Goal: Task Accomplishment & Management: Manage account settings

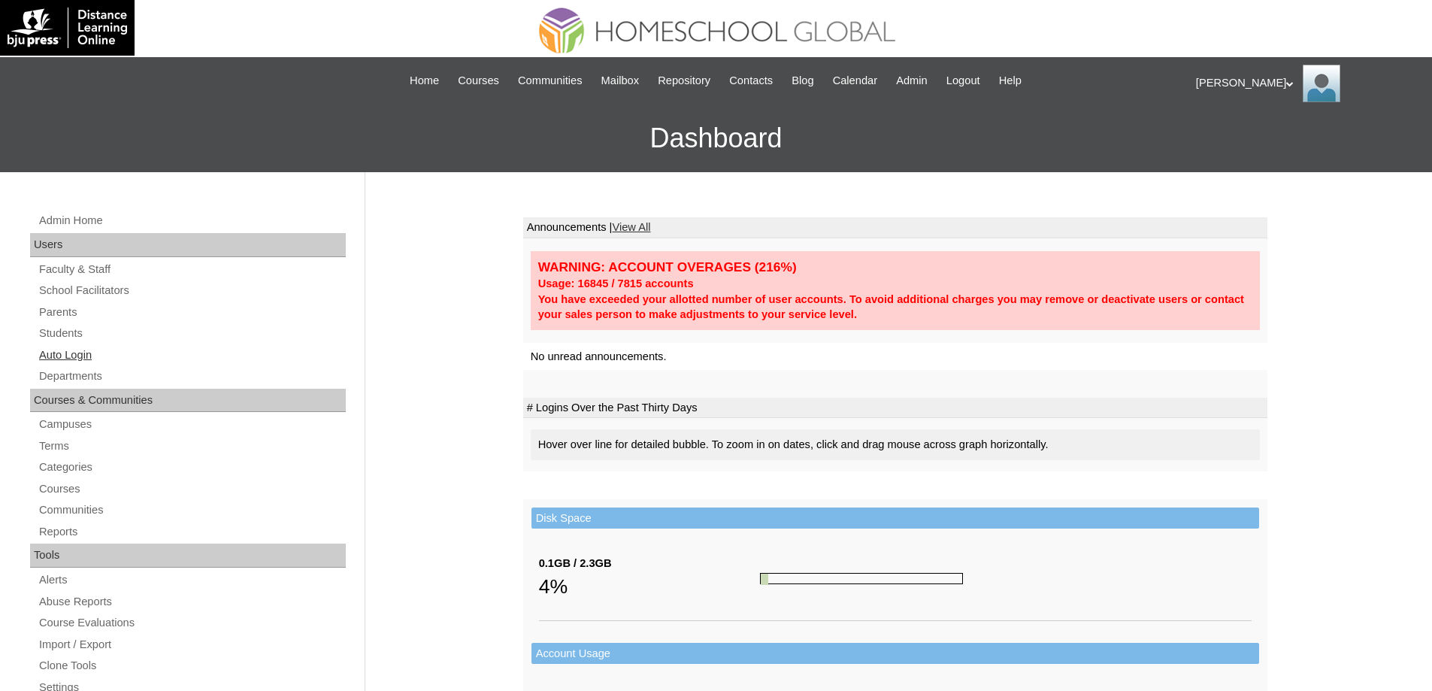
click at [80, 348] on link "Auto Login" at bounding box center [192, 355] width 308 height 19
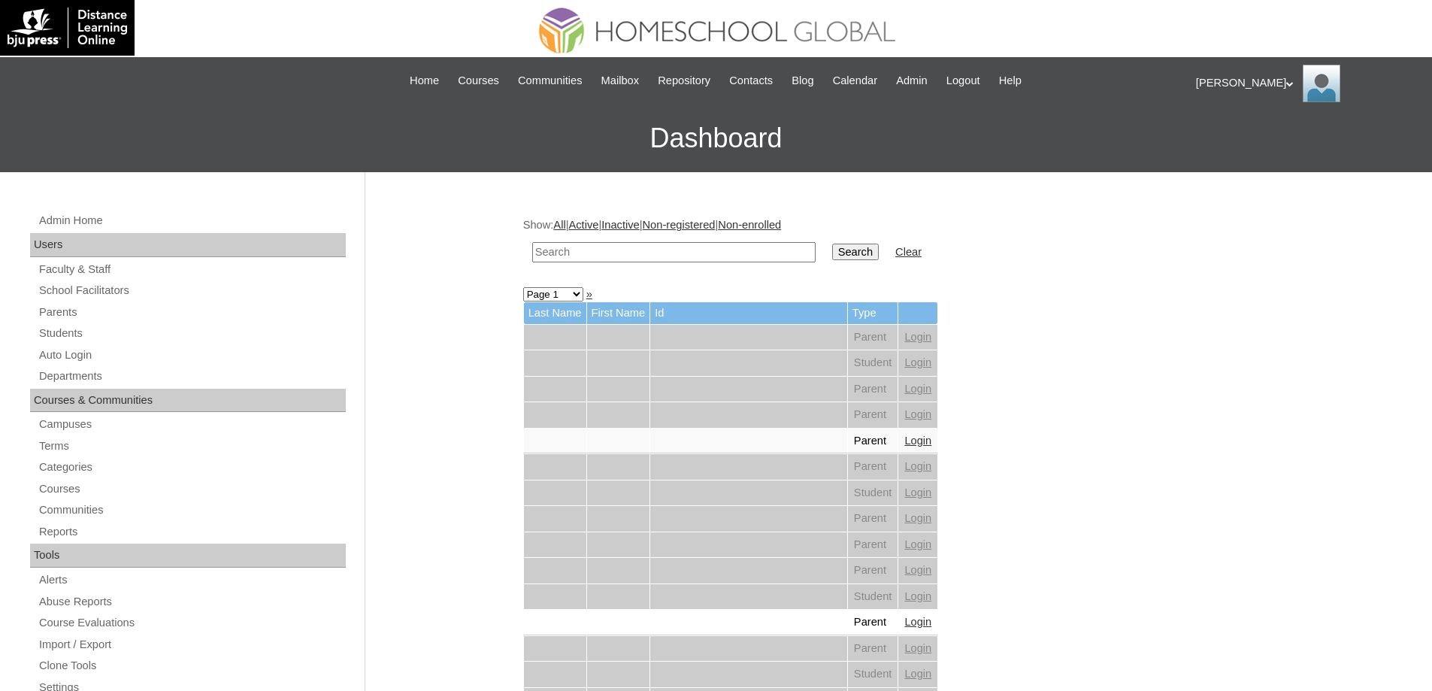
drag, startPoint x: 611, startPoint y: 247, endPoint x: 815, endPoint y: 259, distance: 204.1
click at [625, 245] on input "text" at bounding box center [673, 252] width 283 height 20
paste input "Ennio Giu"
type input "Ennio Giu"
click at [862, 246] on input "Search" at bounding box center [855, 252] width 47 height 17
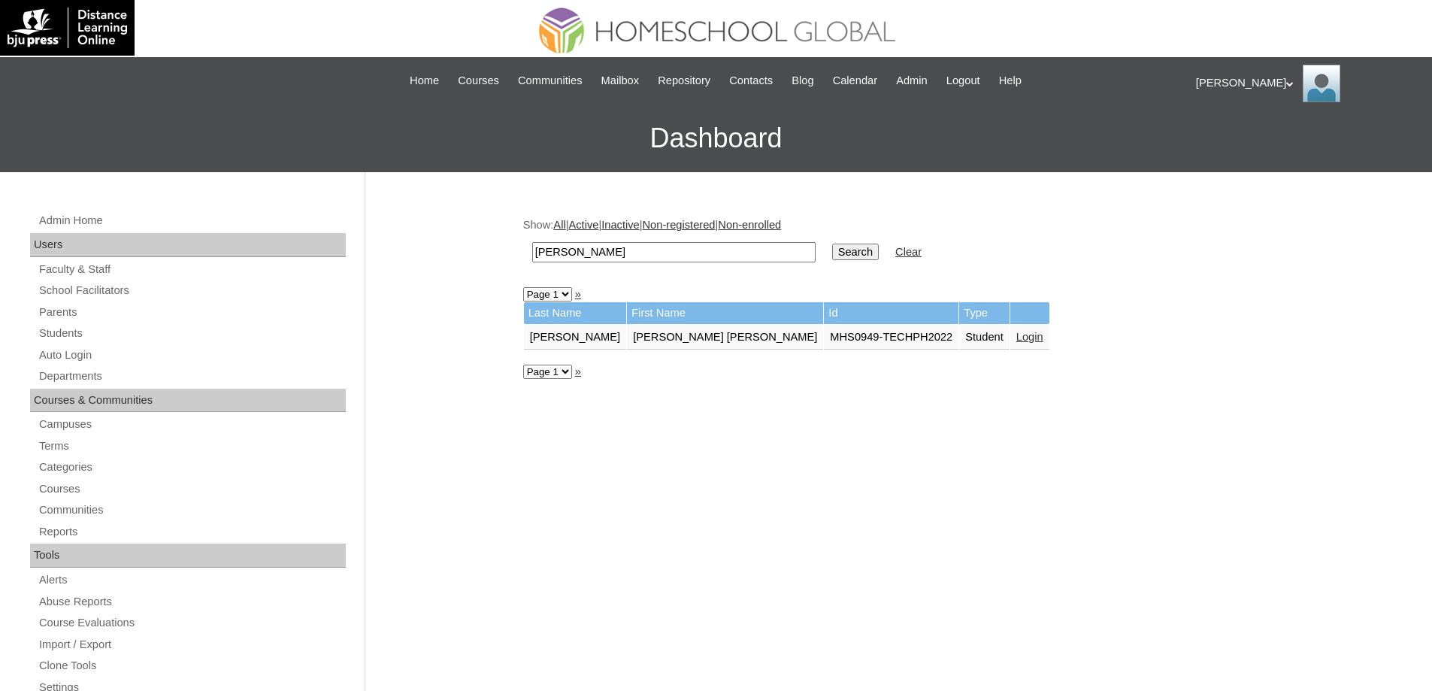
click at [1016, 337] on link "Login" at bounding box center [1029, 337] width 27 height 12
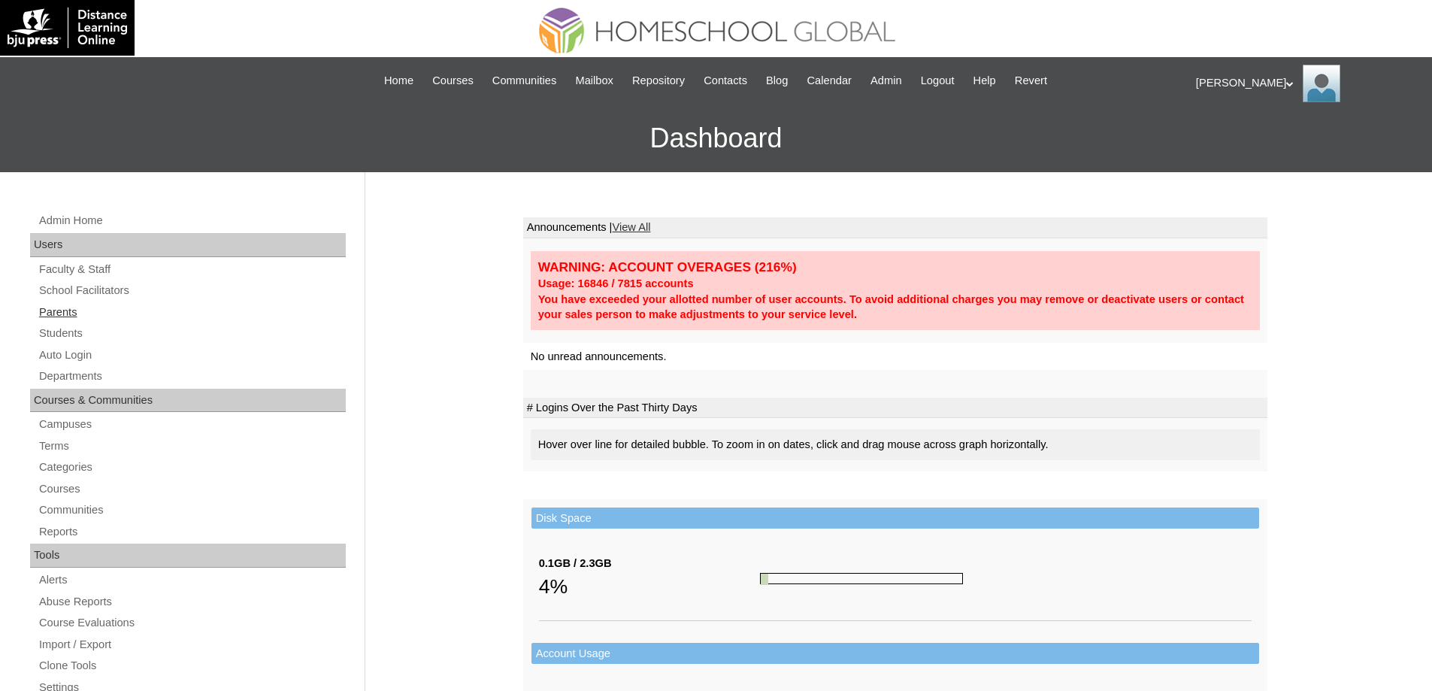
click at [93, 313] on link "Parents" at bounding box center [192, 312] width 308 height 19
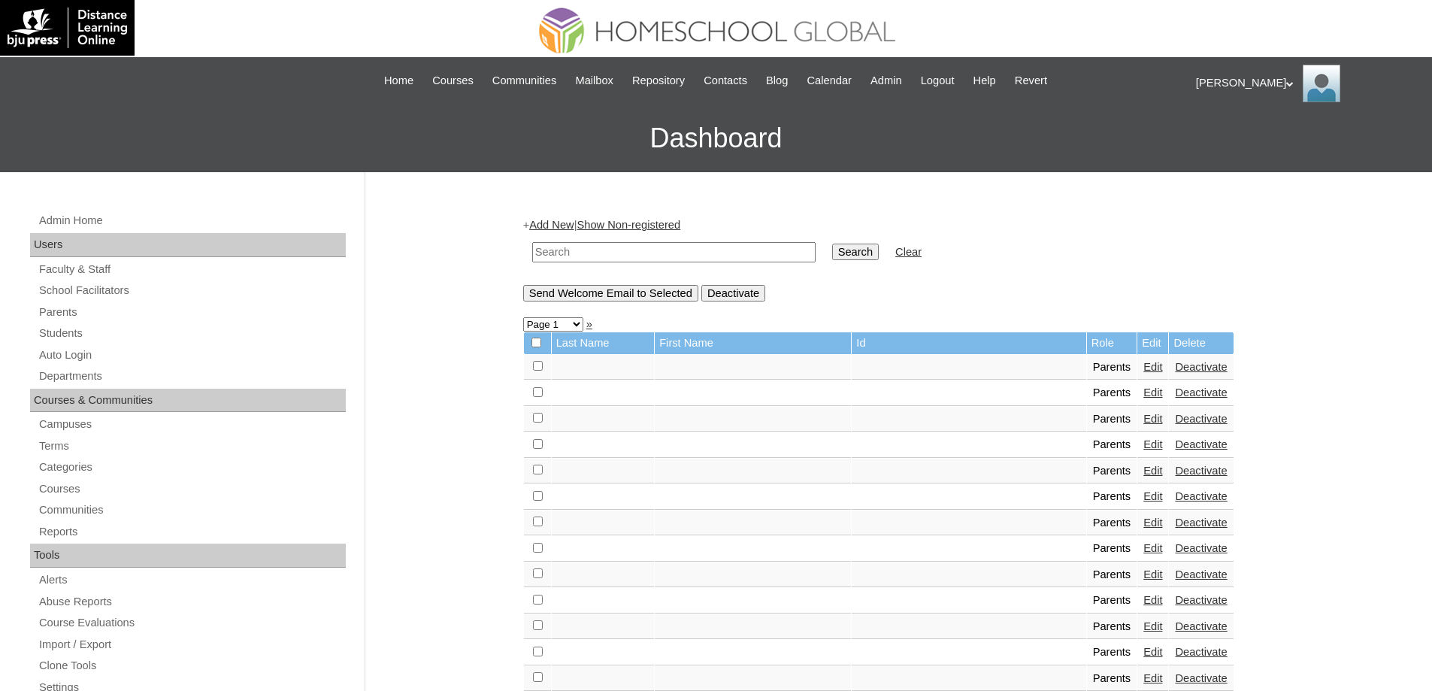
drag, startPoint x: 663, startPoint y: 255, endPoint x: 673, endPoint y: 254, distance: 9.8
click at [664, 254] on input "text" at bounding box center [673, 252] width 283 height 20
paste input "MHP0154-TECHPH2024"
type input "MHP0154-TECHPH2024"
click at [879, 254] on input "Search" at bounding box center [855, 252] width 47 height 17
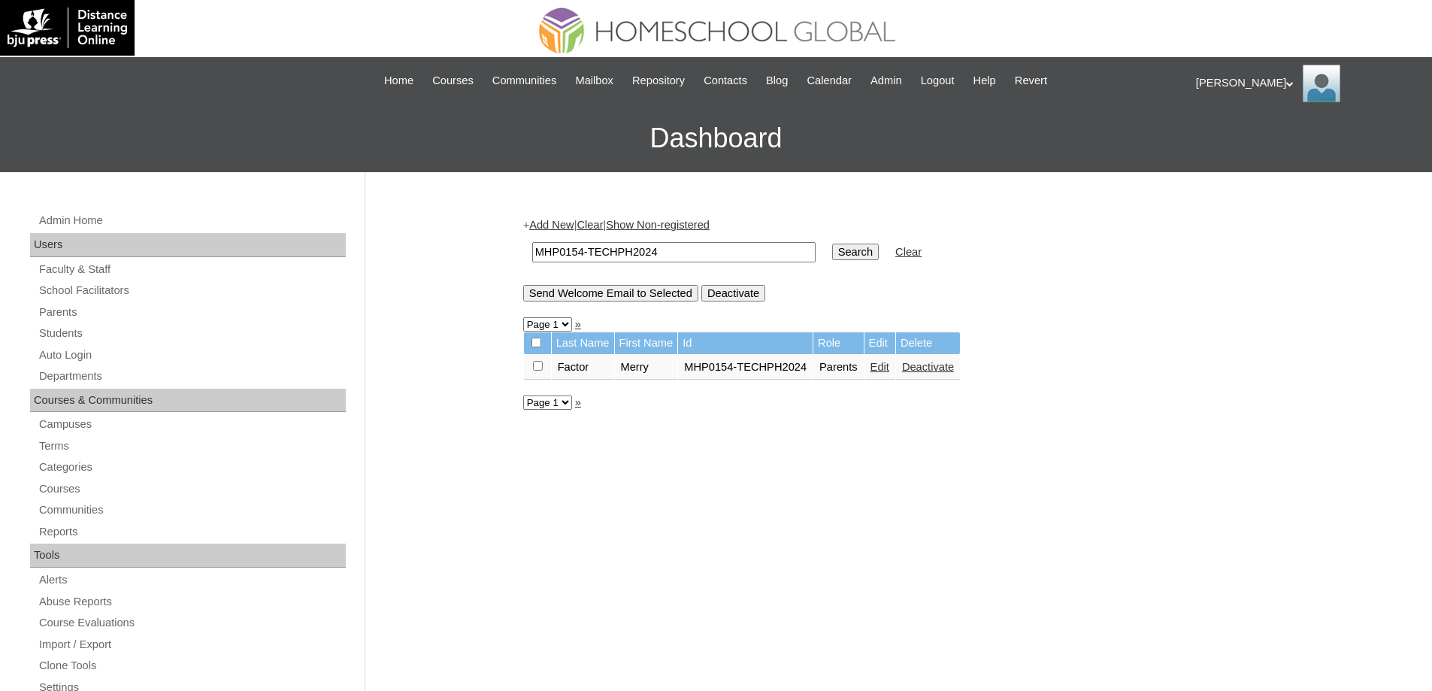
click at [889, 371] on link "Edit" at bounding box center [880, 367] width 19 height 12
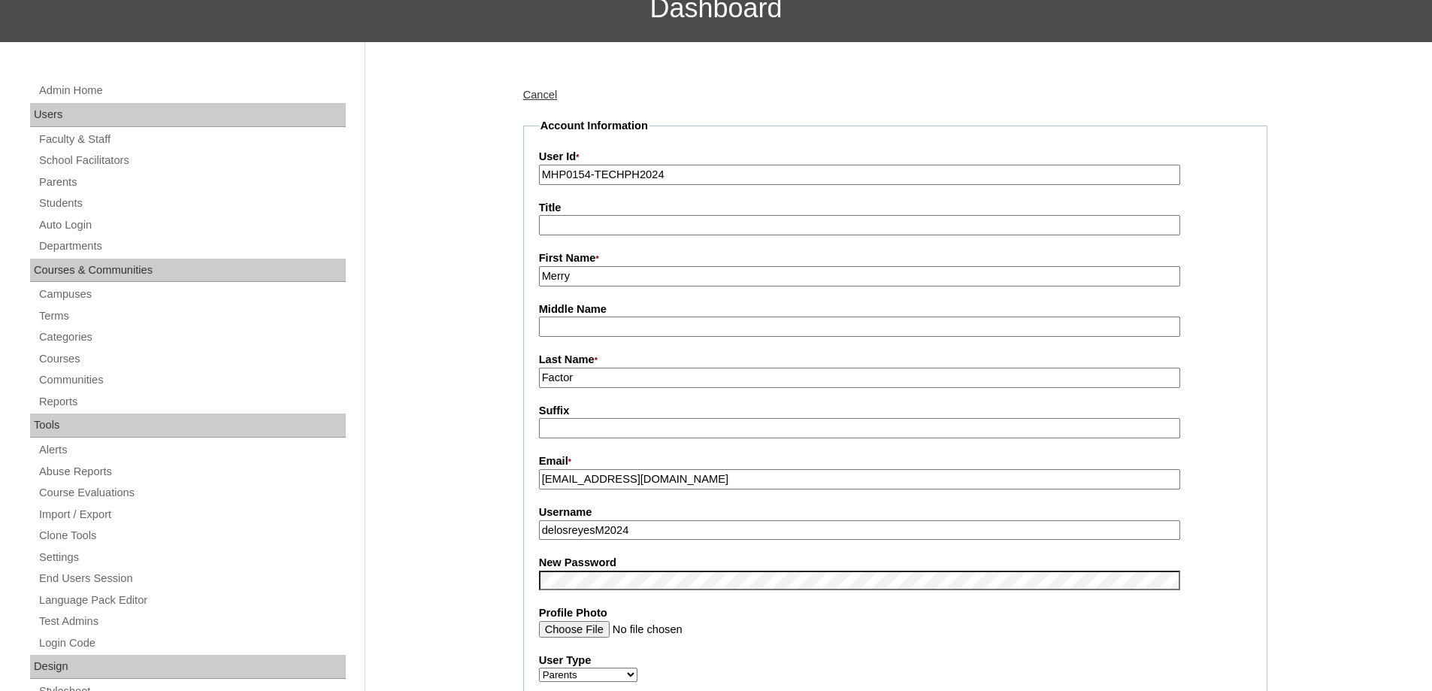
scroll to position [451, 0]
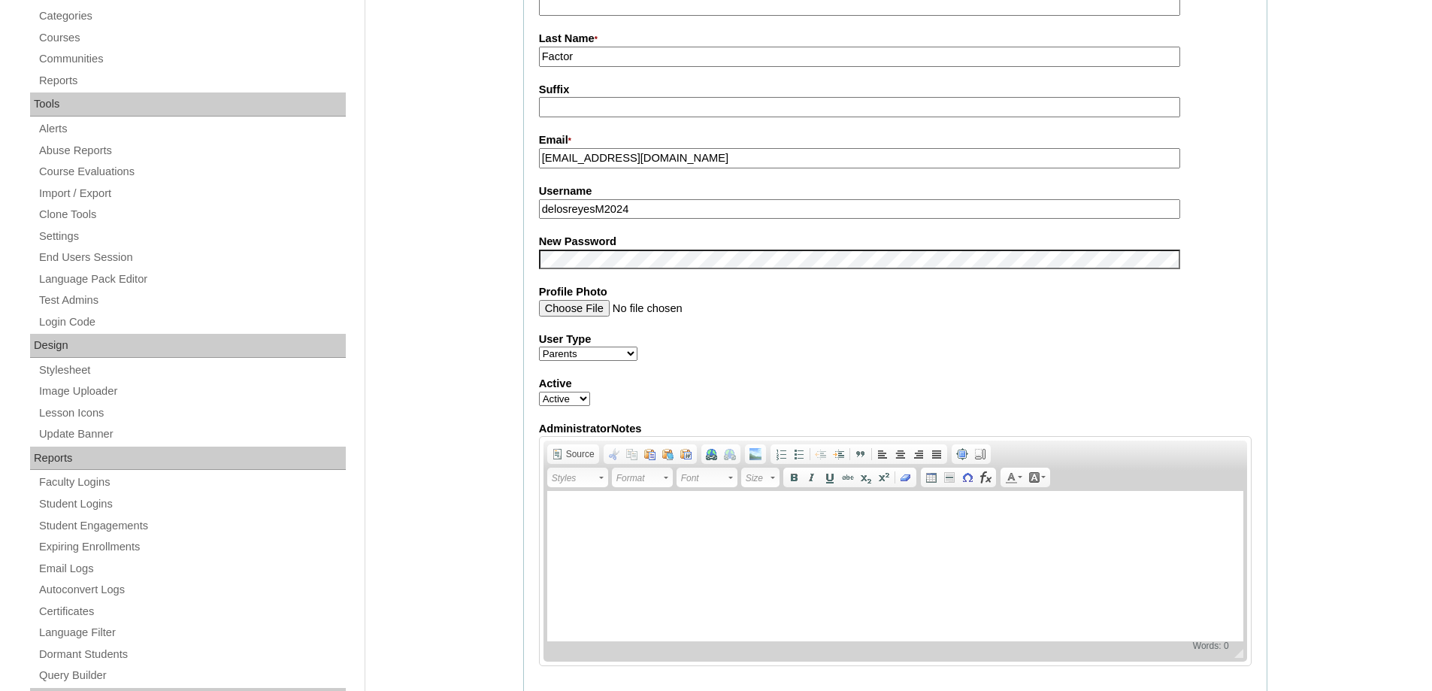
click at [468, 281] on div "Admin Home Users Faculty & Staff School Facilitators Parents Students Auto Logi…" at bounding box center [716, 612] width 1432 height 1783
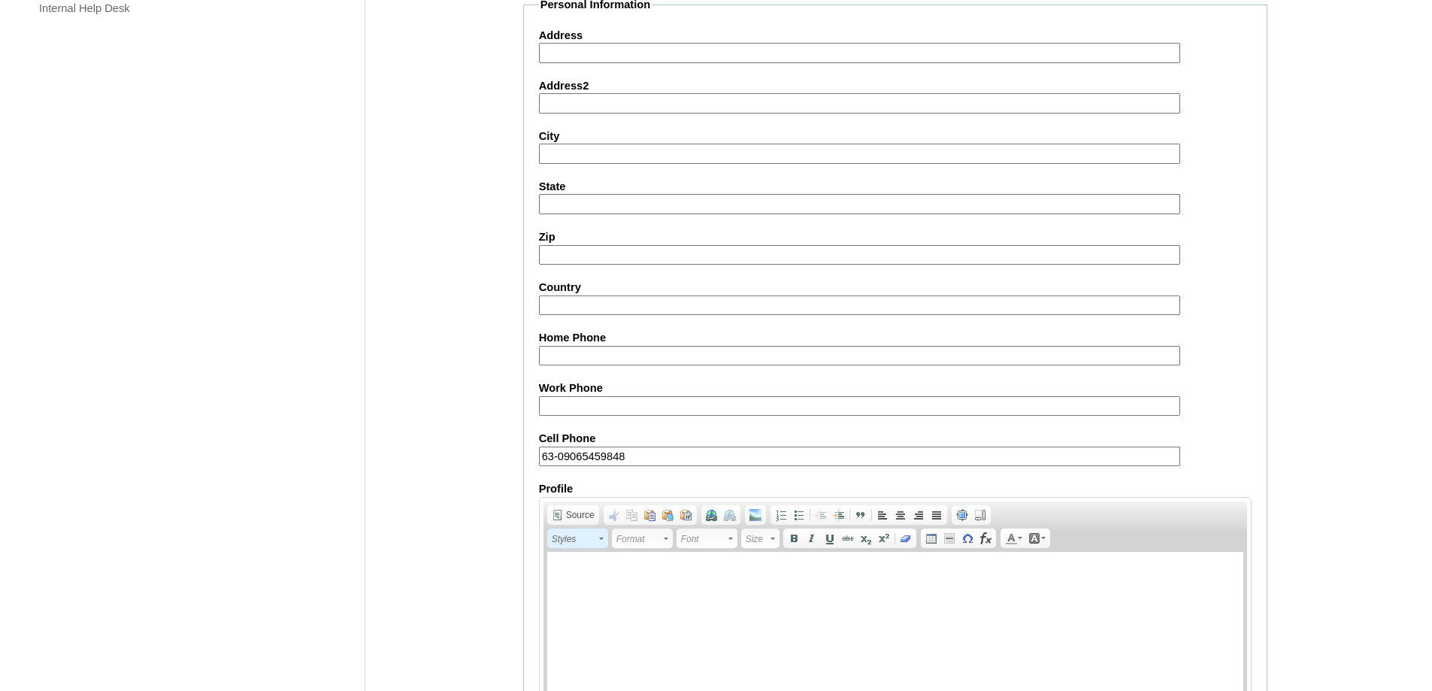
scroll to position [1284, 0]
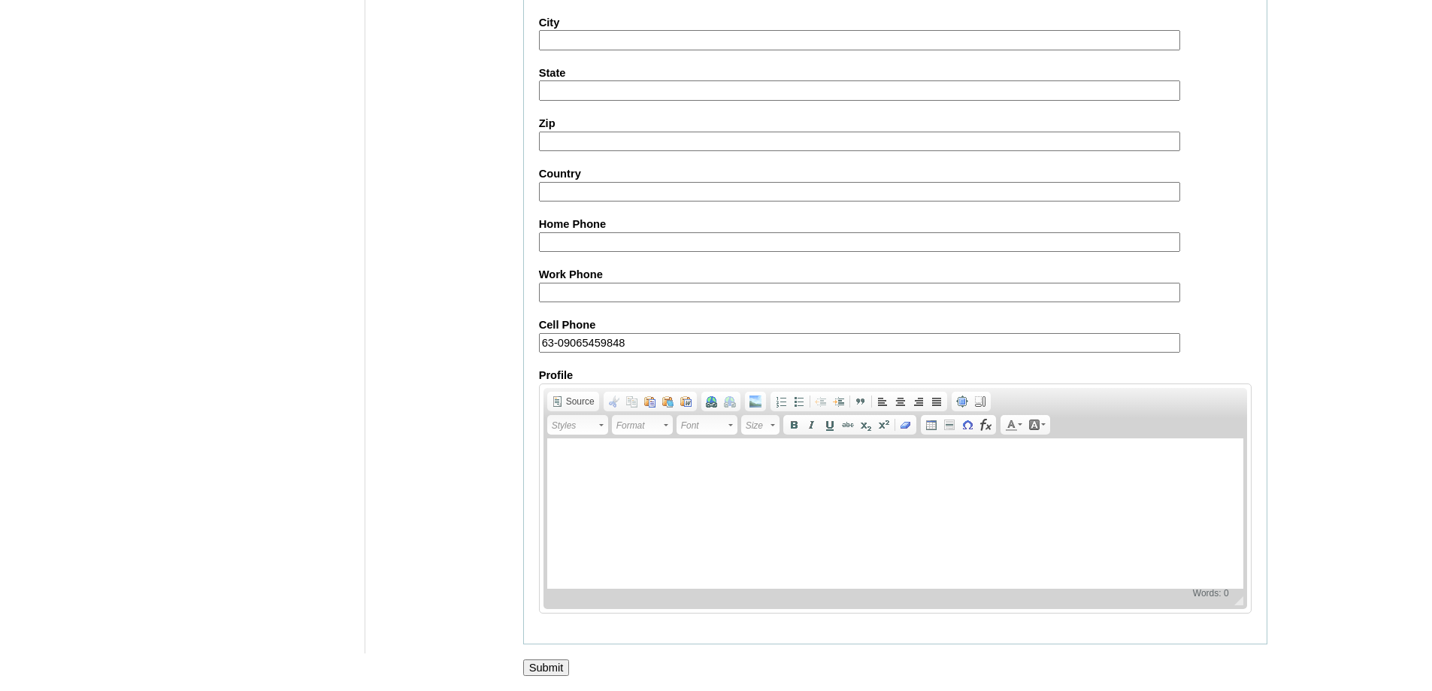
click at [552, 674] on input "Submit" at bounding box center [546, 667] width 47 height 17
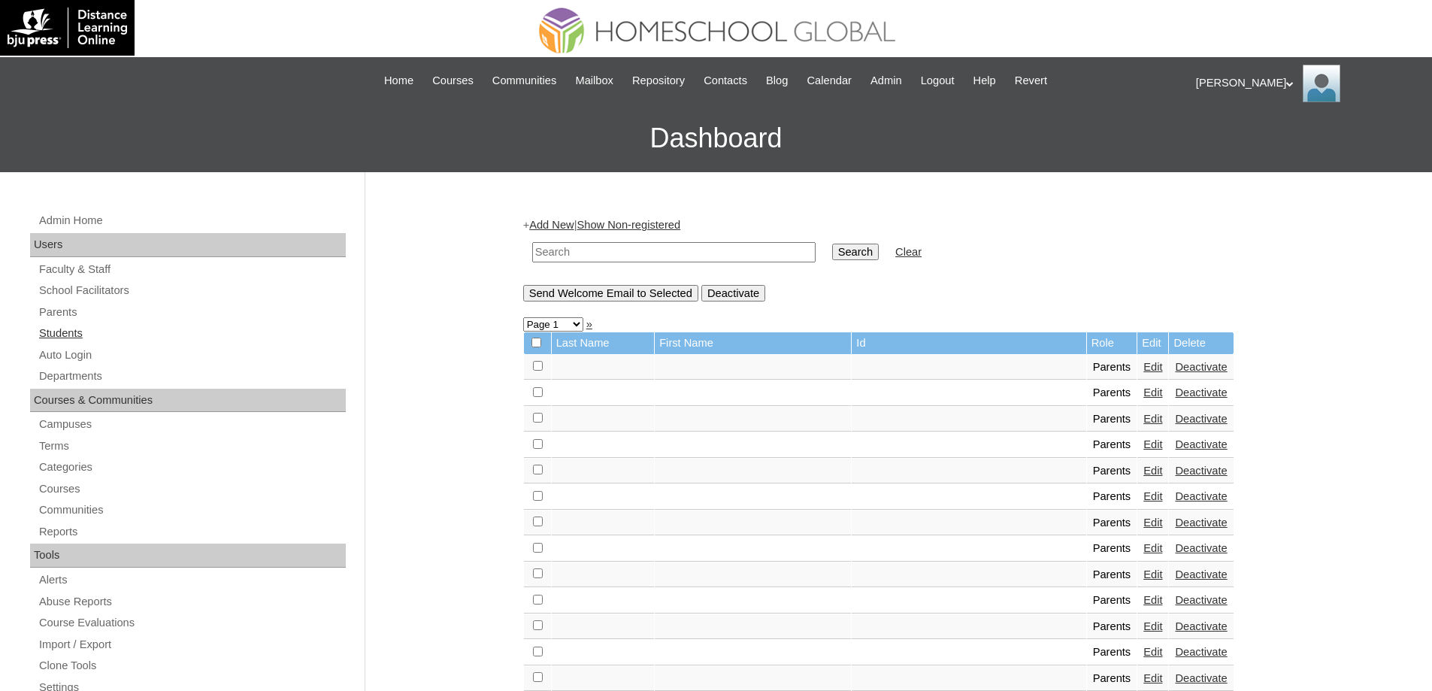
click at [138, 338] on link "Students" at bounding box center [192, 333] width 308 height 19
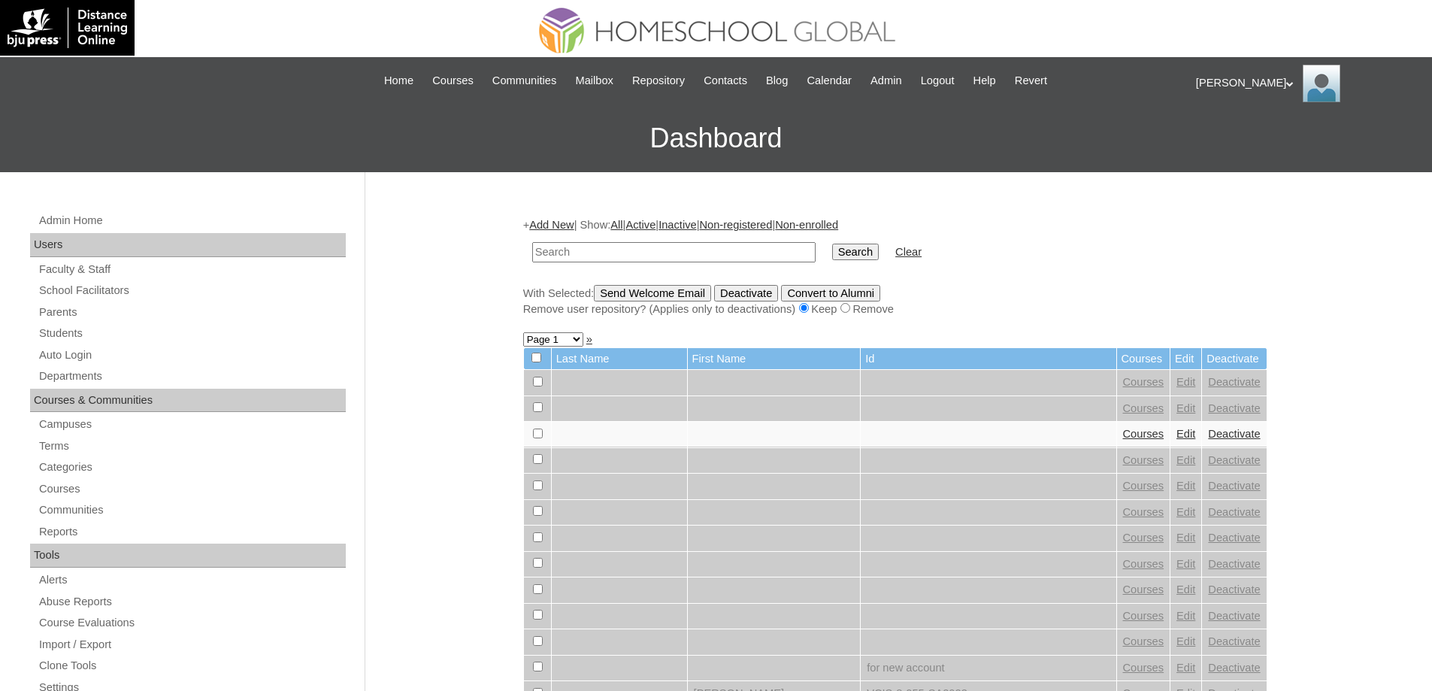
click at [619, 247] on input "text" at bounding box center [673, 252] width 283 height 20
paste input "MHS0178-TECHPH2024"
type input "MHS0178-TECHPH2024"
click at [853, 259] on input "Search" at bounding box center [855, 252] width 47 height 17
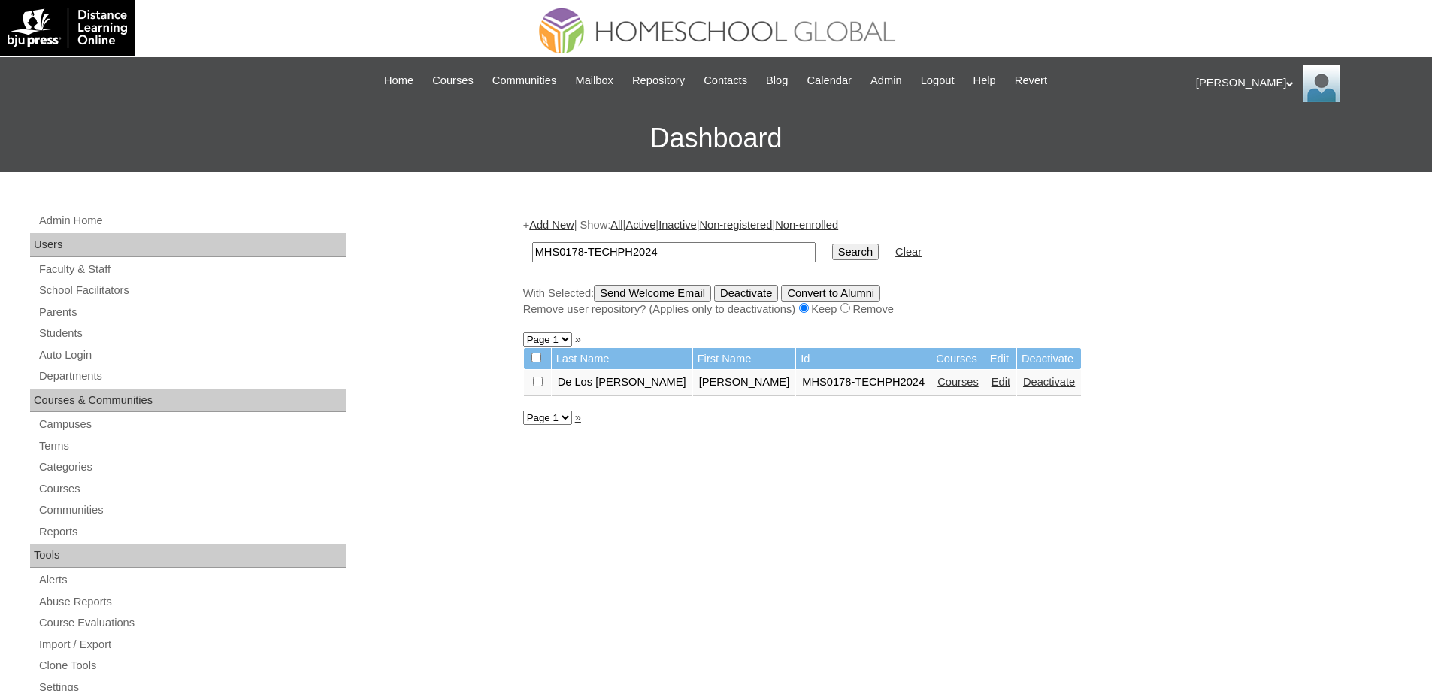
click at [992, 384] on link "Edit" at bounding box center [1001, 382] width 19 height 12
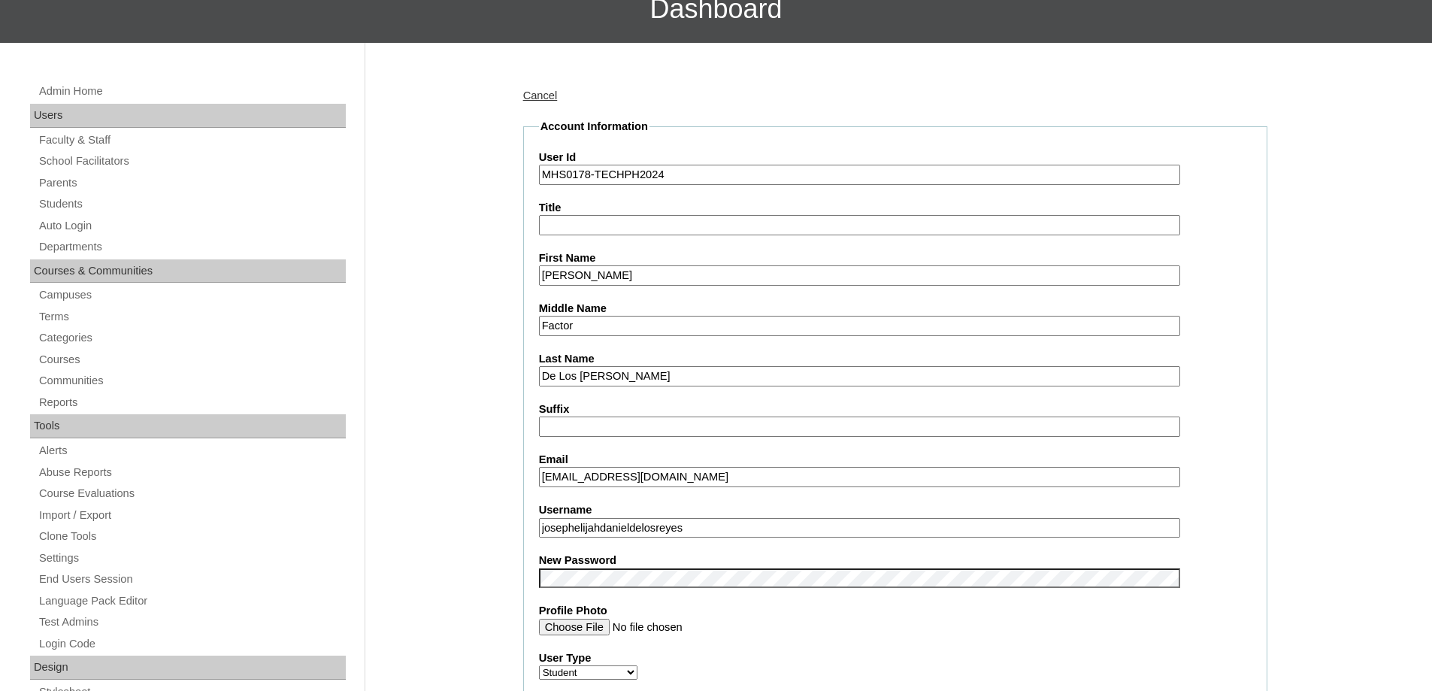
scroll to position [526, 0]
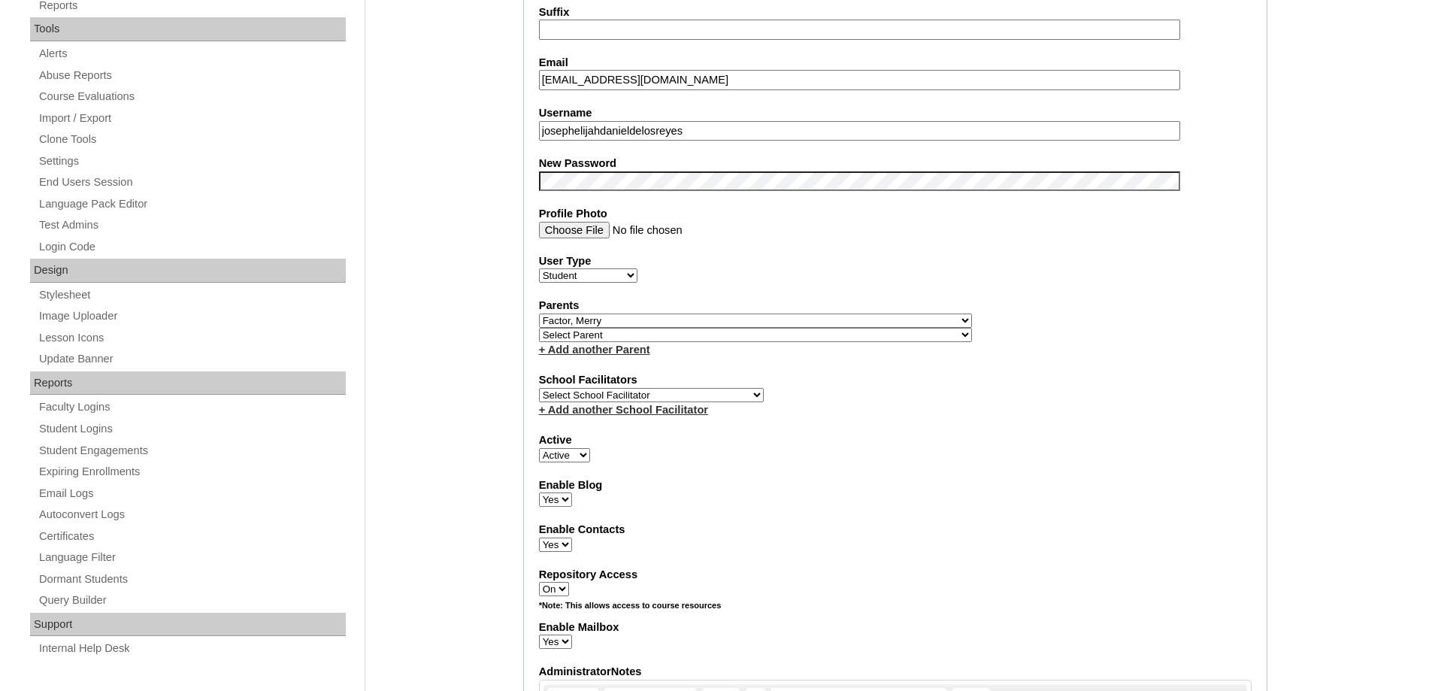
click at [463, 233] on div "Admin Home Users Faculty & Staff School Facilitators Parents Students Auto Logi…" at bounding box center [716, 696] width 1432 height 2101
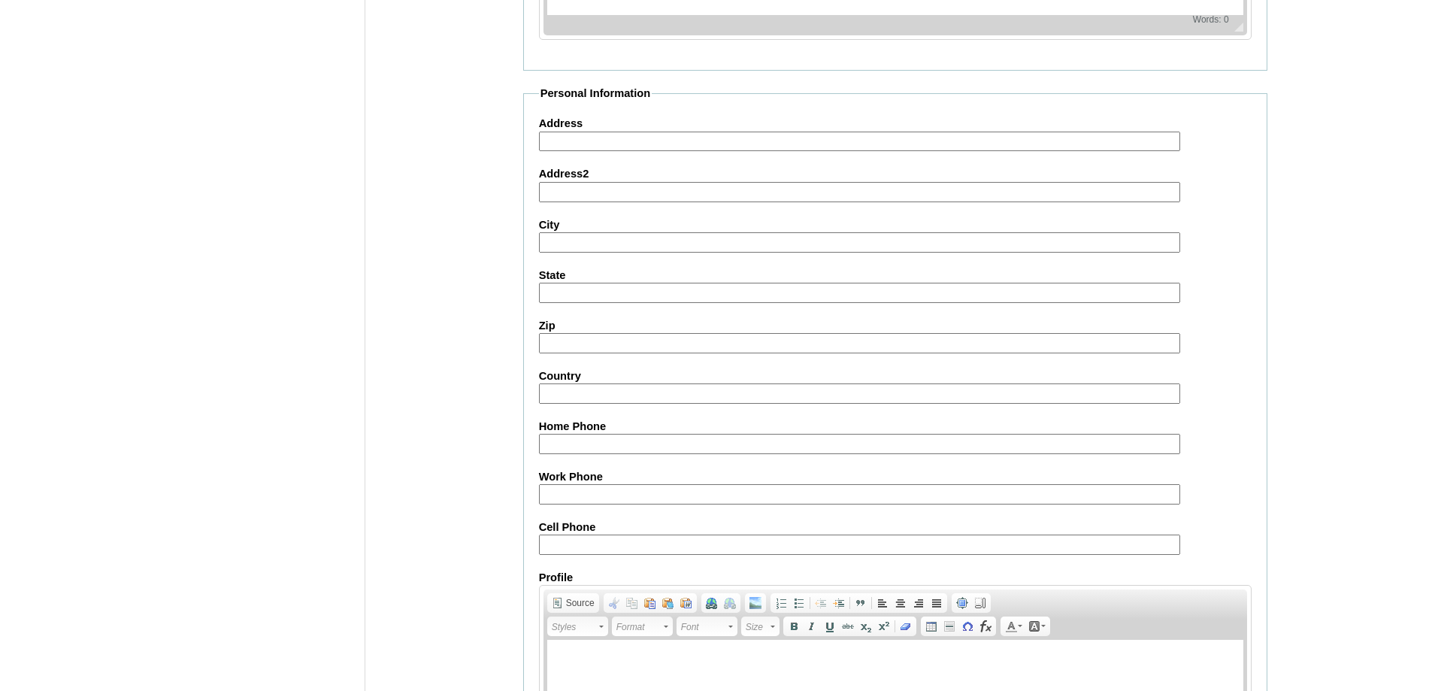
scroll to position [1600, 0]
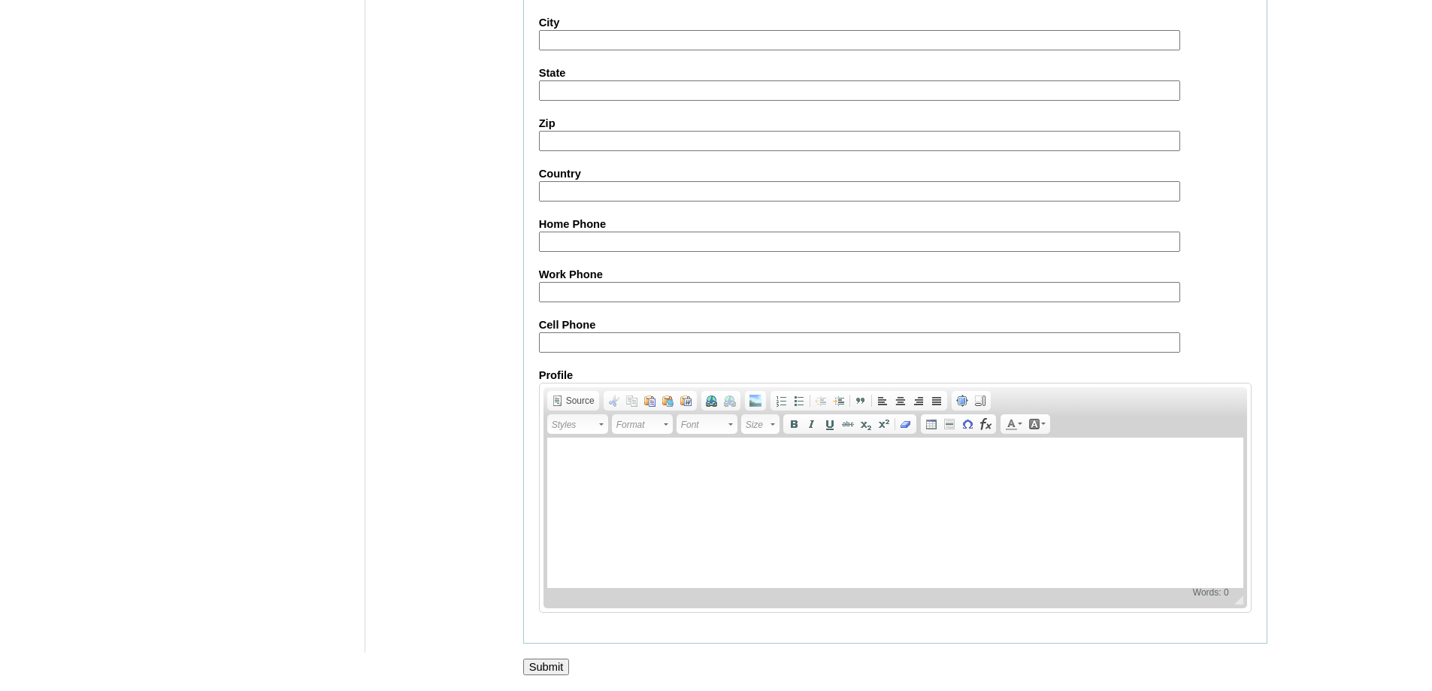
click at [557, 668] on input "Submit" at bounding box center [546, 667] width 47 height 17
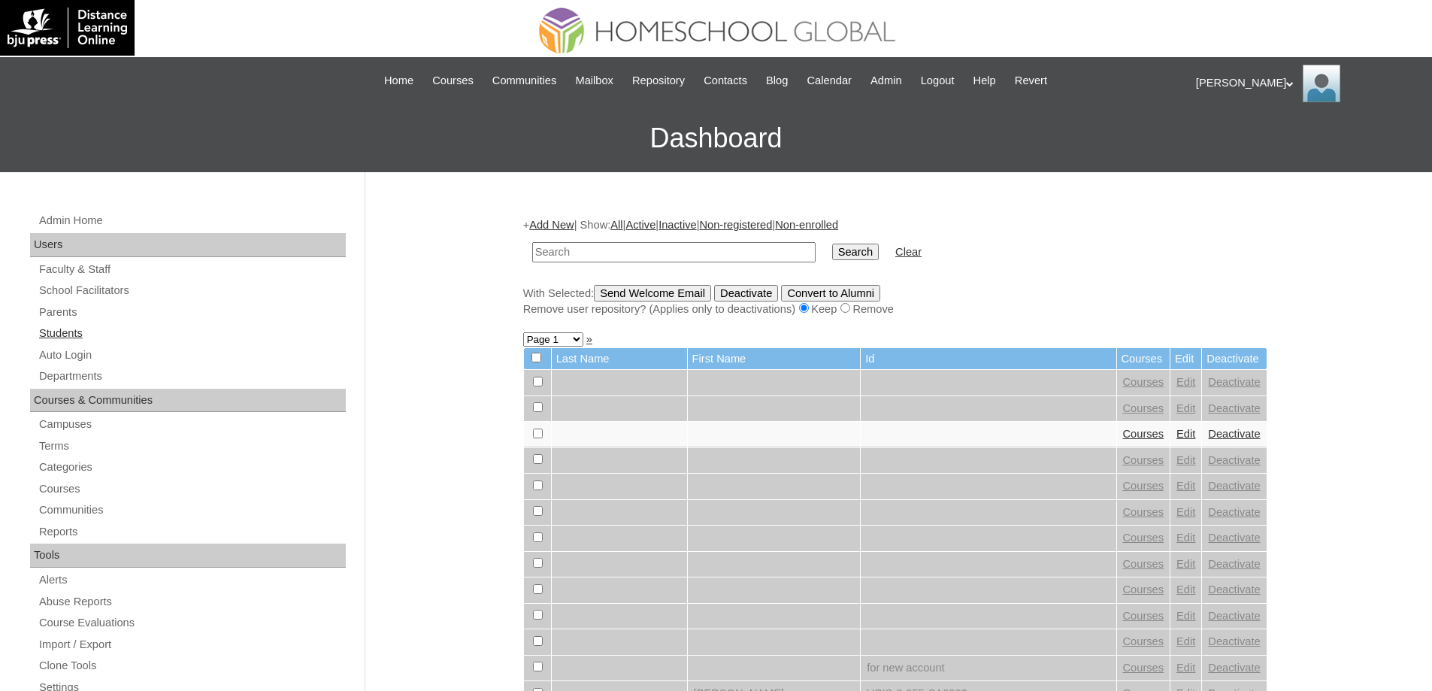
click at [142, 329] on link "Students" at bounding box center [192, 333] width 308 height 19
click at [768, 254] on input "text" at bounding box center [673, 252] width 283 height 20
type input "MHS0178-TECHPH2024"
click at [861, 262] on td "Search" at bounding box center [856, 252] width 62 height 35
click at [868, 246] on input "Search" at bounding box center [855, 252] width 47 height 17
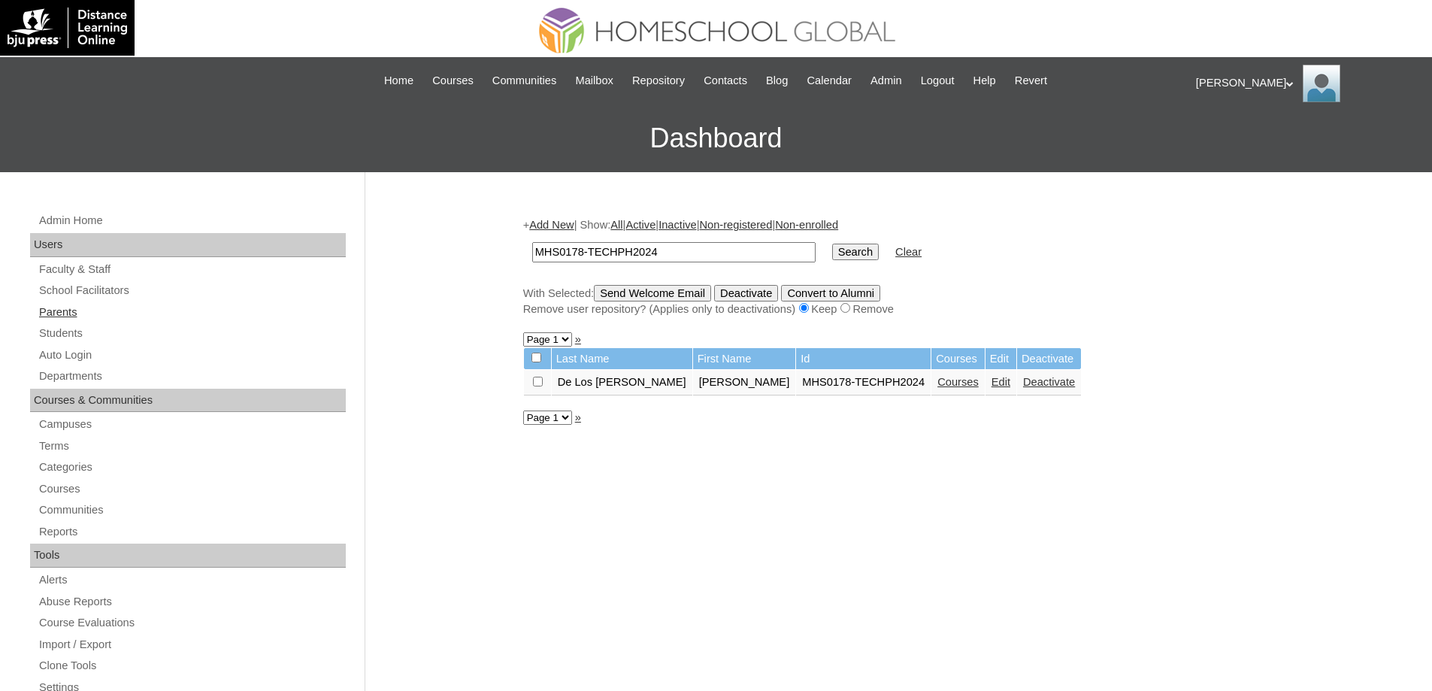
click at [81, 313] on link "Parents" at bounding box center [192, 312] width 308 height 19
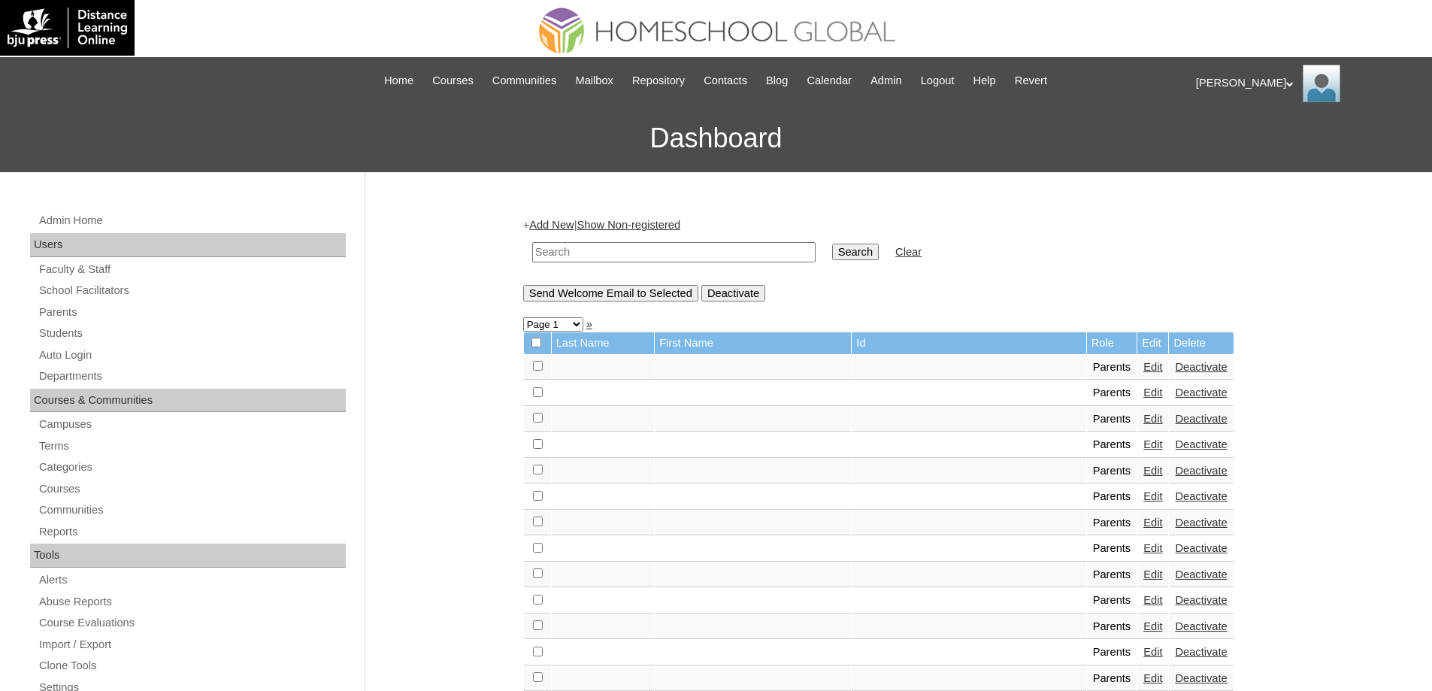
click at [699, 252] on input "text" at bounding box center [673, 252] width 283 height 20
paste input "MHP0154-TECHPH2024"
type input "MHP0154-TECHPH2024"
click at [847, 246] on input "Search" at bounding box center [855, 252] width 47 height 17
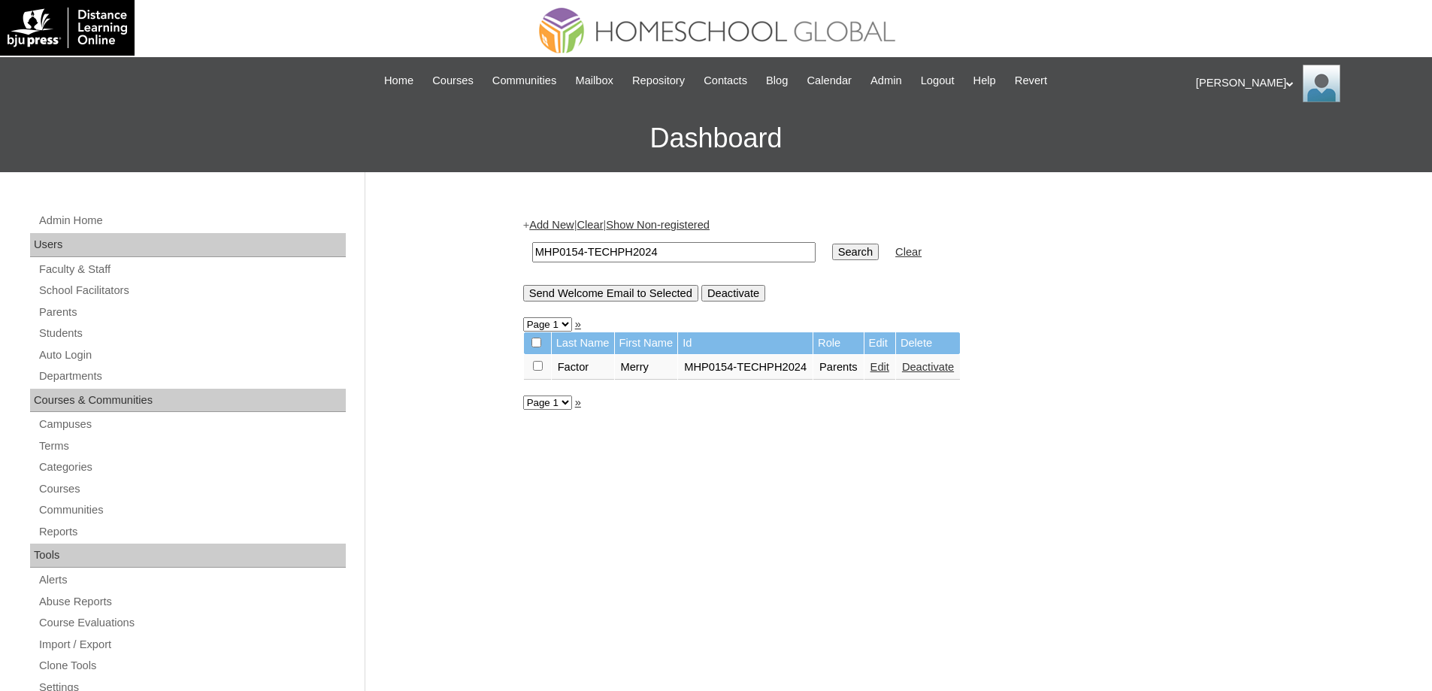
click at [889, 365] on link "Edit" at bounding box center [880, 367] width 19 height 12
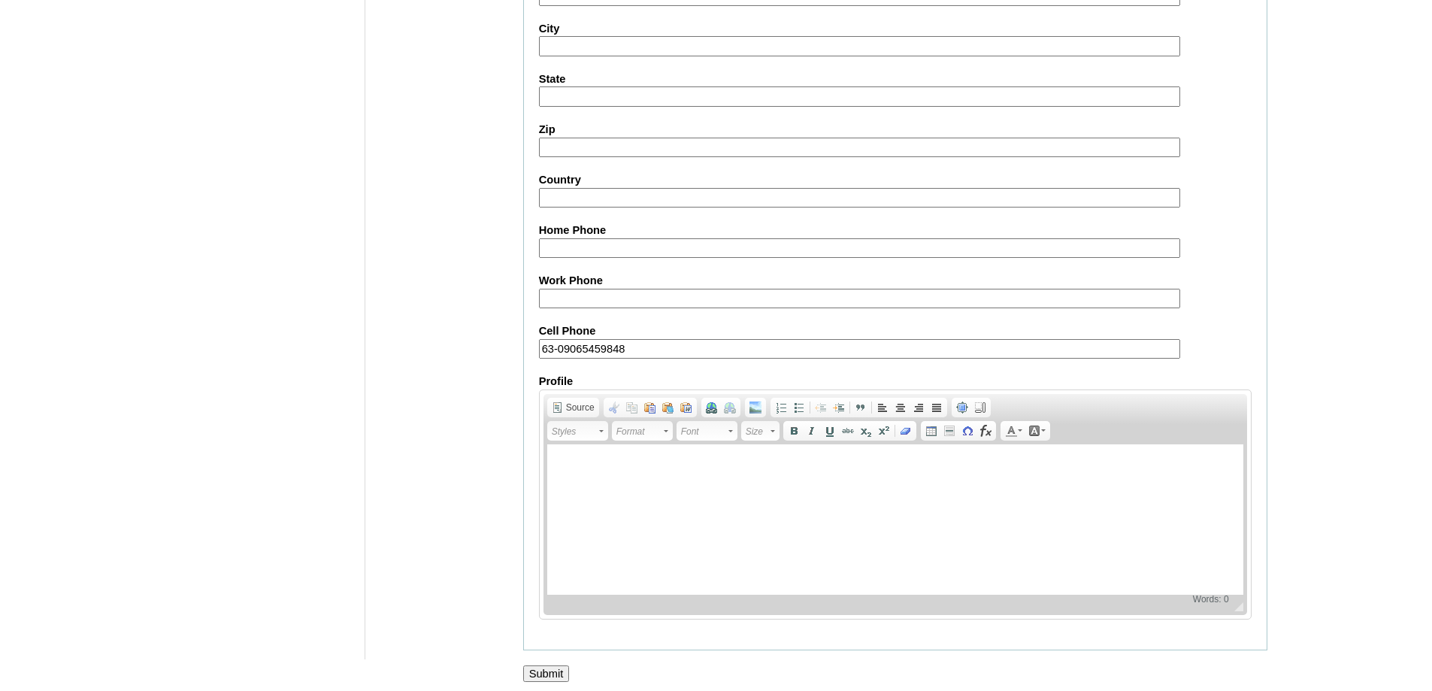
scroll to position [1284, 0]
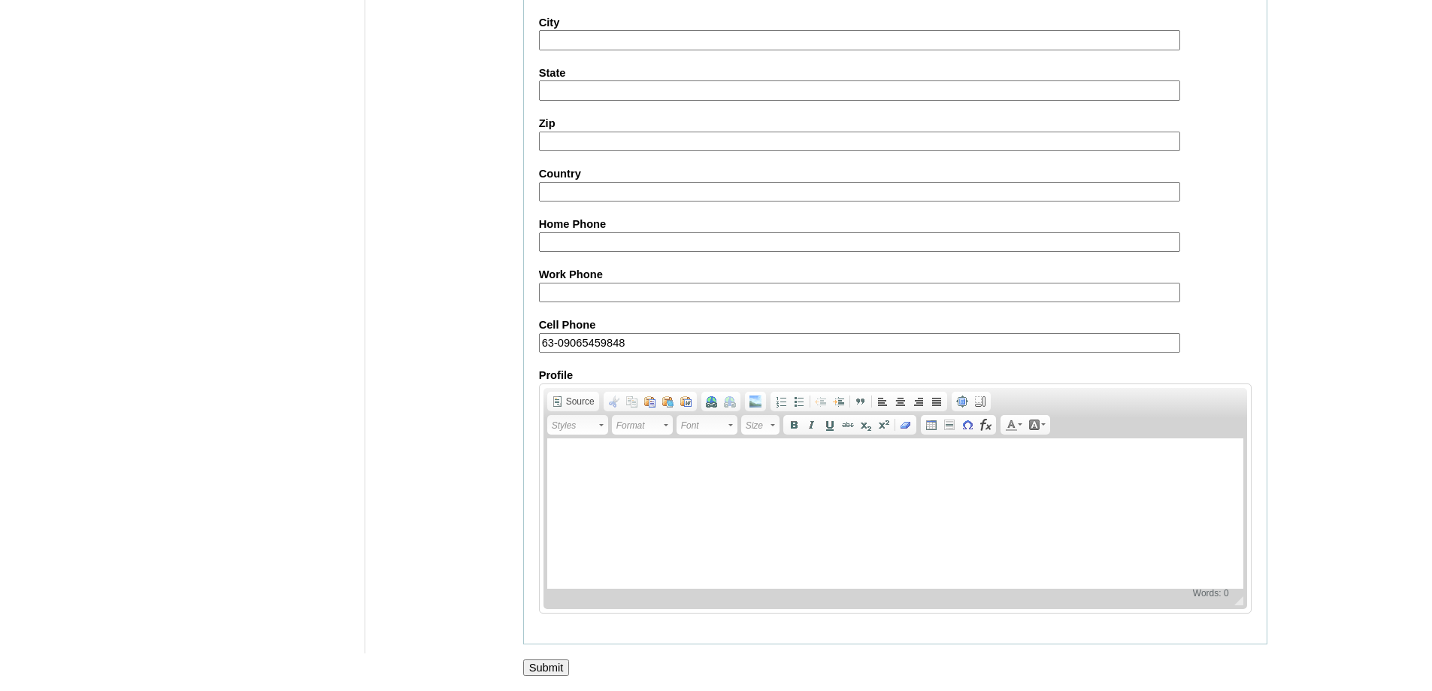
click at [558, 663] on input "Submit" at bounding box center [546, 667] width 47 height 17
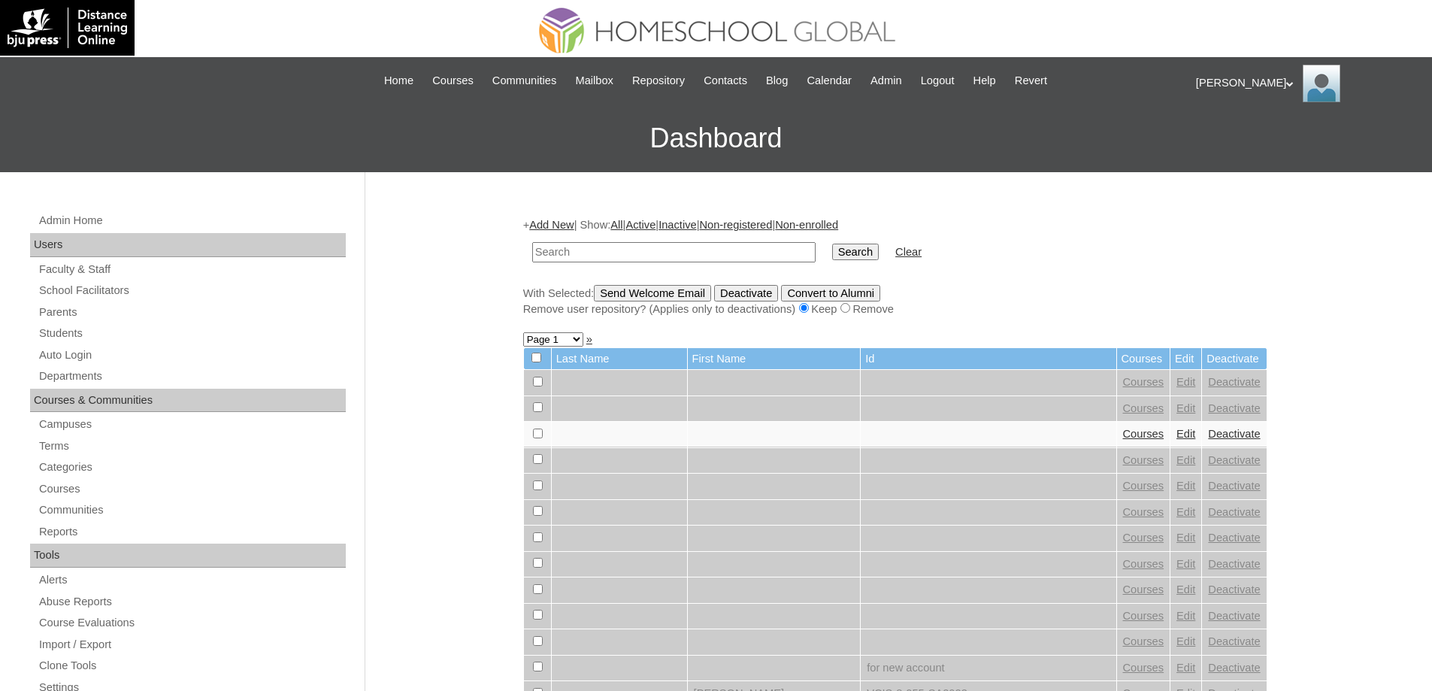
click at [736, 250] on input "text" at bounding box center [673, 252] width 283 height 20
type input "MHS0178-TECHPH2024"
click at [859, 246] on input "Search" at bounding box center [855, 252] width 47 height 17
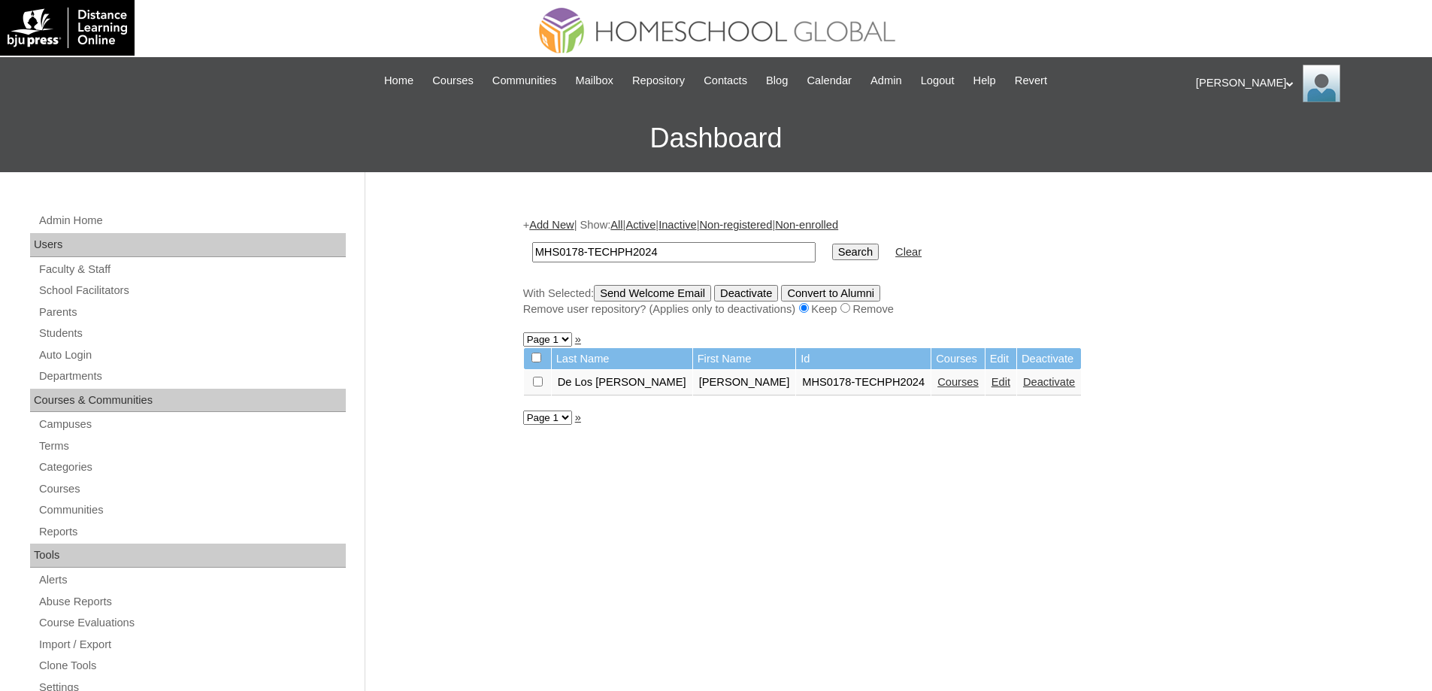
click at [992, 385] on link "Edit" at bounding box center [1001, 382] width 19 height 12
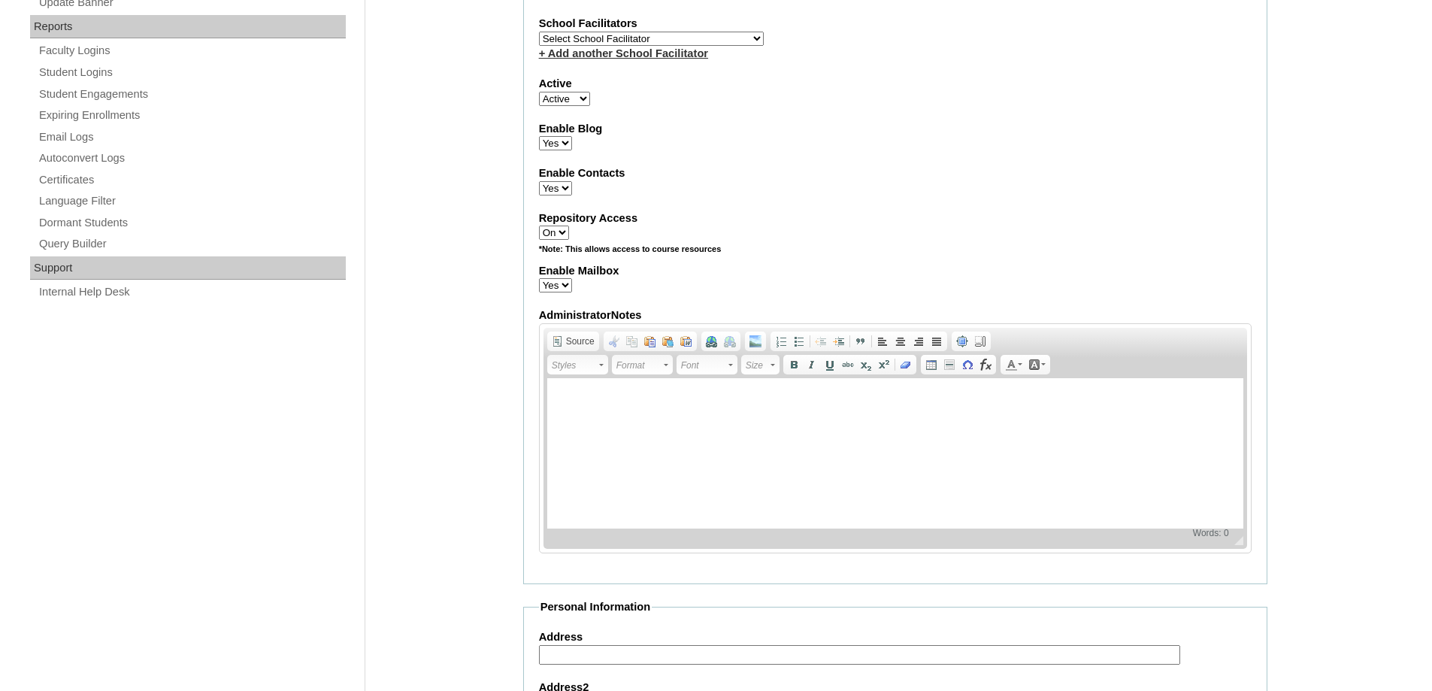
scroll to position [547, 0]
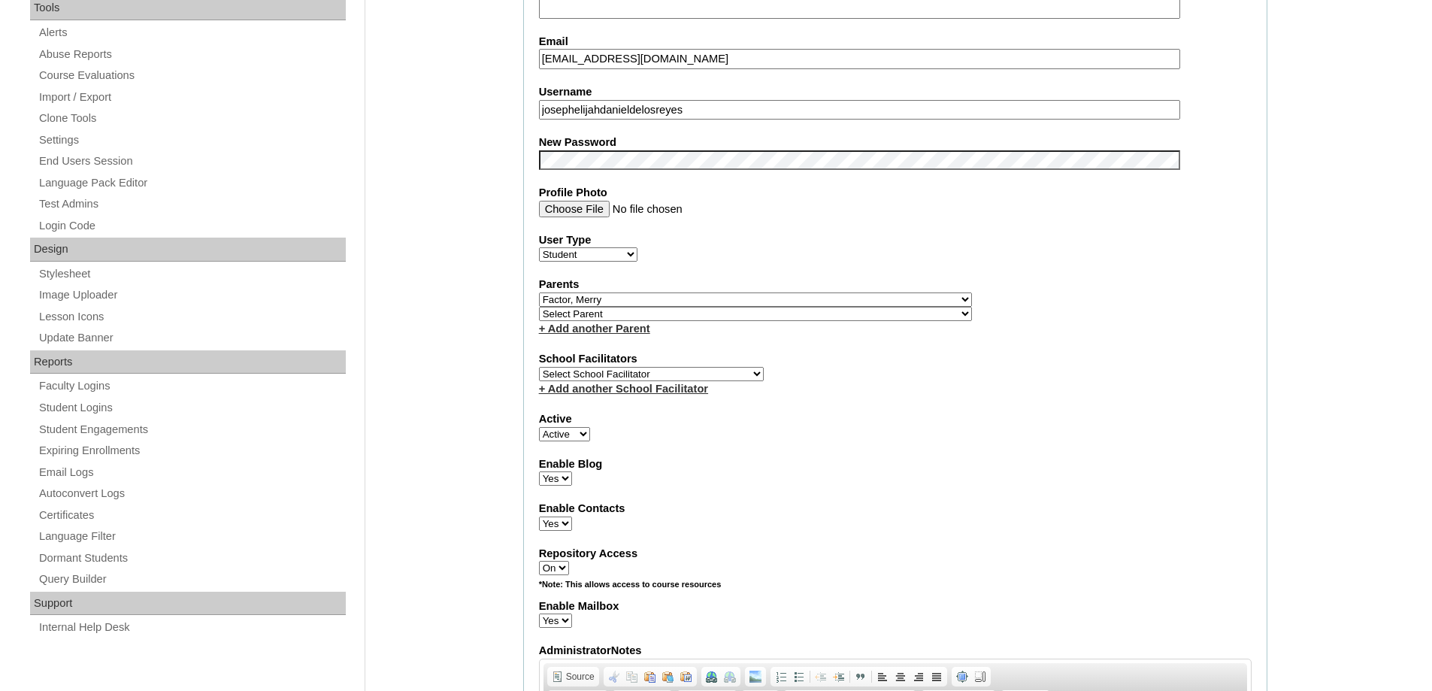
click at [474, 217] on div "Admin Home Users Faculty & Staff School Facilitators Parents Students Auto Logi…" at bounding box center [716, 675] width 1432 height 2101
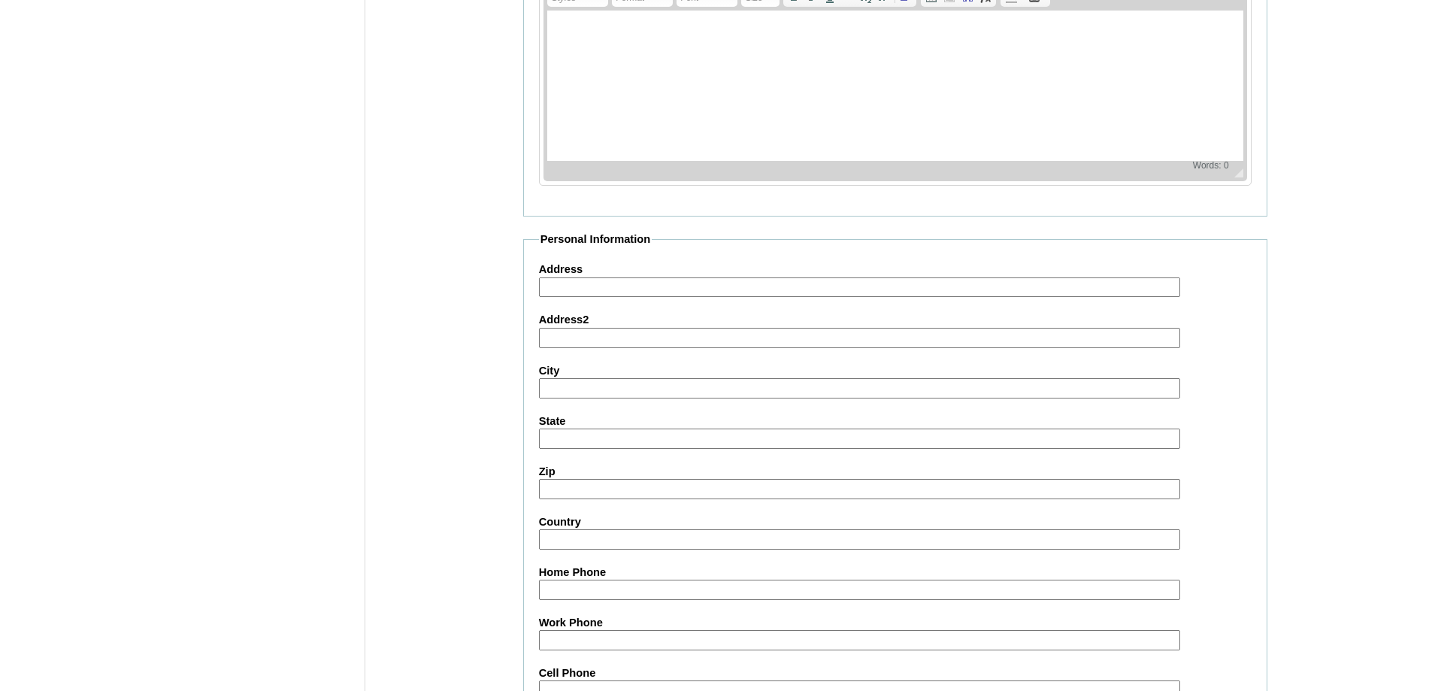
scroll to position [1600, 0]
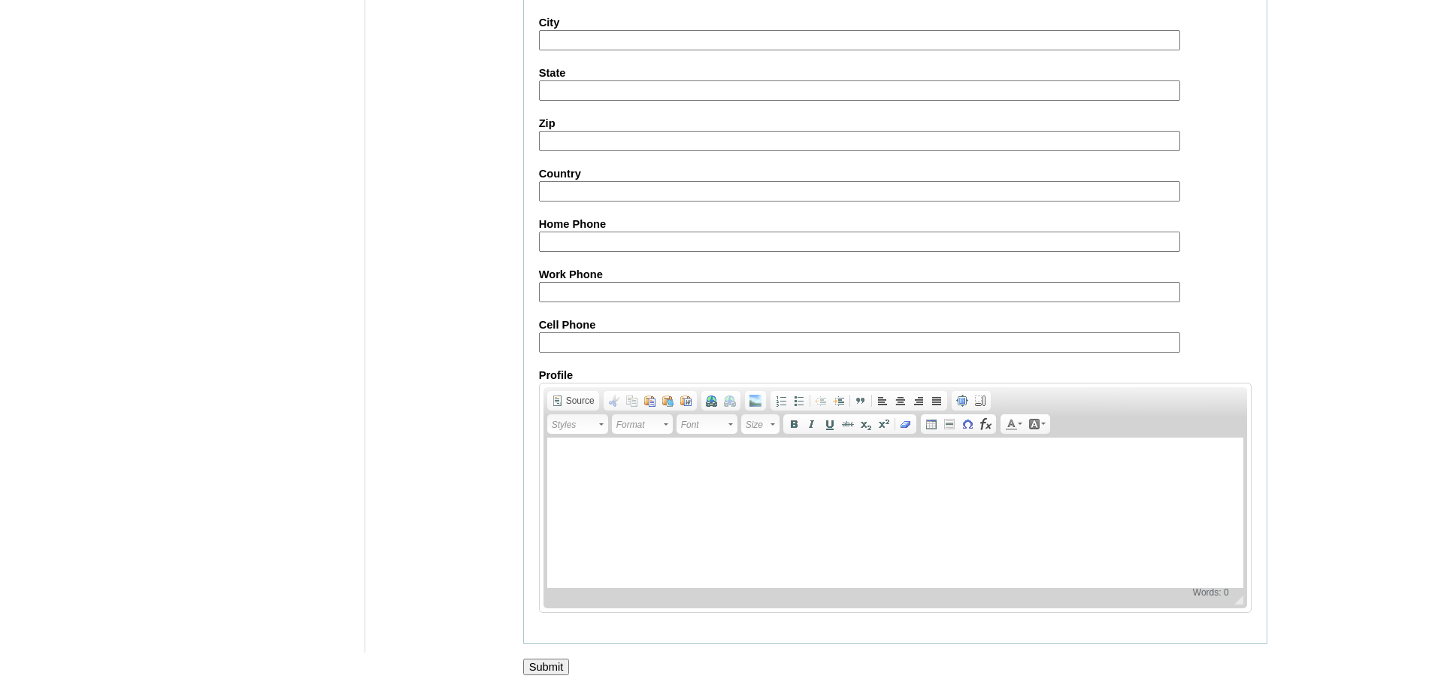
click at [555, 671] on input "Submit" at bounding box center [546, 667] width 47 height 17
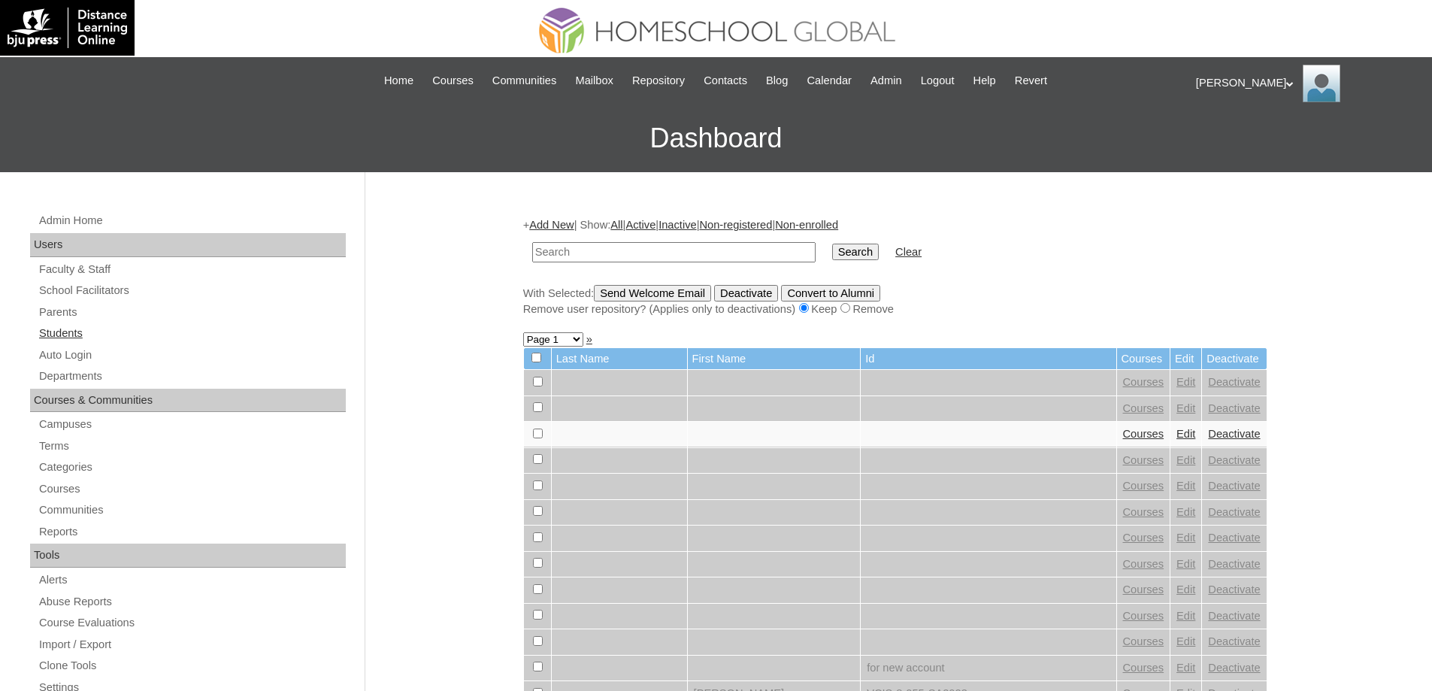
click at [92, 335] on link "Students" at bounding box center [192, 333] width 308 height 19
drag, startPoint x: 0, startPoint y: 0, endPoint x: 783, endPoint y: 259, distance: 824.5
click at [731, 249] on input "text" at bounding box center [673, 252] width 283 height 20
type input "MHS0178-TECHPH2024"
click at [848, 246] on input "Search" at bounding box center [855, 252] width 47 height 17
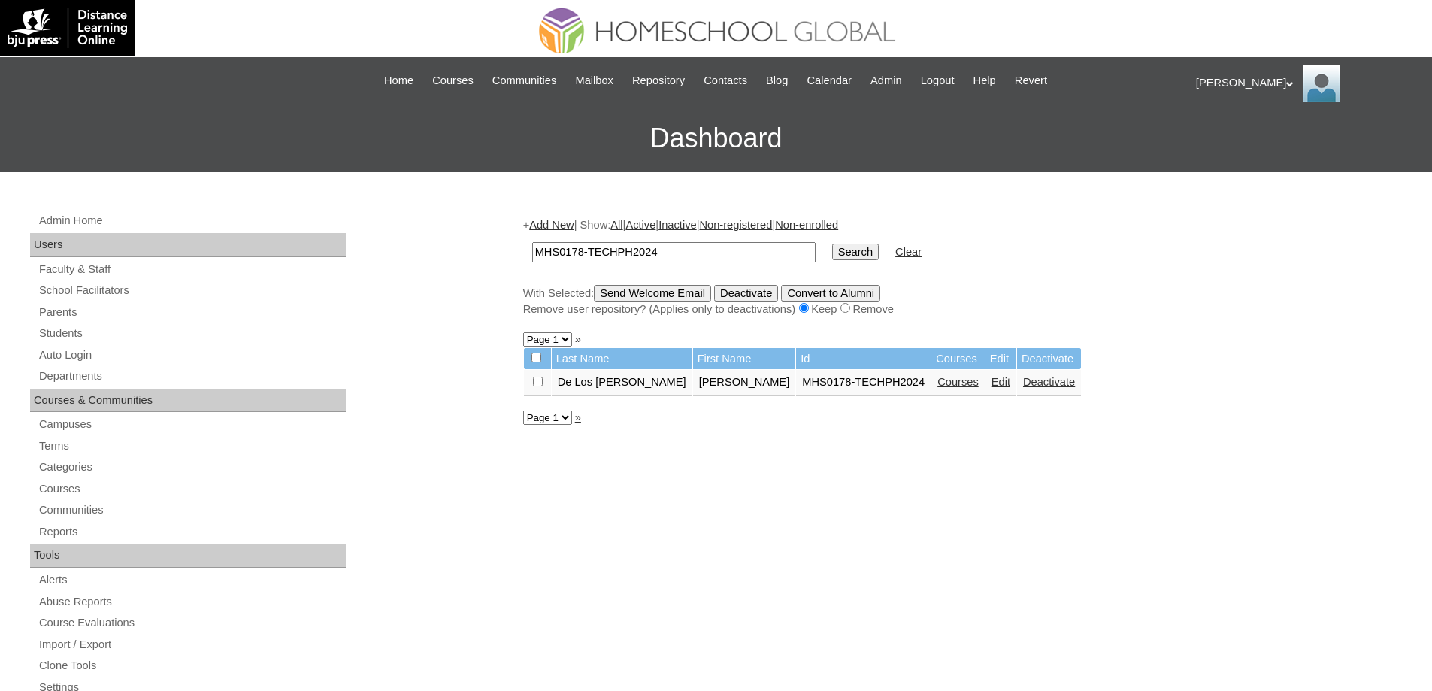
click at [937, 386] on link "Courses" at bounding box center [957, 382] width 41 height 12
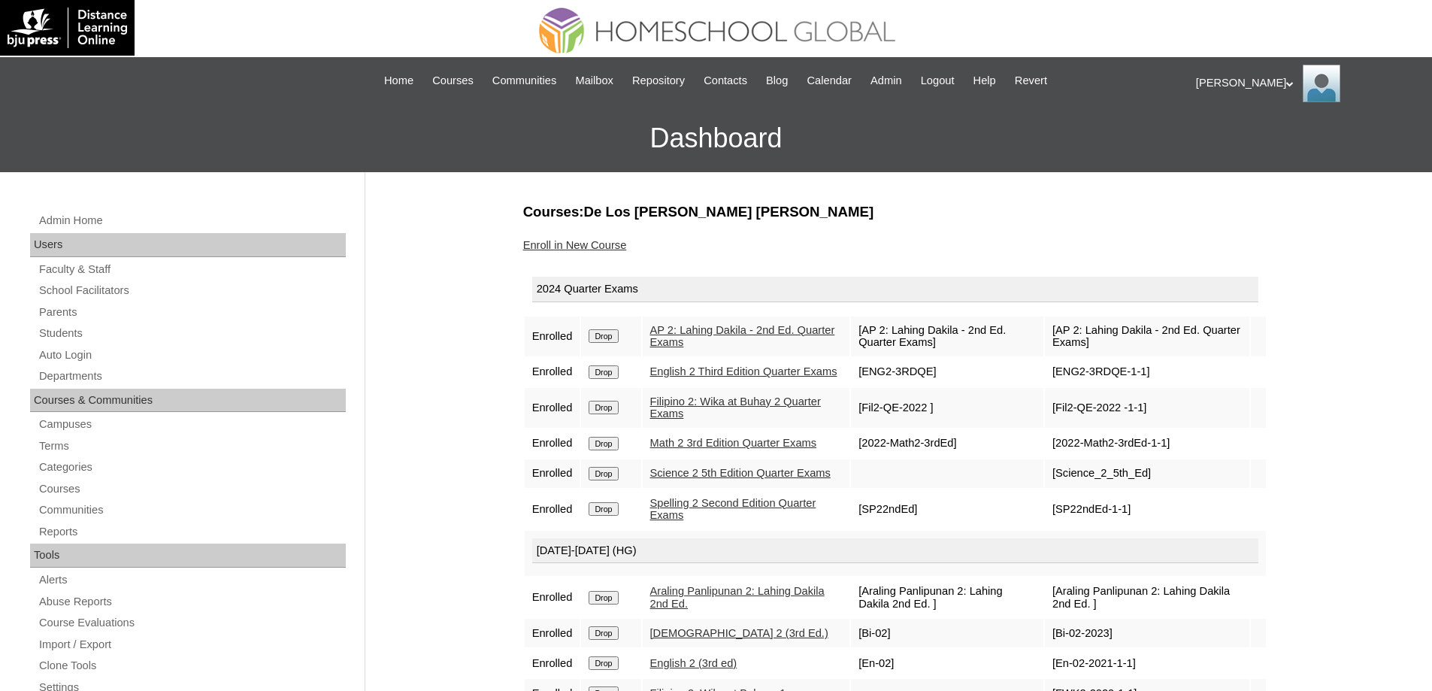
click at [605, 330] on input "Drop" at bounding box center [603, 336] width 29 height 14
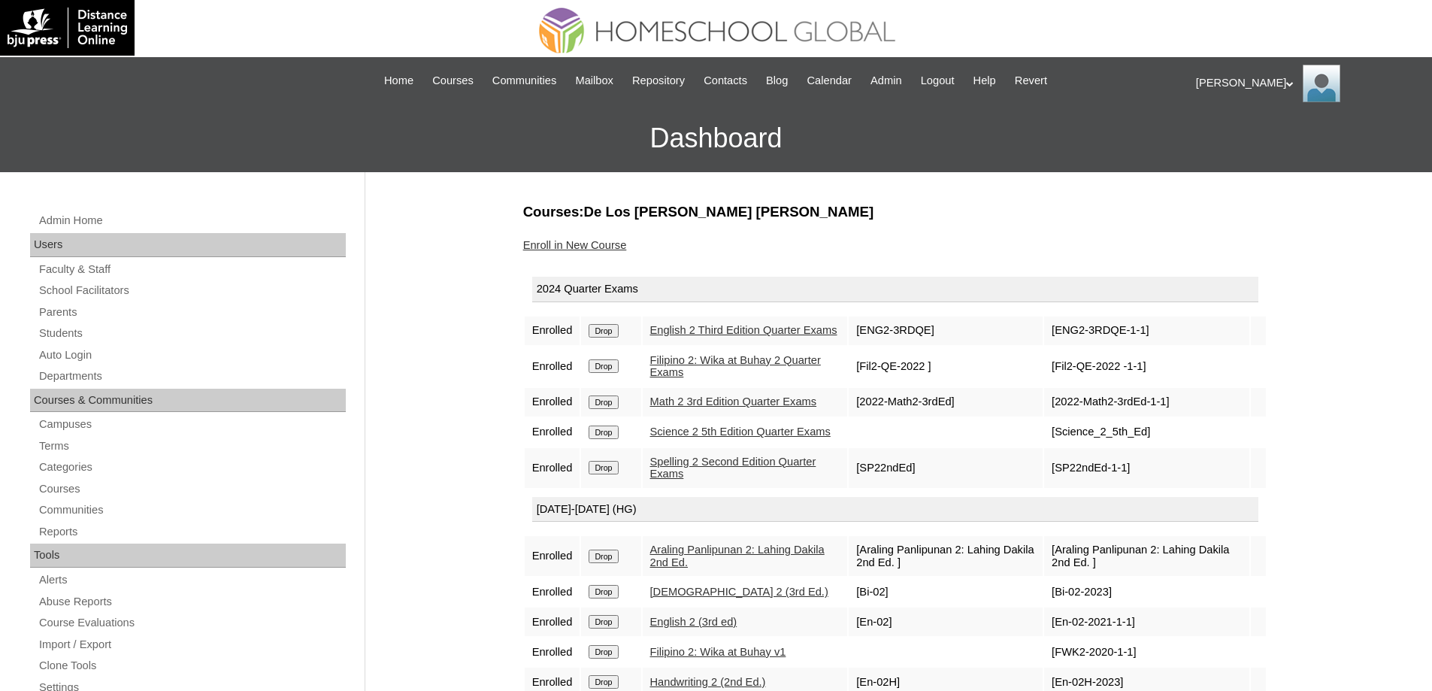
click at [613, 329] on input "Drop" at bounding box center [603, 331] width 29 height 14
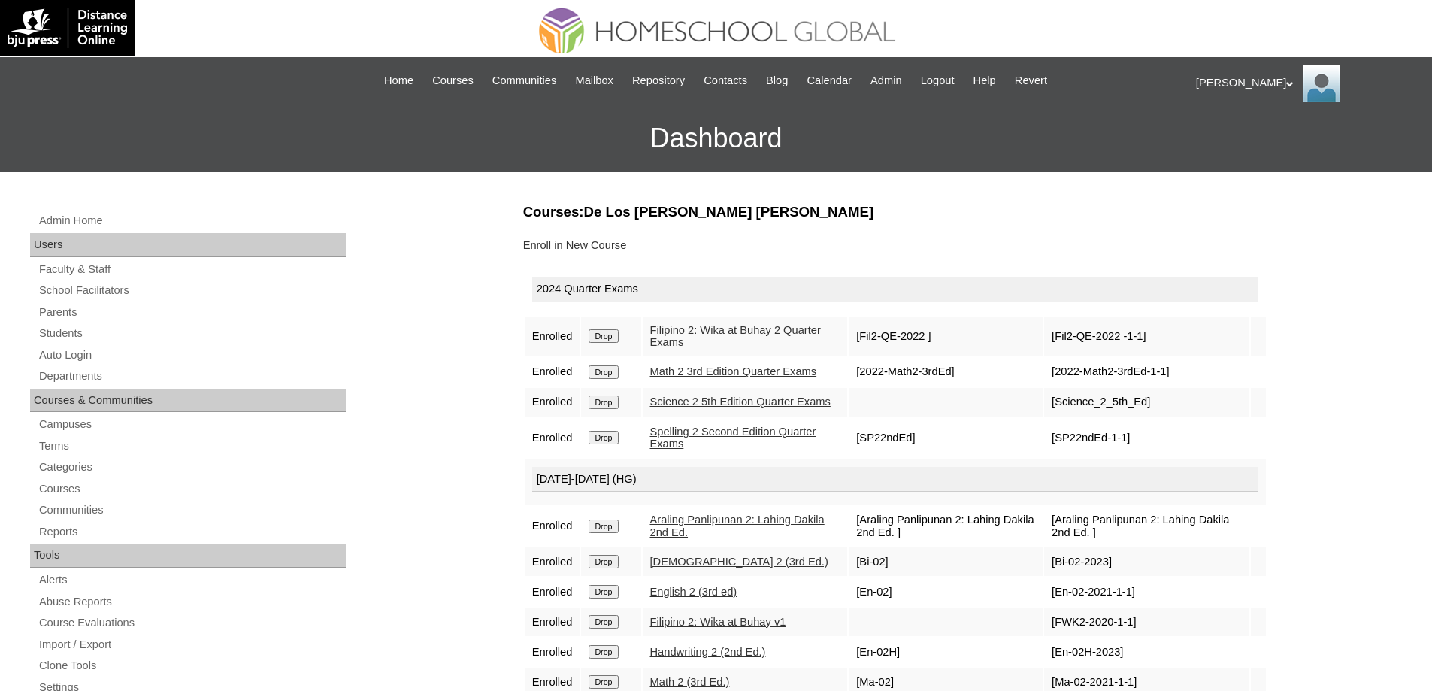
click at [600, 344] on td "Drop" at bounding box center [610, 337] width 59 height 40
click at [607, 332] on input "Drop" at bounding box center [603, 336] width 29 height 14
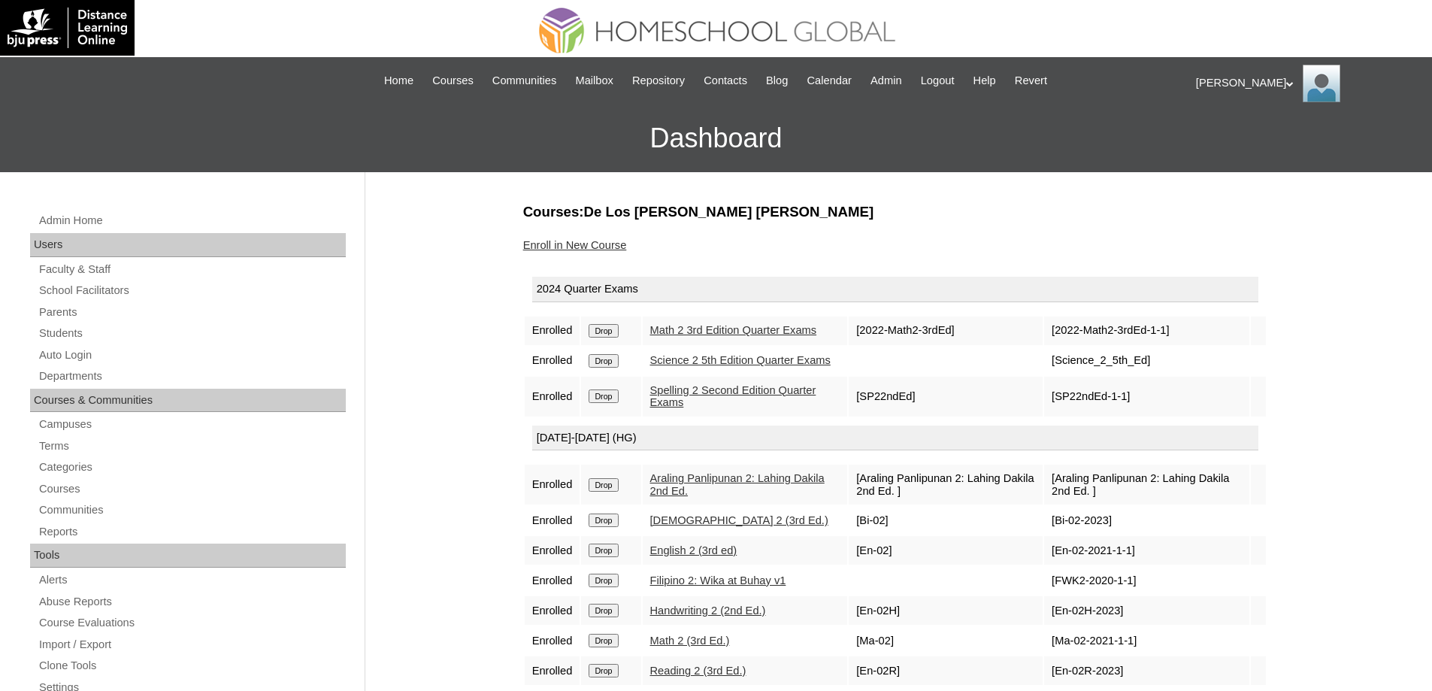
click at [612, 335] on input "Drop" at bounding box center [603, 331] width 29 height 14
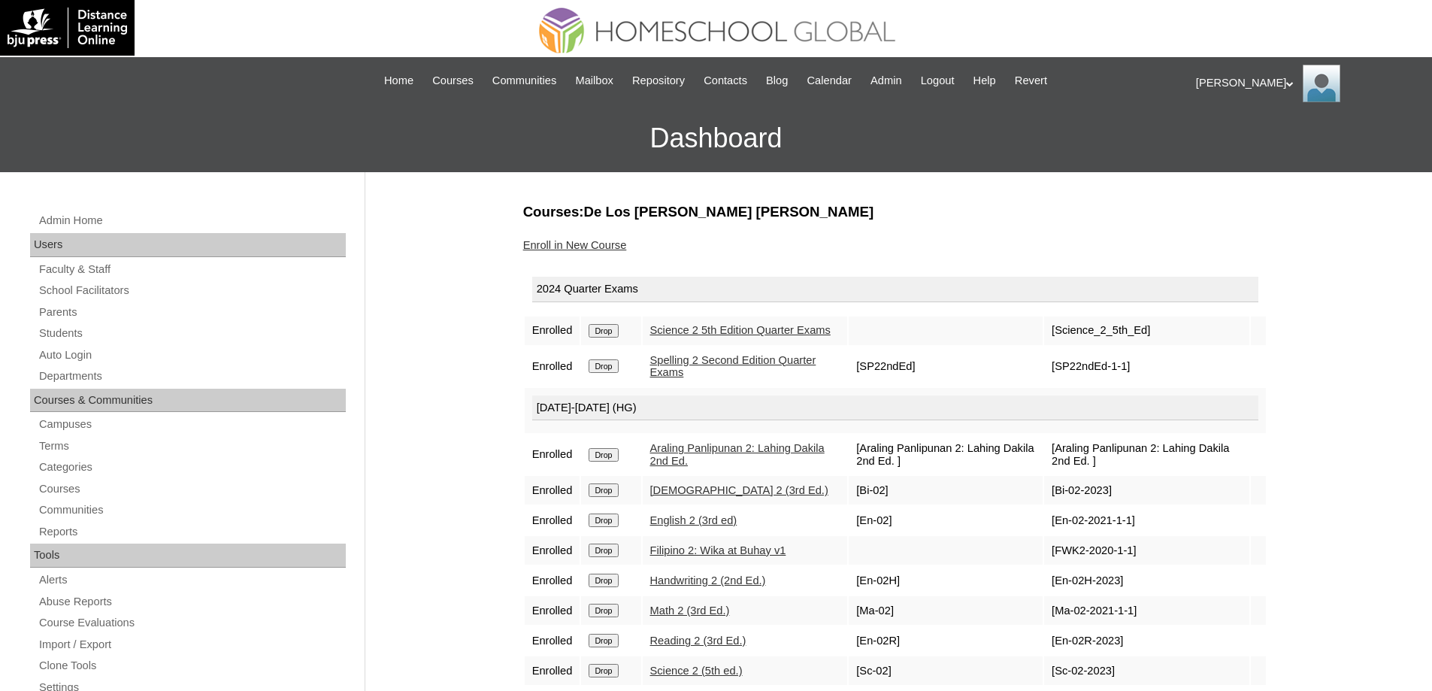
click at [604, 338] on input "Drop" at bounding box center [603, 331] width 29 height 14
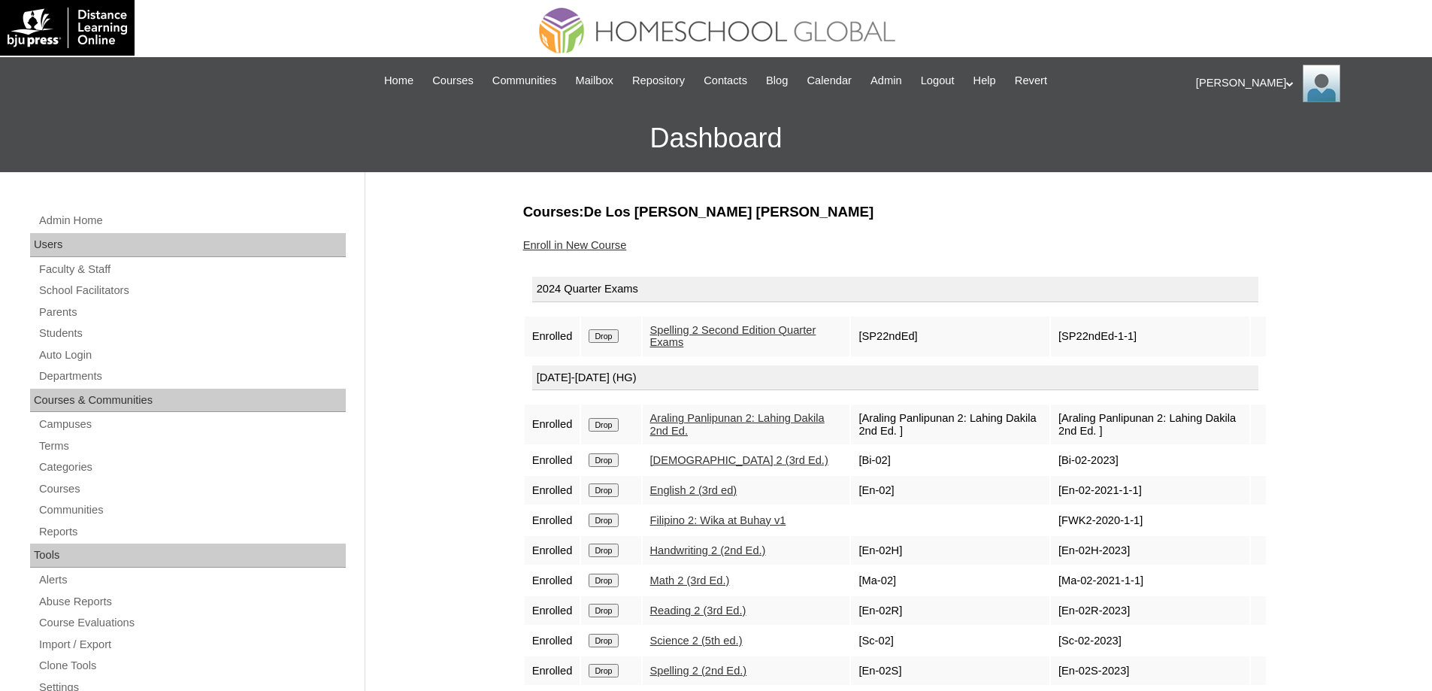
click at [630, 339] on form "Drop" at bounding box center [611, 335] width 44 height 12
drag, startPoint x: 622, startPoint y: 337, endPoint x: 781, endPoint y: 62, distance: 317.3
click at [618, 336] on input "Drop" at bounding box center [603, 336] width 29 height 14
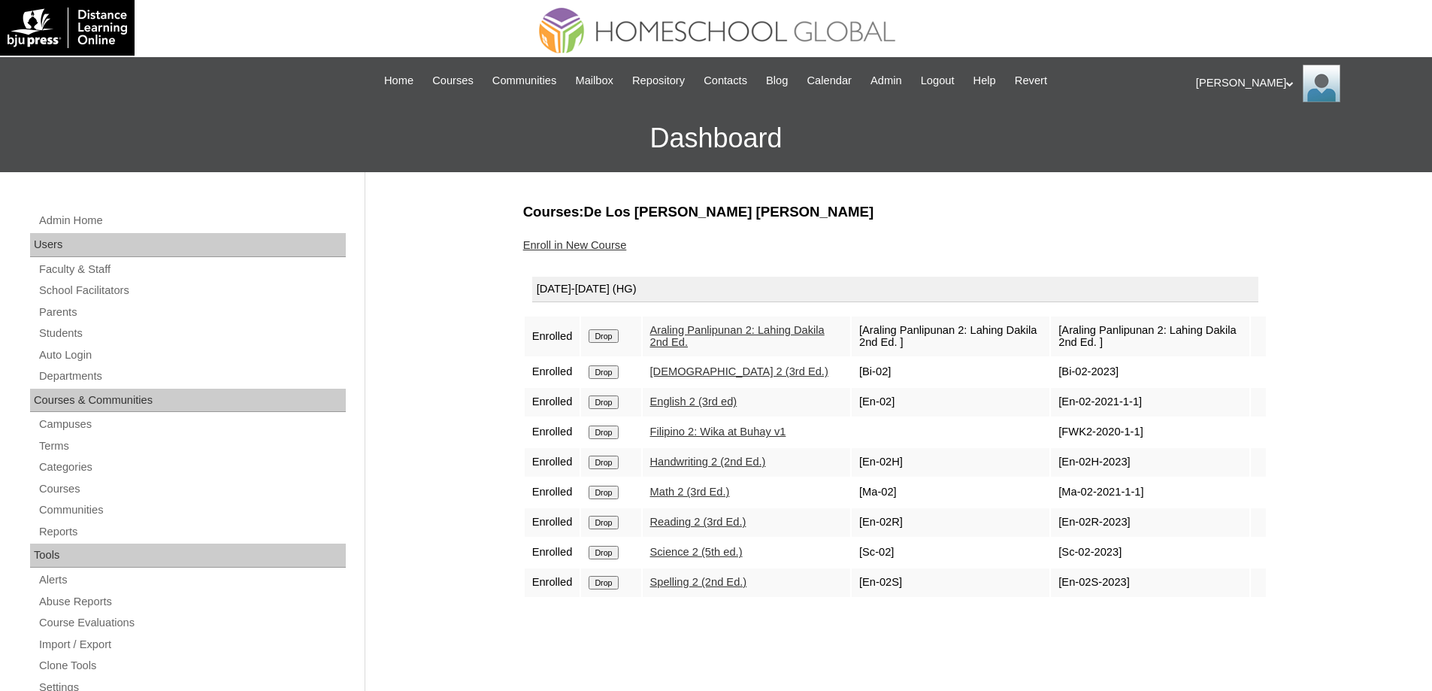
click at [605, 336] on input "Drop" at bounding box center [603, 336] width 29 height 14
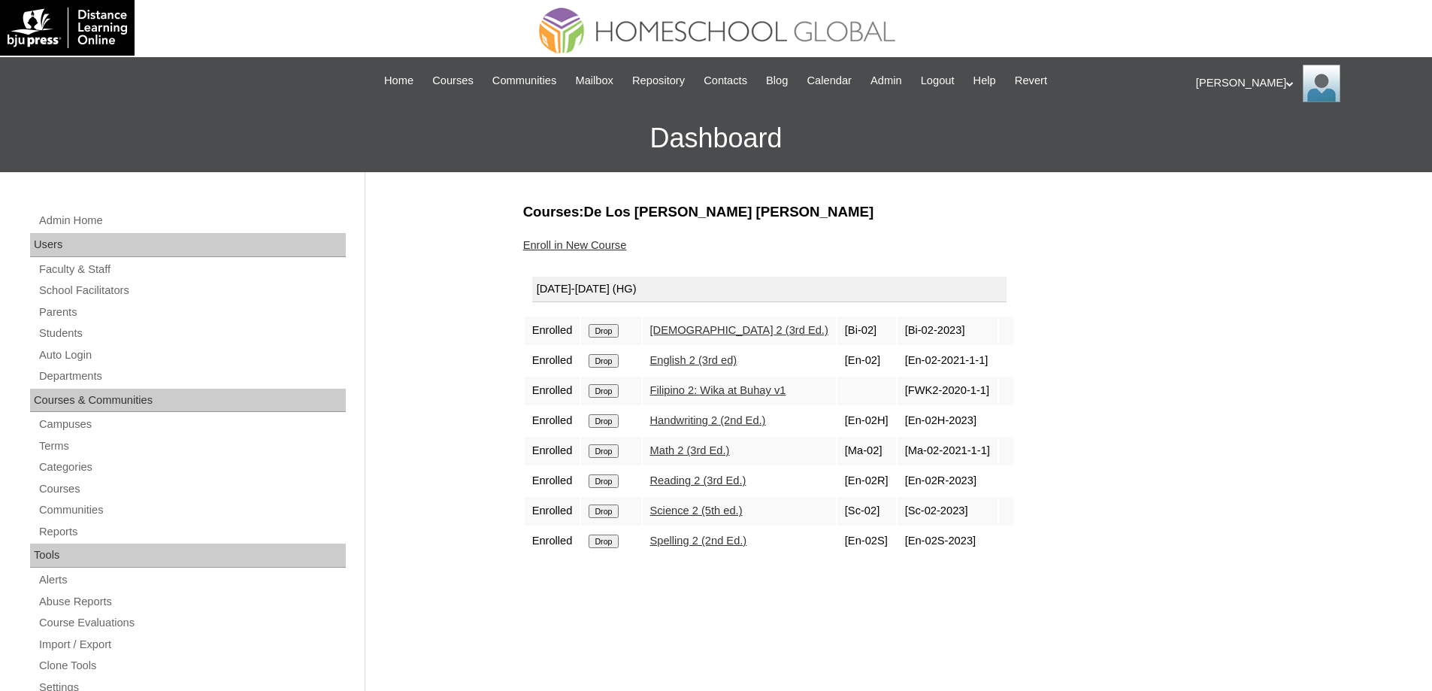
click at [617, 333] on input "Drop" at bounding box center [603, 331] width 29 height 14
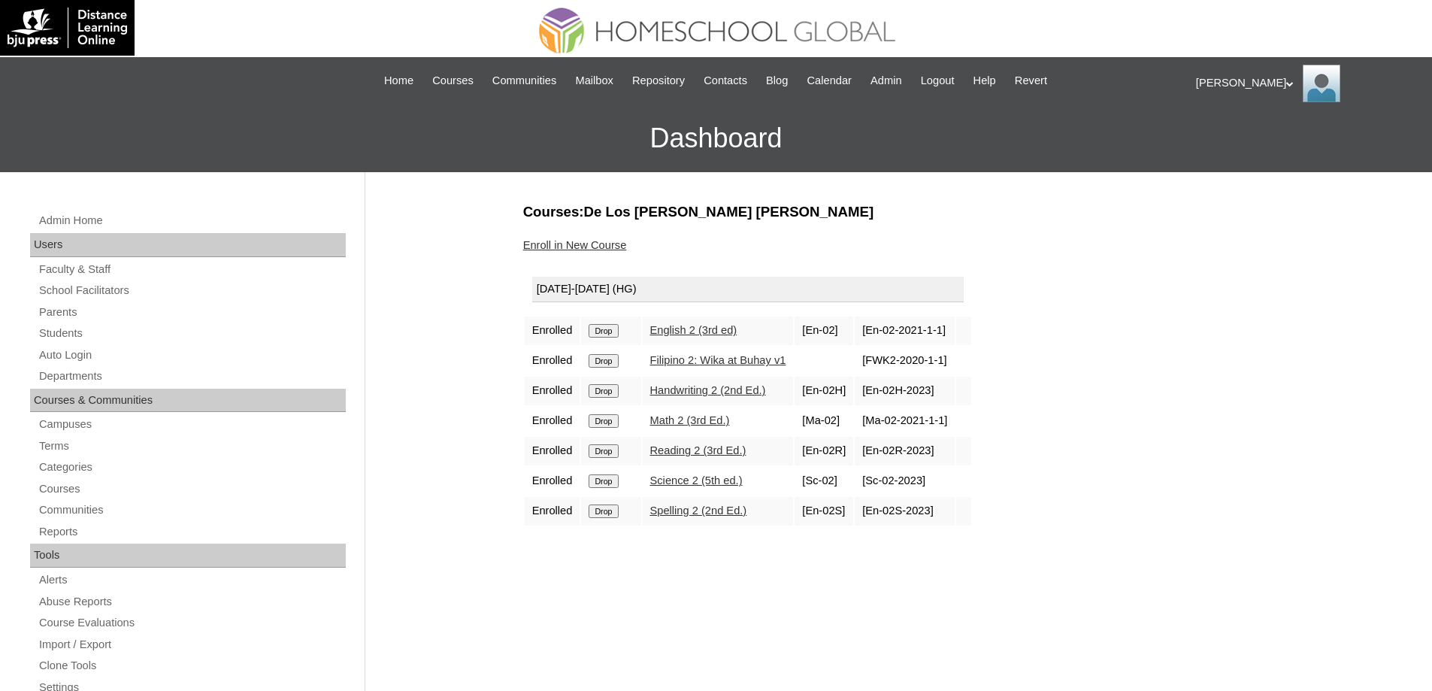
click at [616, 332] on input "Drop" at bounding box center [603, 331] width 29 height 14
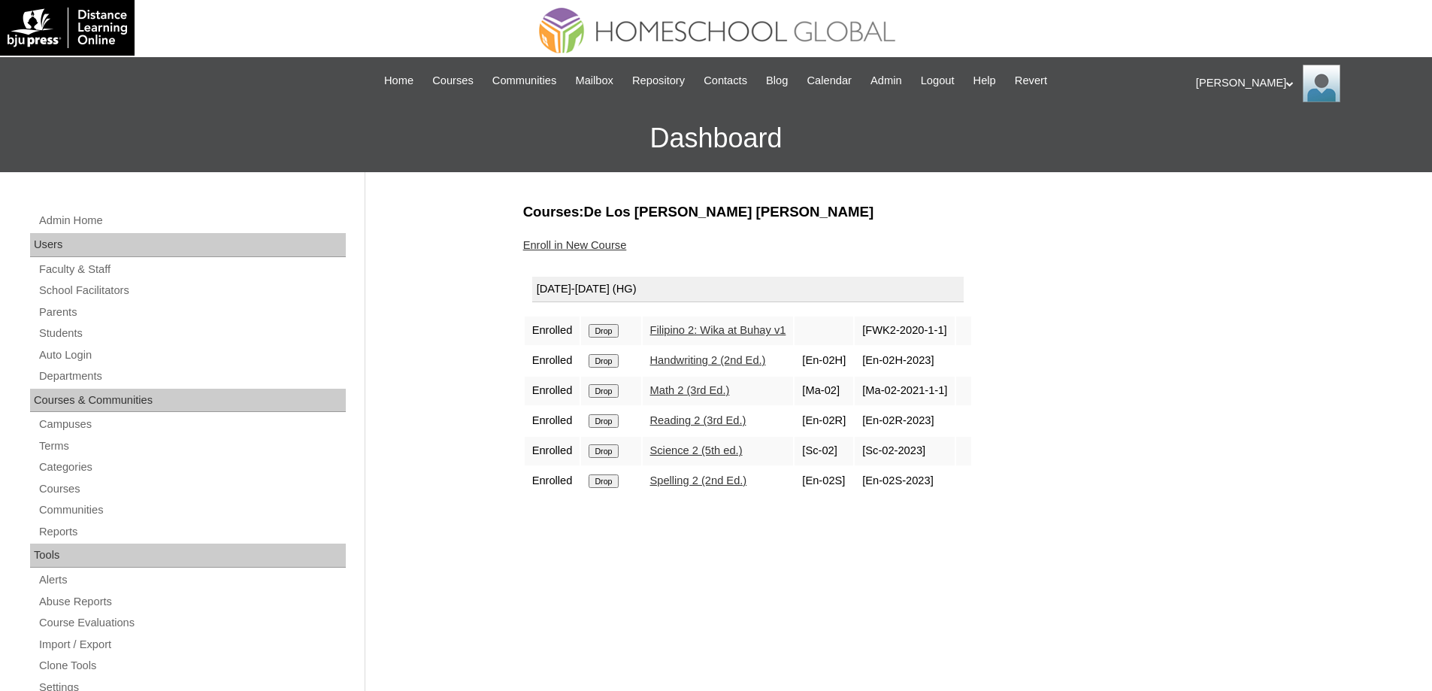
click at [618, 332] on input "Drop" at bounding box center [603, 331] width 29 height 14
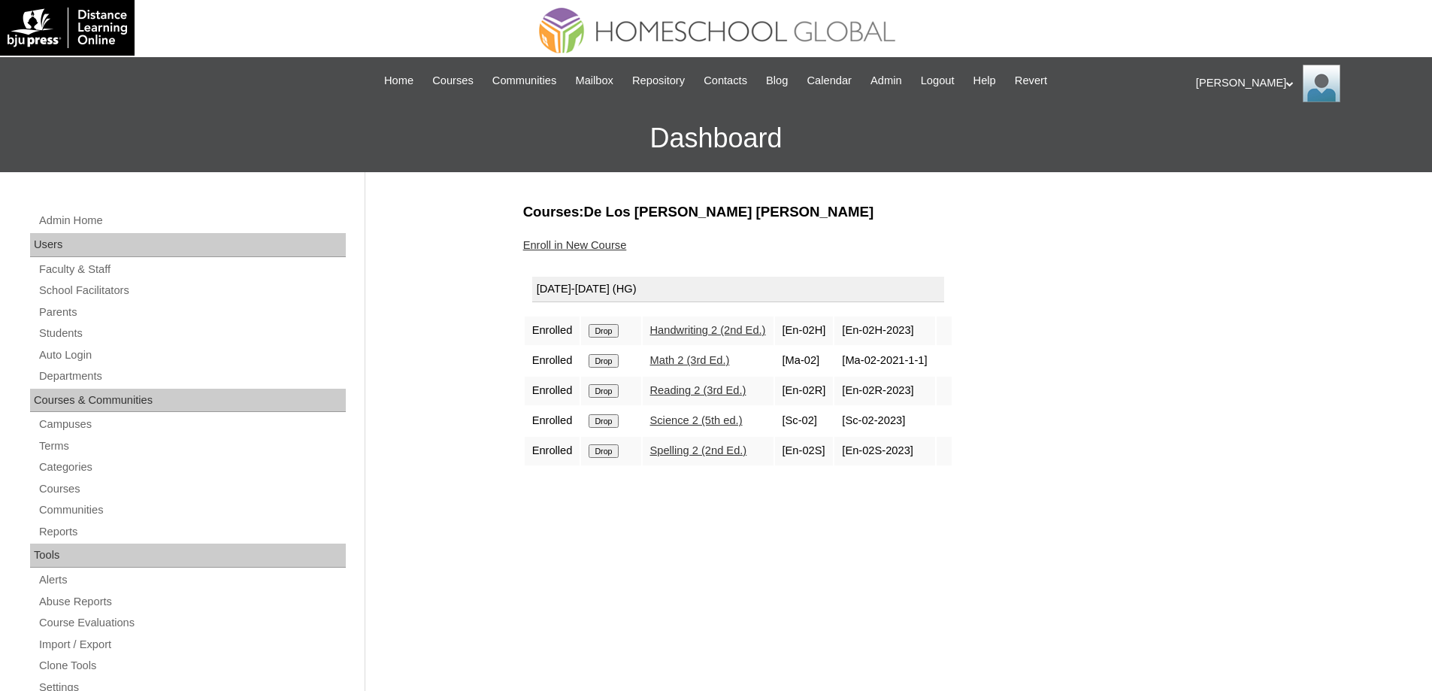
click at [607, 332] on input "Drop" at bounding box center [603, 331] width 29 height 14
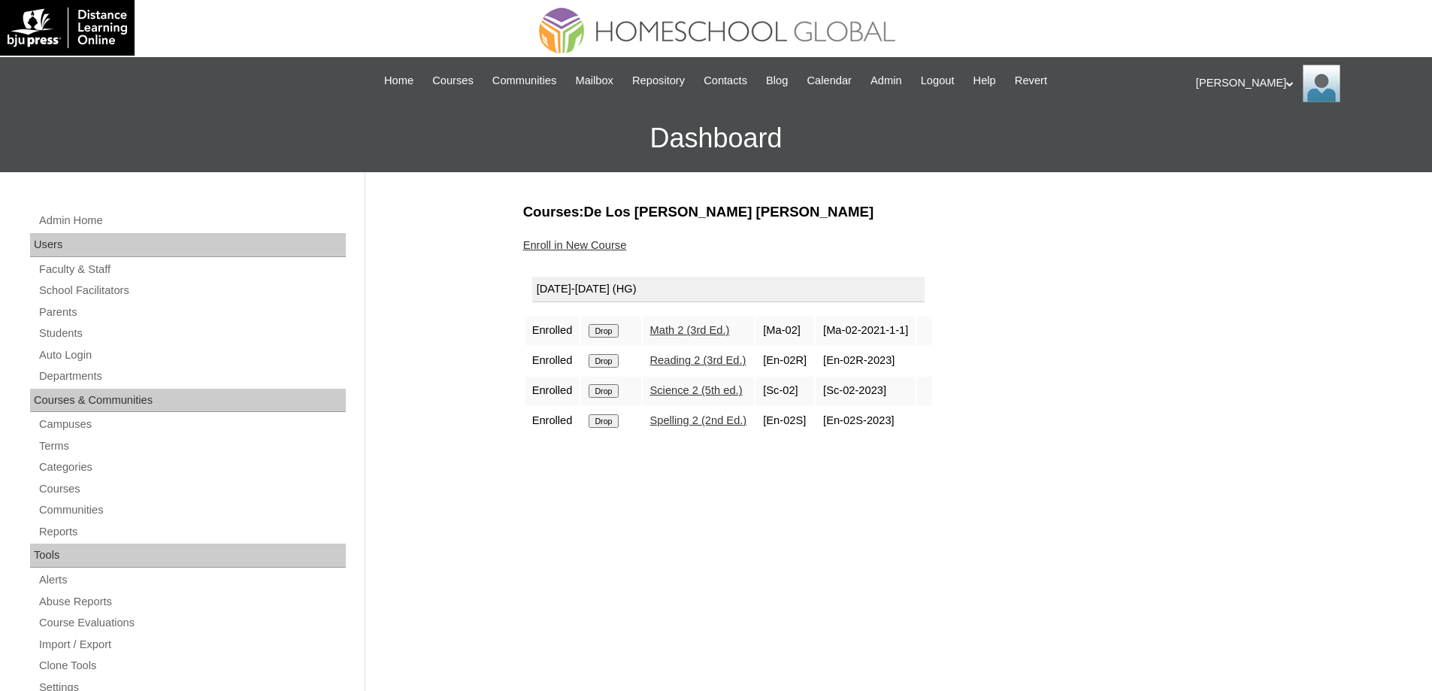
drag, startPoint x: 0, startPoint y: 0, endPoint x: 799, endPoint y: 56, distance: 801.1
click at [613, 326] on input "Drop" at bounding box center [603, 331] width 29 height 14
drag, startPoint x: 0, startPoint y: 0, endPoint x: 783, endPoint y: 60, distance: 785.7
click at [618, 329] on input "Drop" at bounding box center [603, 331] width 29 height 14
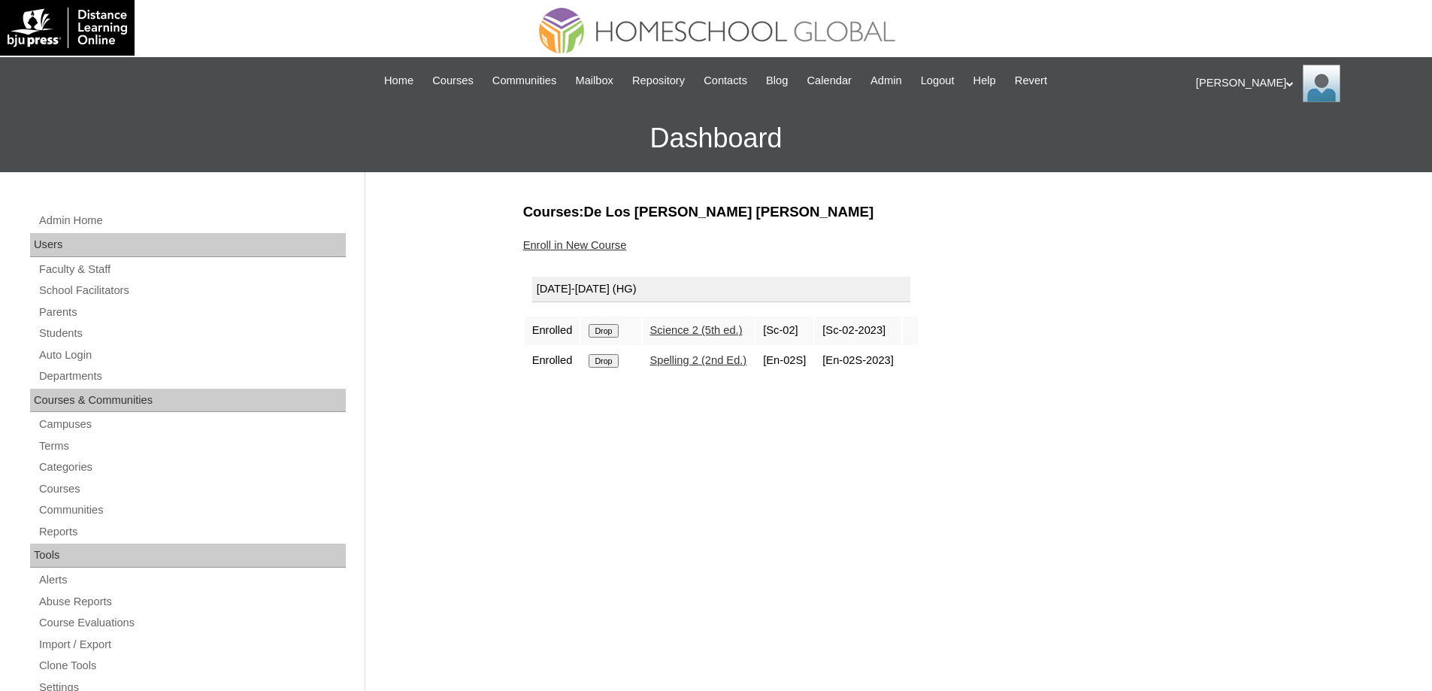
click at [613, 330] on input "Drop" at bounding box center [603, 331] width 29 height 14
click at [617, 332] on input "Drop" at bounding box center [603, 331] width 29 height 14
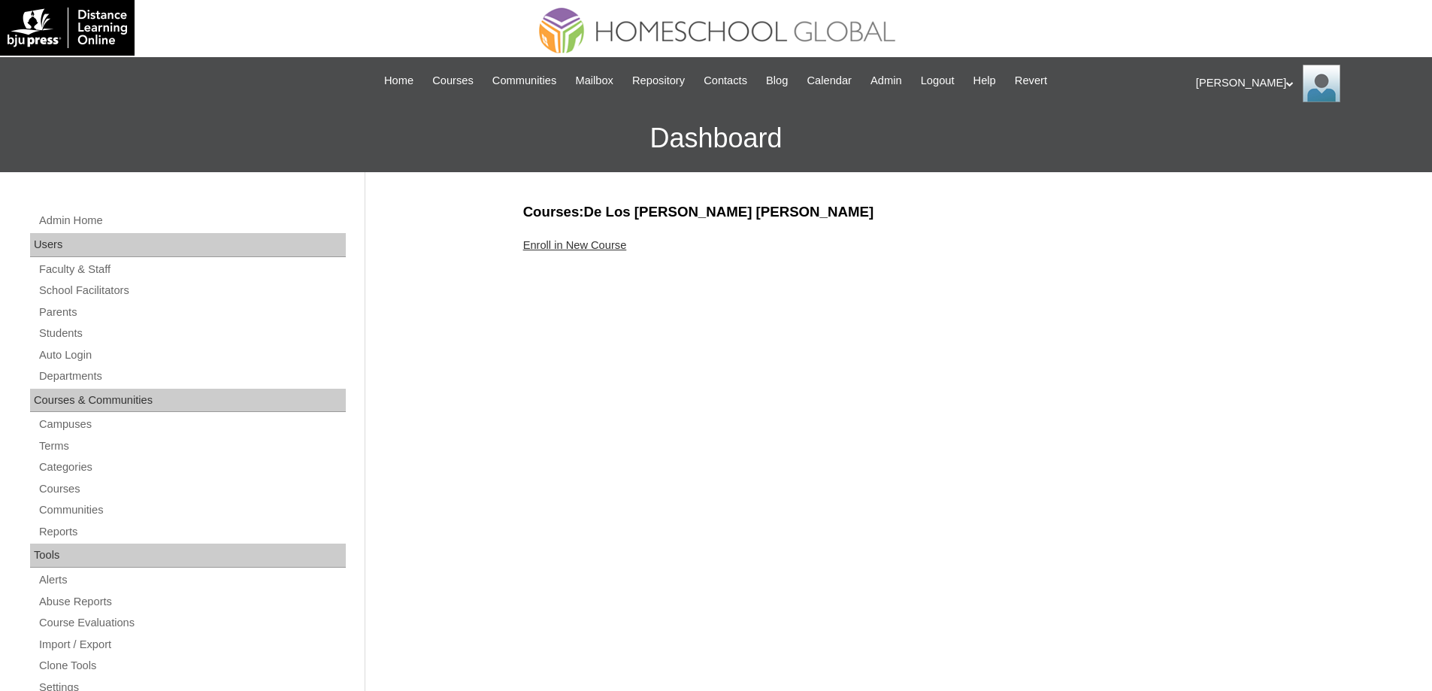
click at [602, 248] on link "Enroll in New Course" at bounding box center [575, 245] width 104 height 12
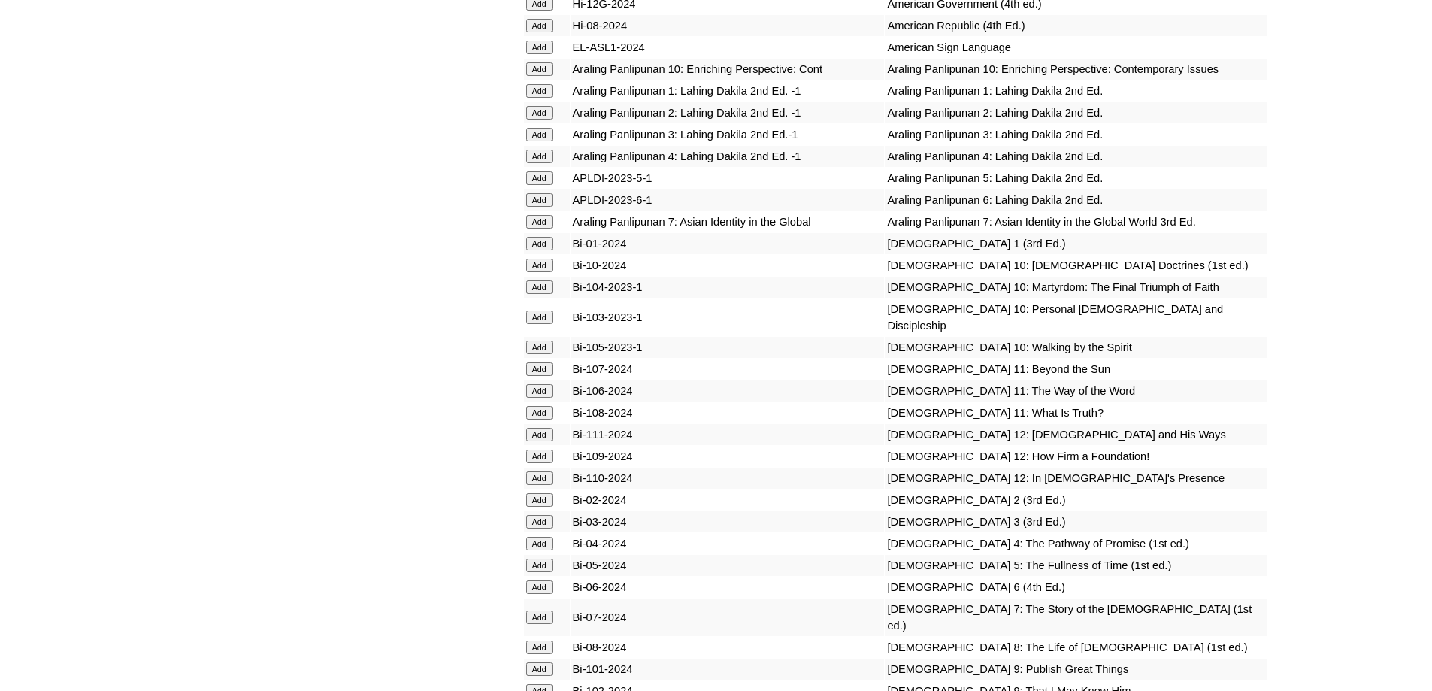
scroll to position [3909, 0]
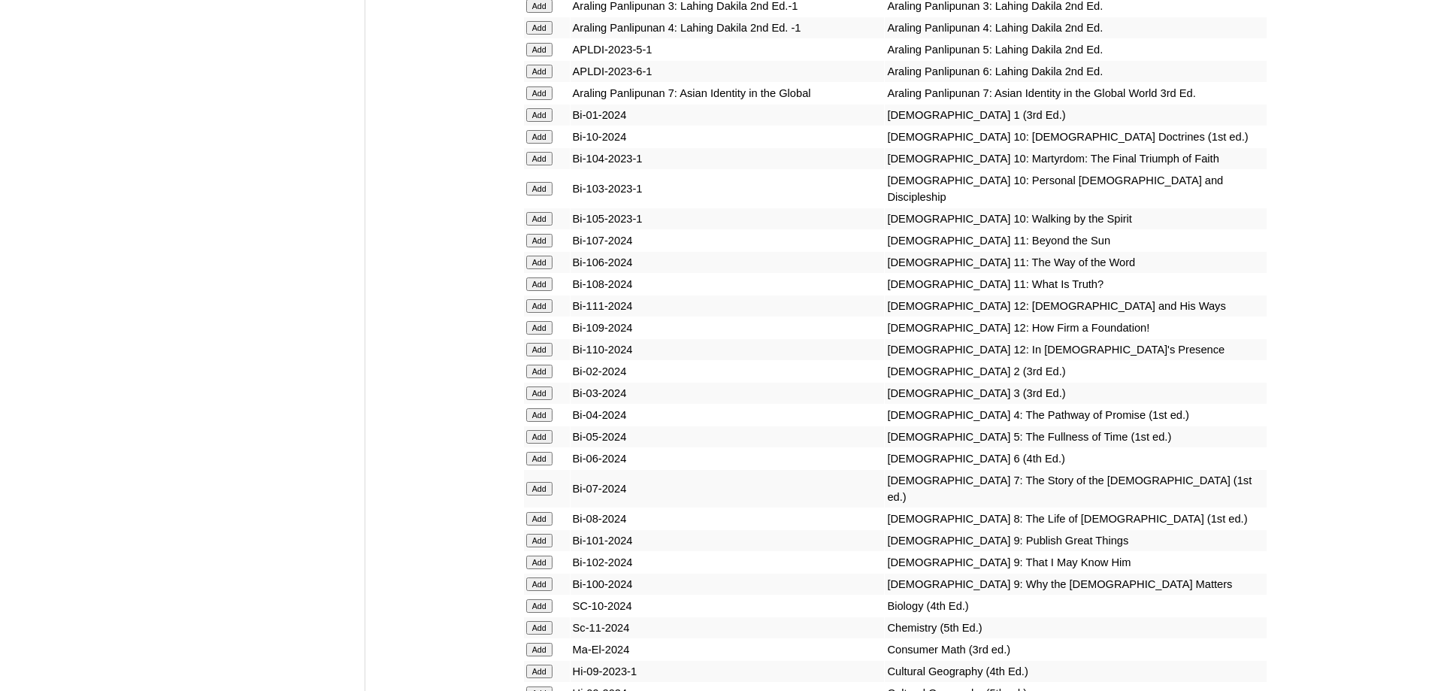
click at [536, 13] on input "Add" at bounding box center [539, 6] width 26 height 14
click at [541, 400] on input "Add" at bounding box center [539, 393] width 26 height 14
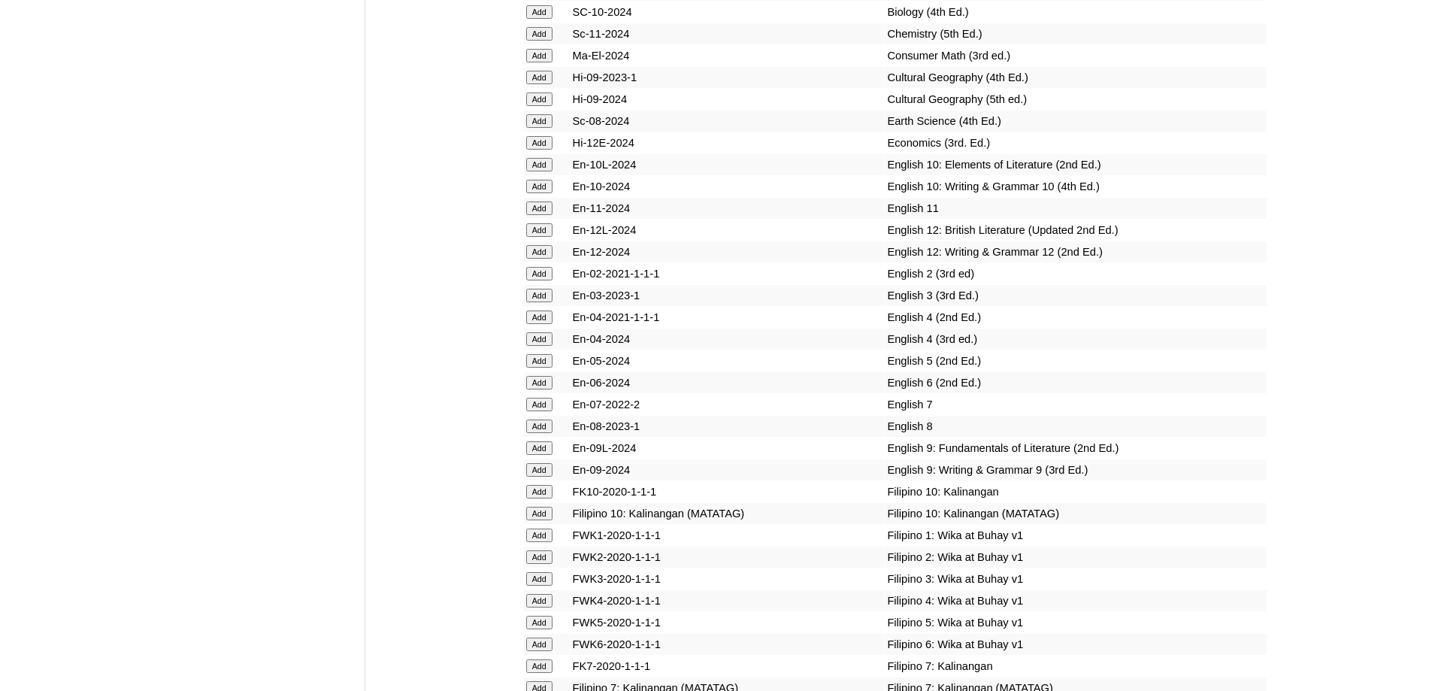
scroll to position [4573, 0]
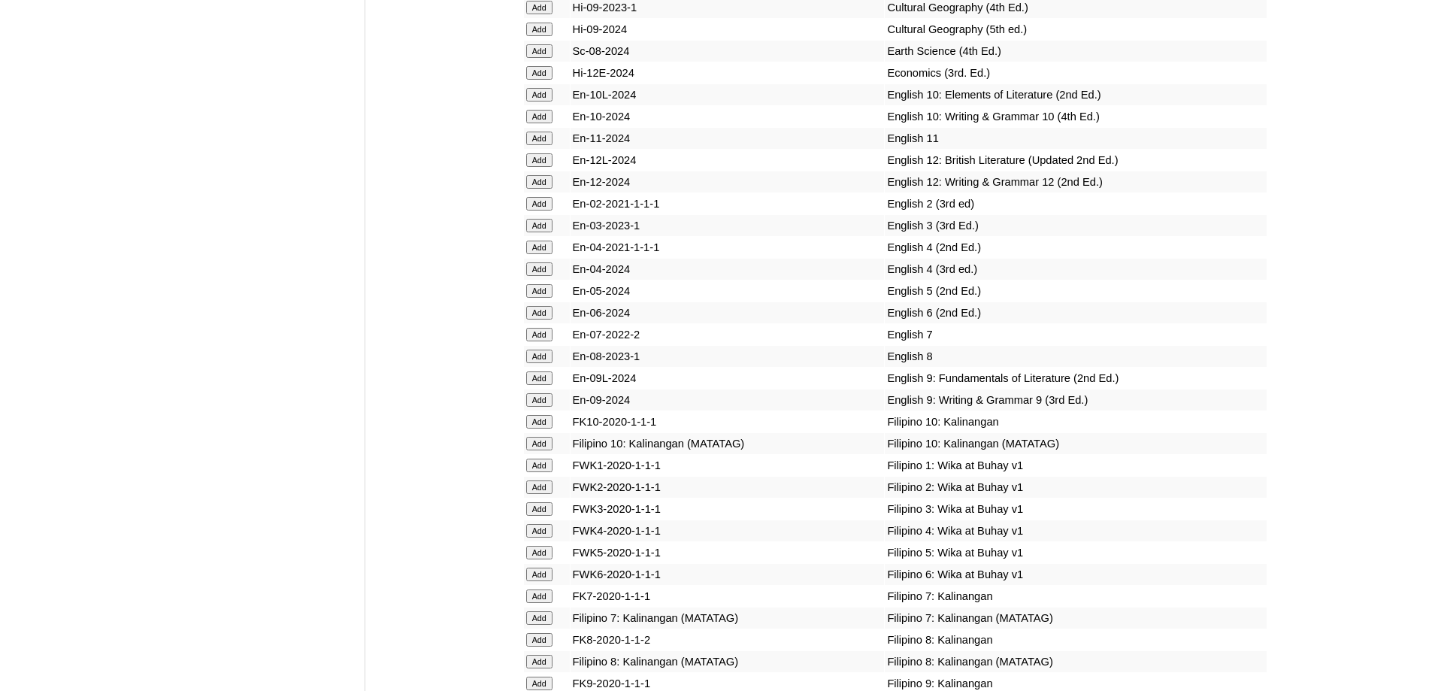
click at [550, 232] on input "Add" at bounding box center [539, 226] width 26 height 14
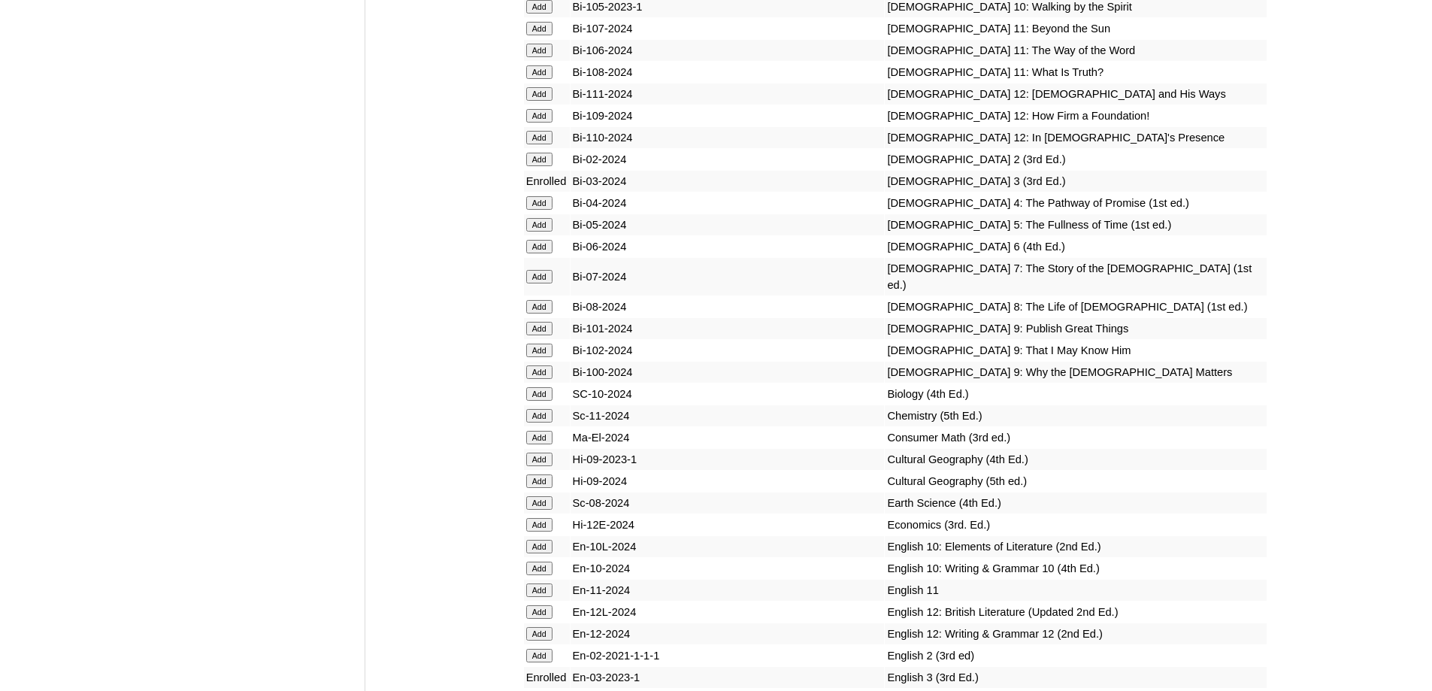
scroll to position [4853, 0]
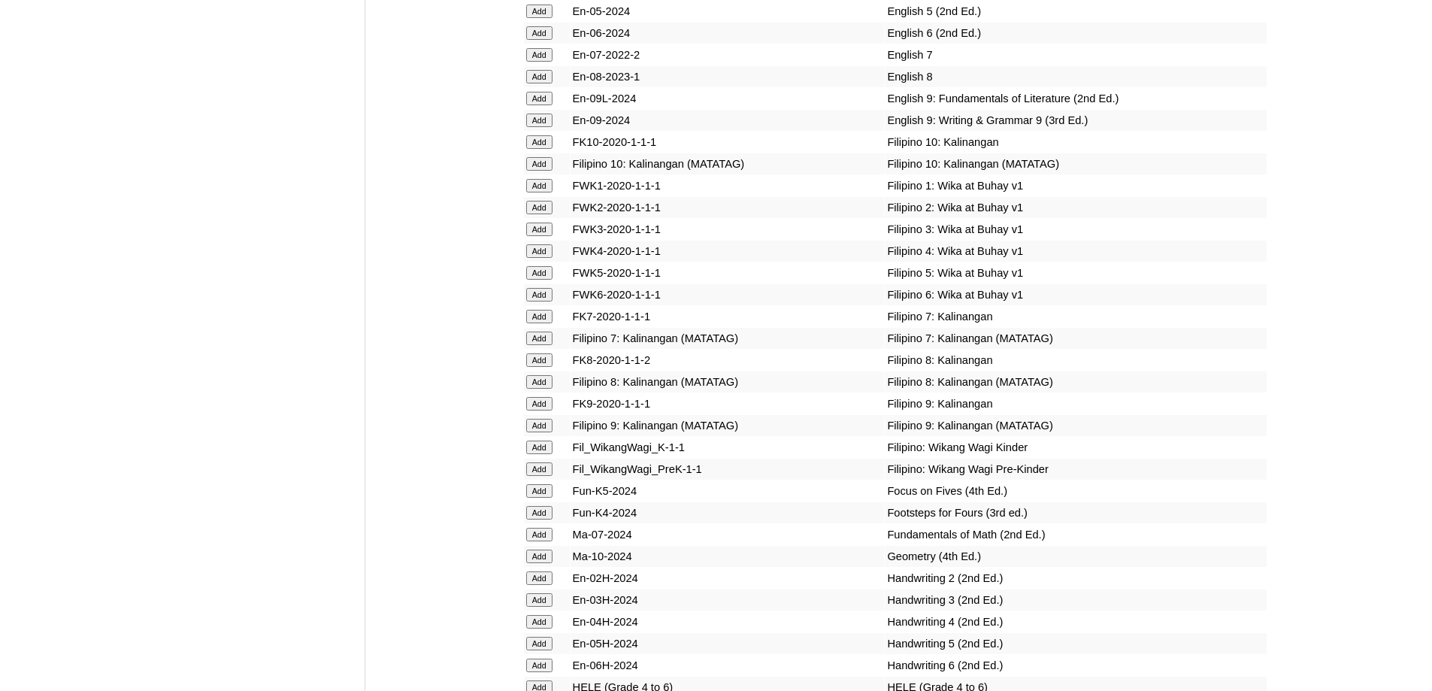
click at [529, 236] on input "Add" at bounding box center [539, 230] width 26 height 14
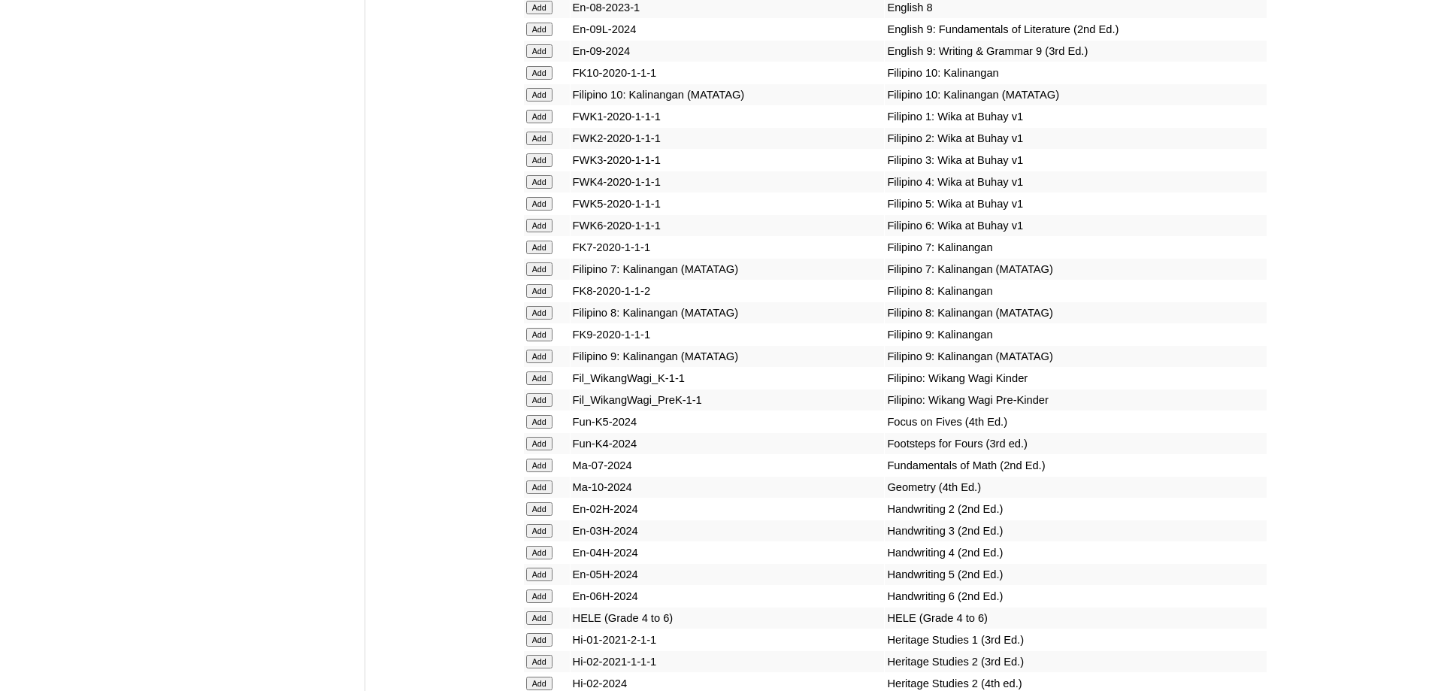
scroll to position [5304, 0]
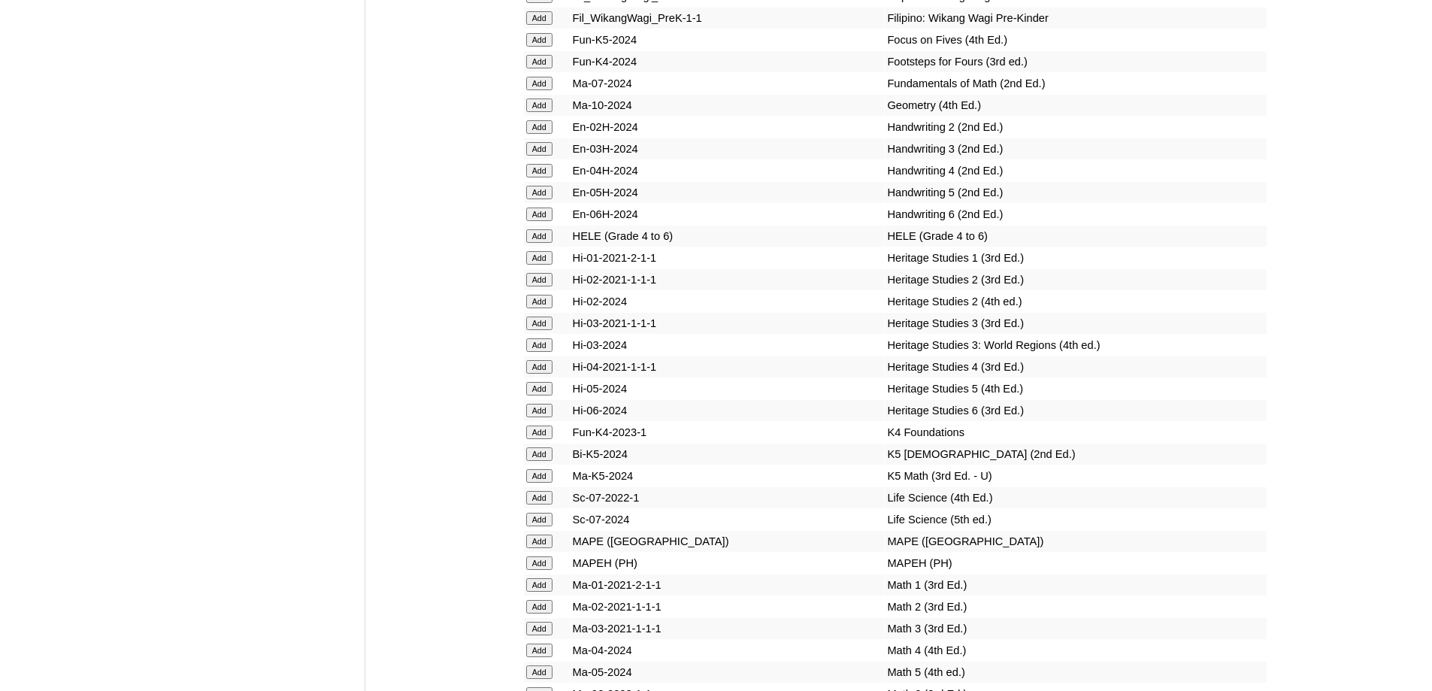
click at [536, 156] on input "Add" at bounding box center [539, 149] width 26 height 14
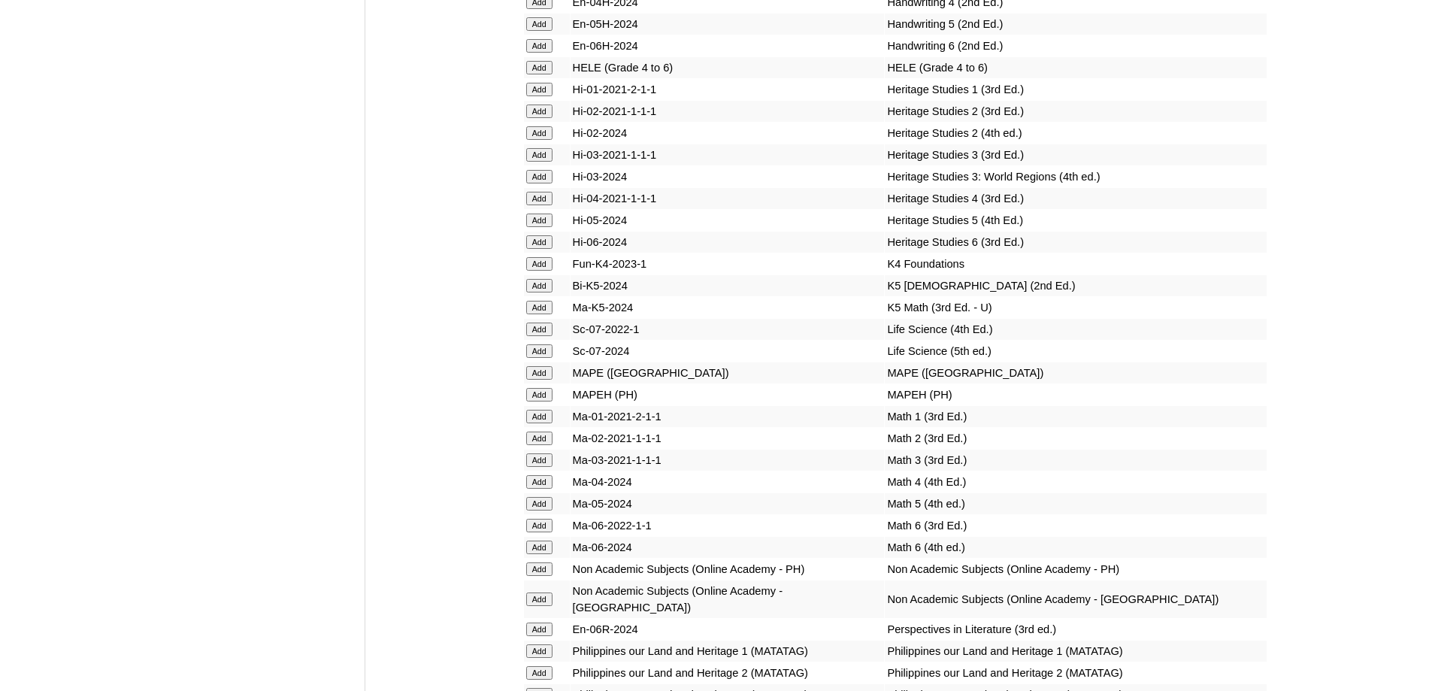
scroll to position [5530, 0]
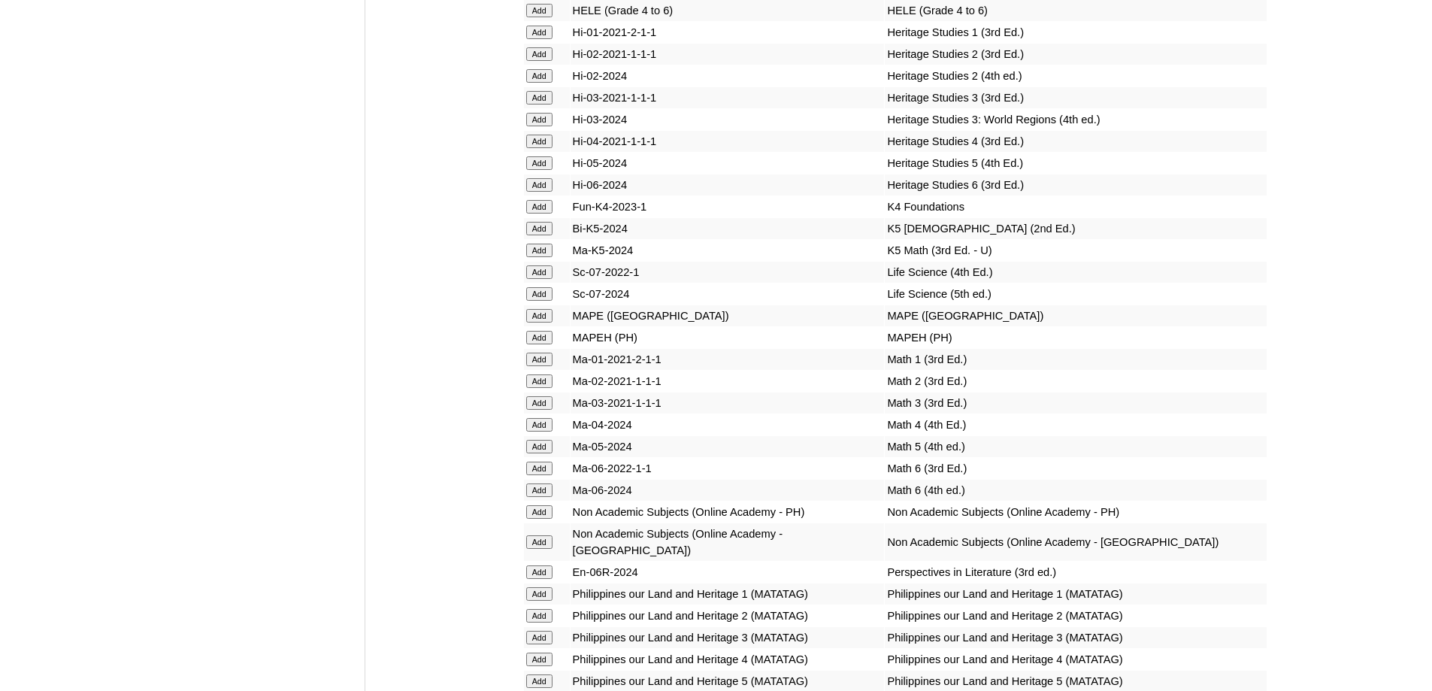
click at [535, 344] on input "Add" at bounding box center [539, 338] width 26 height 14
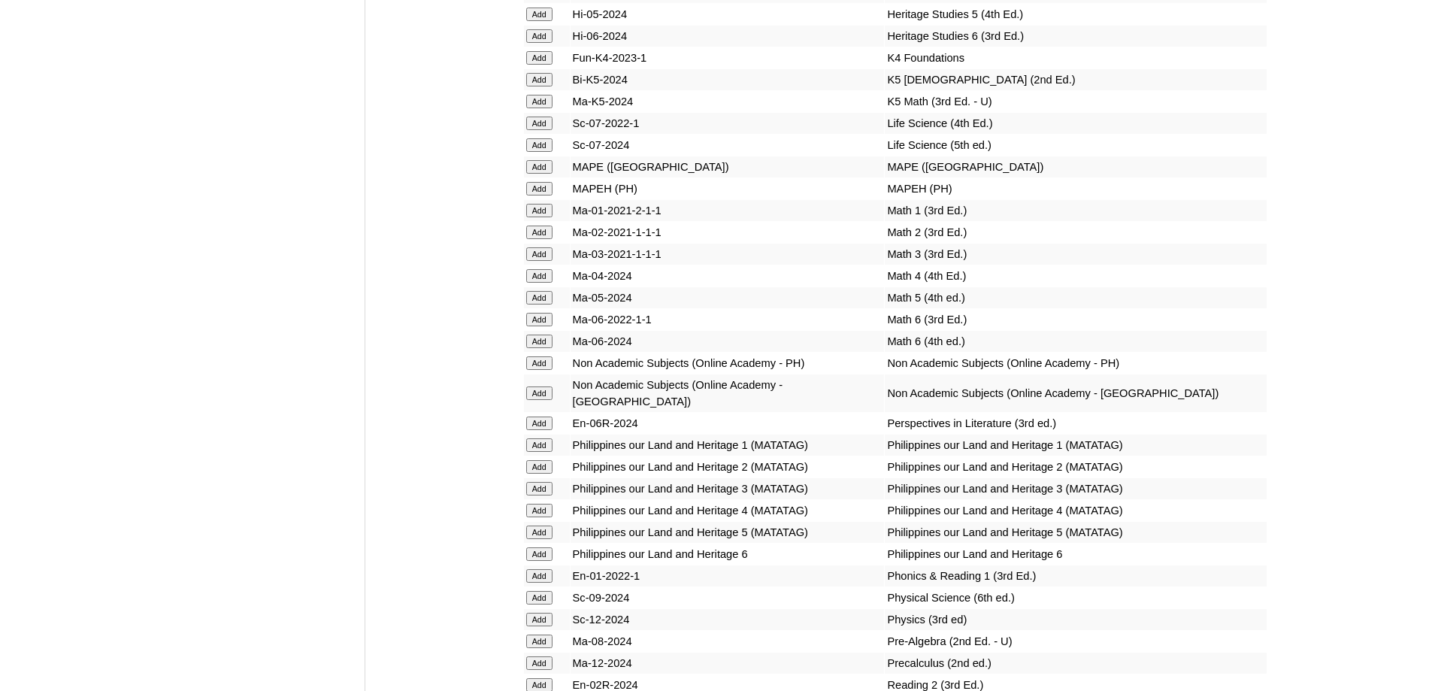
scroll to position [5680, 0]
click at [540, 259] on input "Add" at bounding box center [539, 253] width 26 height 14
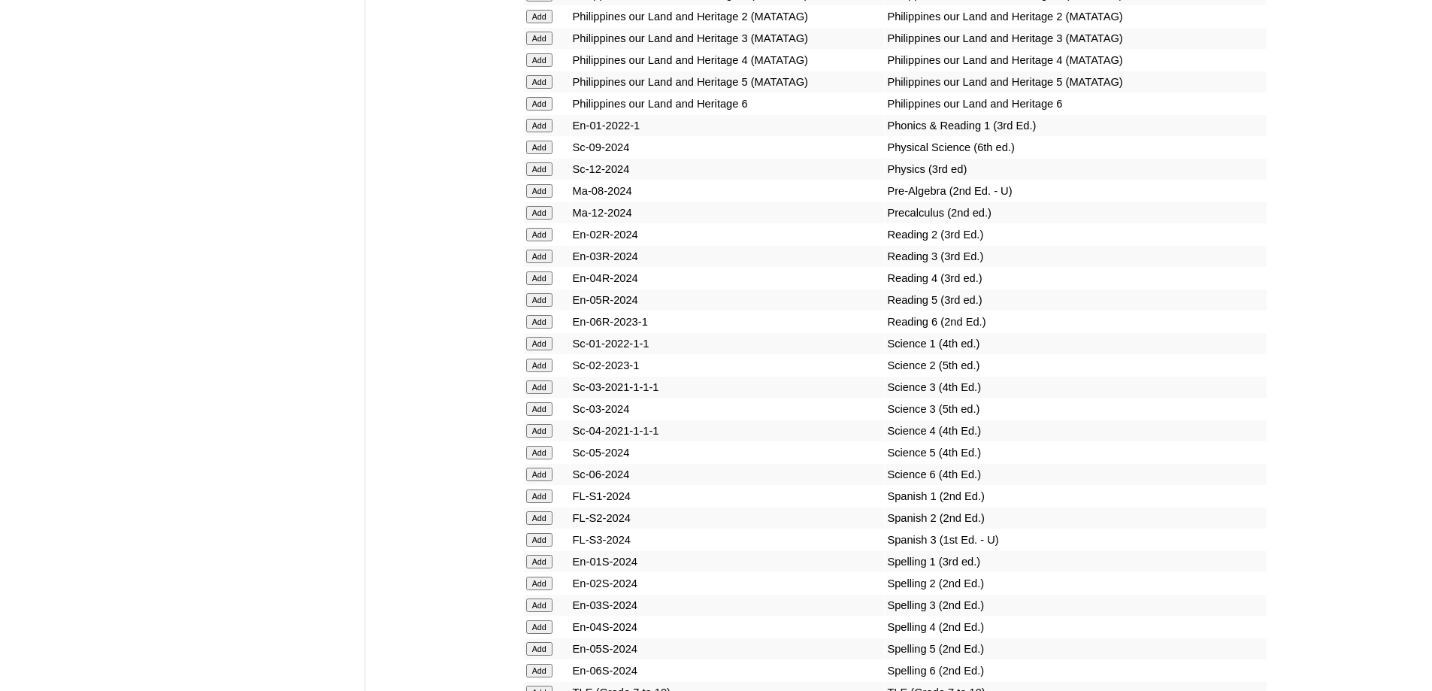
scroll to position [6131, 0]
click at [547, 261] on input "Add" at bounding box center [539, 254] width 26 height 14
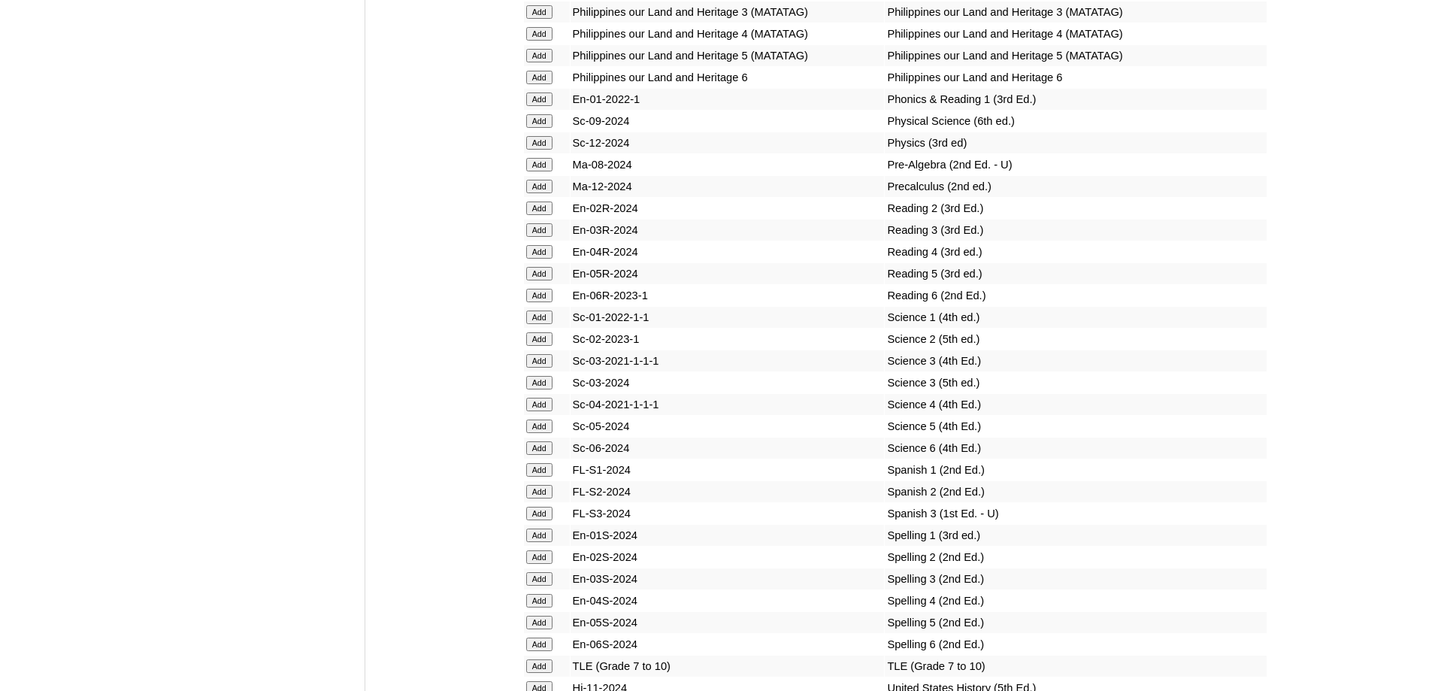
scroll to position [6206, 0]
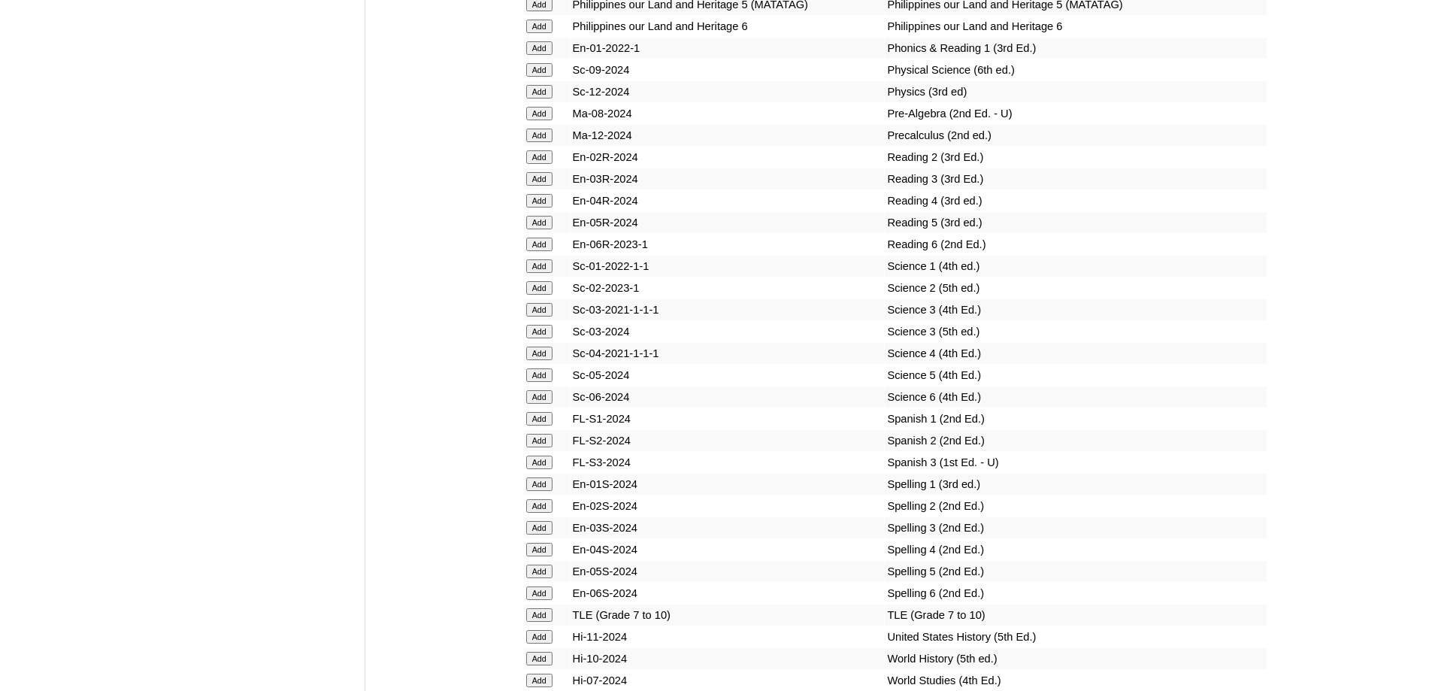
click at [546, 338] on input "Add" at bounding box center [539, 332] width 26 height 14
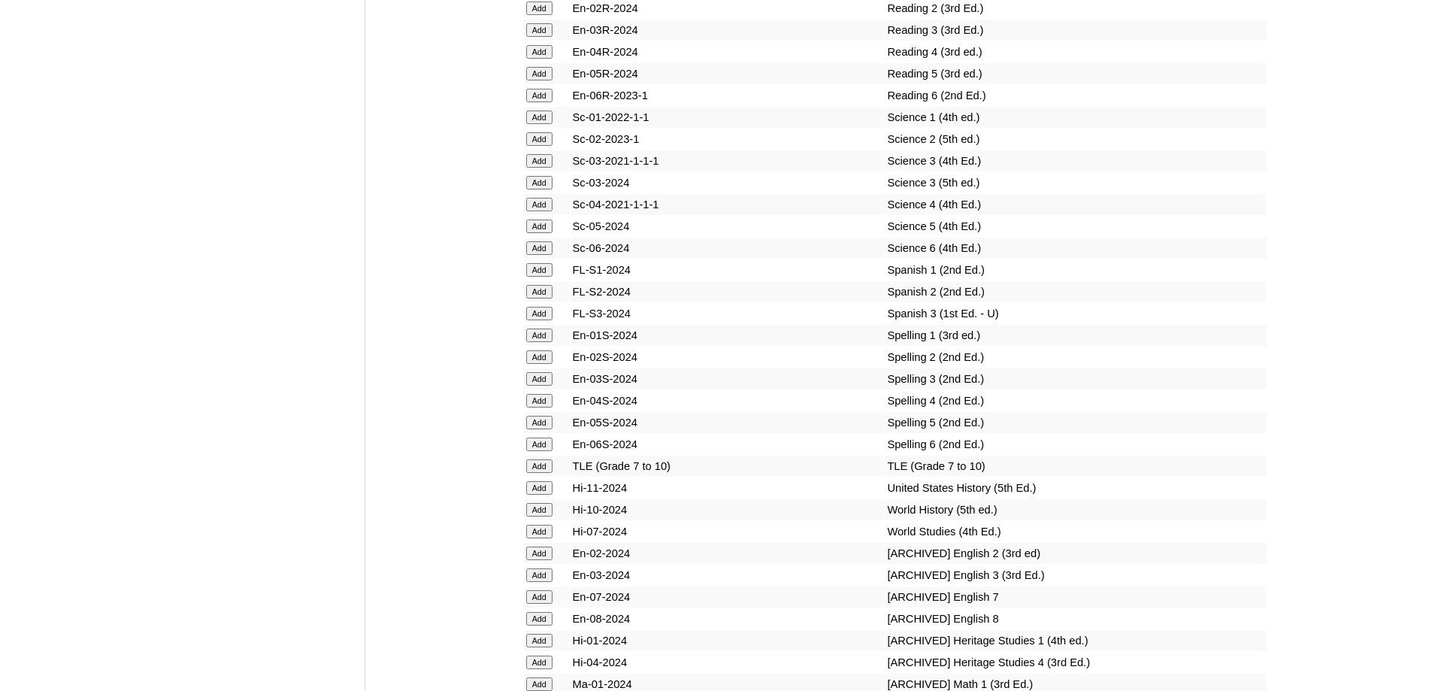
scroll to position [6356, 0]
click at [548, 384] on input "Add" at bounding box center [539, 378] width 26 height 14
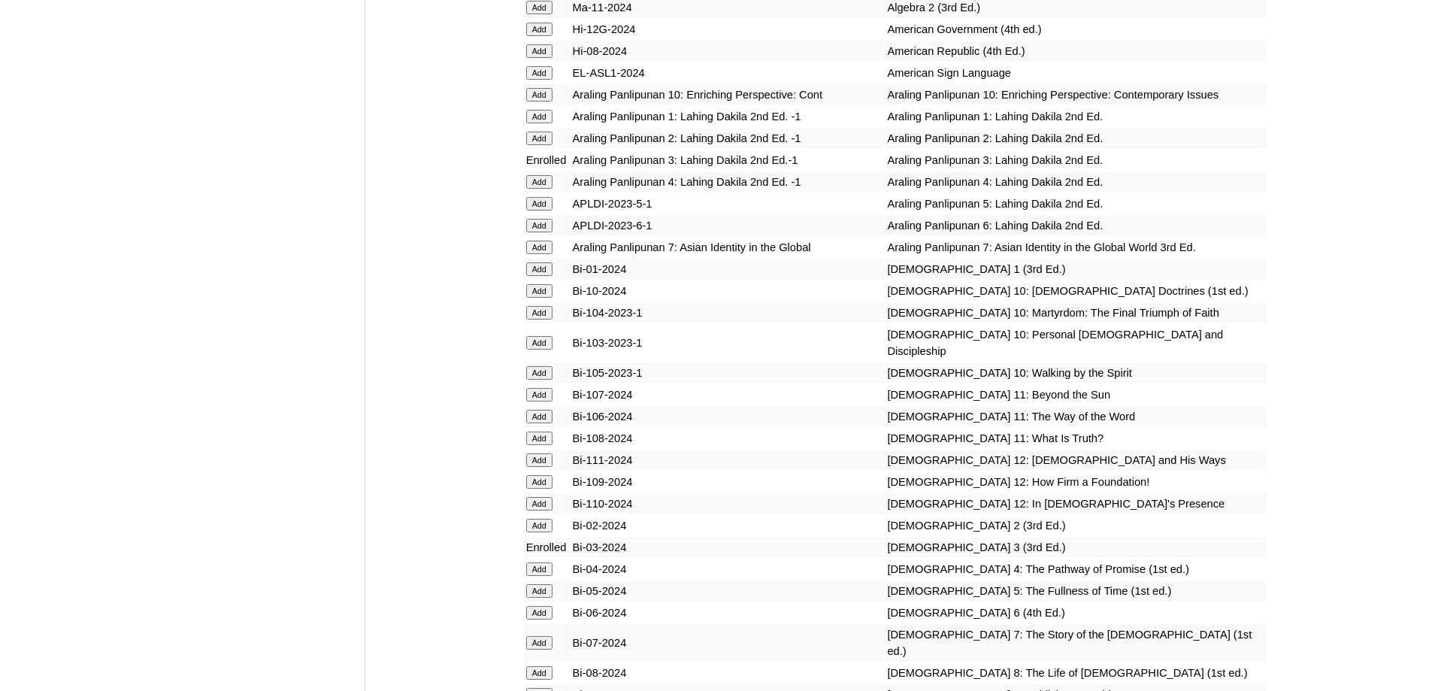
scroll to position [3349, 0]
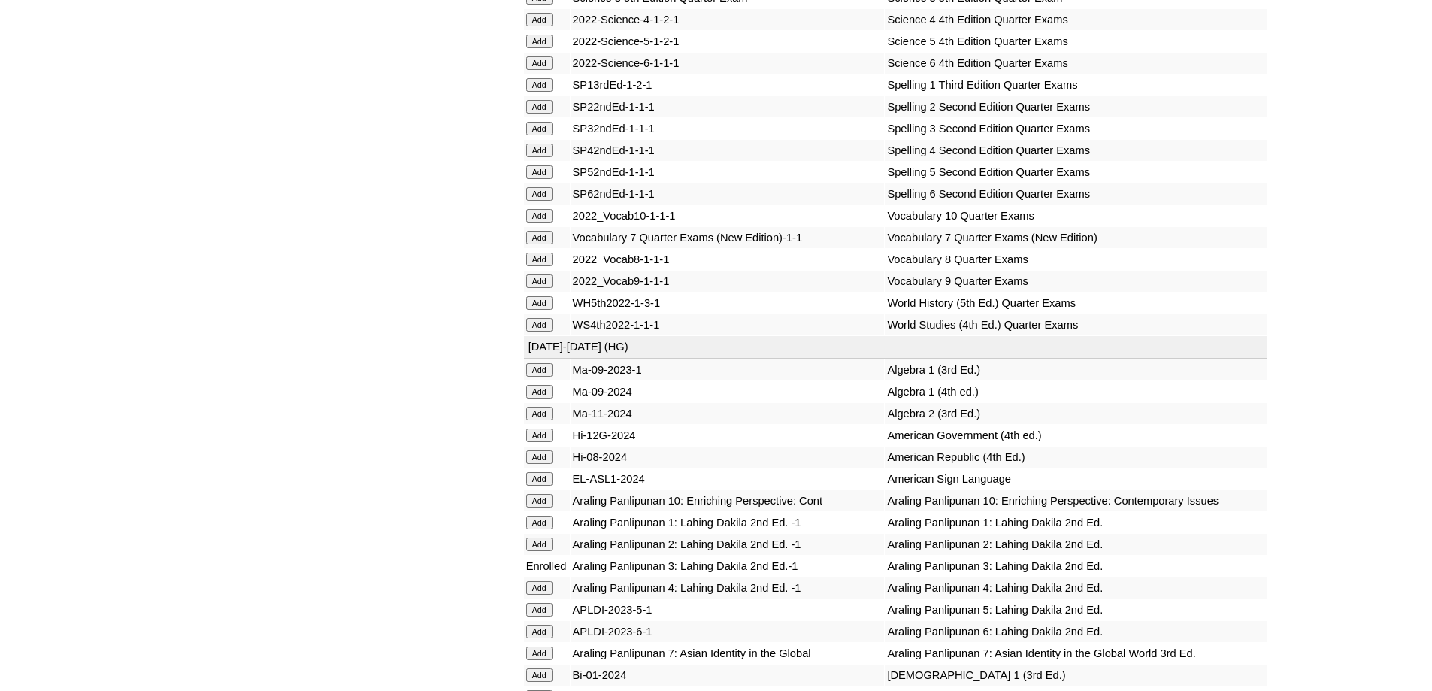
click at [544, 135] on input "Add" at bounding box center [539, 129] width 26 height 14
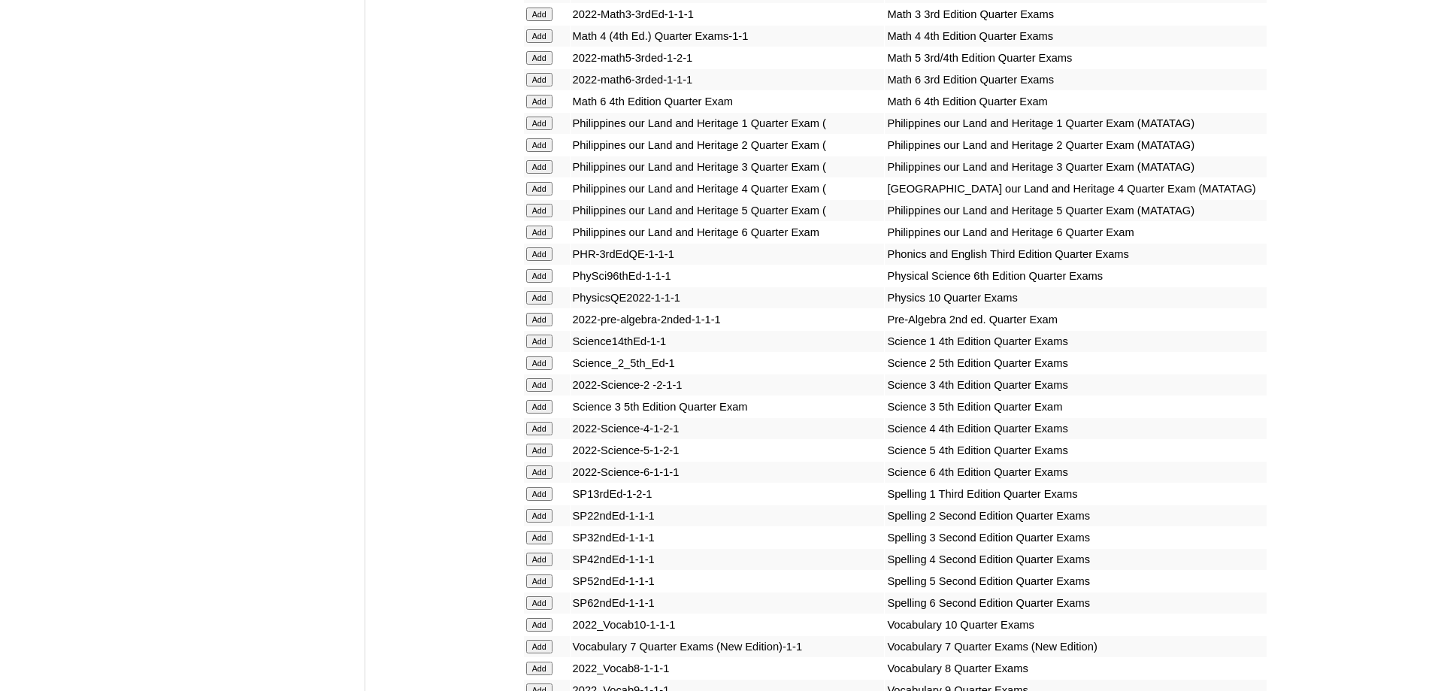
scroll to position [2823, 0]
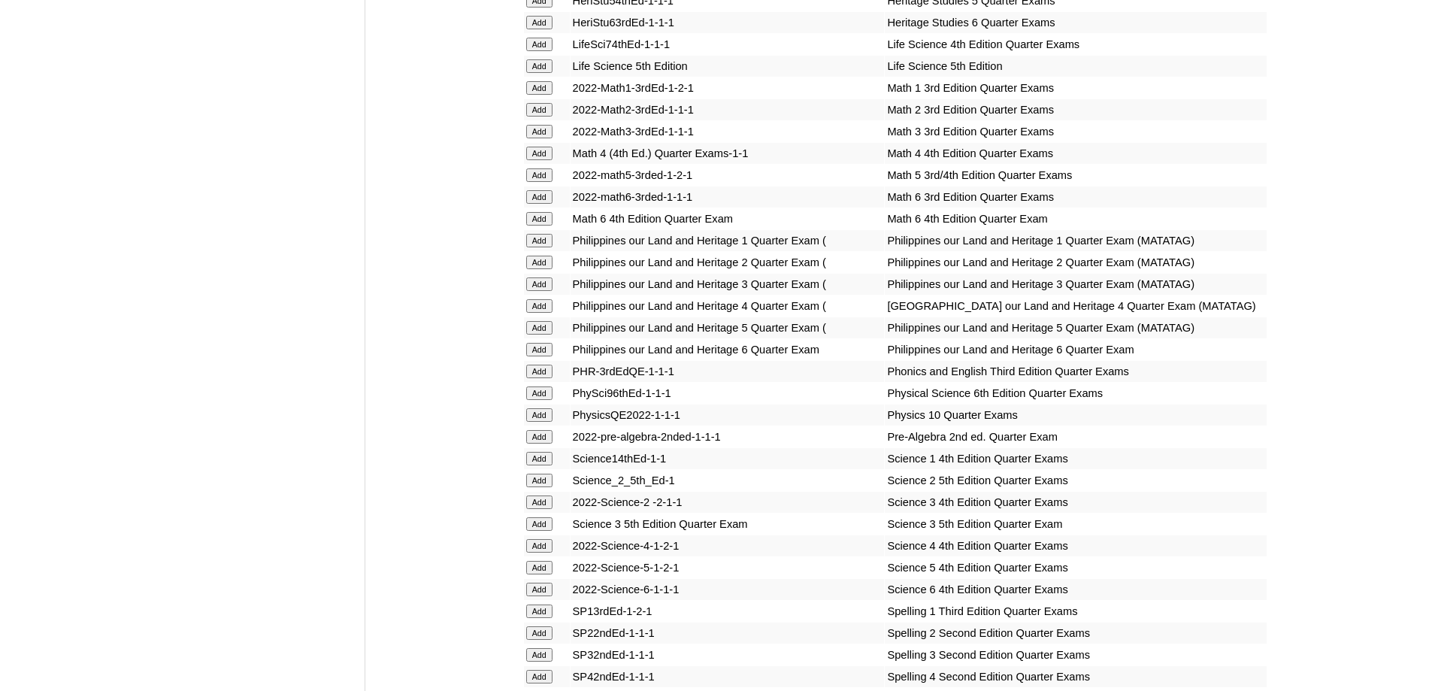
click at [550, 138] on input "Add" at bounding box center [539, 132] width 26 height 14
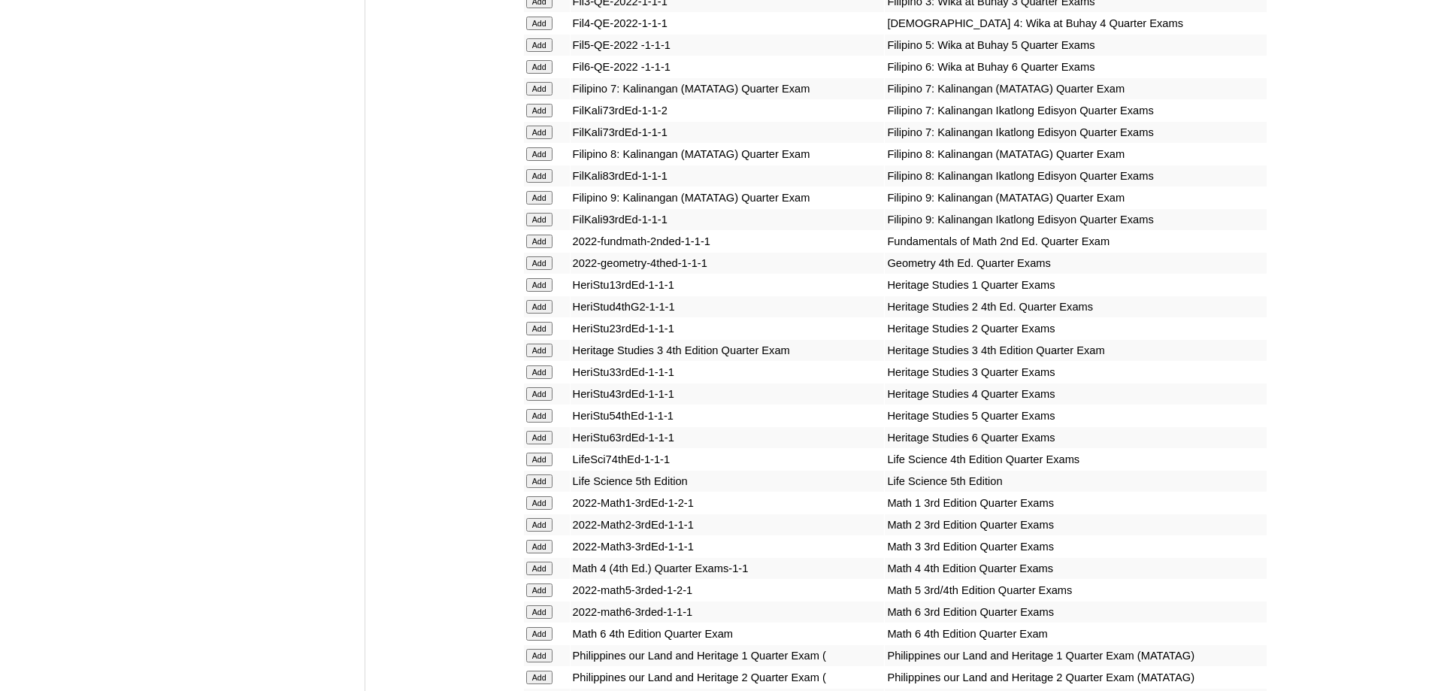
scroll to position [2372, 0]
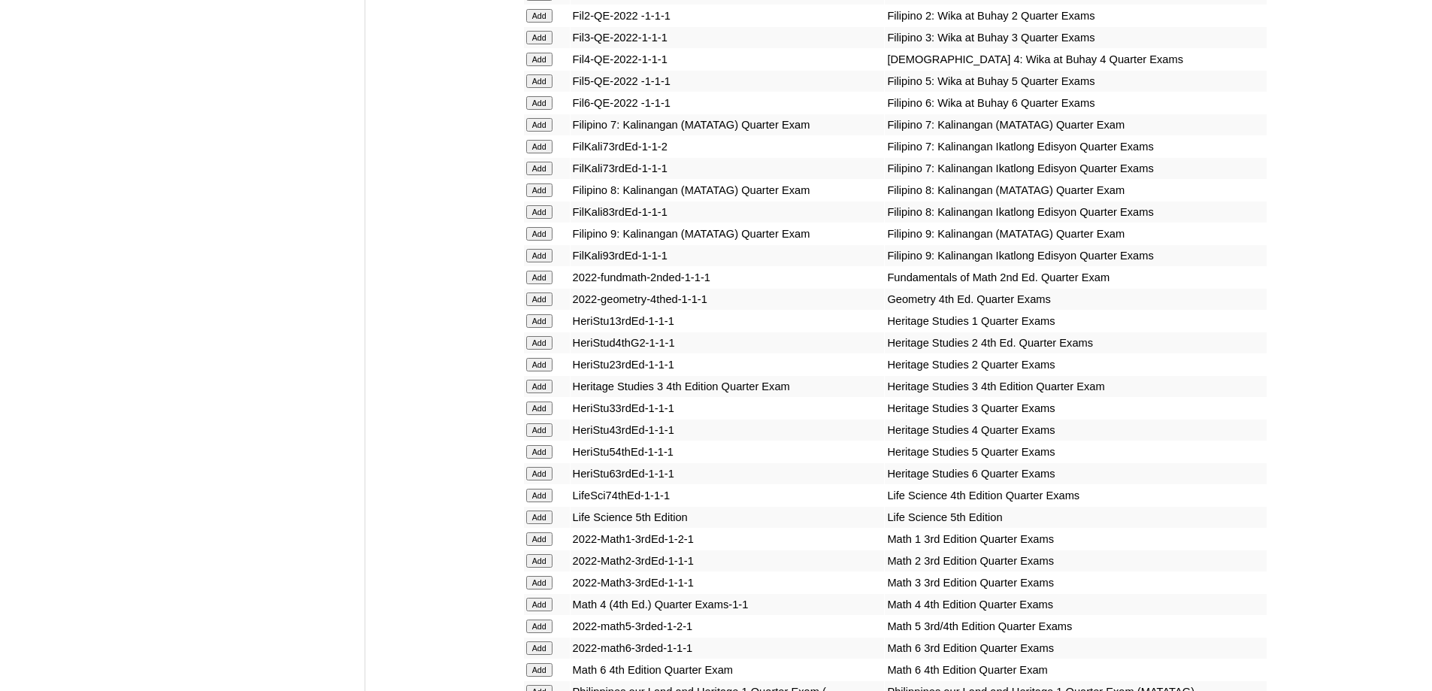
click at [544, 44] on input "Add" at bounding box center [539, 38] width 26 height 14
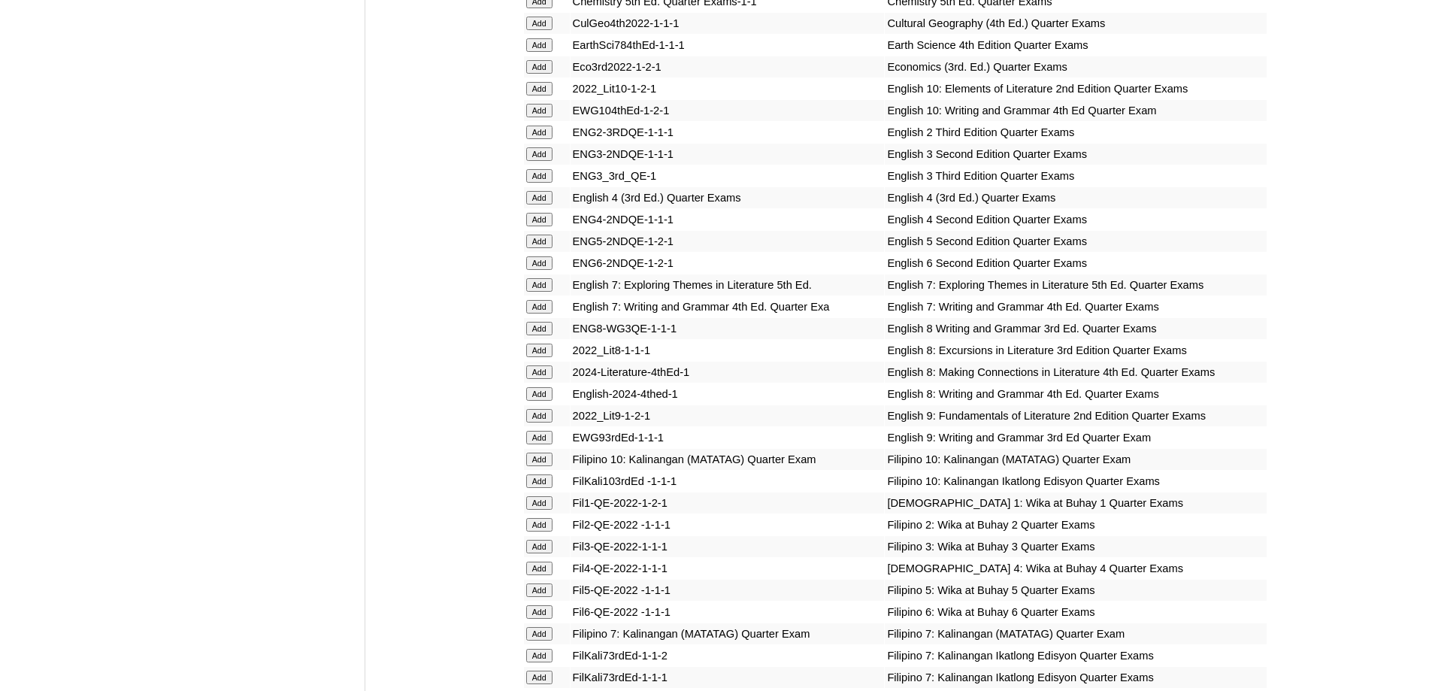
scroll to position [1846, 0]
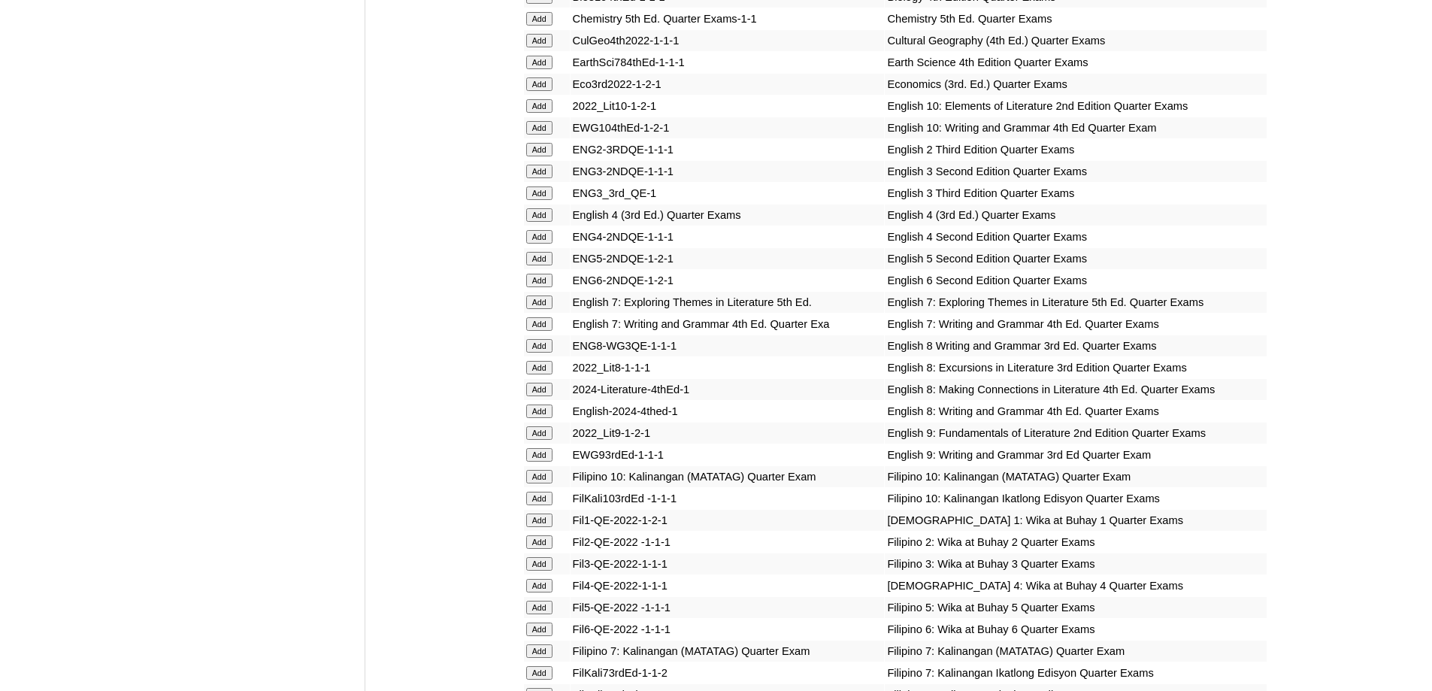
click at [543, 200] on input "Add" at bounding box center [539, 193] width 26 height 14
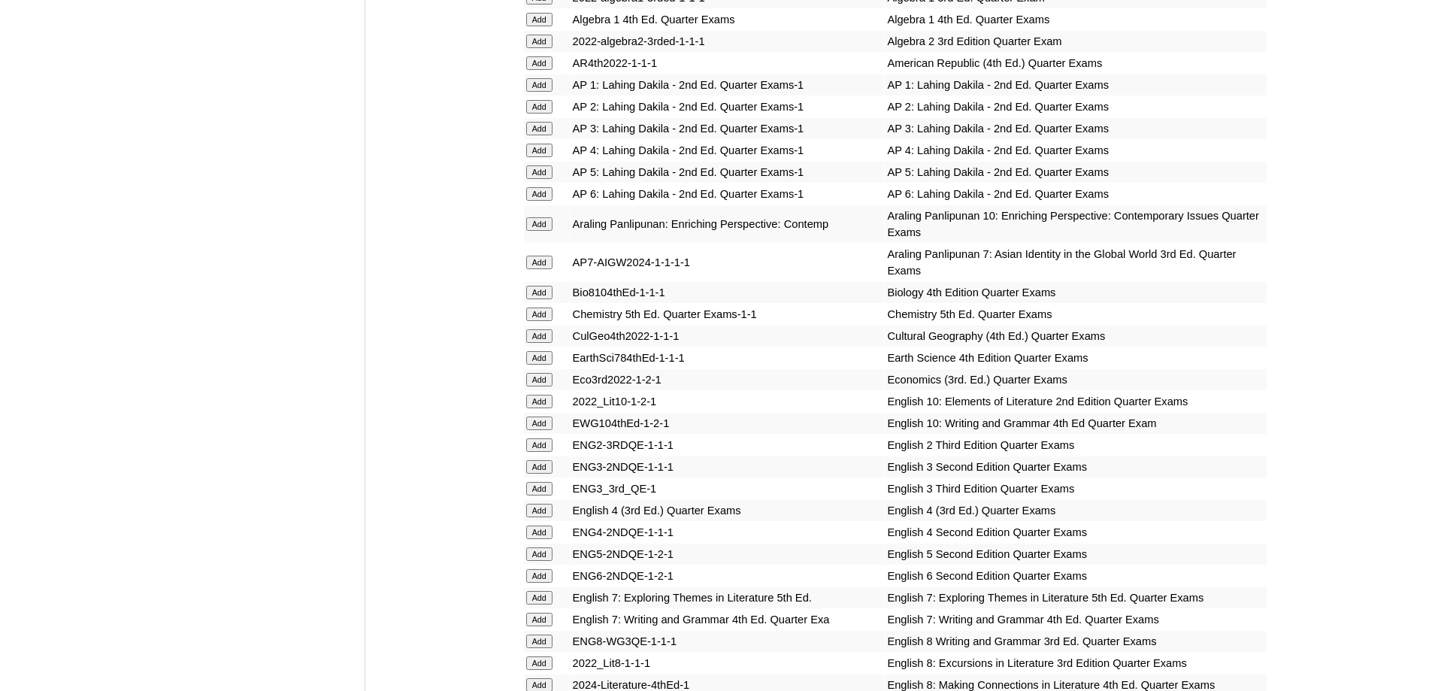
scroll to position [1545, 0]
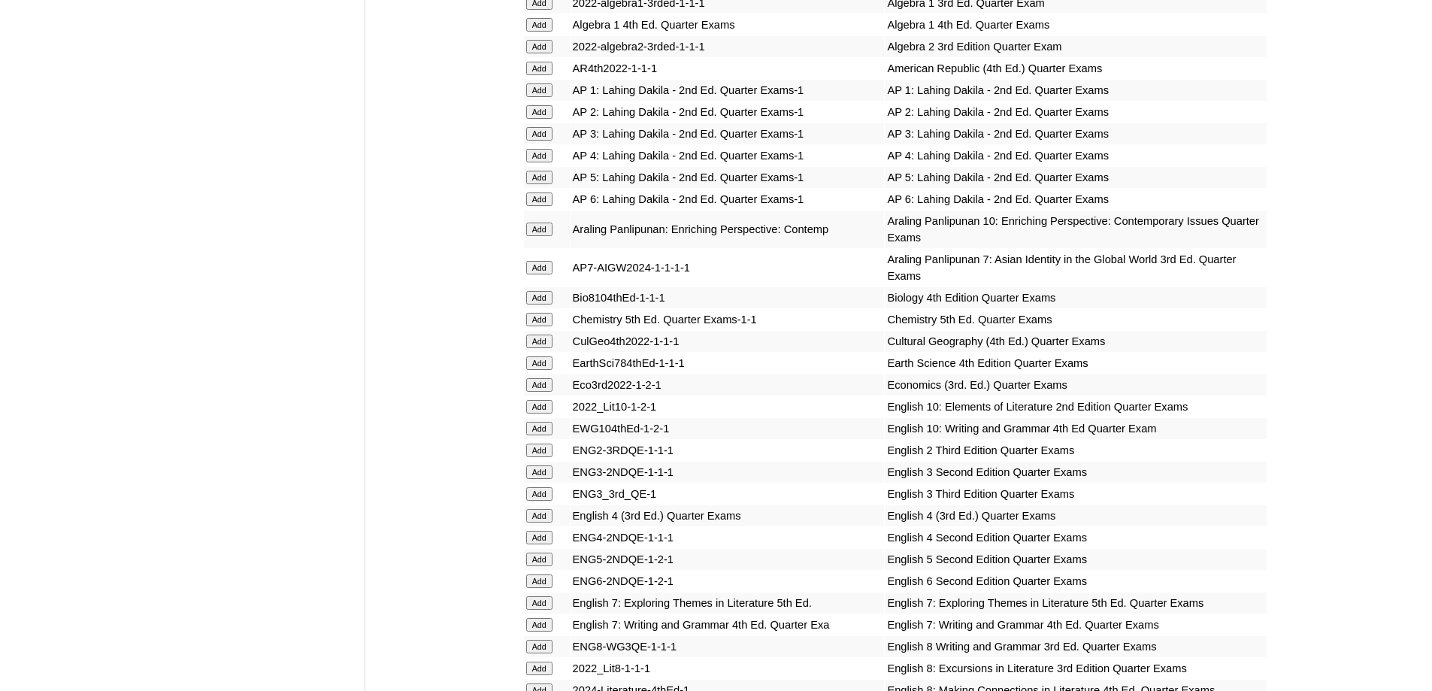
click at [532, 141] on input "Add" at bounding box center [539, 134] width 26 height 14
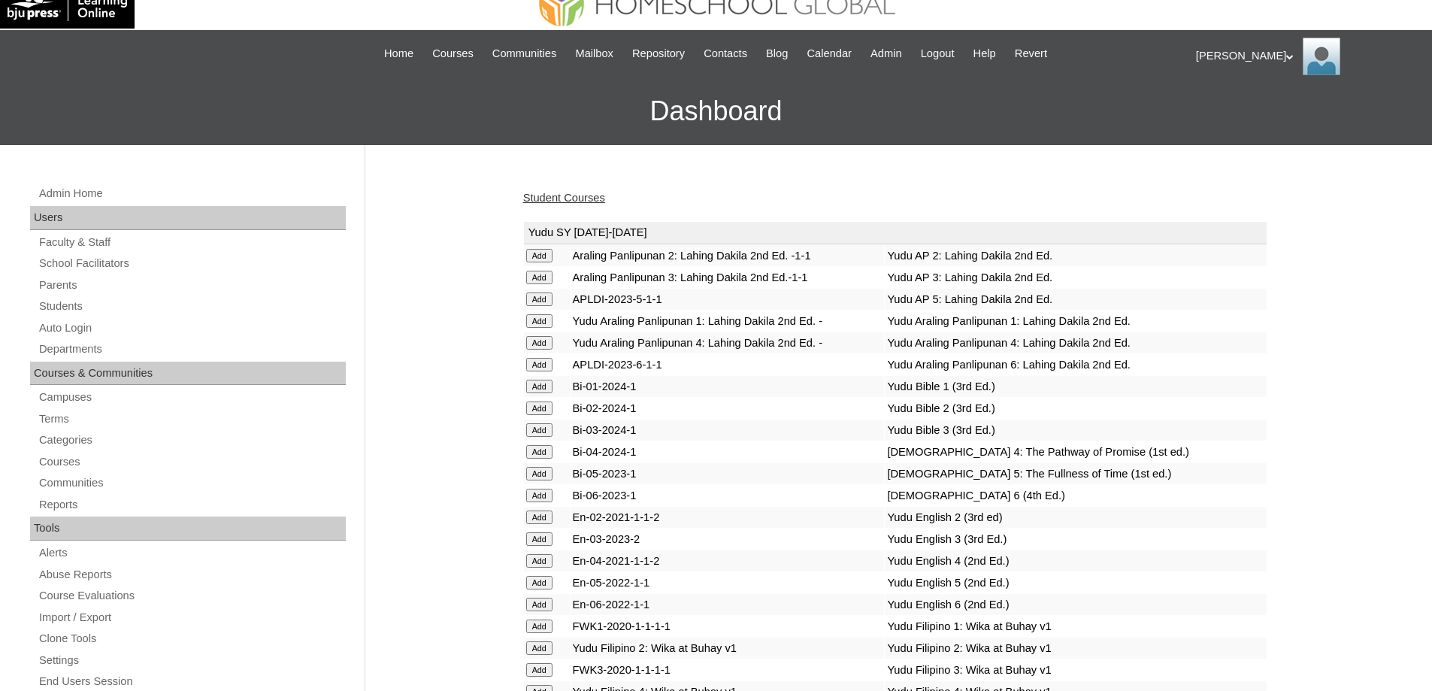
scroll to position [0, 0]
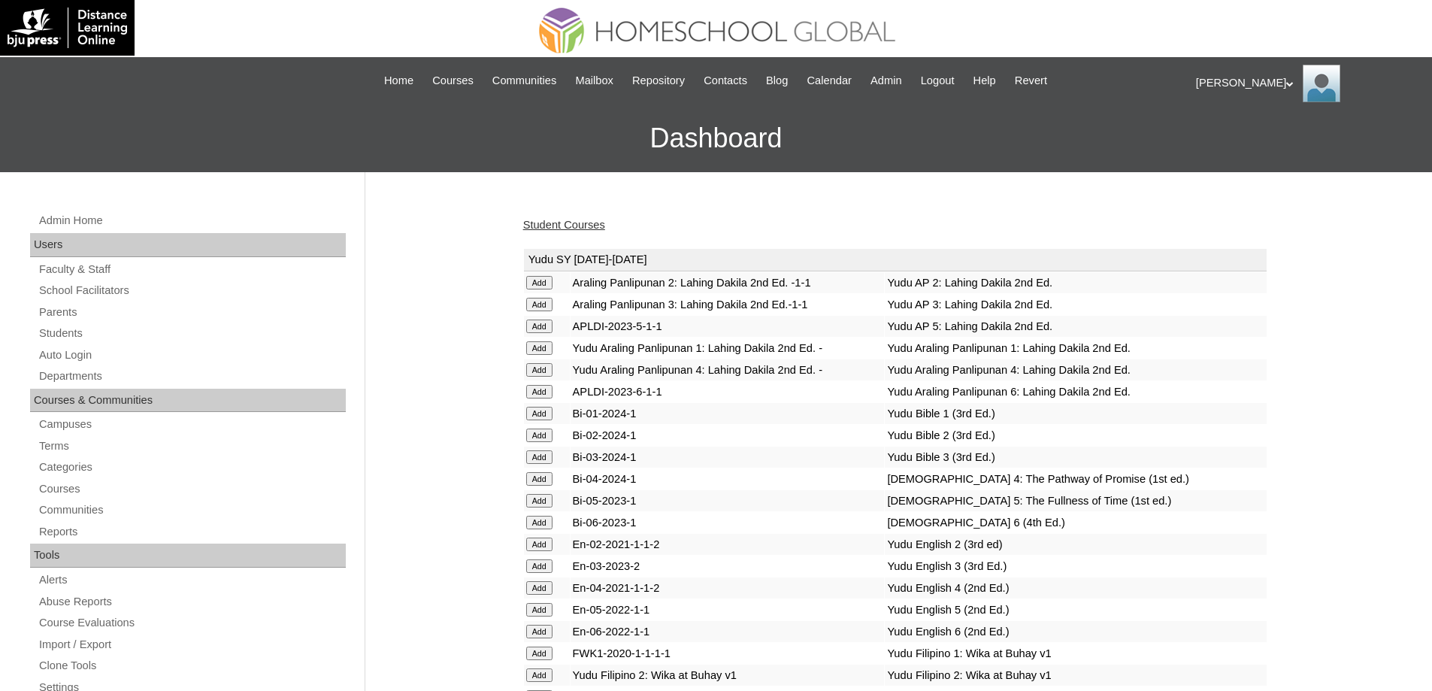
click at [1246, 489] on td "Yudu Bible 4: The Pathway of Promise (1st ed.)" at bounding box center [1075, 478] width 381 height 21
click at [569, 225] on link "Student Courses" at bounding box center [564, 225] width 82 height 12
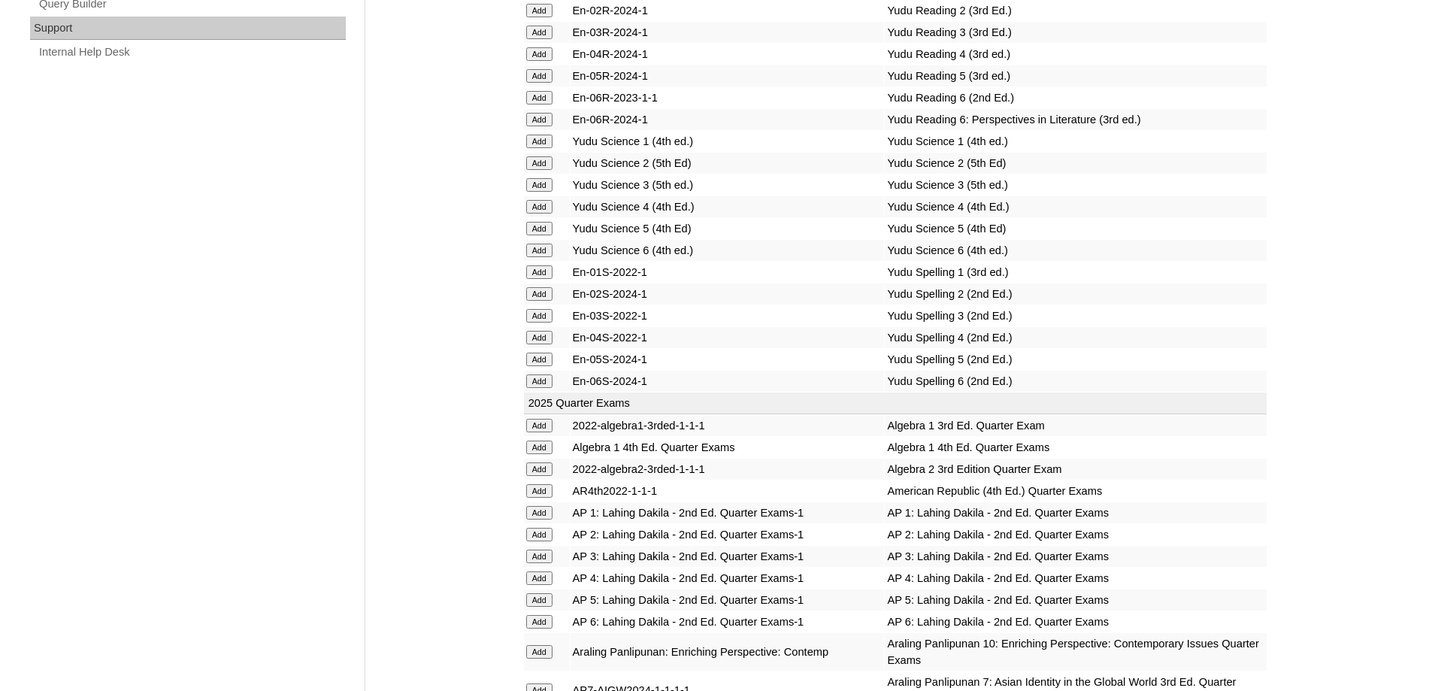
scroll to position [1128, 0]
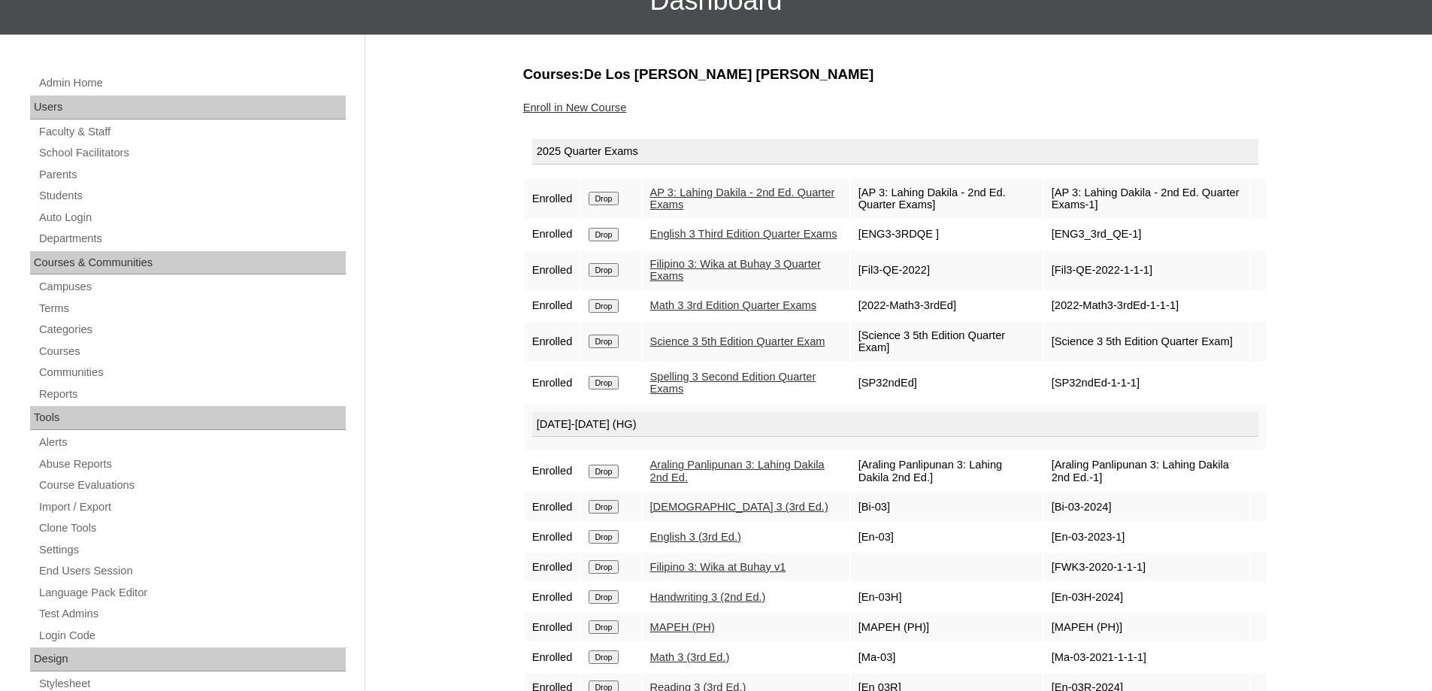
scroll to position [75, 0]
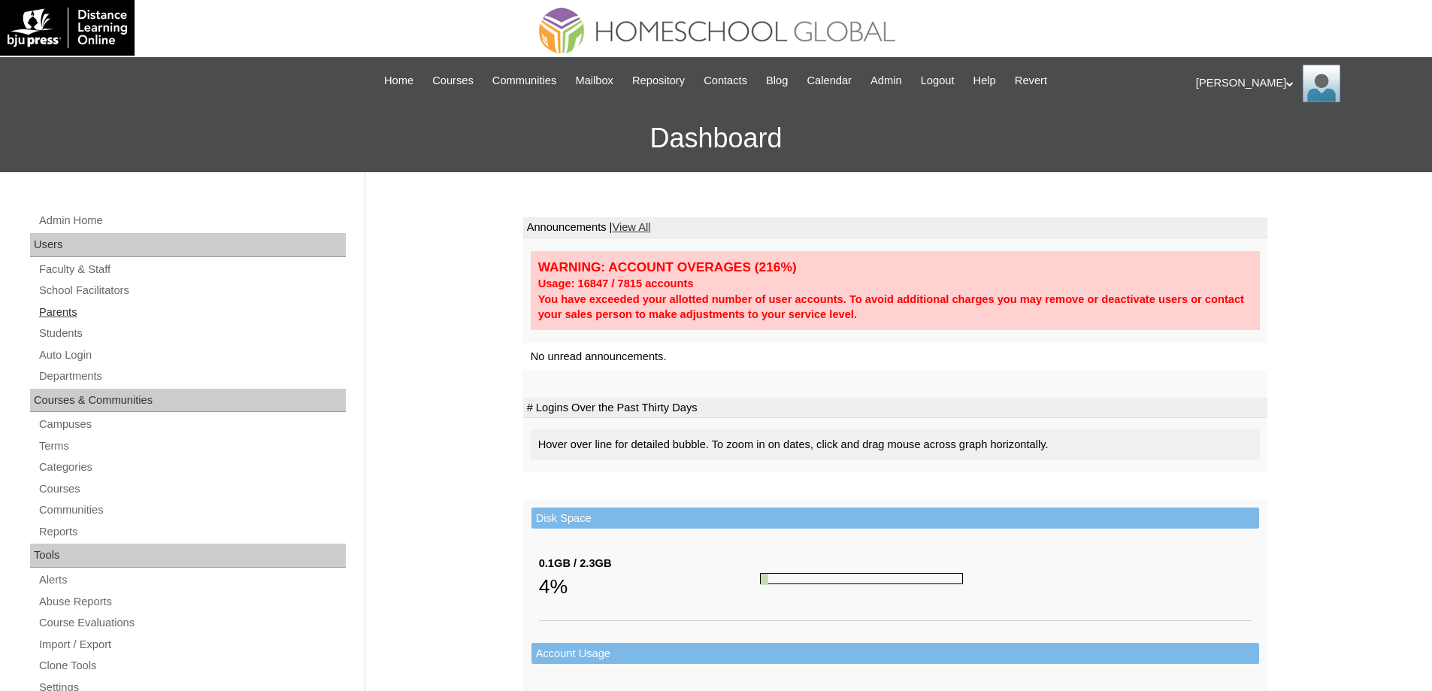
click at [103, 311] on link "Parents" at bounding box center [192, 312] width 308 height 19
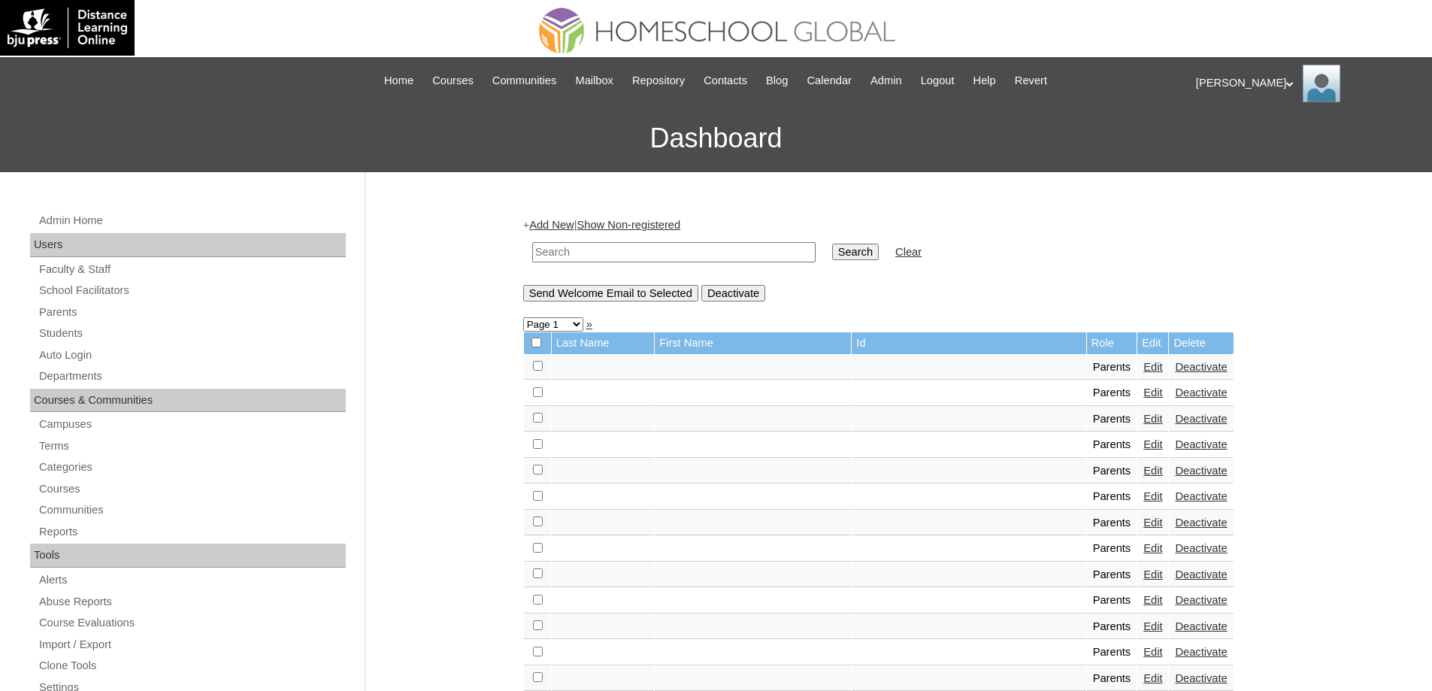
drag, startPoint x: 0, startPoint y: 0, endPoint x: 698, endPoint y: 253, distance: 743.0
click at [697, 253] on input "text" at bounding box center [673, 252] width 283 height 20
paste input "MHP0034-TECHPH2022"
type input "MHP0034-TECHPH2022"
click at [883, 262] on td "Search" at bounding box center [856, 252] width 62 height 35
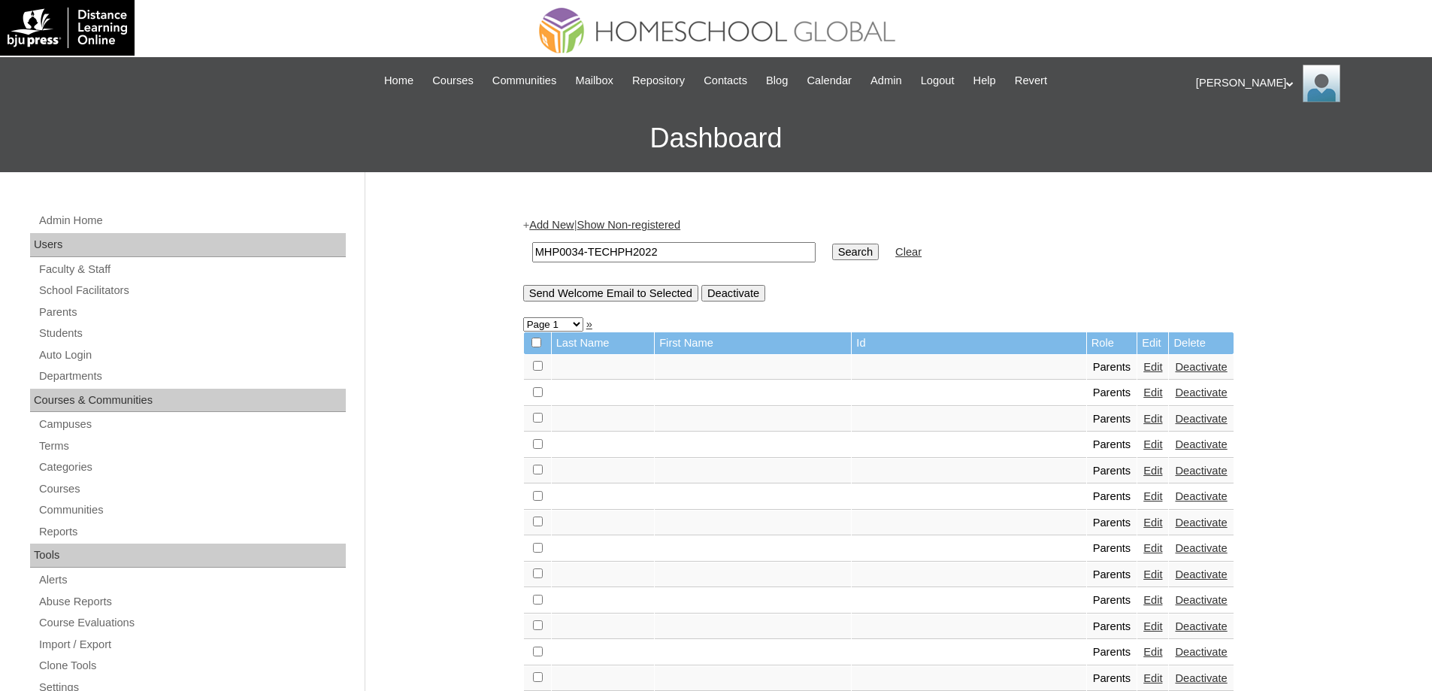
click at [877, 259] on input "Search" at bounding box center [855, 252] width 47 height 17
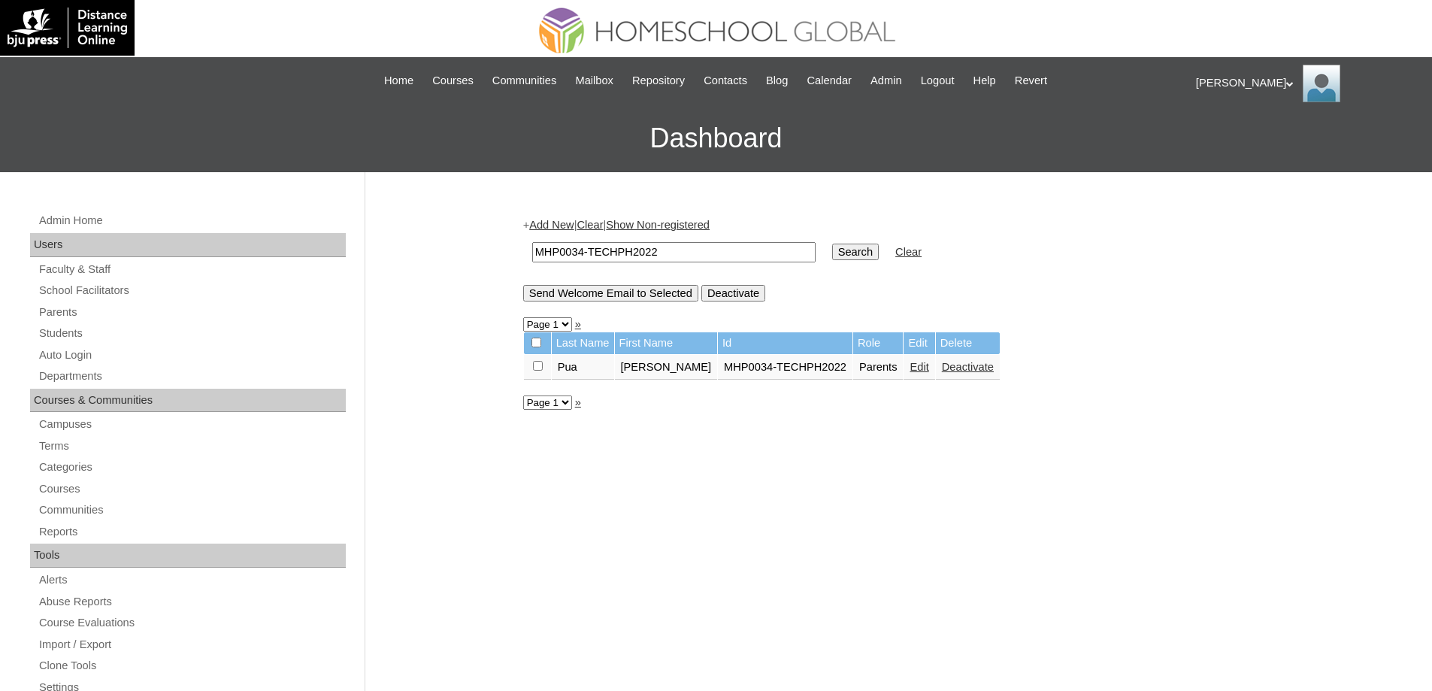
click at [919, 363] on link "Edit" at bounding box center [919, 367] width 19 height 12
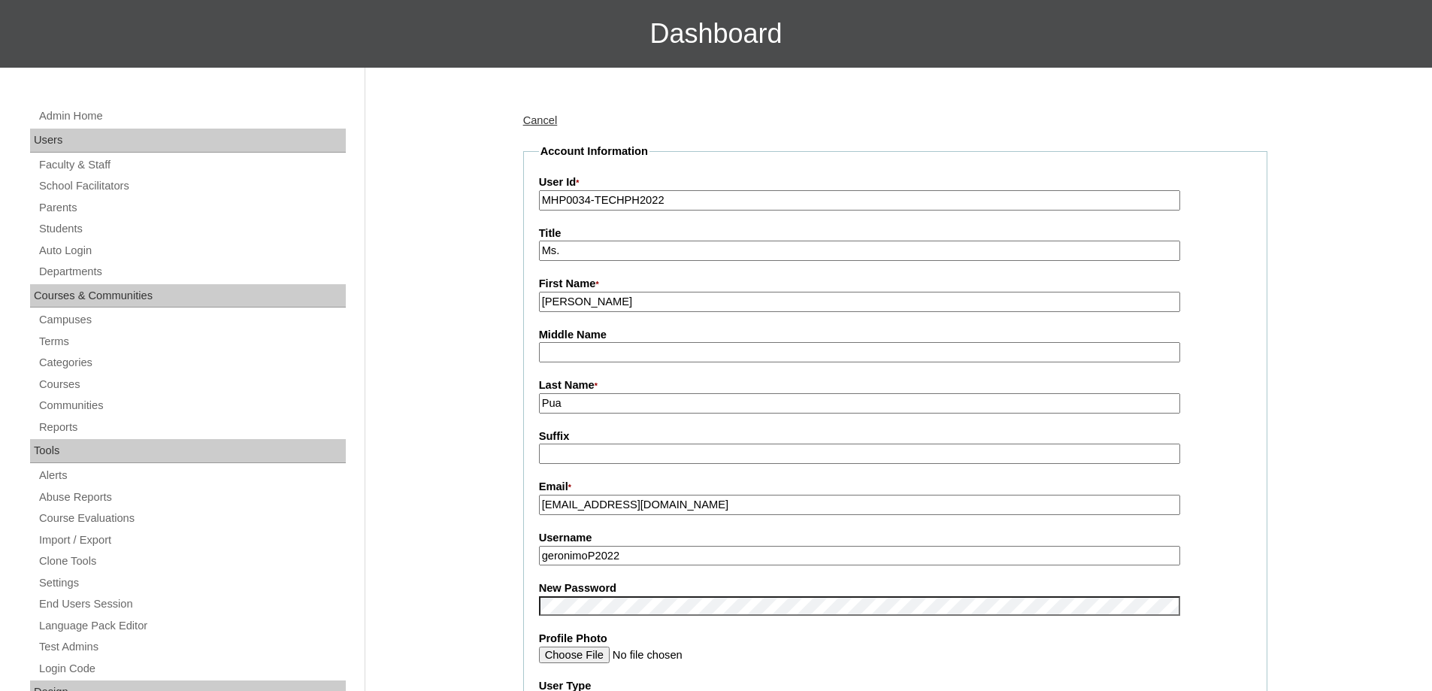
scroll to position [376, 0]
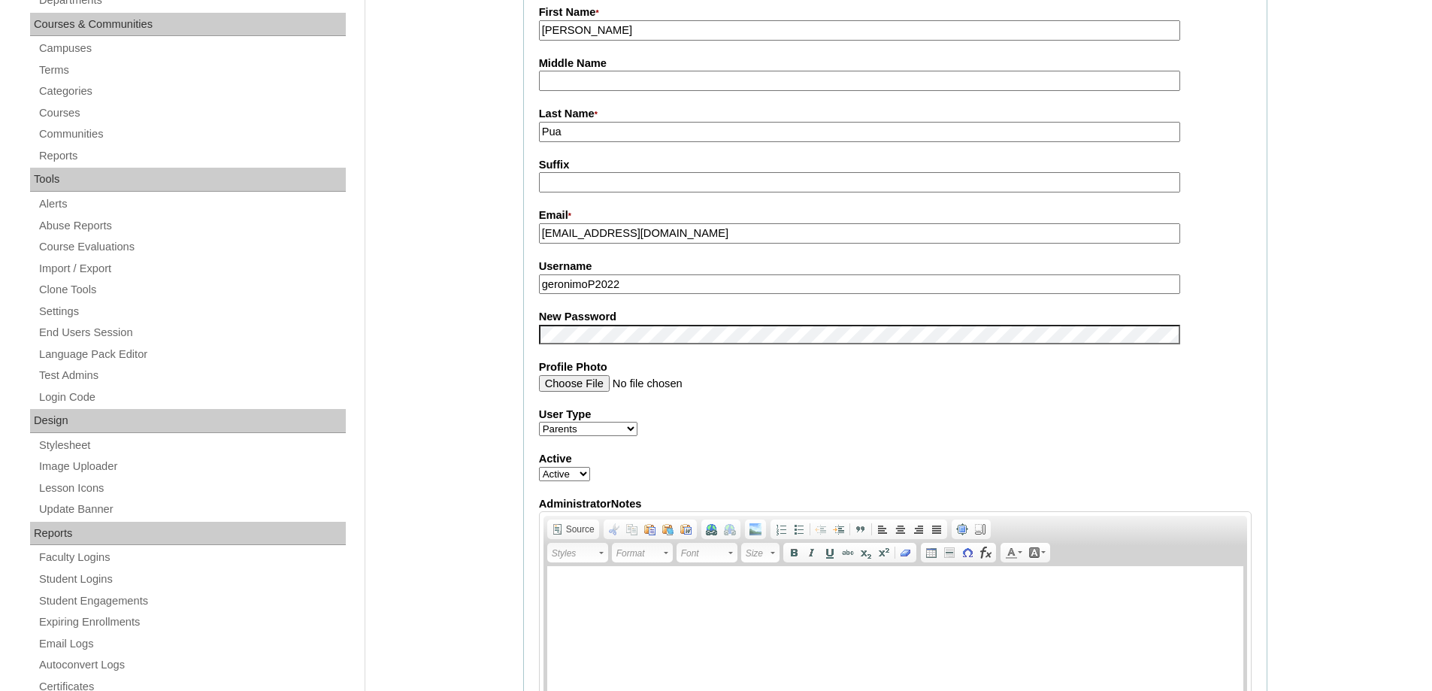
click at [483, 374] on div "Admin Home Users Faculty & Staff School Facilitators Parents Students Auto Logi…" at bounding box center [716, 687] width 1432 height 1783
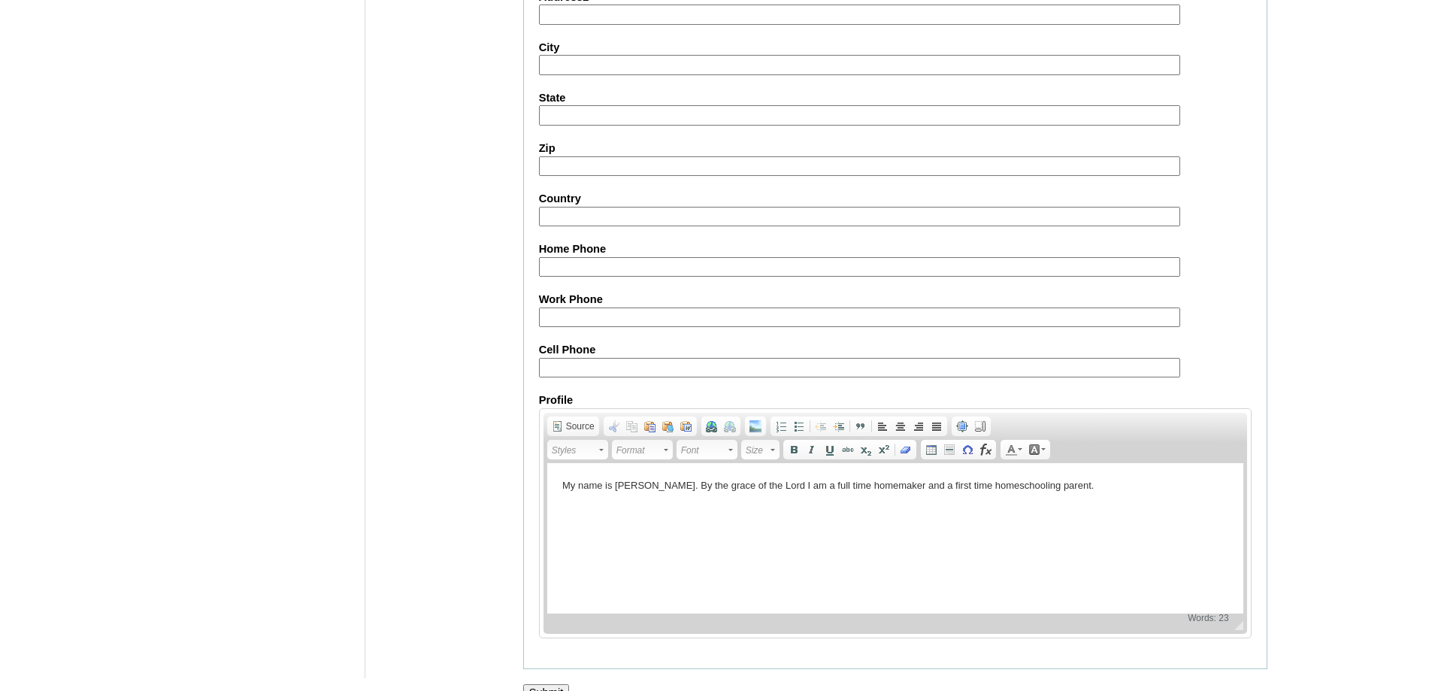
scroll to position [1284, 0]
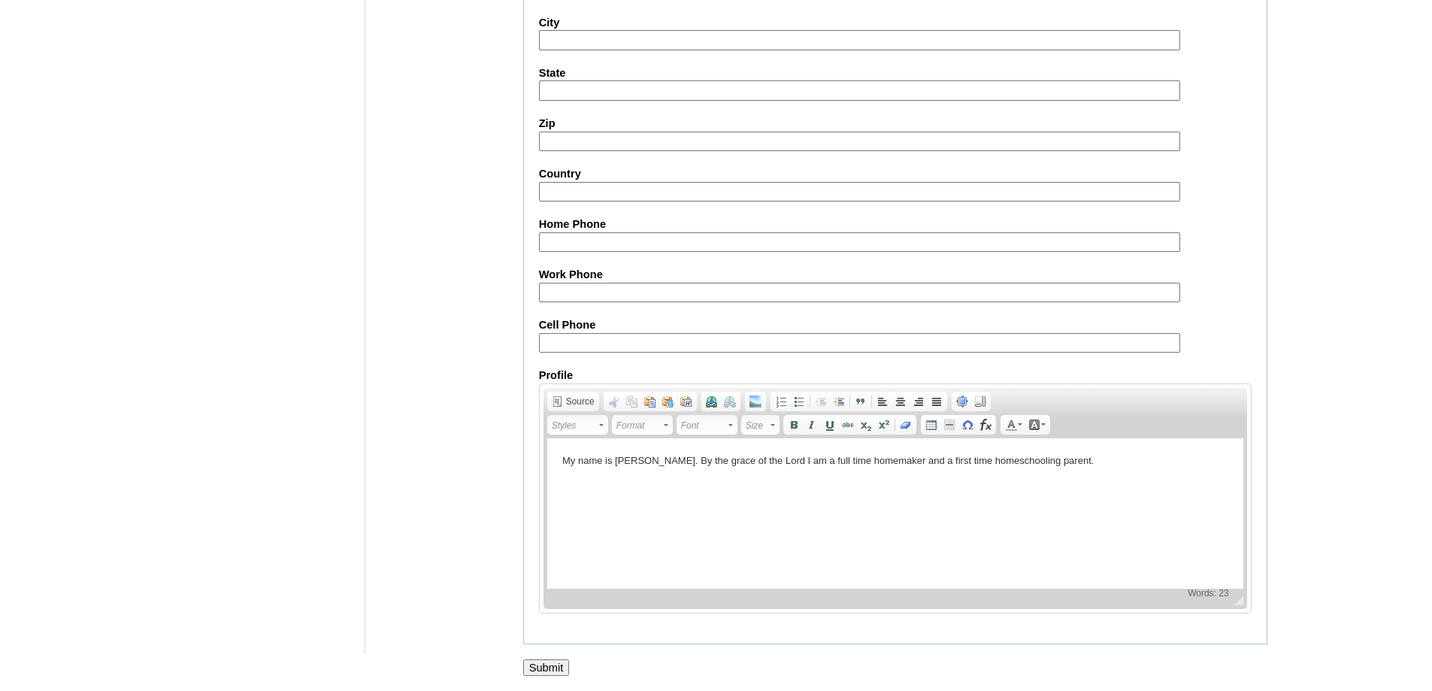
drag, startPoint x: 547, startPoint y: 666, endPoint x: 526, endPoint y: 548, distance: 119.8
click at [547, 665] on input "Submit" at bounding box center [546, 667] width 47 height 17
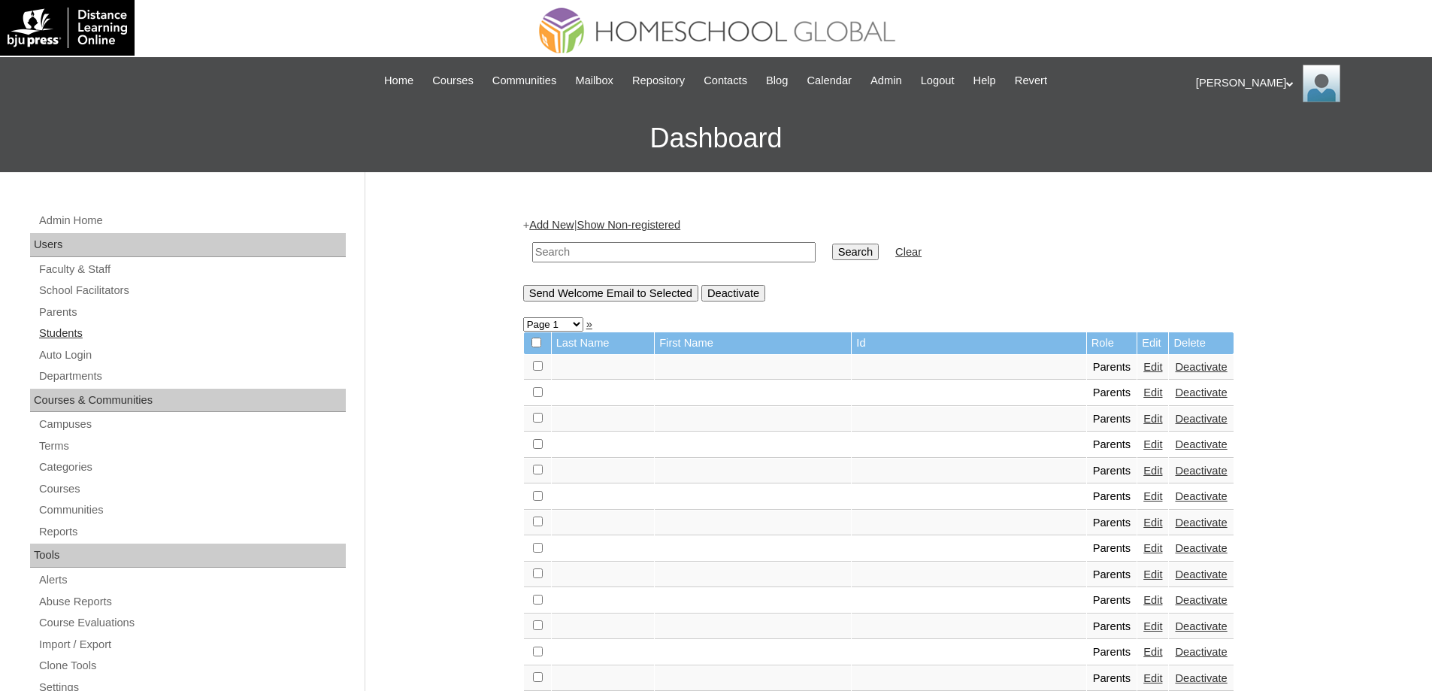
click at [141, 343] on div "Admin Home Users Faculty & Staff School Facilitators Parents Students Auto Logi…" at bounding box center [190, 697] width 335 height 972
click at [138, 332] on link "Students" at bounding box center [192, 333] width 308 height 19
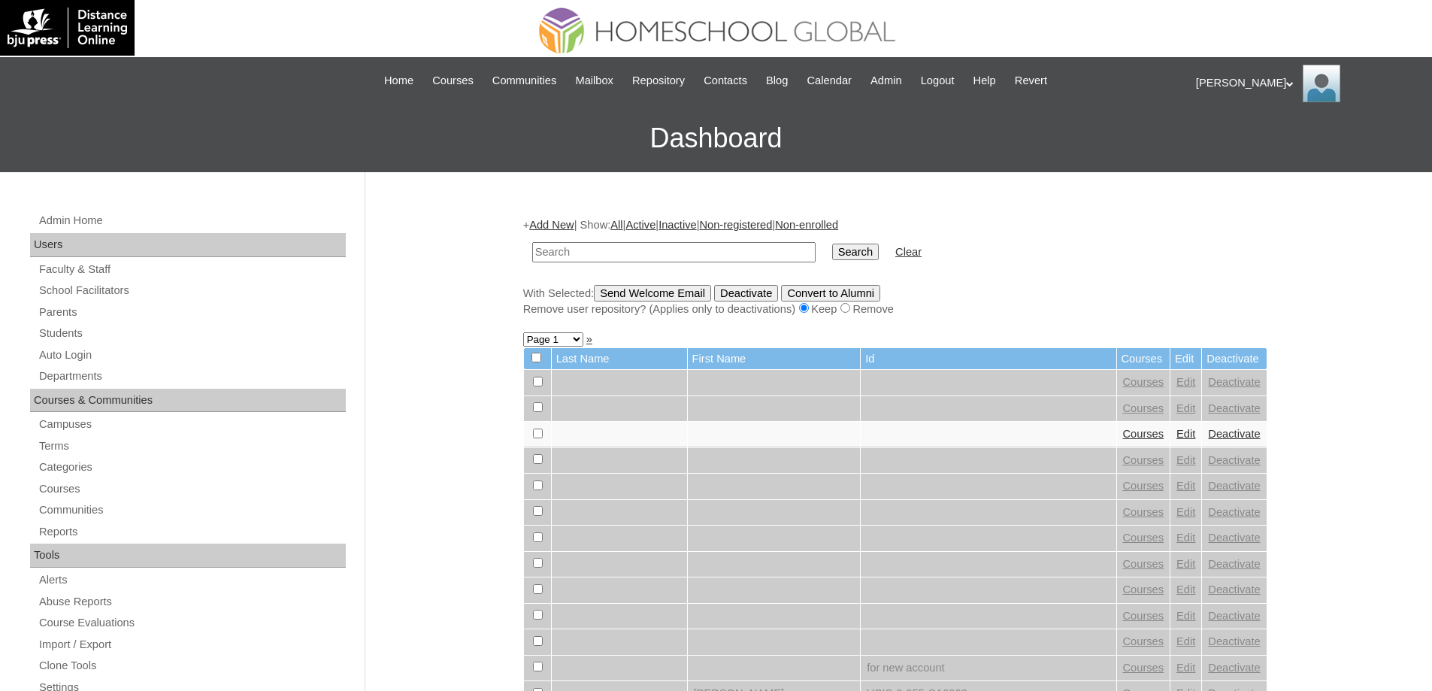
drag, startPoint x: 0, startPoint y: 0, endPoint x: 775, endPoint y: 251, distance: 814.8
click at [698, 250] on input "text" at bounding box center [673, 252] width 283 height 20
type input "MHS0047-TECHPH2022"
click at [875, 258] on input "Search" at bounding box center [855, 252] width 47 height 17
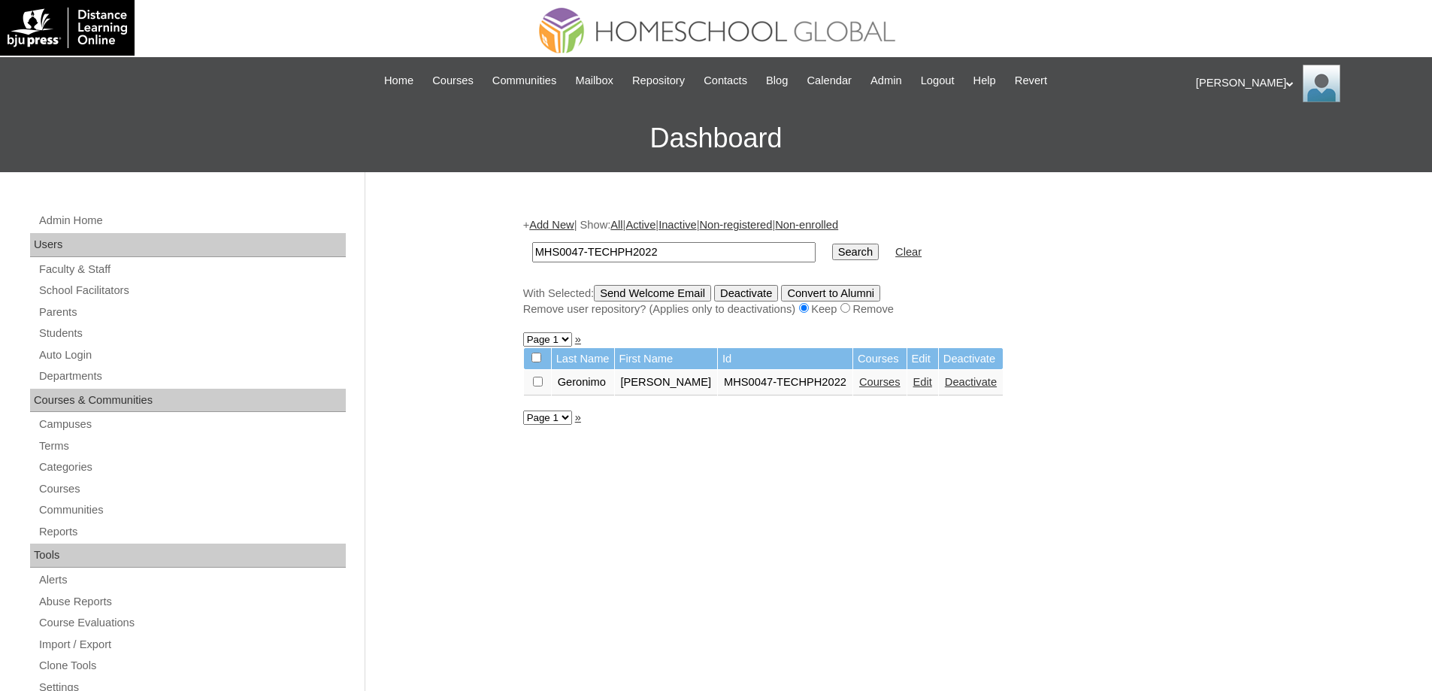
click at [921, 388] on link "Edit" at bounding box center [922, 382] width 19 height 12
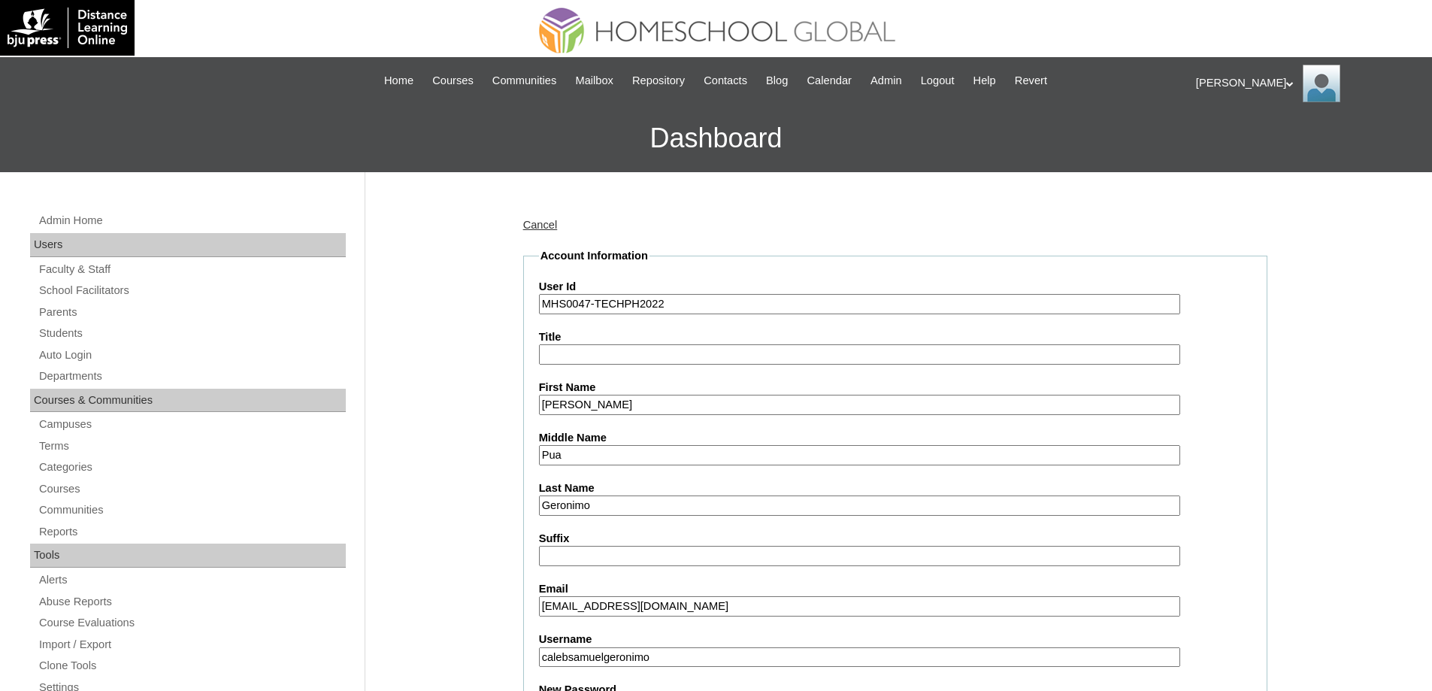
scroll to position [601, 0]
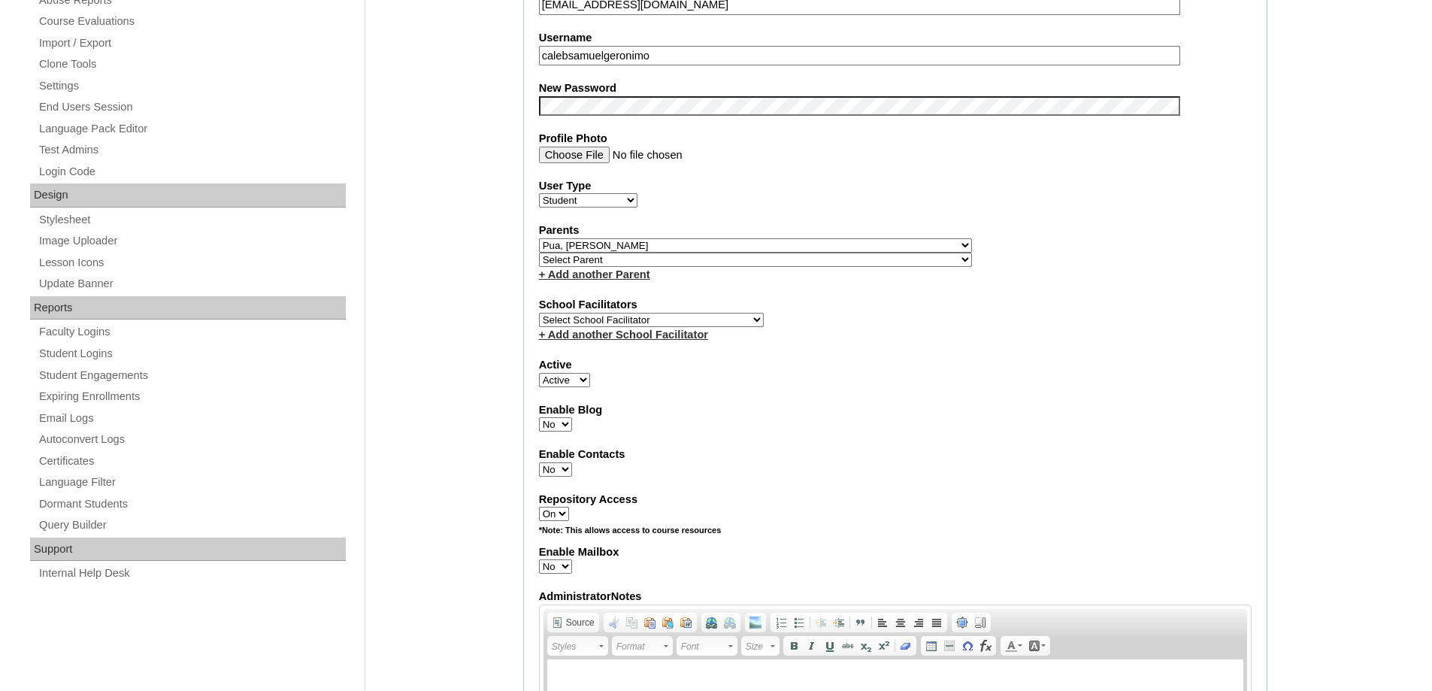
click at [460, 298] on div "Admin Home Users Faculty & Staff School Facilitators Parents Students Auto Logi…" at bounding box center [716, 621] width 1432 height 2101
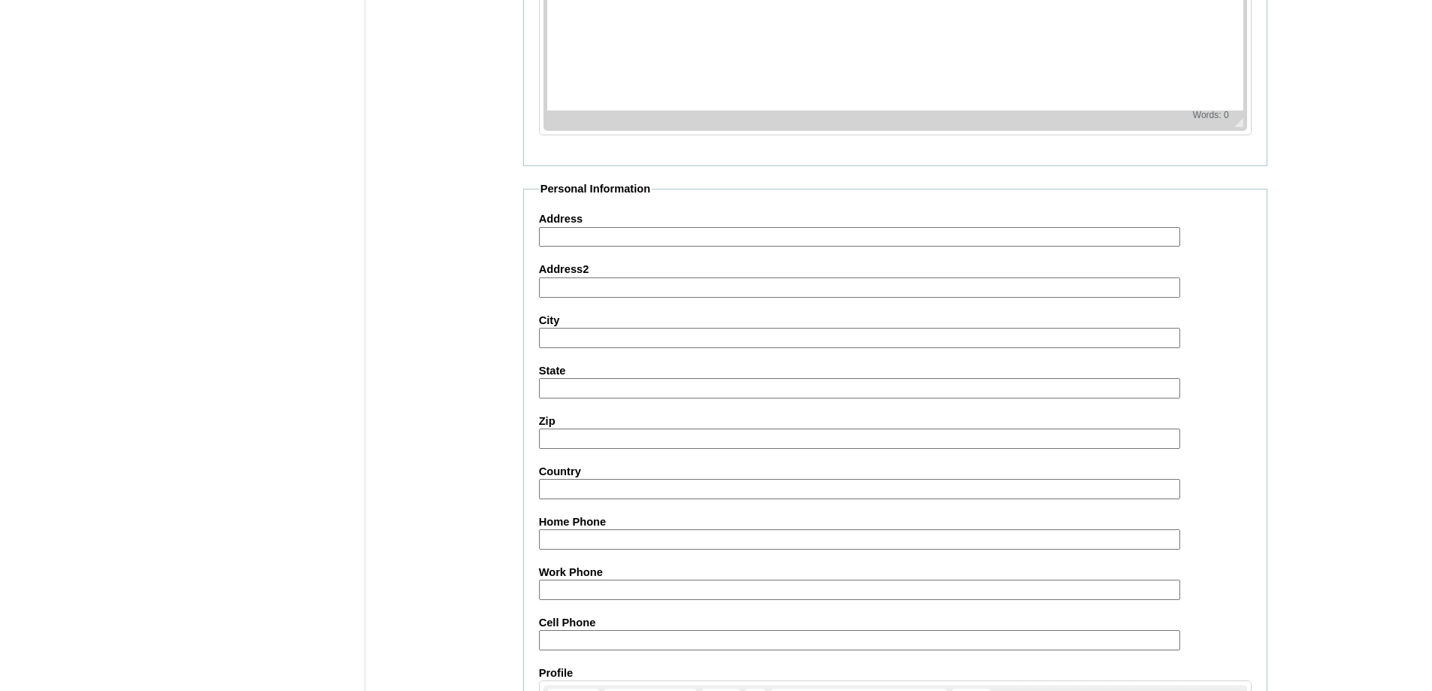
scroll to position [1600, 0]
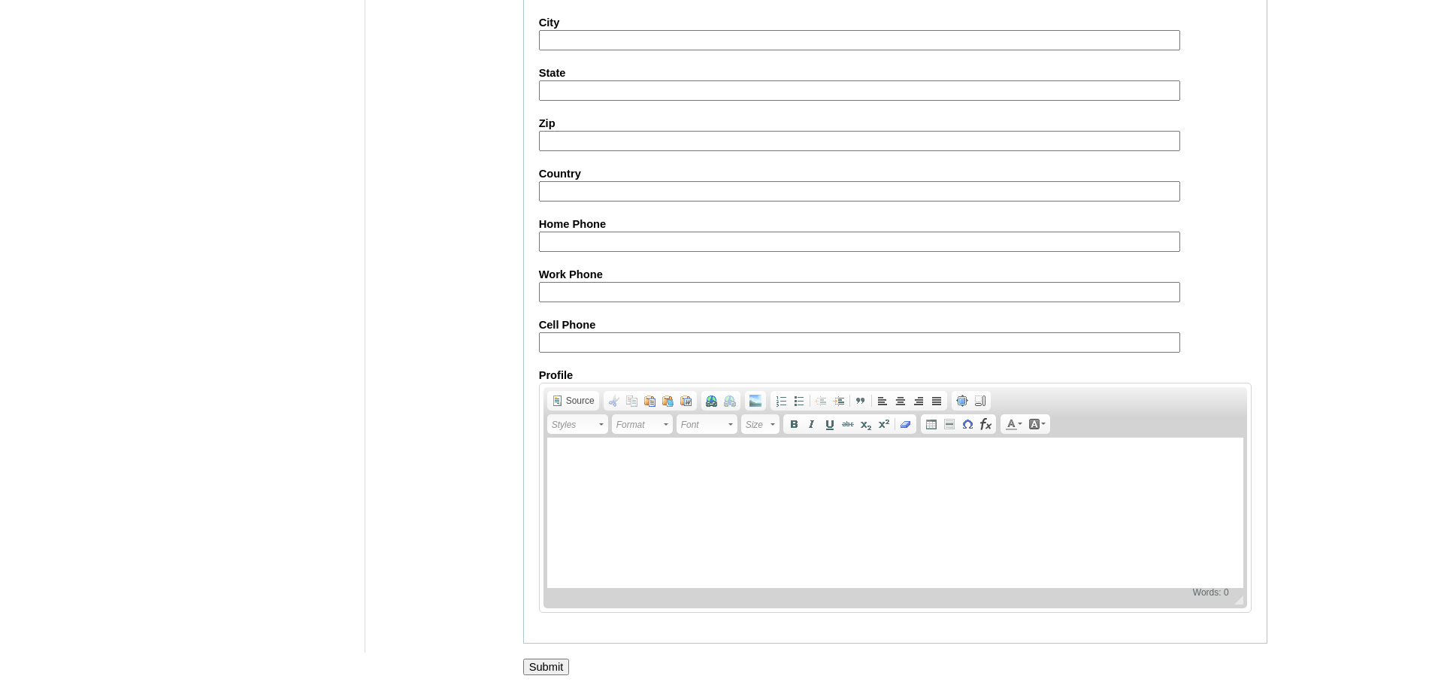
click at [549, 662] on input "Submit" at bounding box center [546, 667] width 47 height 17
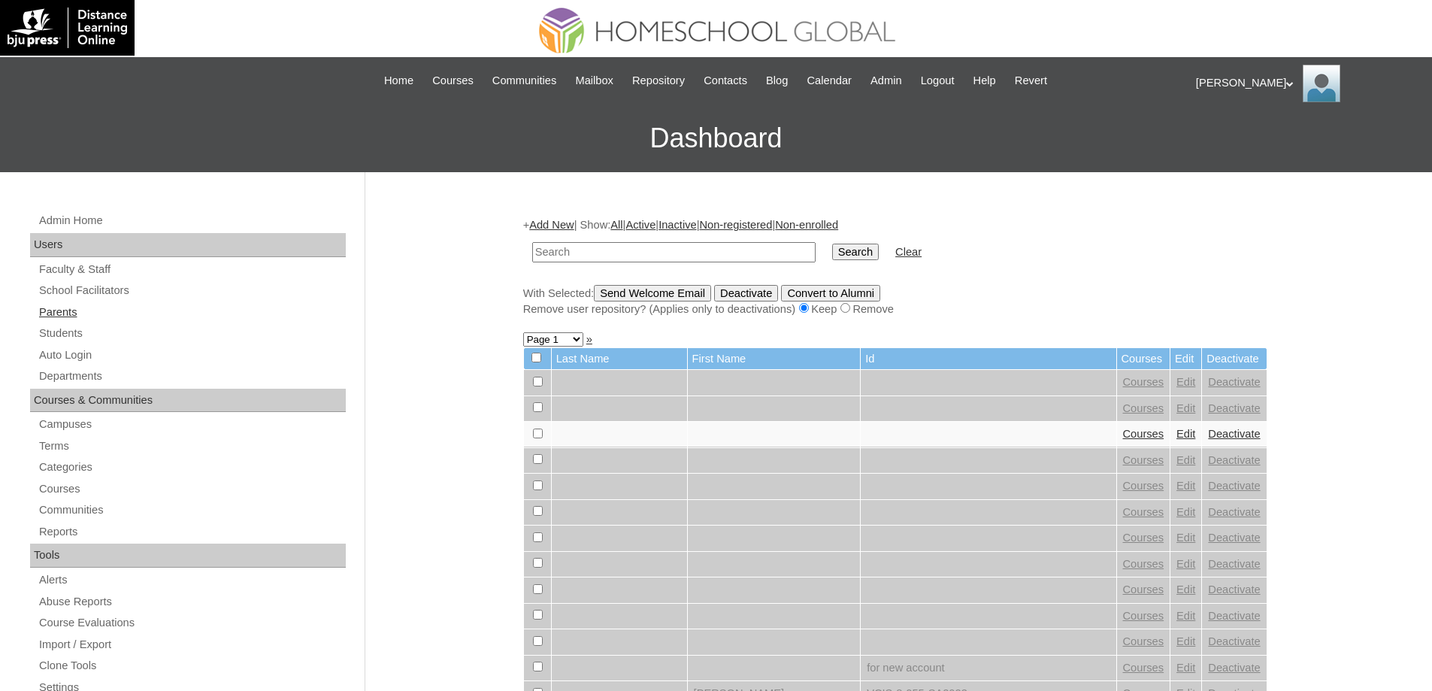
click at [111, 314] on link "Parents" at bounding box center [192, 312] width 308 height 19
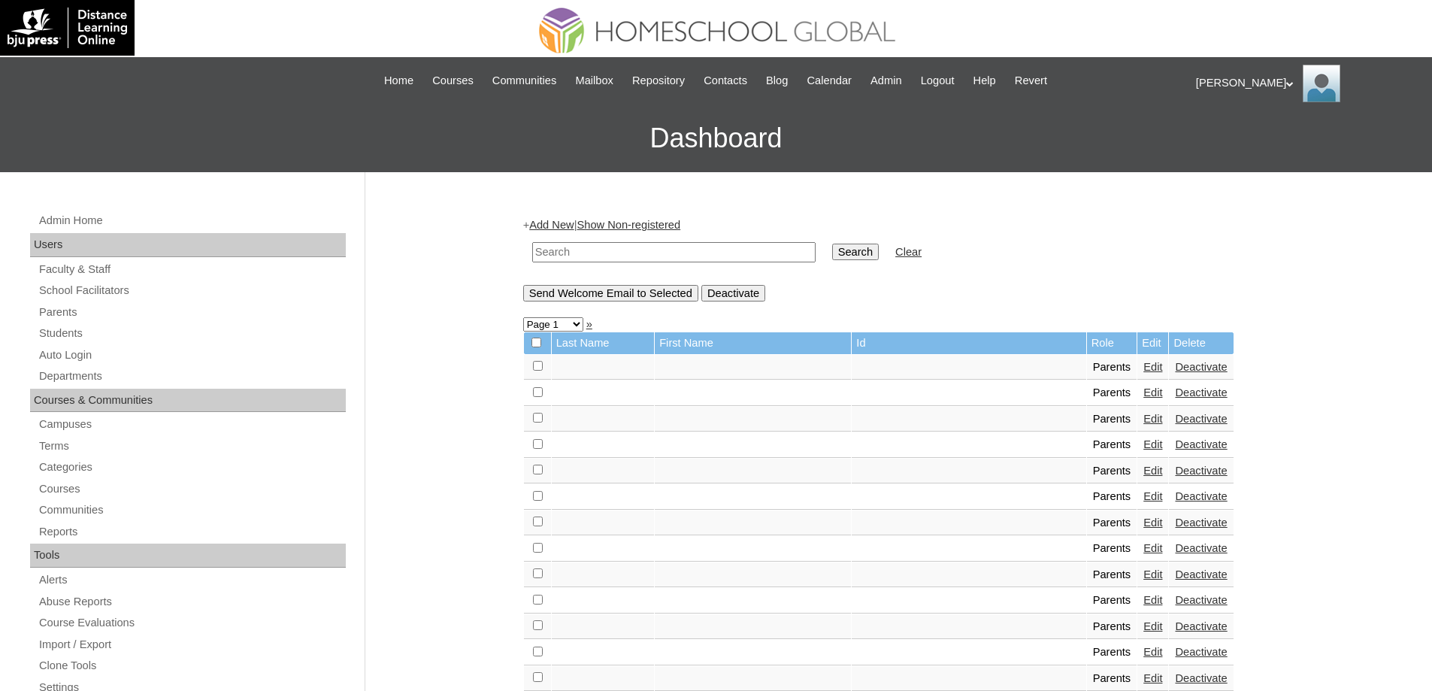
drag, startPoint x: 0, startPoint y: 0, endPoint x: 720, endPoint y: 244, distance: 760.5
click at [672, 246] on input "text" at bounding box center [673, 252] width 283 height 20
paste input "MHP0034-TECHPH2022"
type input "MHP0034-TECHPH2022"
click at [850, 248] on input "Search" at bounding box center [855, 252] width 47 height 17
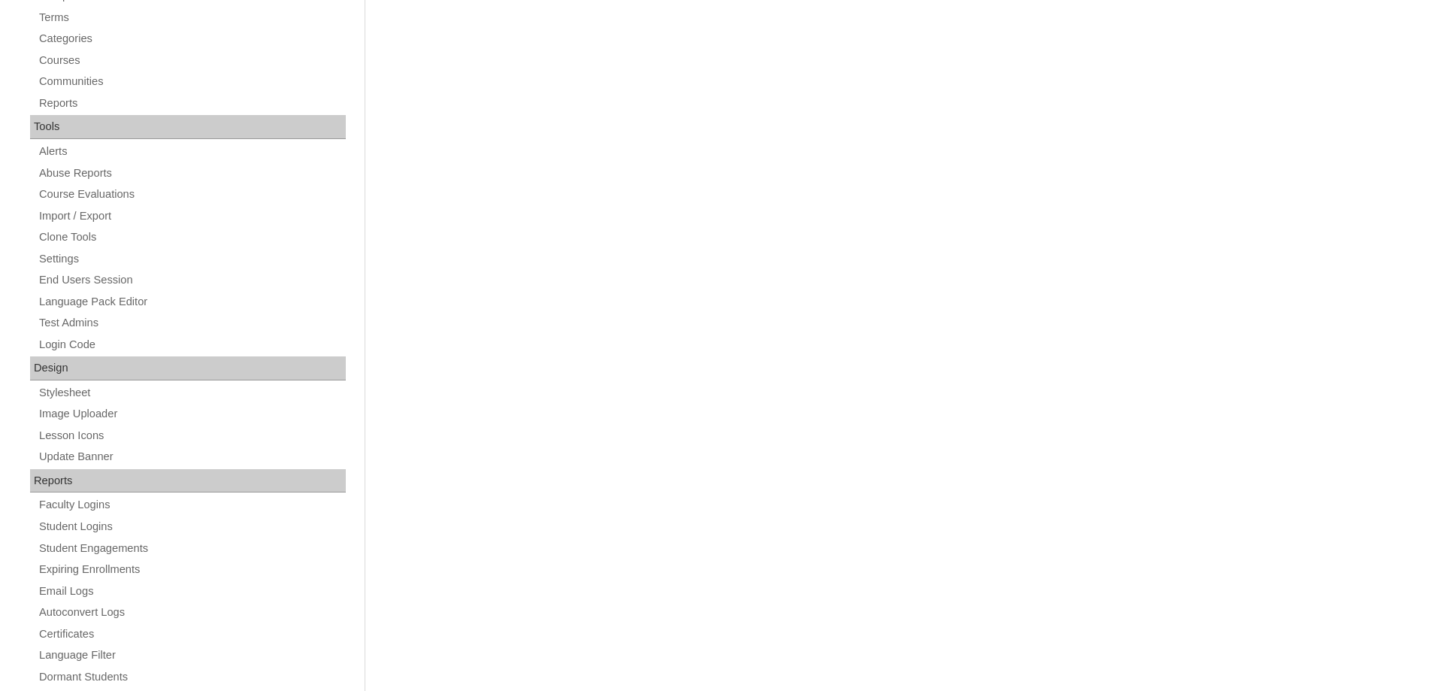
scroll to position [150, 0]
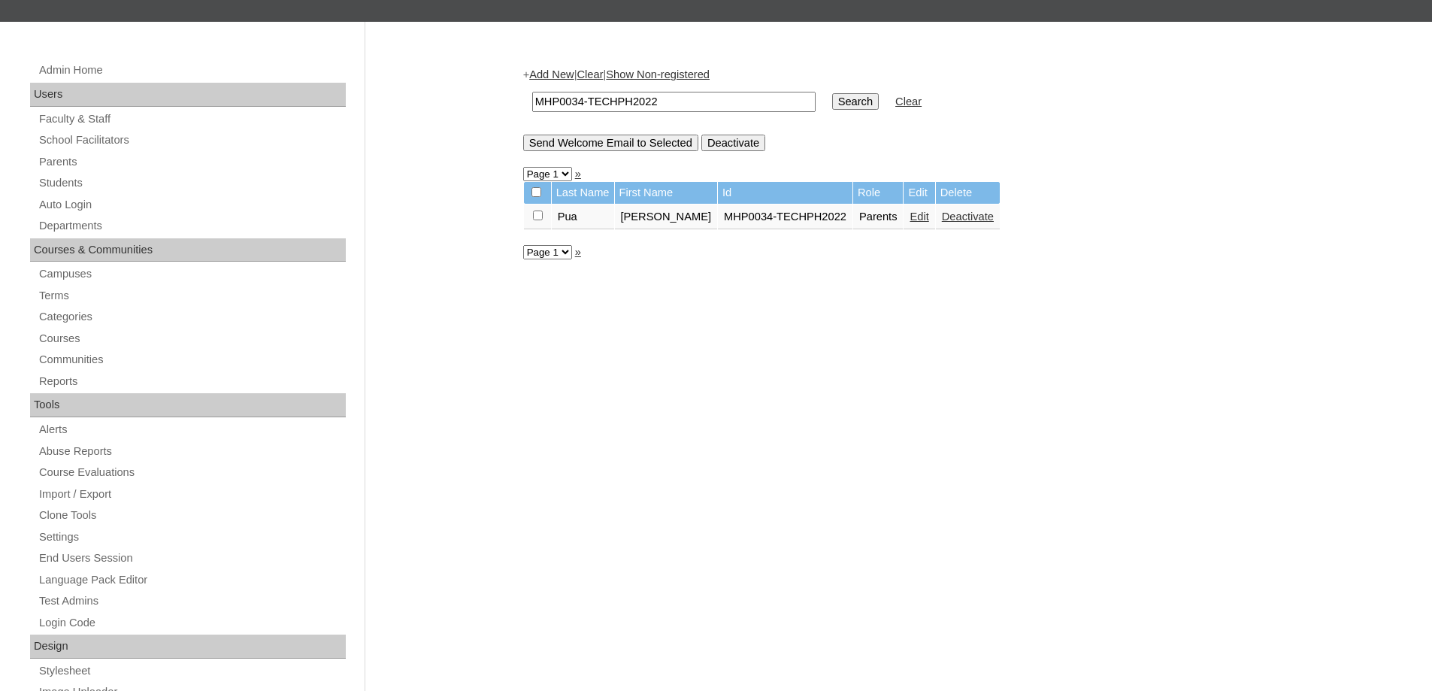
click at [915, 223] on link "Edit" at bounding box center [919, 217] width 19 height 12
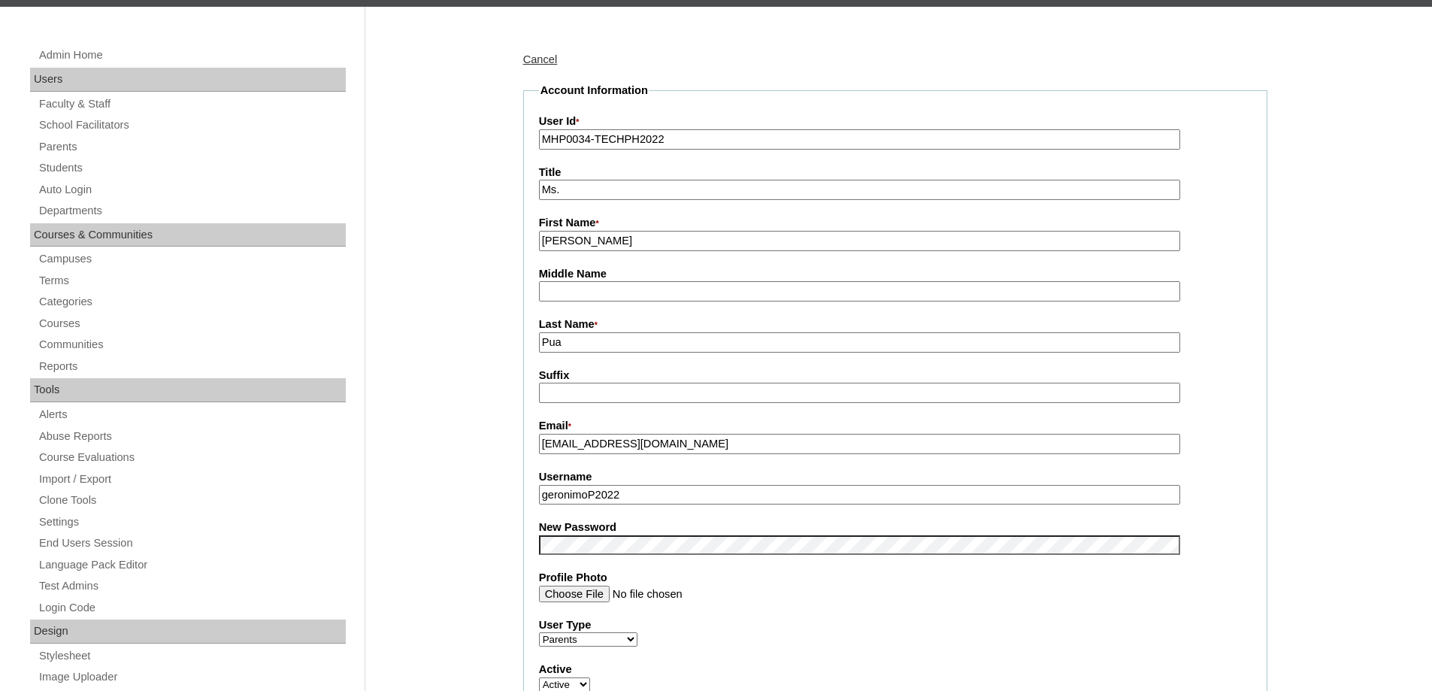
scroll to position [451, 0]
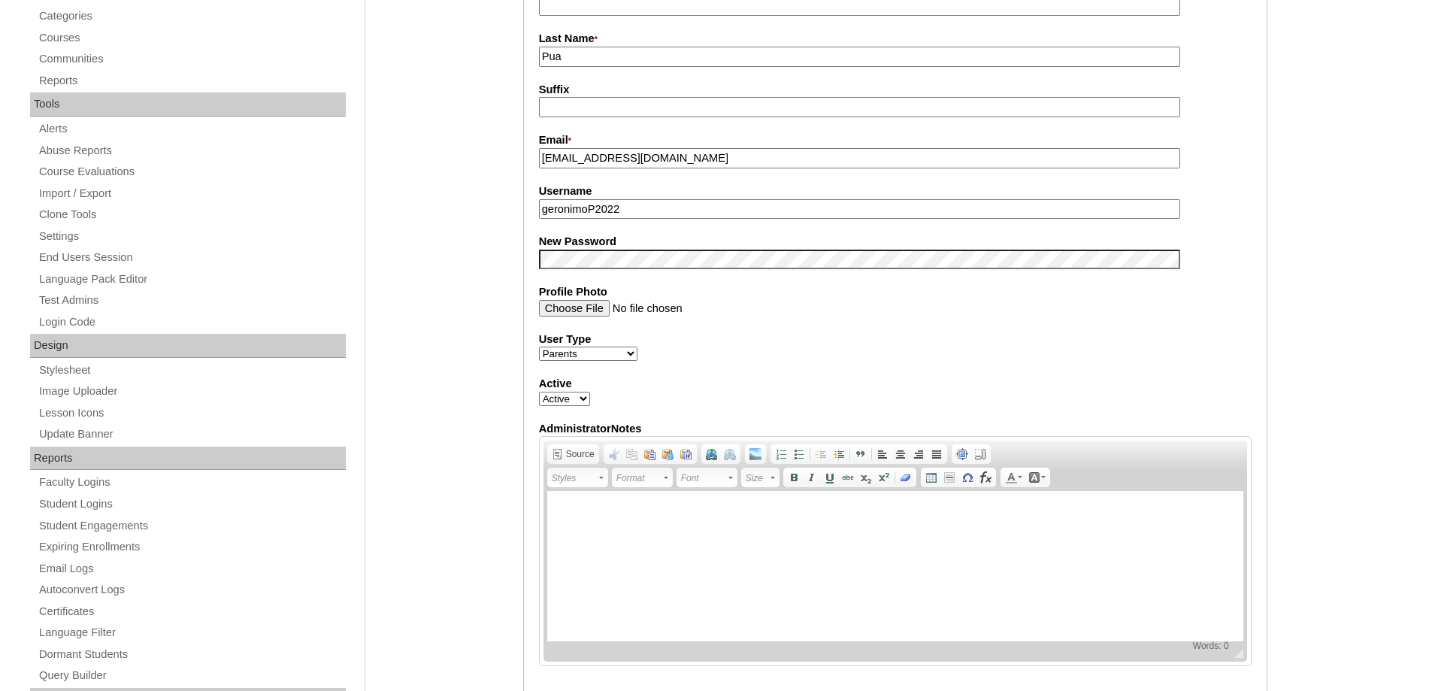
click at [588, 275] on fieldset "Account Information User Id * MHP0034-TECHPH2022 Title Ms. First Name * Kristin…" at bounding box center [895, 247] width 744 height 900
click at [464, 318] on div "Admin Home Users Faculty & Staff School Facilitators Parents Students Auto Logi…" at bounding box center [716, 612] width 1432 height 1783
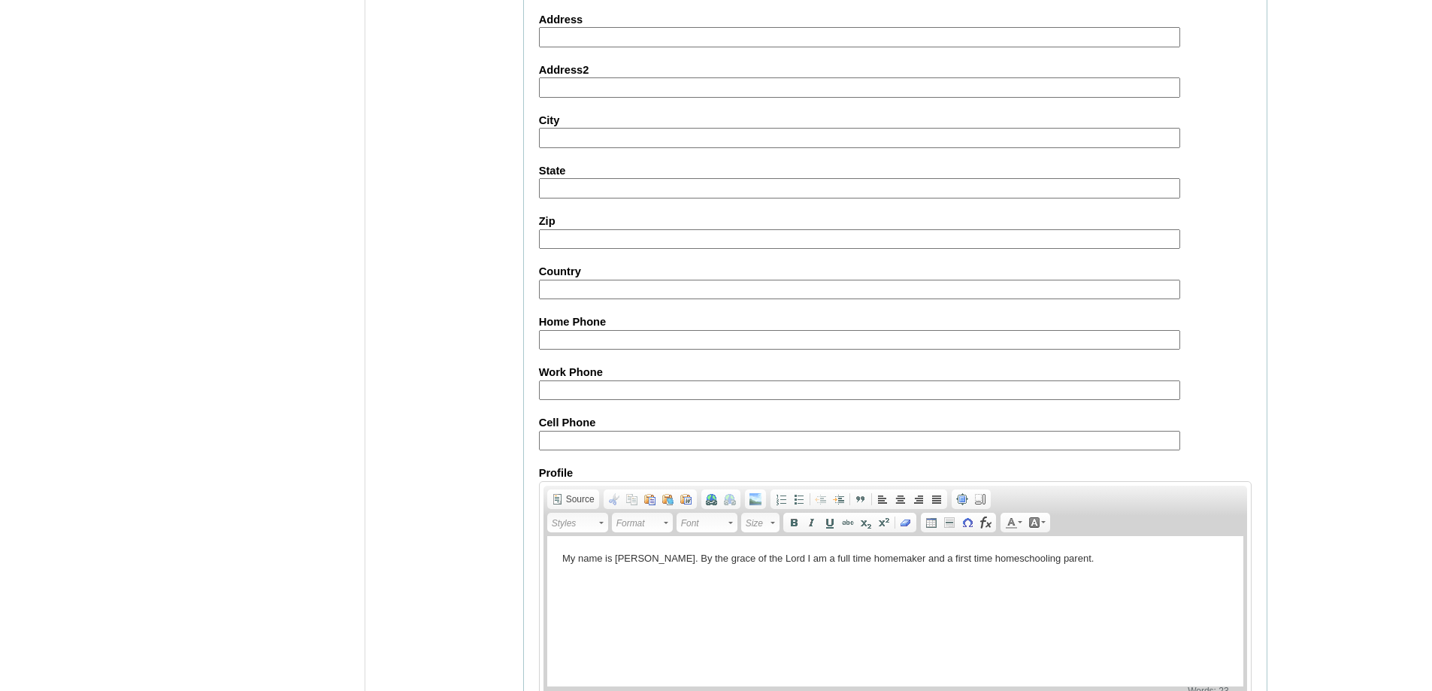
scroll to position [1284, 0]
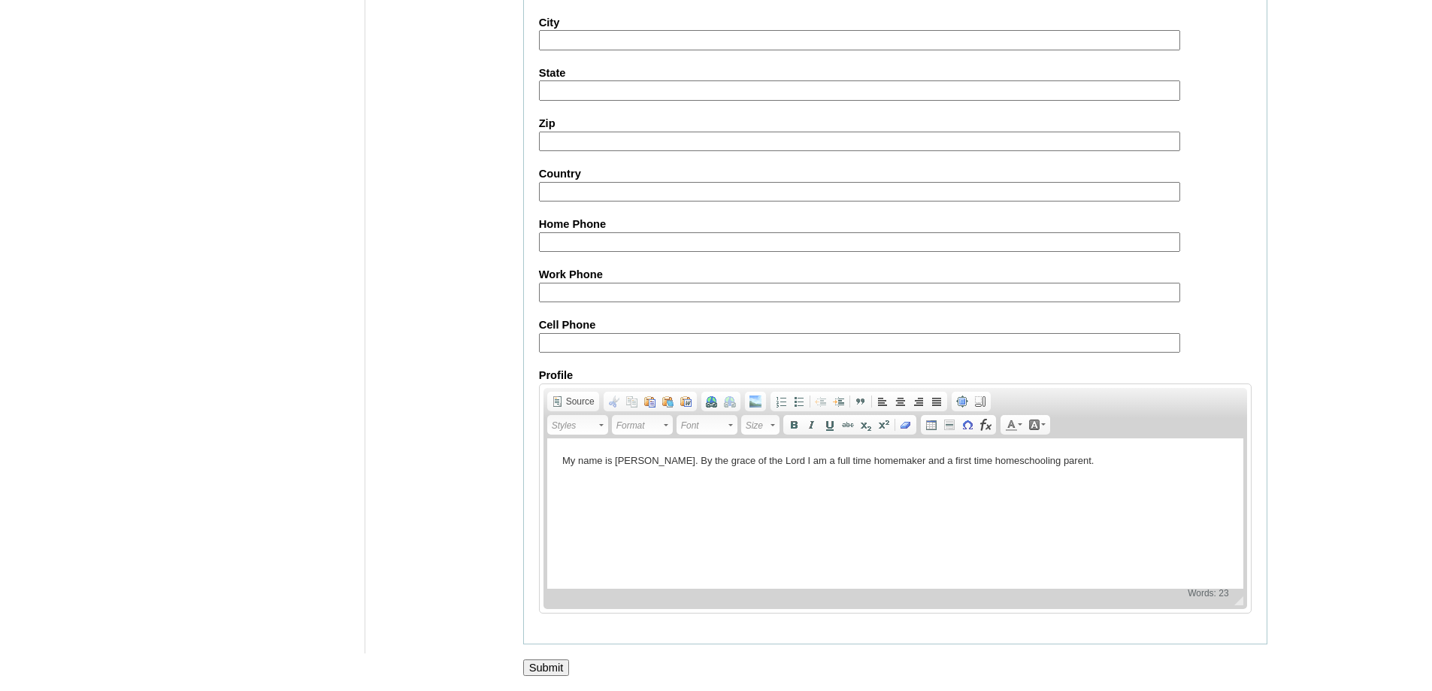
click at [556, 665] on input "Submit" at bounding box center [546, 667] width 47 height 17
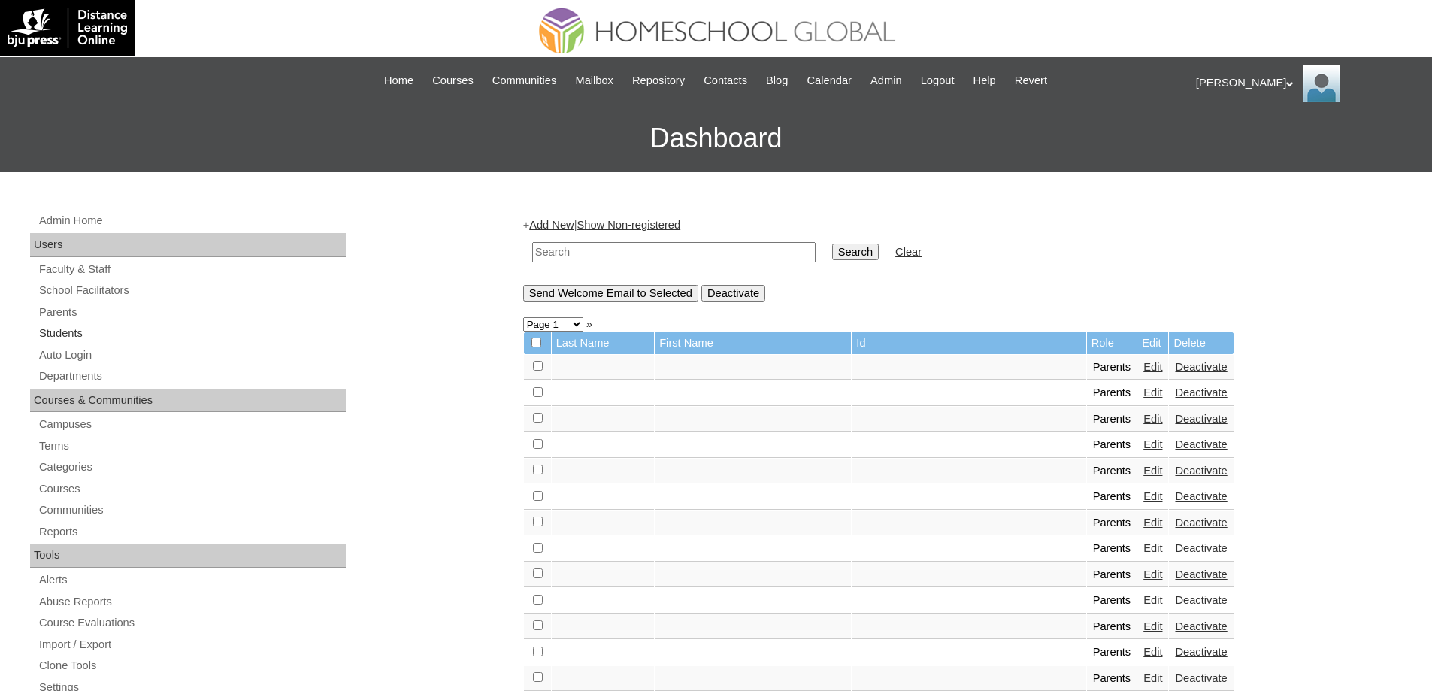
click at [132, 338] on link "Students" at bounding box center [192, 333] width 308 height 19
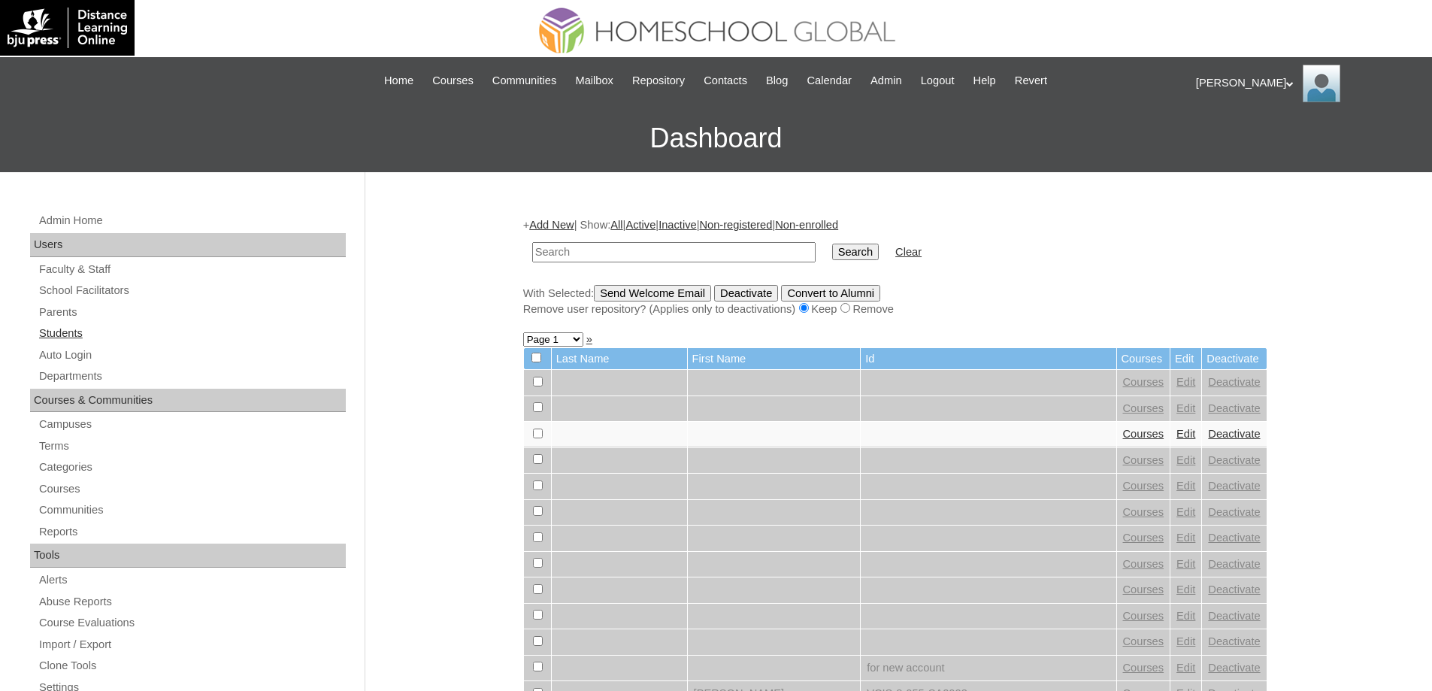
click at [121, 332] on link "Students" at bounding box center [192, 333] width 308 height 19
drag, startPoint x: 0, startPoint y: 0, endPoint x: 722, endPoint y: 257, distance: 766.9
click at [645, 254] on input "text" at bounding box center [673, 252] width 283 height 20
type input "MHS0047-TECHPH2022"
click at [823, 252] on td "MHS0047-TECHPH2022" at bounding box center [674, 252] width 298 height 35
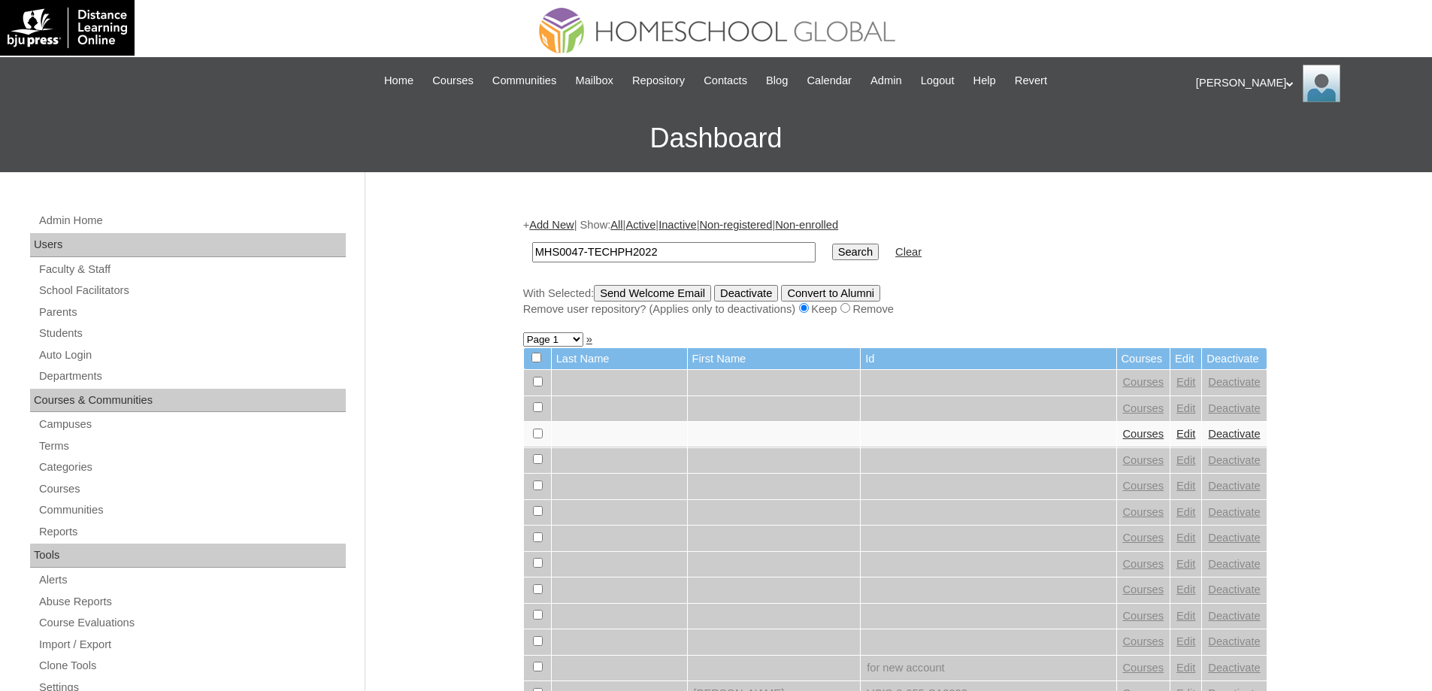
click at [859, 253] on input "Search" at bounding box center [855, 252] width 47 height 17
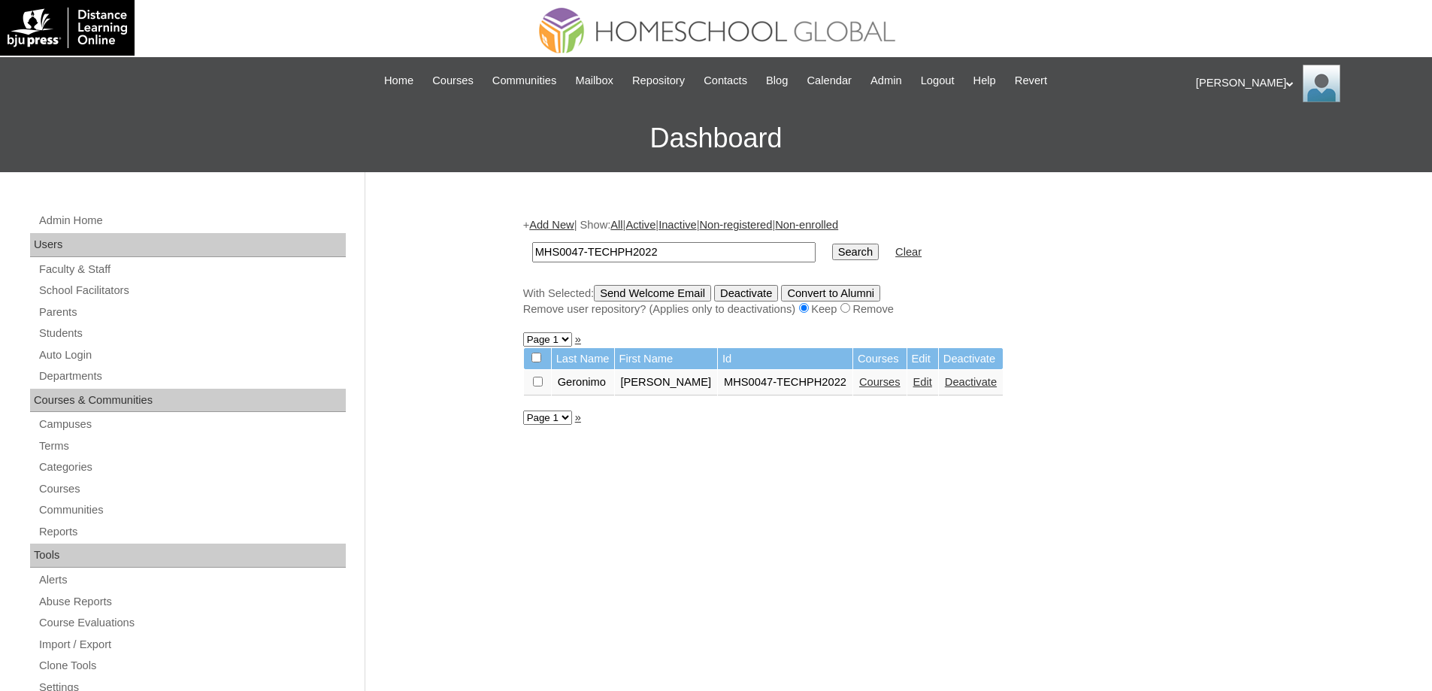
click at [885, 386] on link "Courses" at bounding box center [879, 382] width 41 height 12
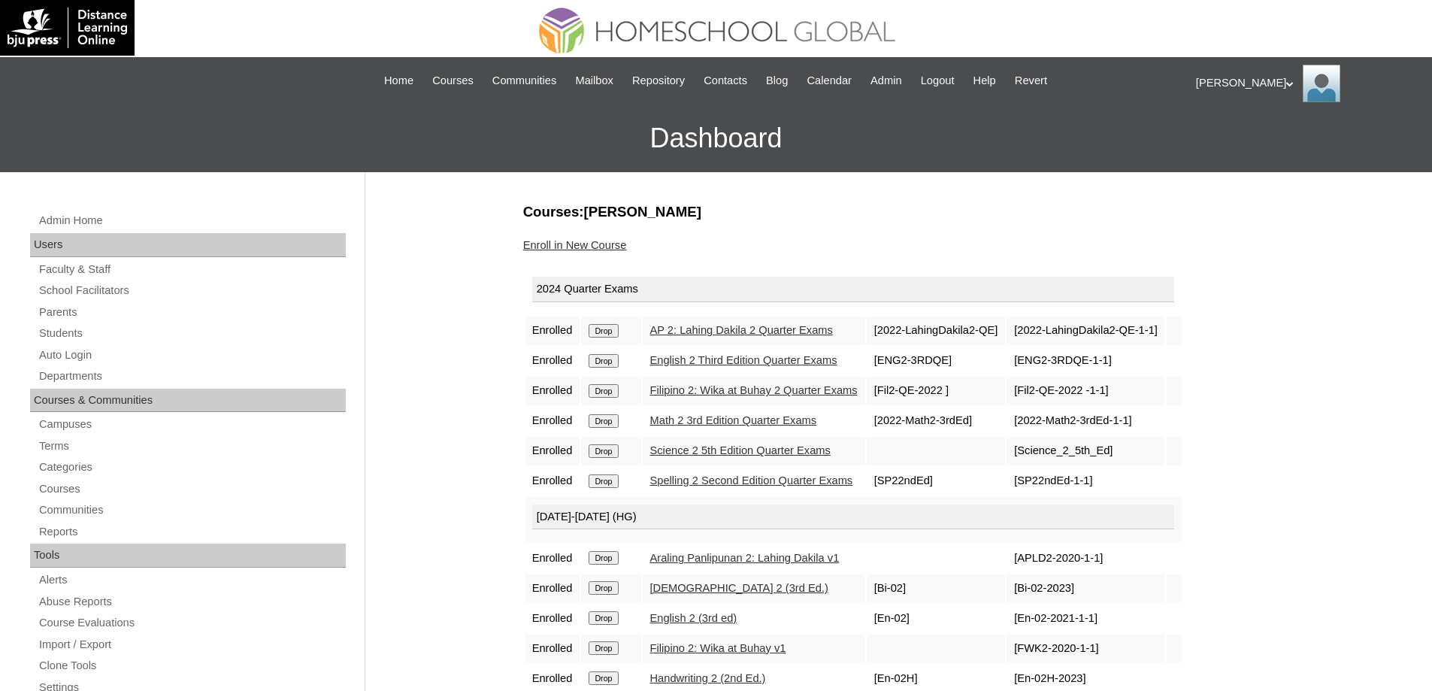
click at [613, 332] on input "Drop" at bounding box center [603, 331] width 29 height 14
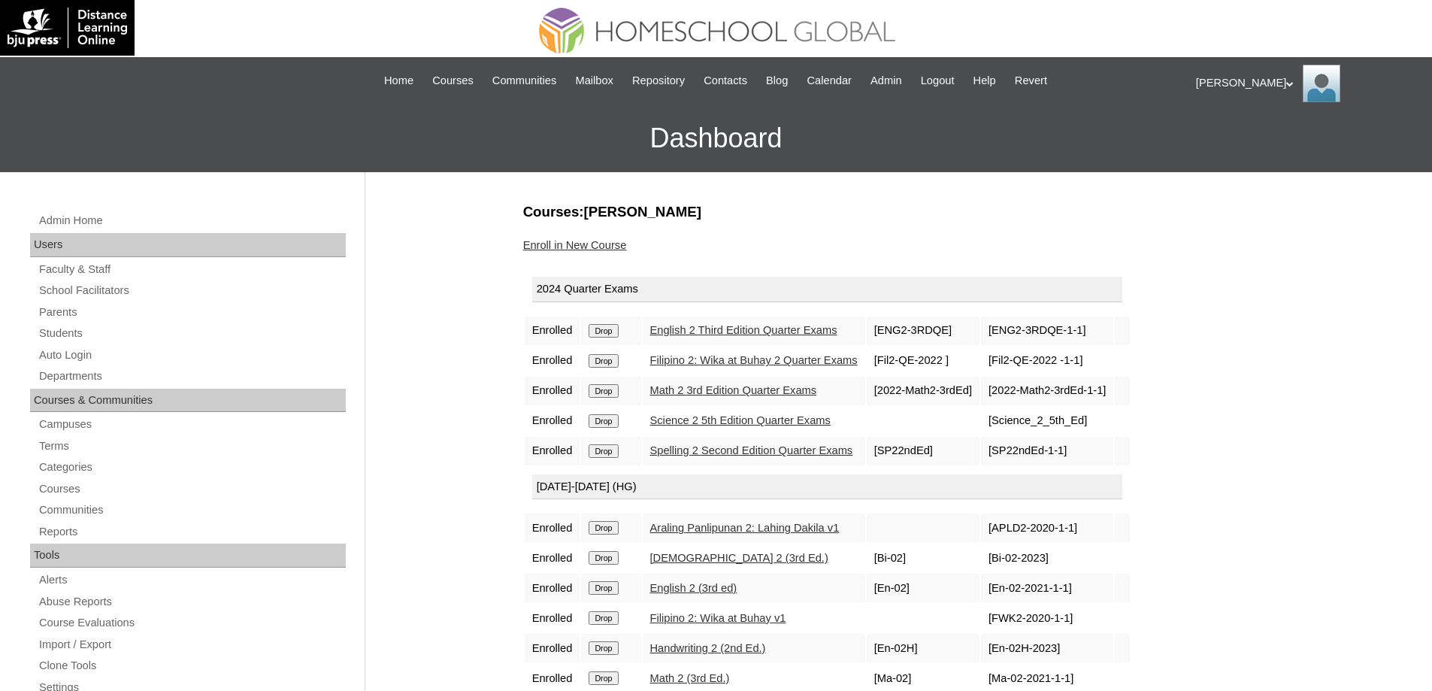
click at [618, 333] on input "Drop" at bounding box center [603, 331] width 29 height 14
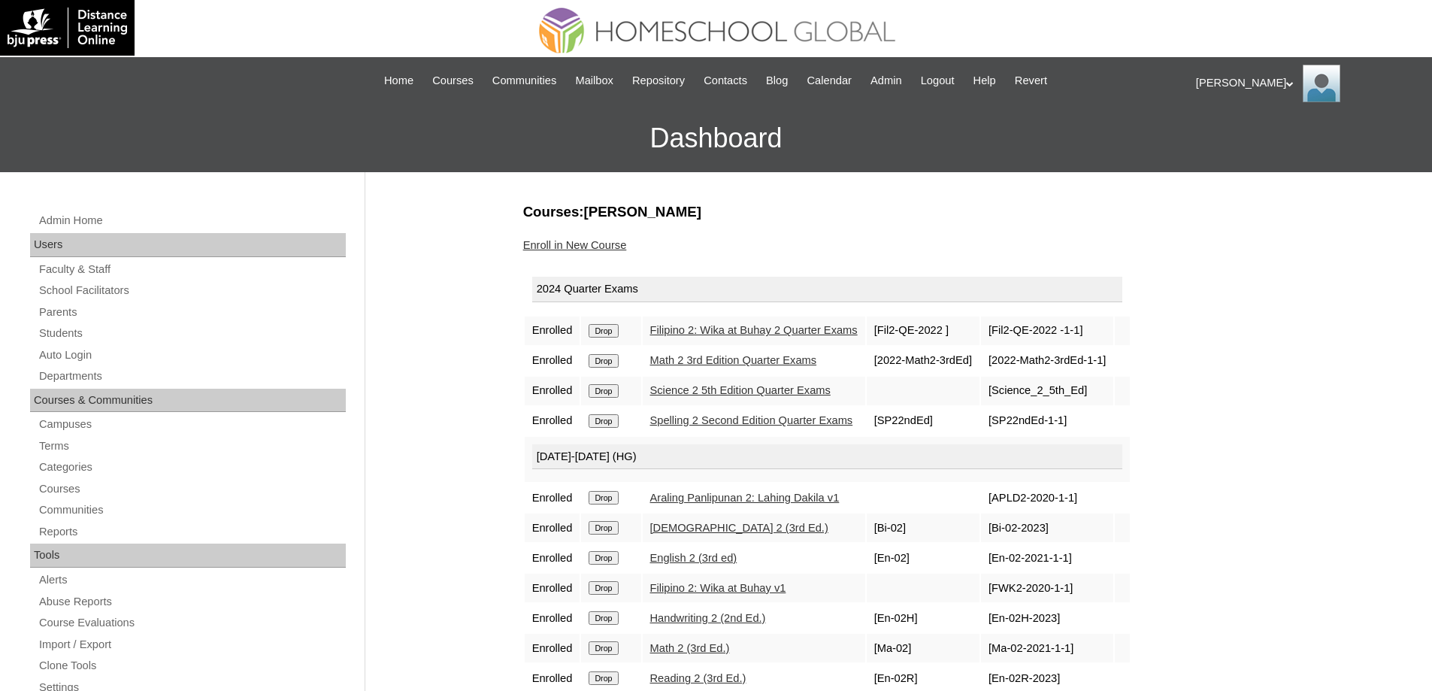
click at [618, 330] on input "Drop" at bounding box center [603, 331] width 29 height 14
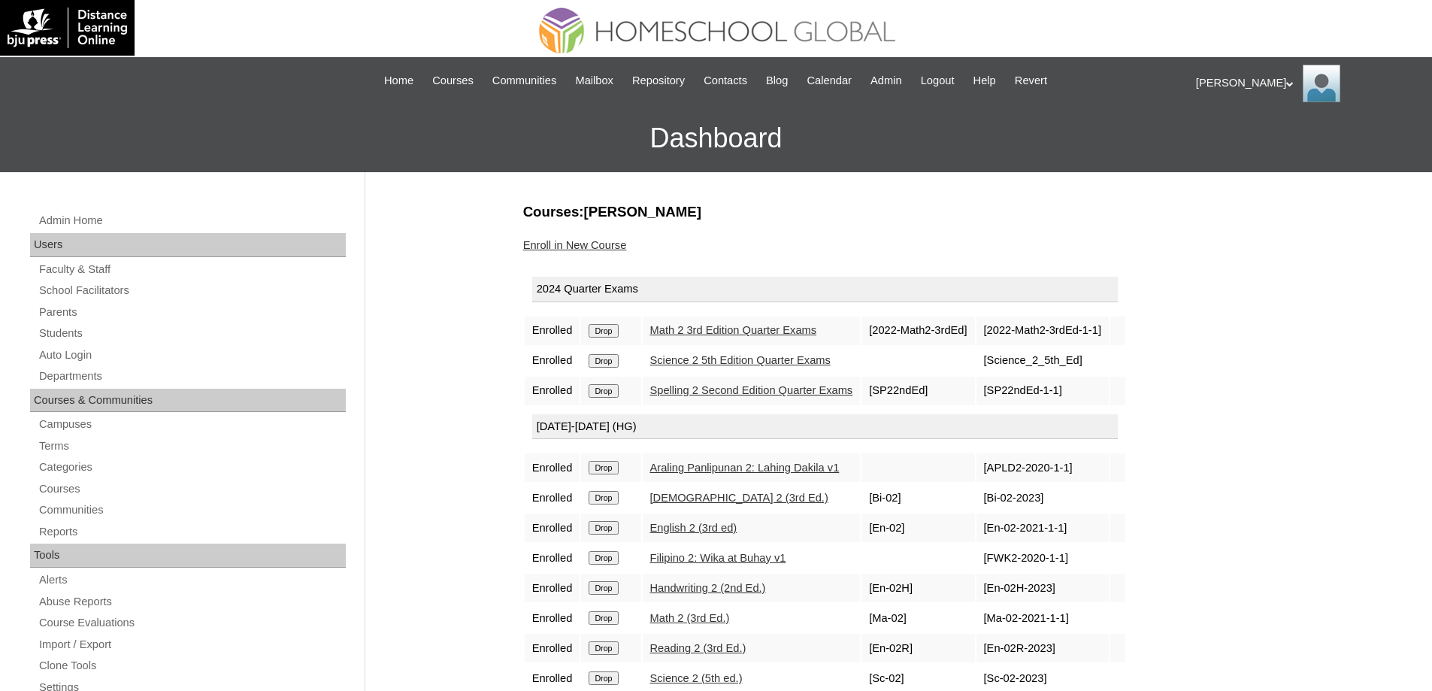
click at [618, 332] on input "Drop" at bounding box center [603, 331] width 29 height 14
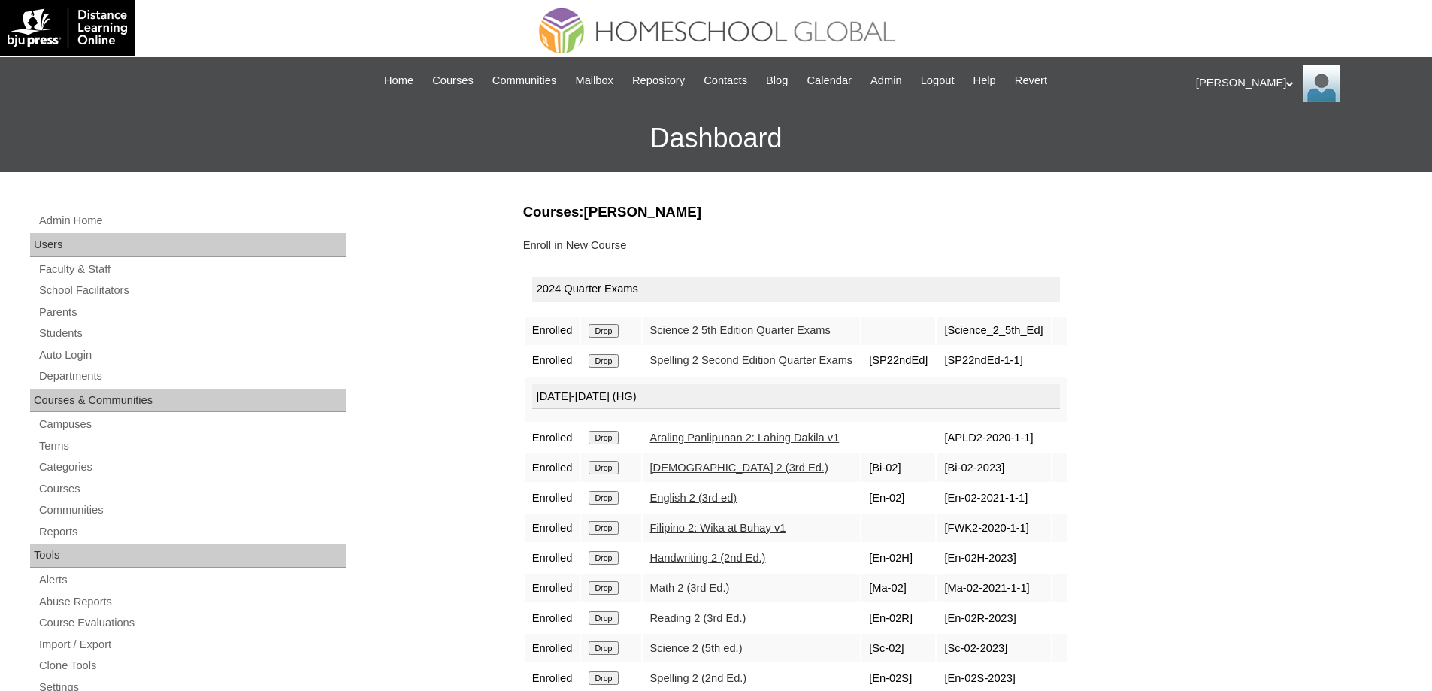
drag, startPoint x: 0, startPoint y: 0, endPoint x: 617, endPoint y: 326, distance: 697.8
click at [617, 326] on input "Drop" at bounding box center [603, 331] width 29 height 14
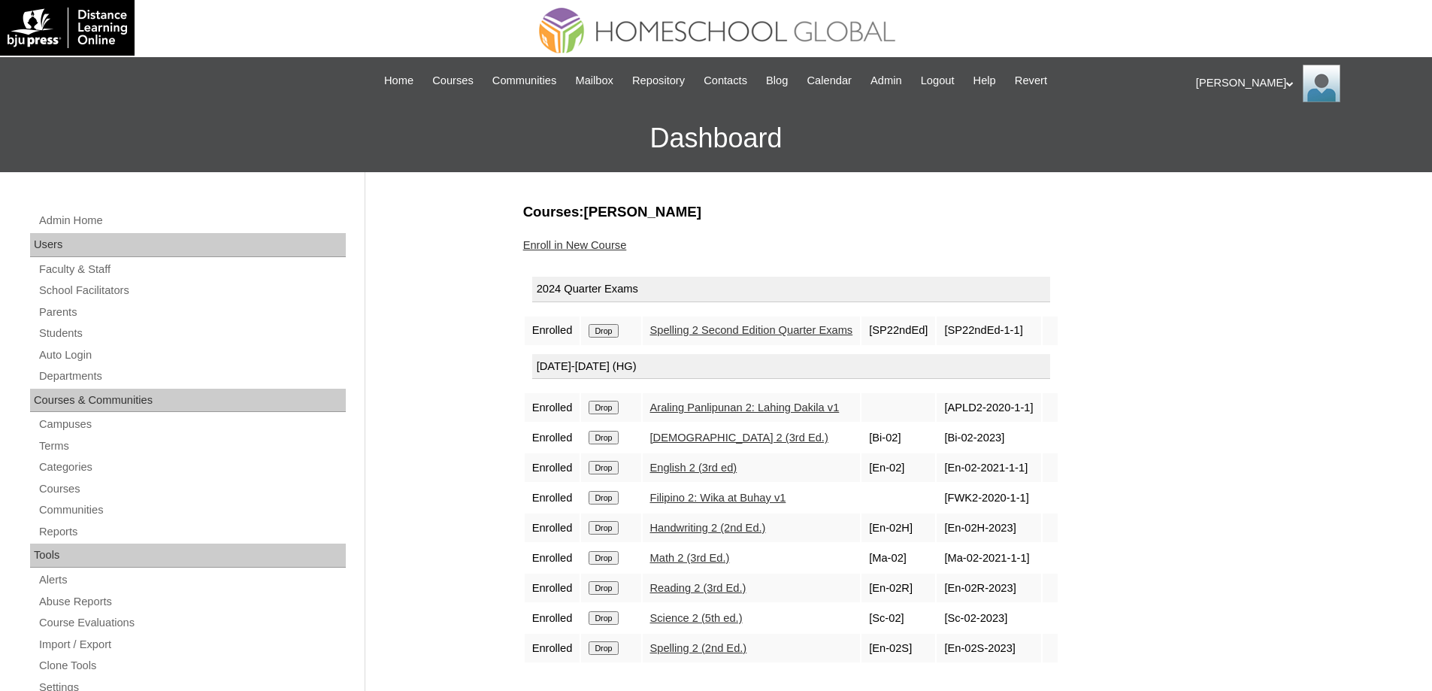
drag, startPoint x: 0, startPoint y: 0, endPoint x: 780, endPoint y: 47, distance: 781.8
click at [616, 330] on input "Drop" at bounding box center [603, 331] width 29 height 14
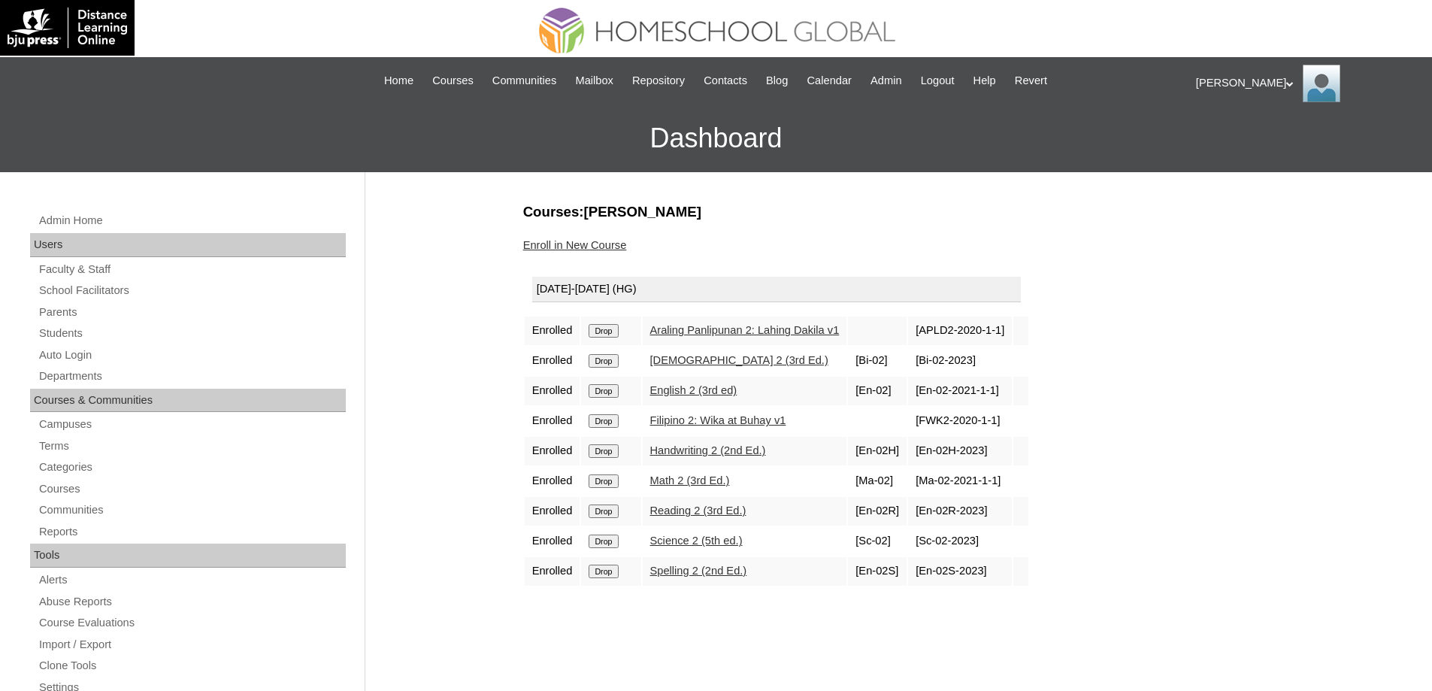
click at [615, 334] on input "Drop" at bounding box center [603, 331] width 29 height 14
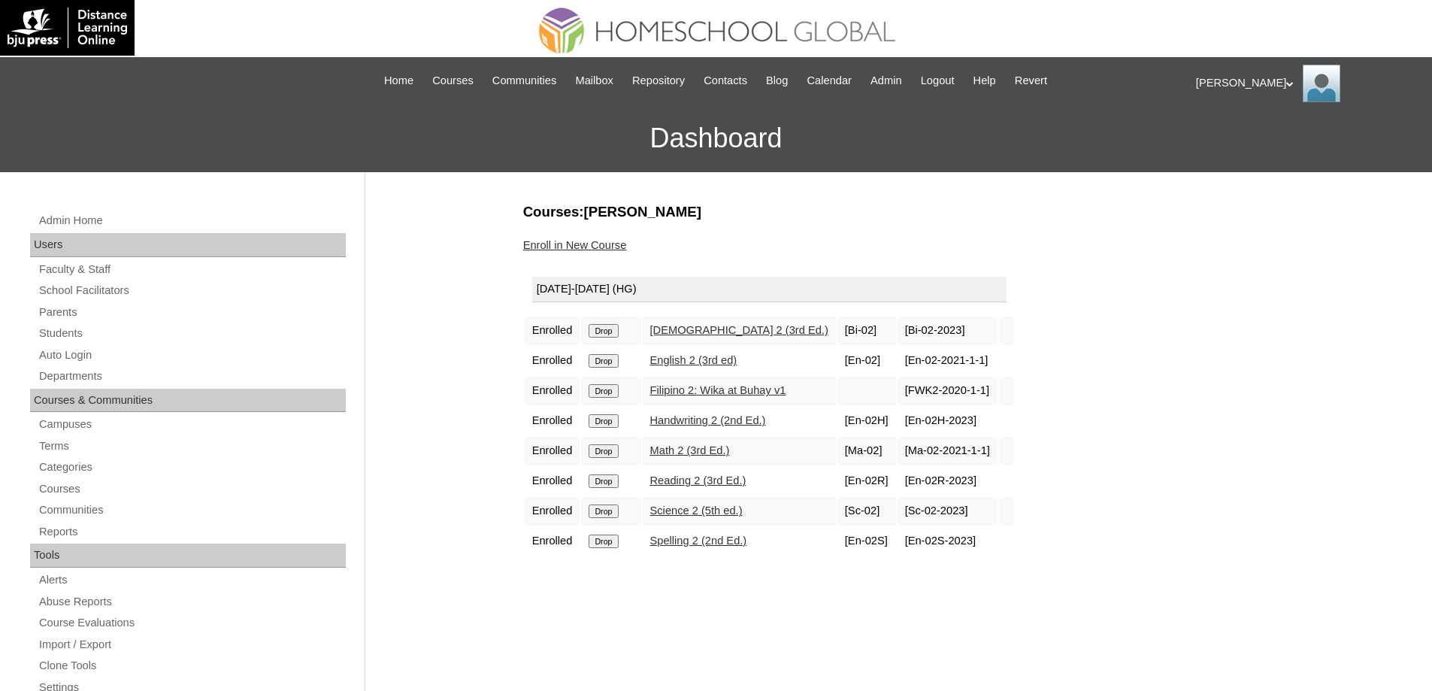
click at [618, 333] on input "Drop" at bounding box center [603, 331] width 29 height 14
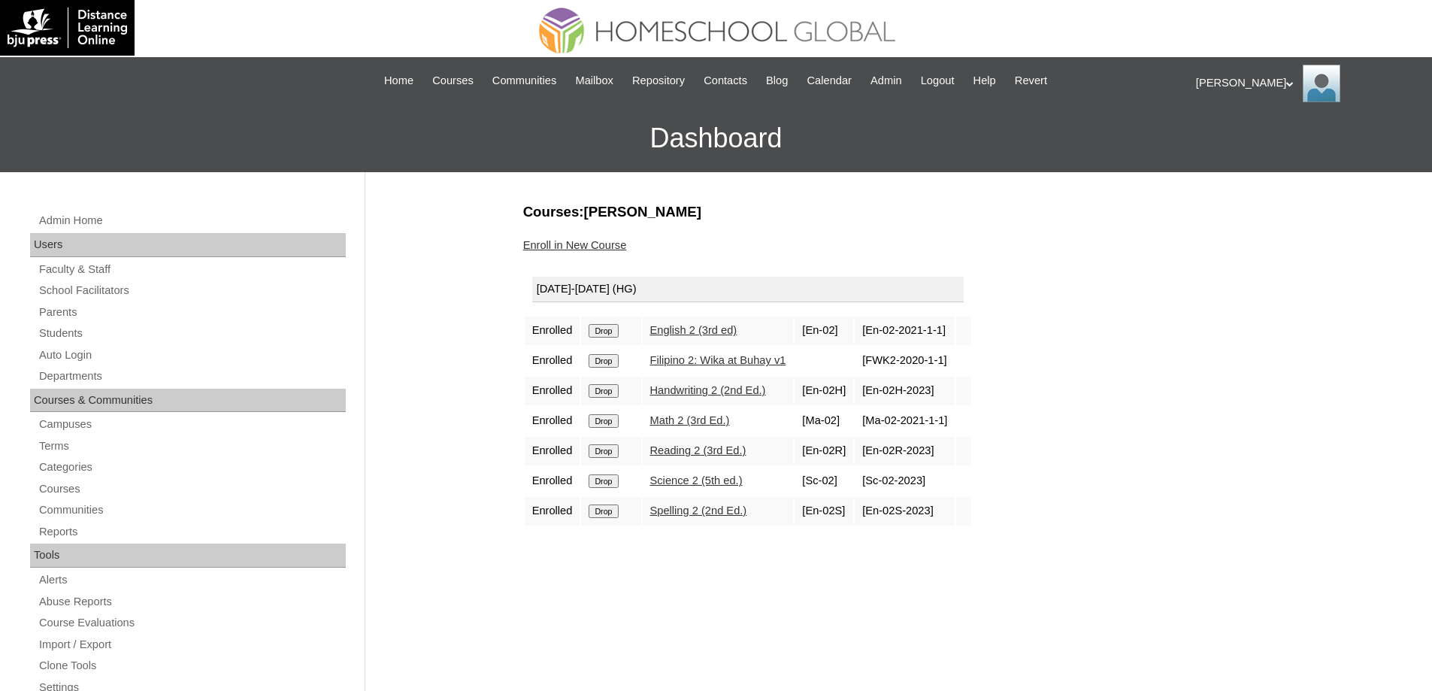
click at [631, 334] on form "Drop" at bounding box center [611, 330] width 44 height 12
click at [618, 332] on input "Drop" at bounding box center [603, 331] width 29 height 14
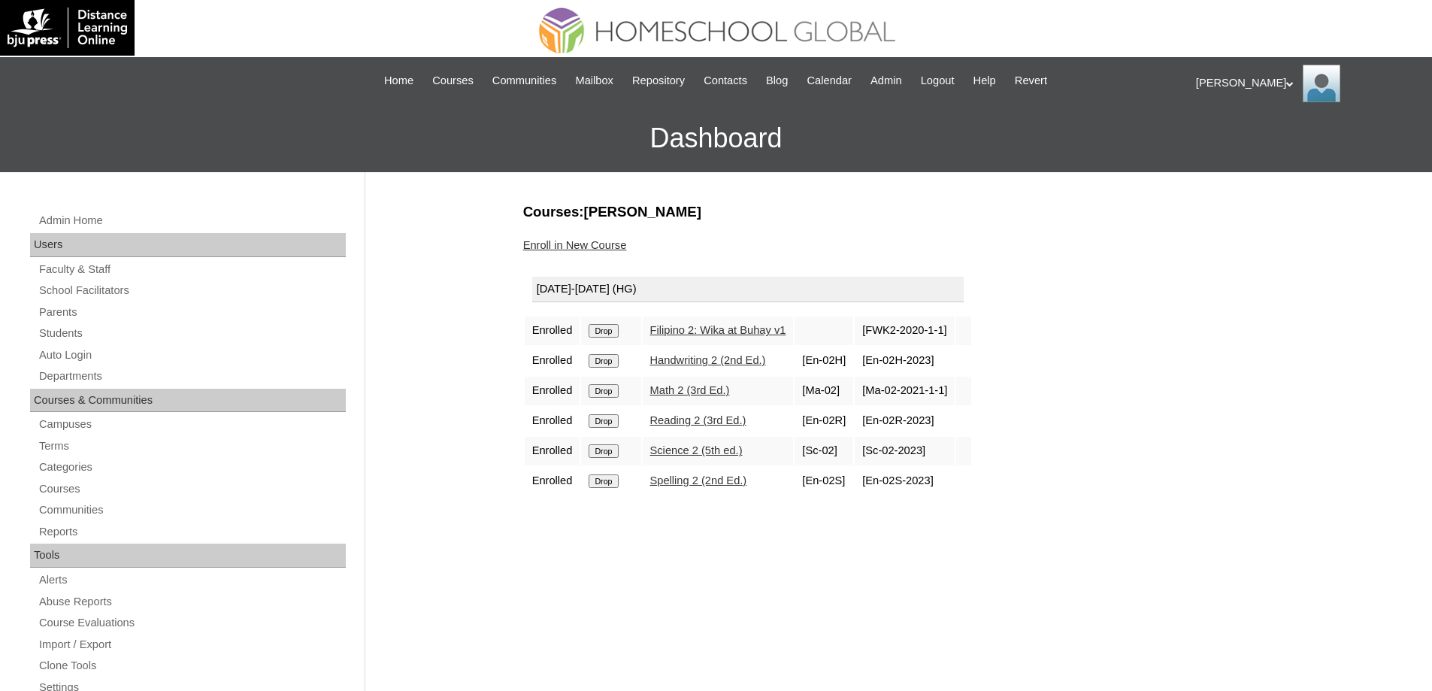
click at [616, 321] on td "Drop" at bounding box center [610, 331] width 59 height 29
click at [616, 329] on input "Drop" at bounding box center [603, 331] width 29 height 14
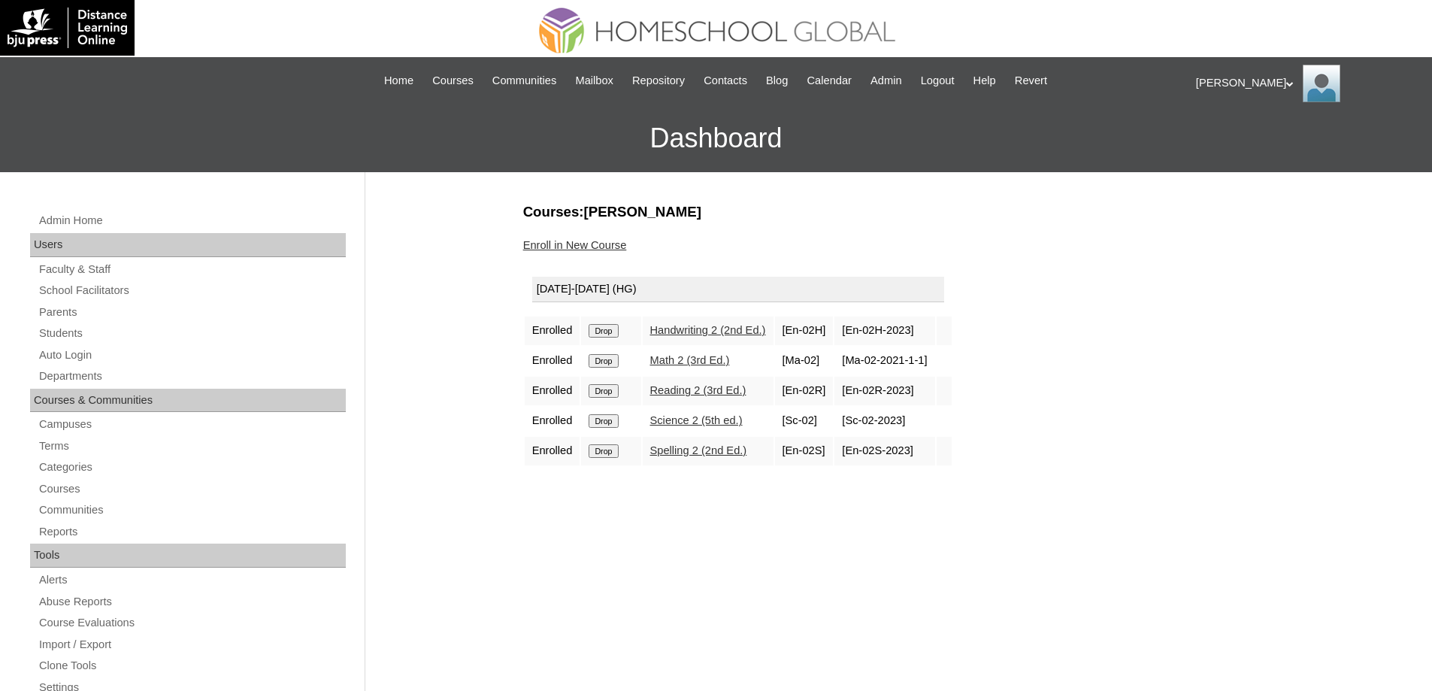
click at [616, 329] on input "Drop" at bounding box center [603, 331] width 29 height 14
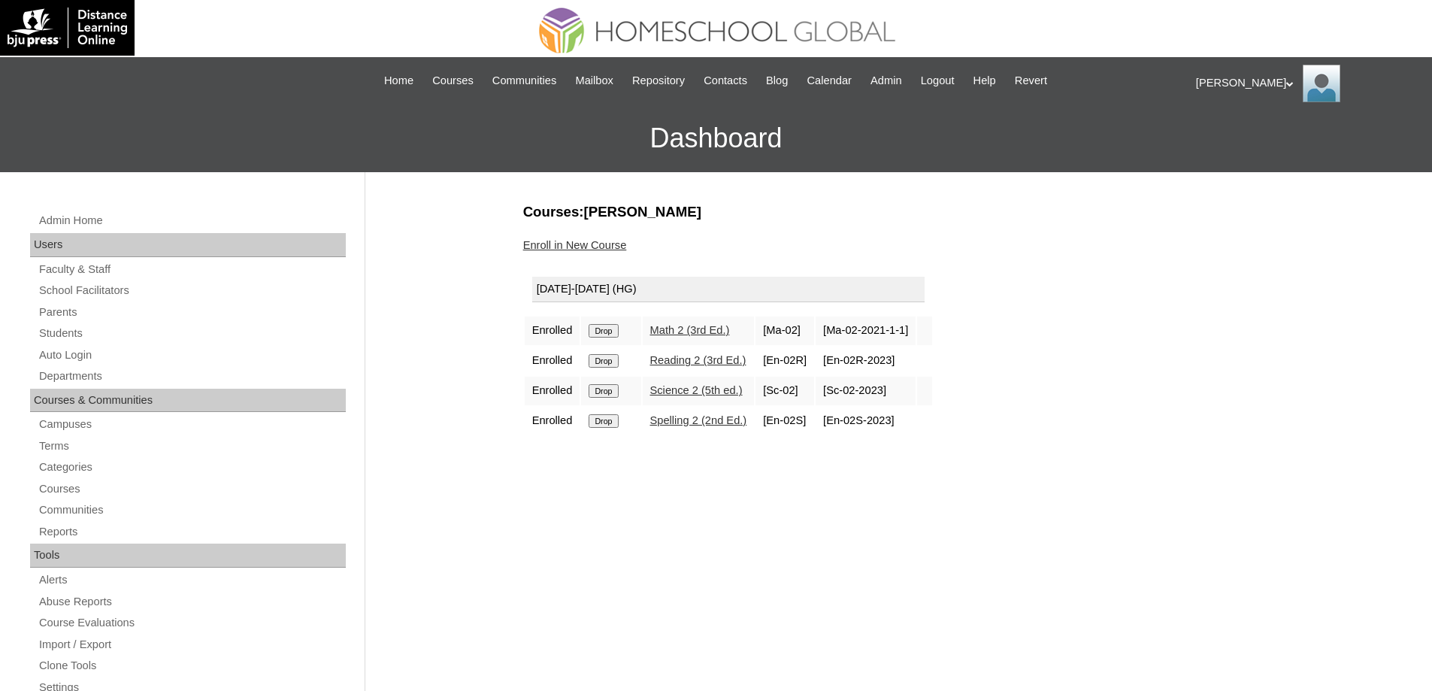
click at [608, 326] on input "Drop" at bounding box center [603, 331] width 29 height 14
drag, startPoint x: 644, startPoint y: 335, endPoint x: 626, endPoint y: 333, distance: 18.9
click at [641, 335] on td "Drop" at bounding box center [610, 331] width 59 height 29
click at [618, 333] on input "Drop" at bounding box center [603, 331] width 29 height 14
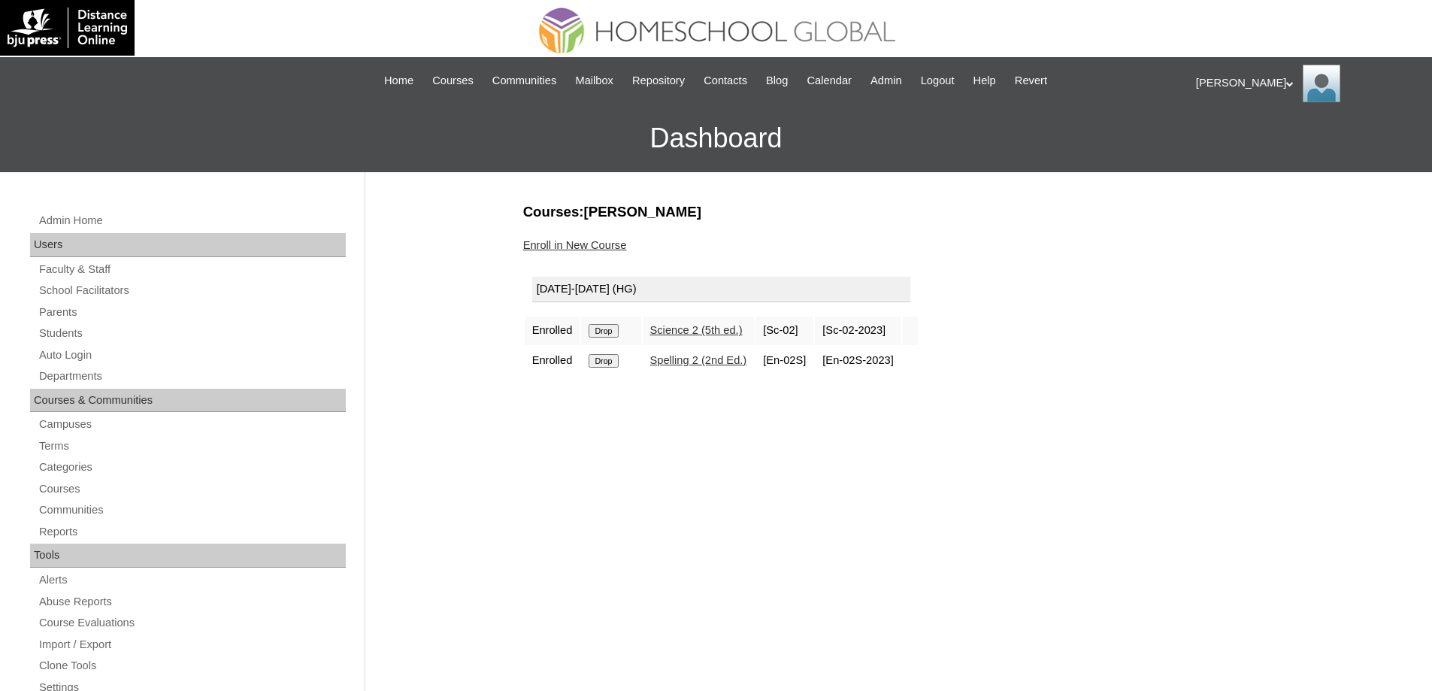
click at [617, 334] on input "Drop" at bounding box center [603, 331] width 29 height 14
click at [615, 336] on input "Drop" at bounding box center [603, 331] width 29 height 14
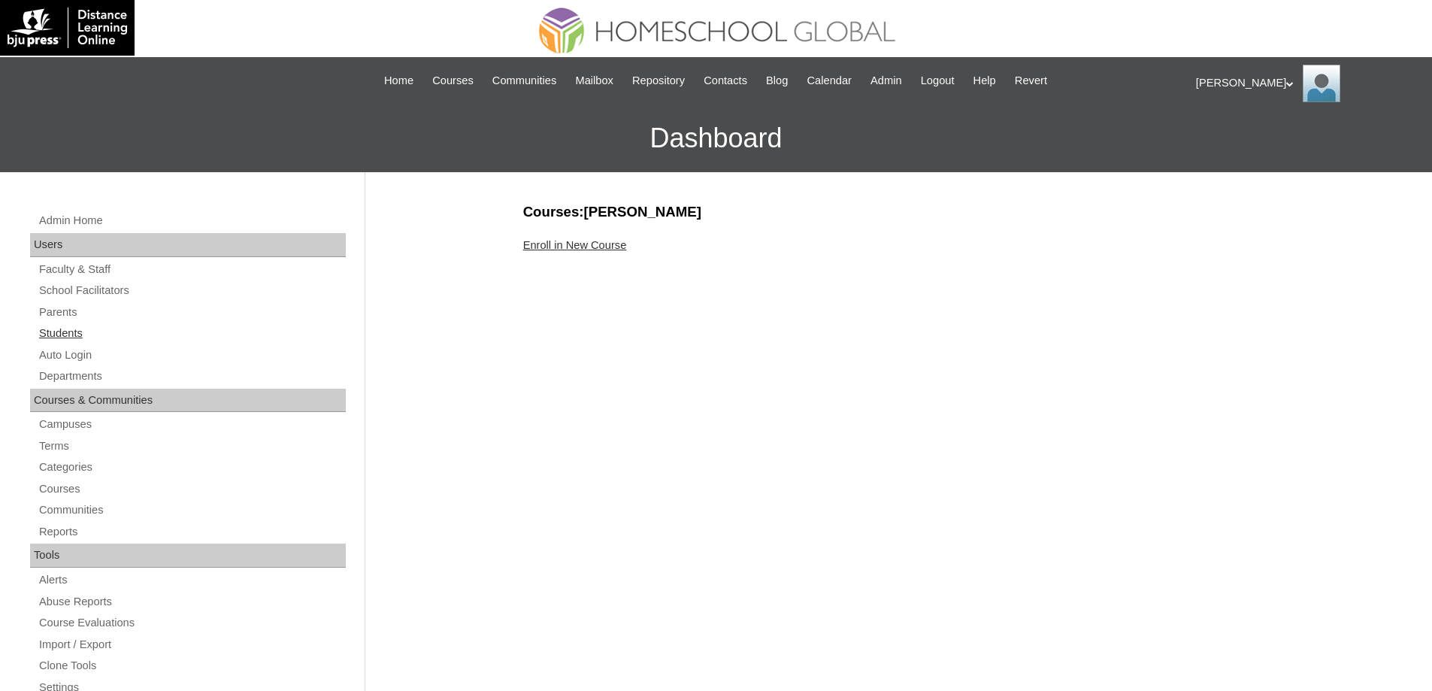
click at [50, 336] on link "Students" at bounding box center [192, 333] width 308 height 19
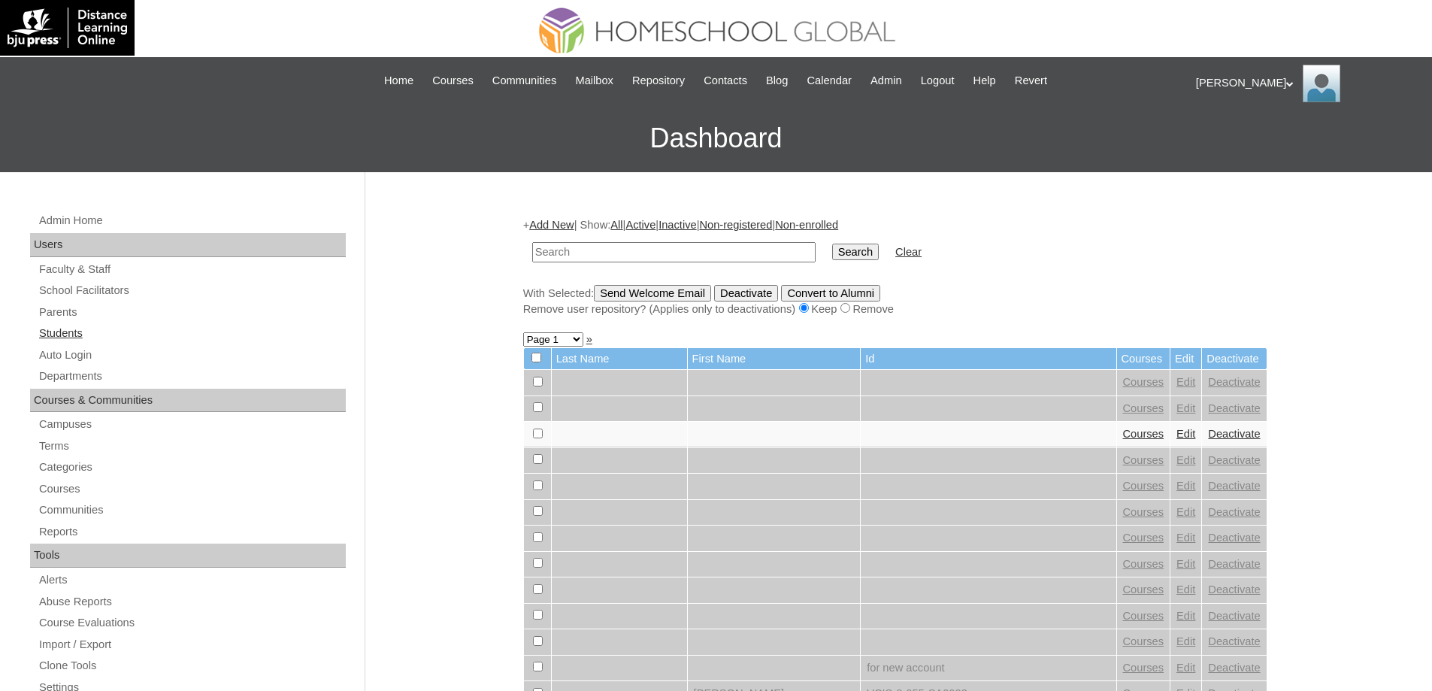
click at [109, 329] on link "Students" at bounding box center [192, 333] width 308 height 19
click at [604, 265] on td at bounding box center [674, 252] width 298 height 35
drag, startPoint x: 671, startPoint y: 249, endPoint x: 837, endPoint y: 250, distance: 165.4
click at [673, 249] on input "text" at bounding box center [673, 252] width 283 height 20
paste input "MHS0047-TECHPH2022"
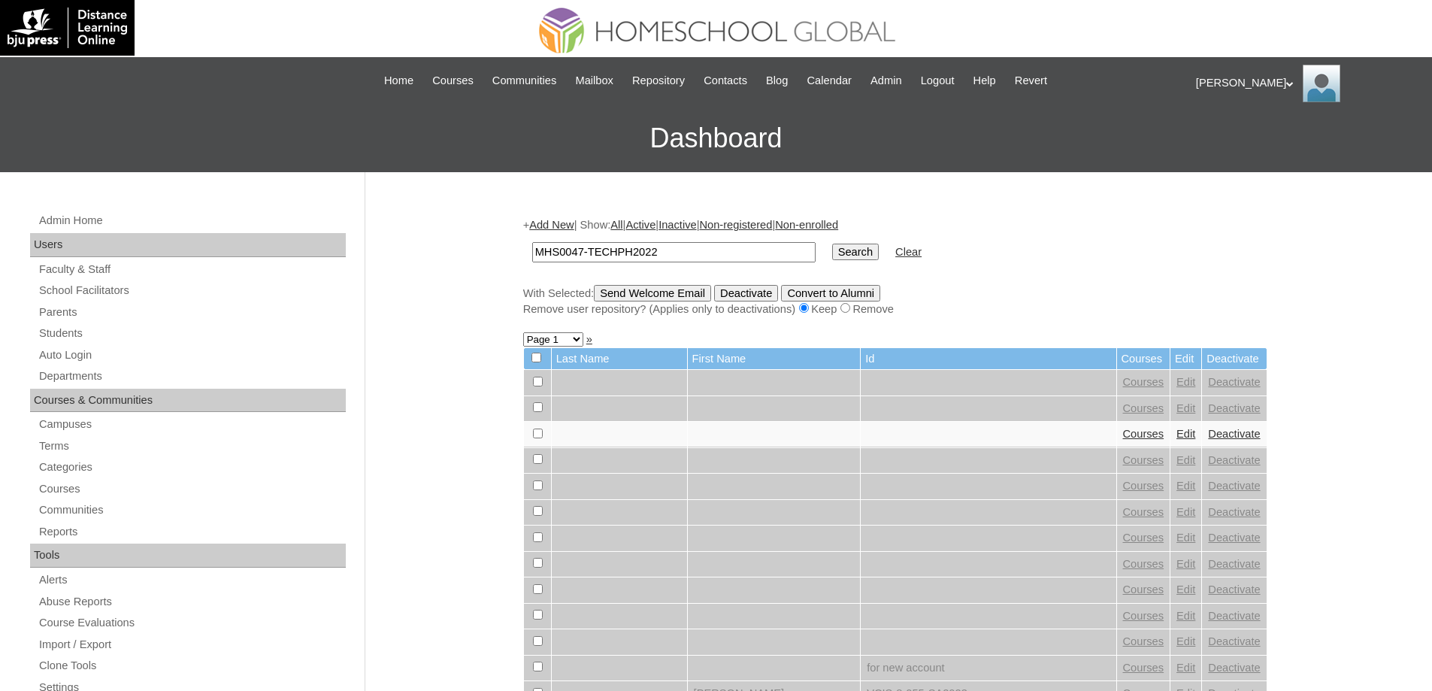
type input "MHS0047-TECHPH2022"
click at [841, 250] on td "Search" at bounding box center [856, 252] width 62 height 35
click at [848, 250] on input "Search" at bounding box center [855, 252] width 47 height 17
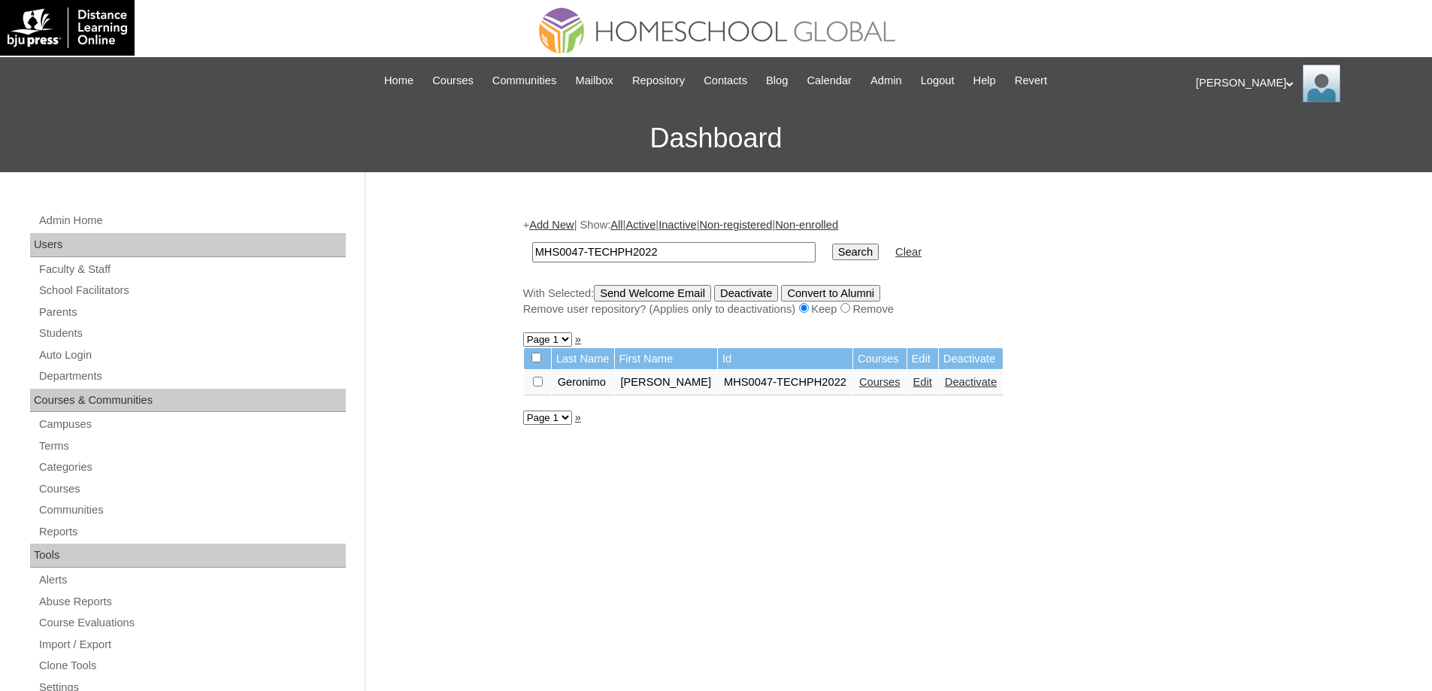
click at [903, 385] on td "Courses" at bounding box center [879, 383] width 53 height 26
click at [882, 384] on link "Courses" at bounding box center [879, 382] width 41 height 12
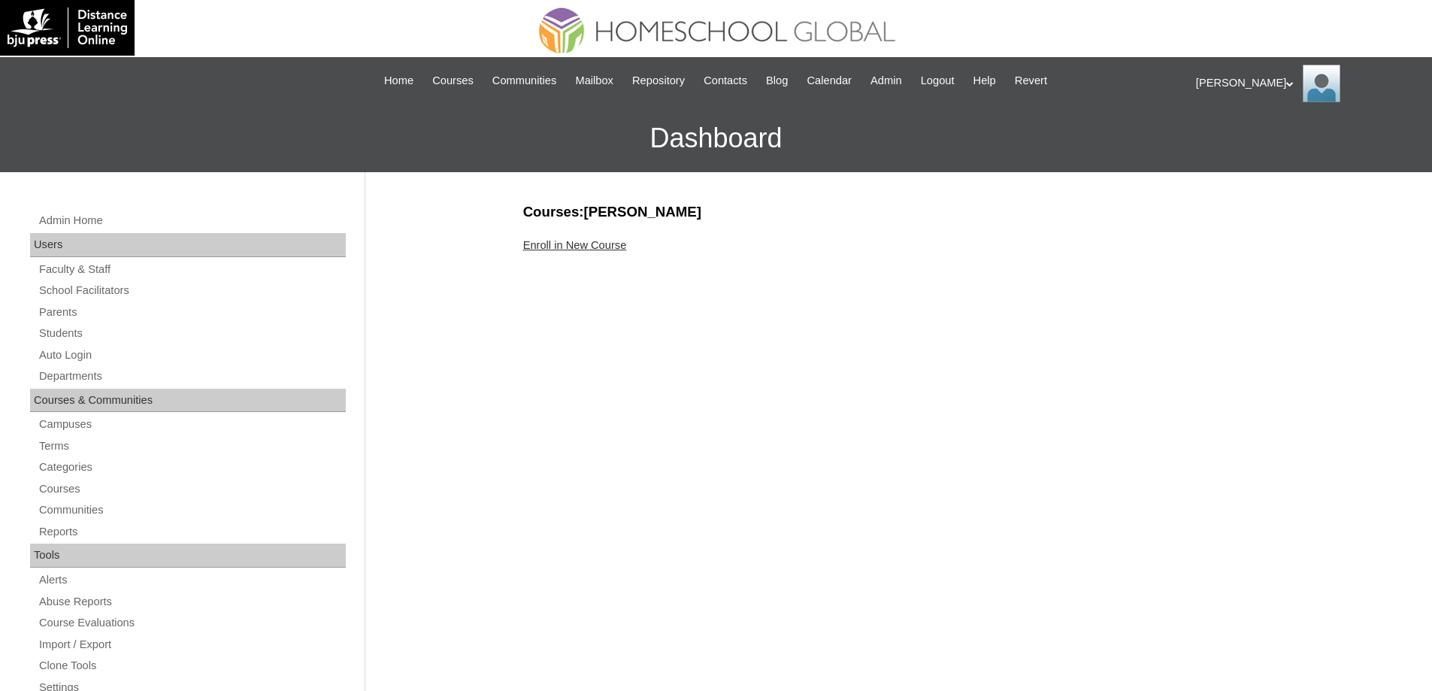
drag, startPoint x: 582, startPoint y: 227, endPoint x: 582, endPoint y: 241, distance: 13.5
click at [582, 244] on link "Enroll in New Course" at bounding box center [575, 245] width 104 height 12
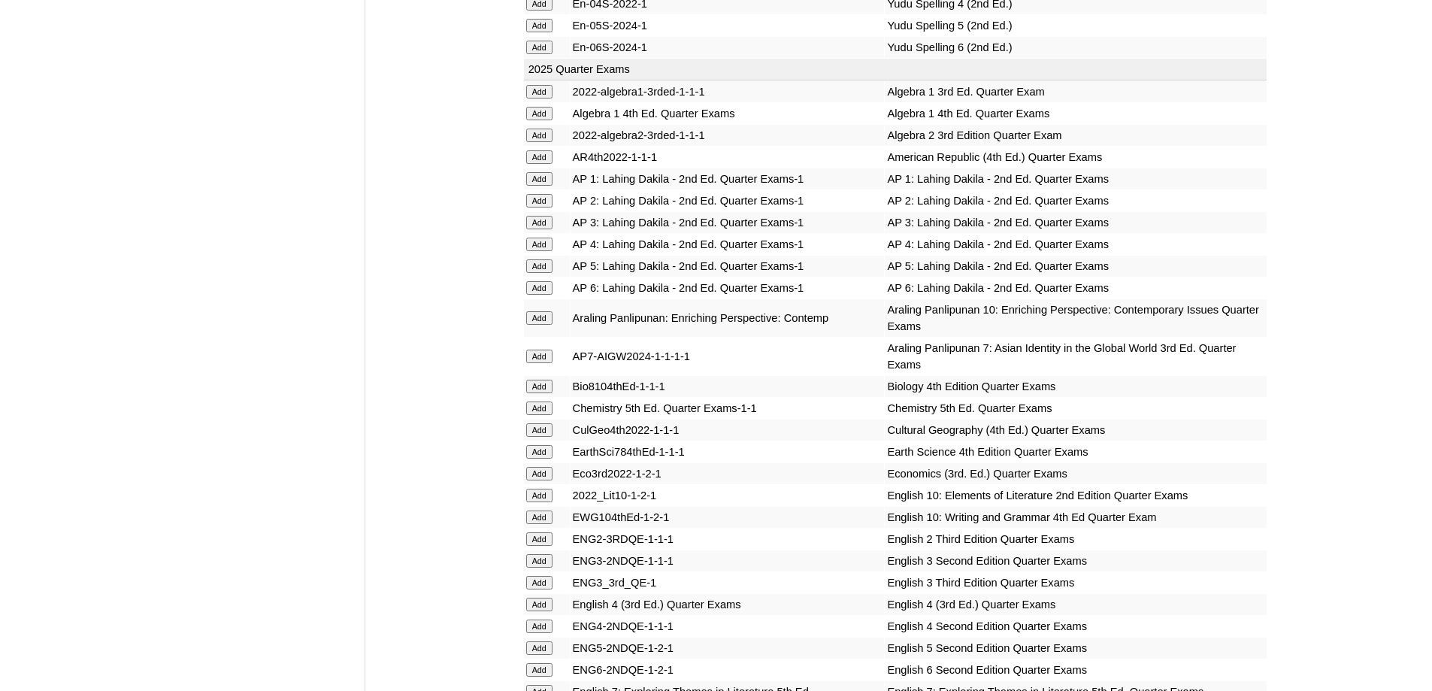
scroll to position [1428, 0]
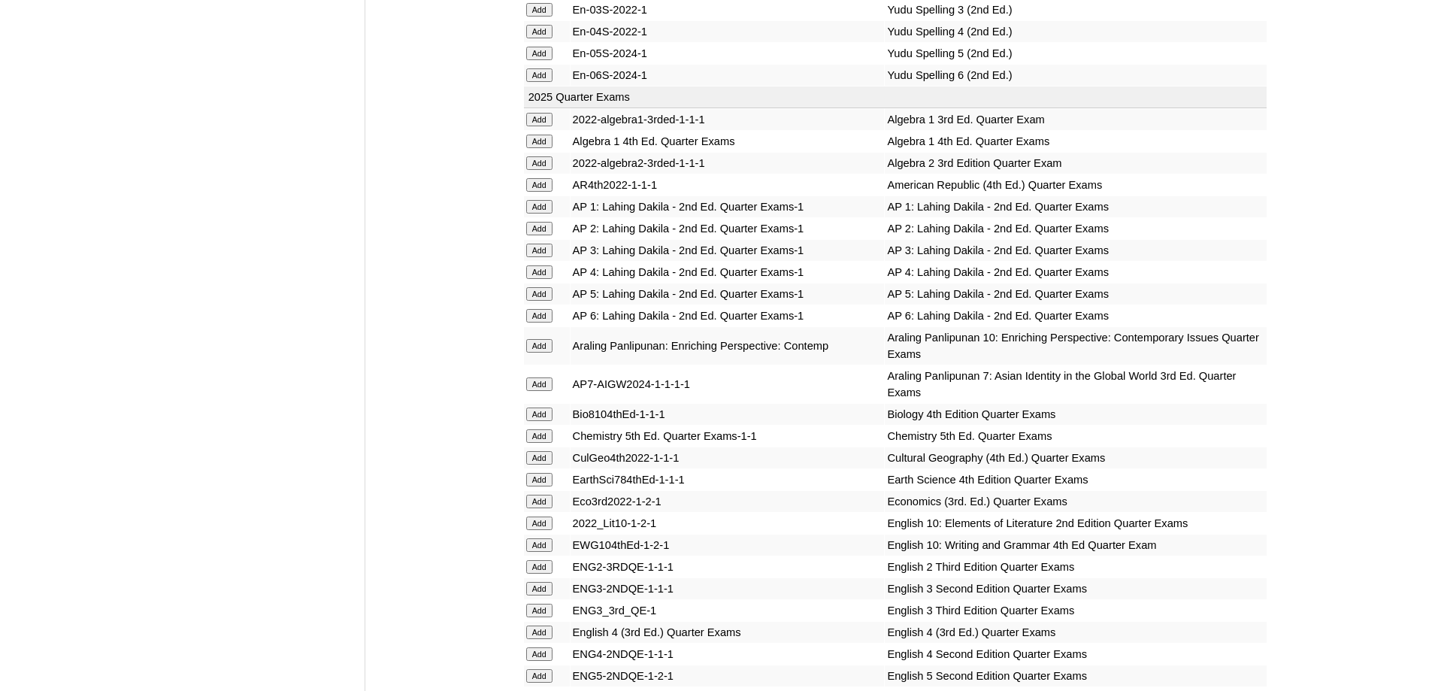
click at [543, 257] on input "Add" at bounding box center [539, 251] width 26 height 14
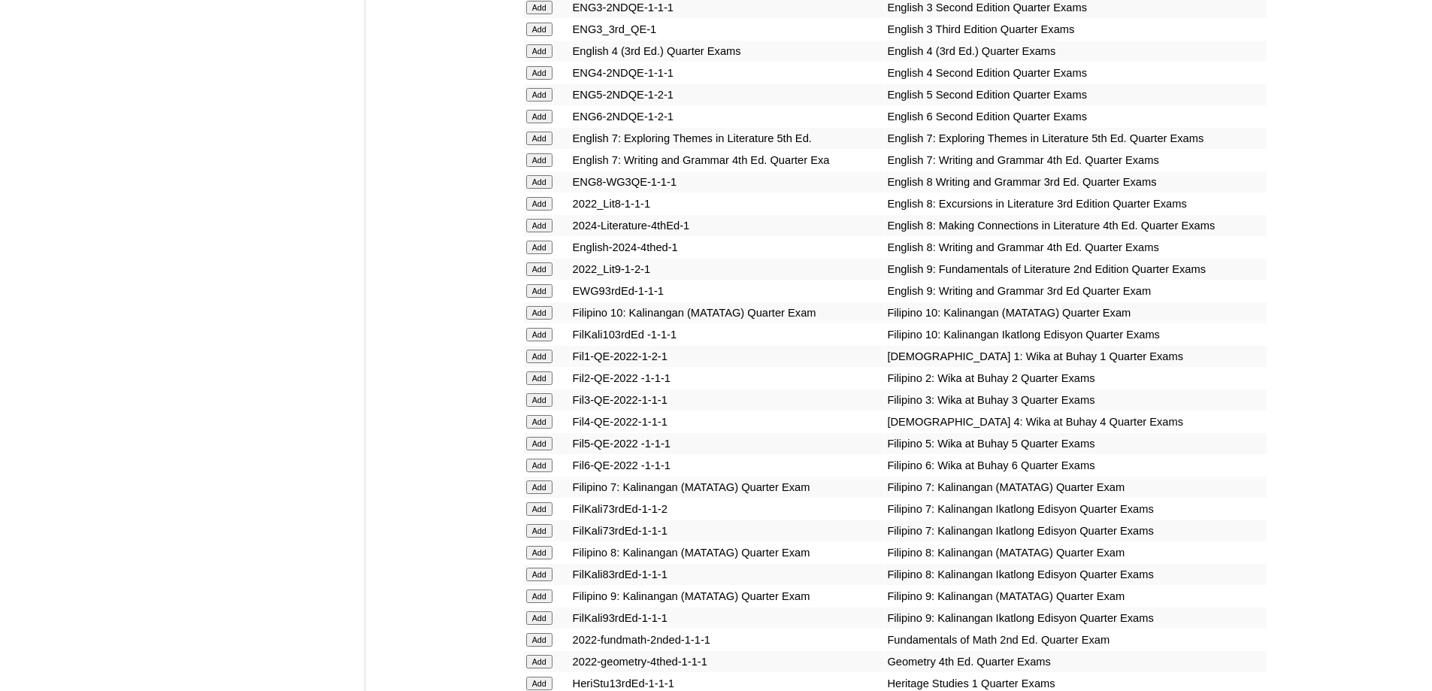
scroll to position [2030, 0]
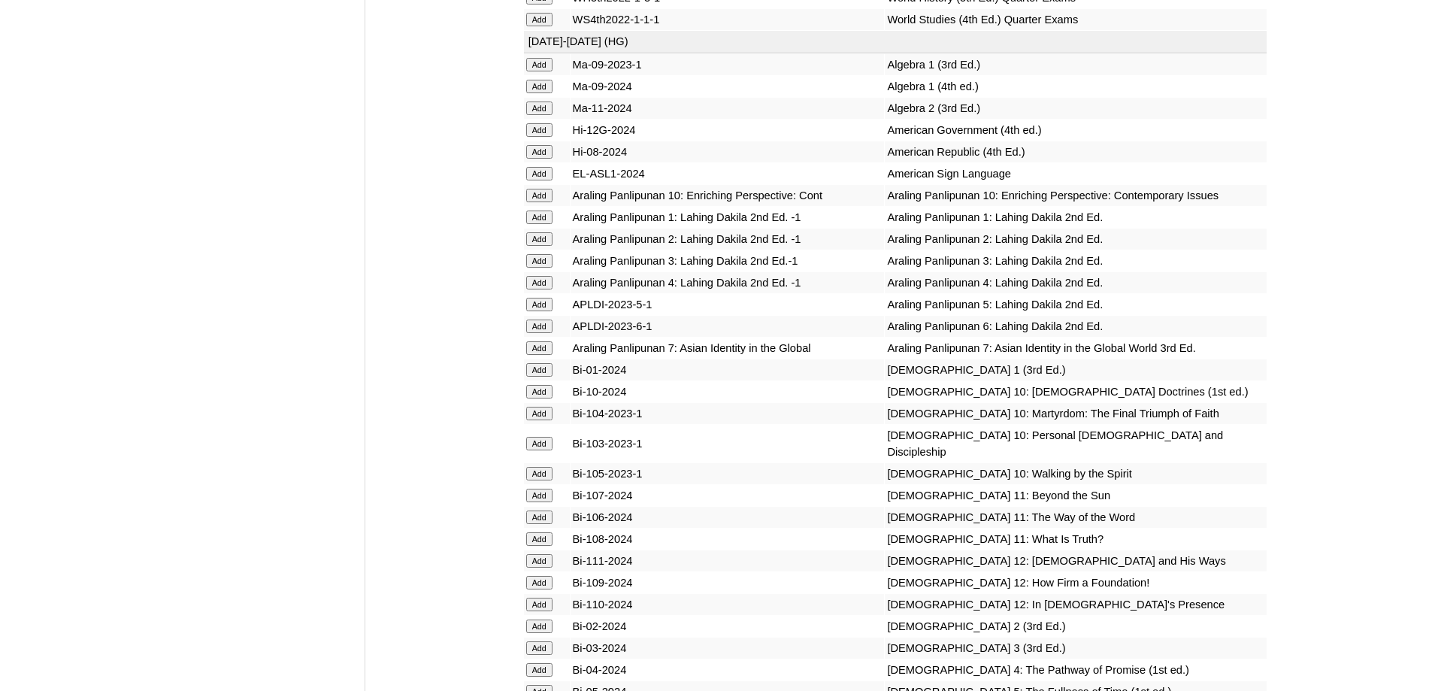
scroll to position [3996, 0]
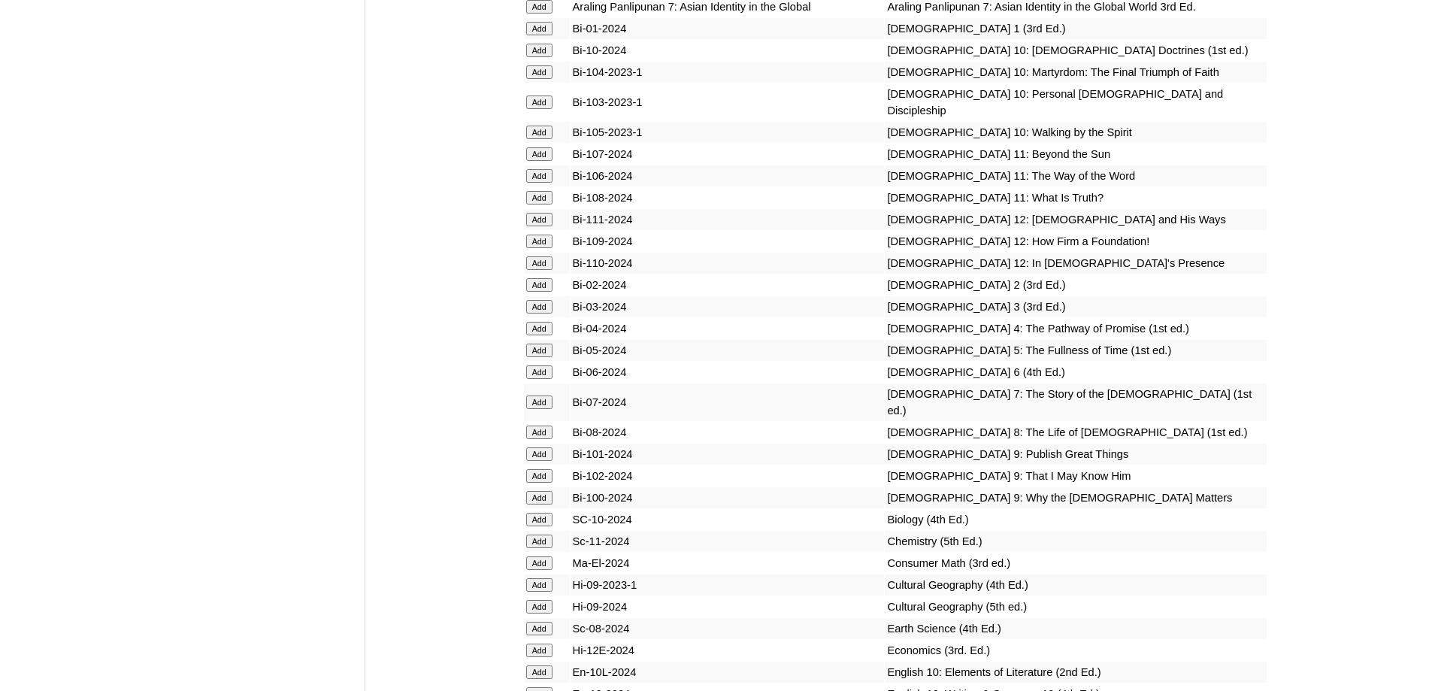
click at [544, 314] on input "Add" at bounding box center [539, 307] width 26 height 14
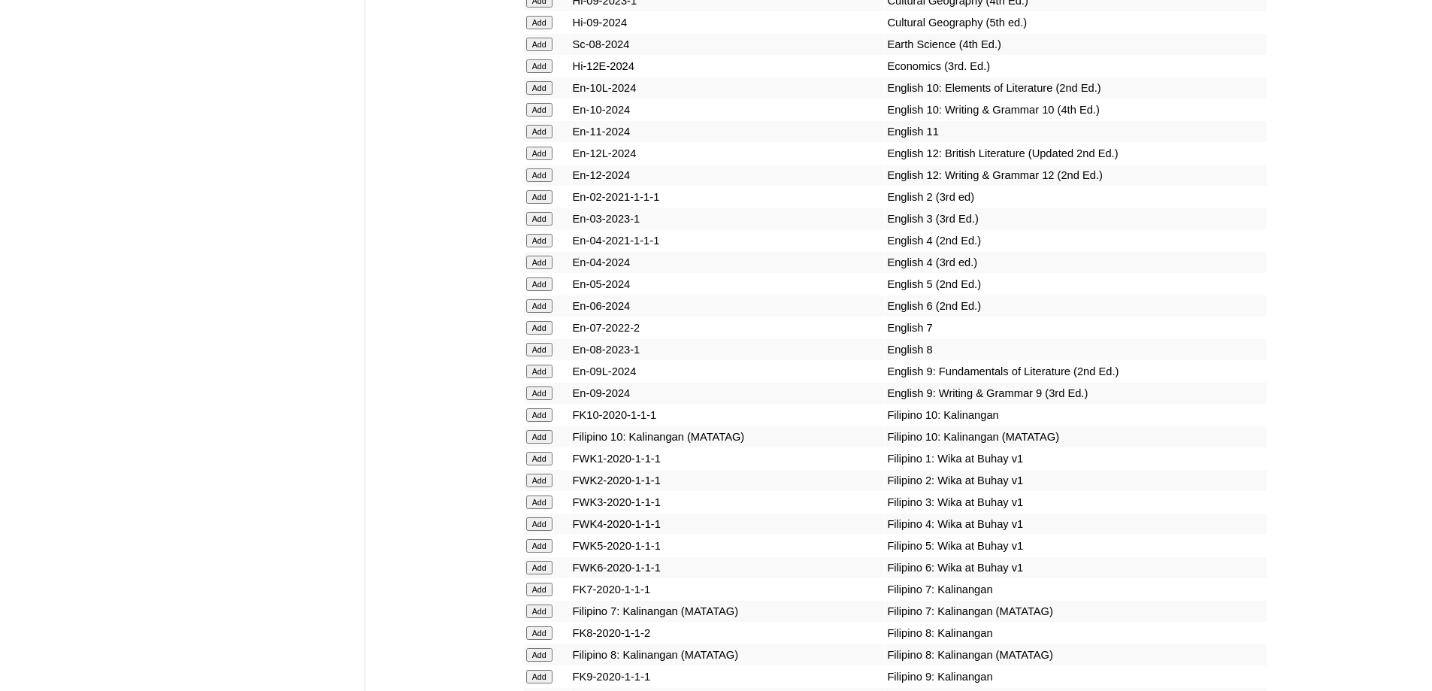
scroll to position [4639, 0]
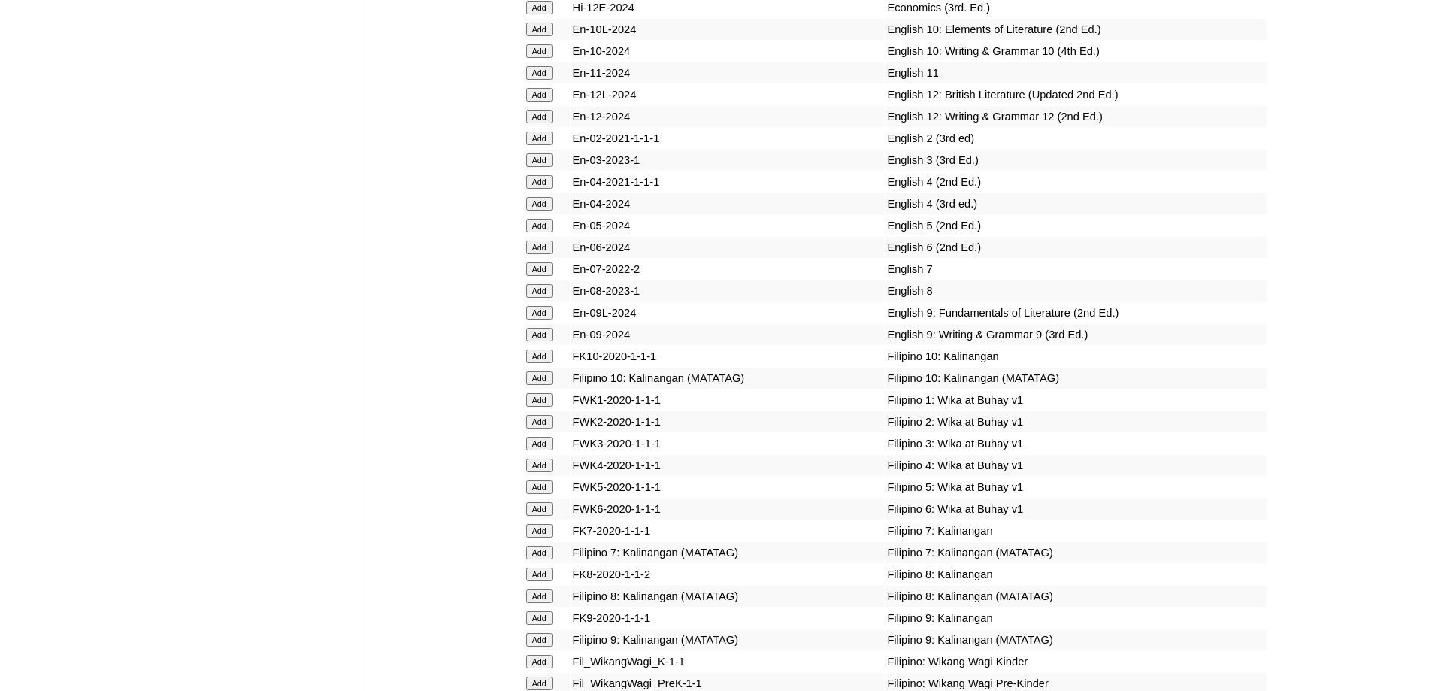
click at [532, 167] on input "Add" at bounding box center [539, 160] width 26 height 14
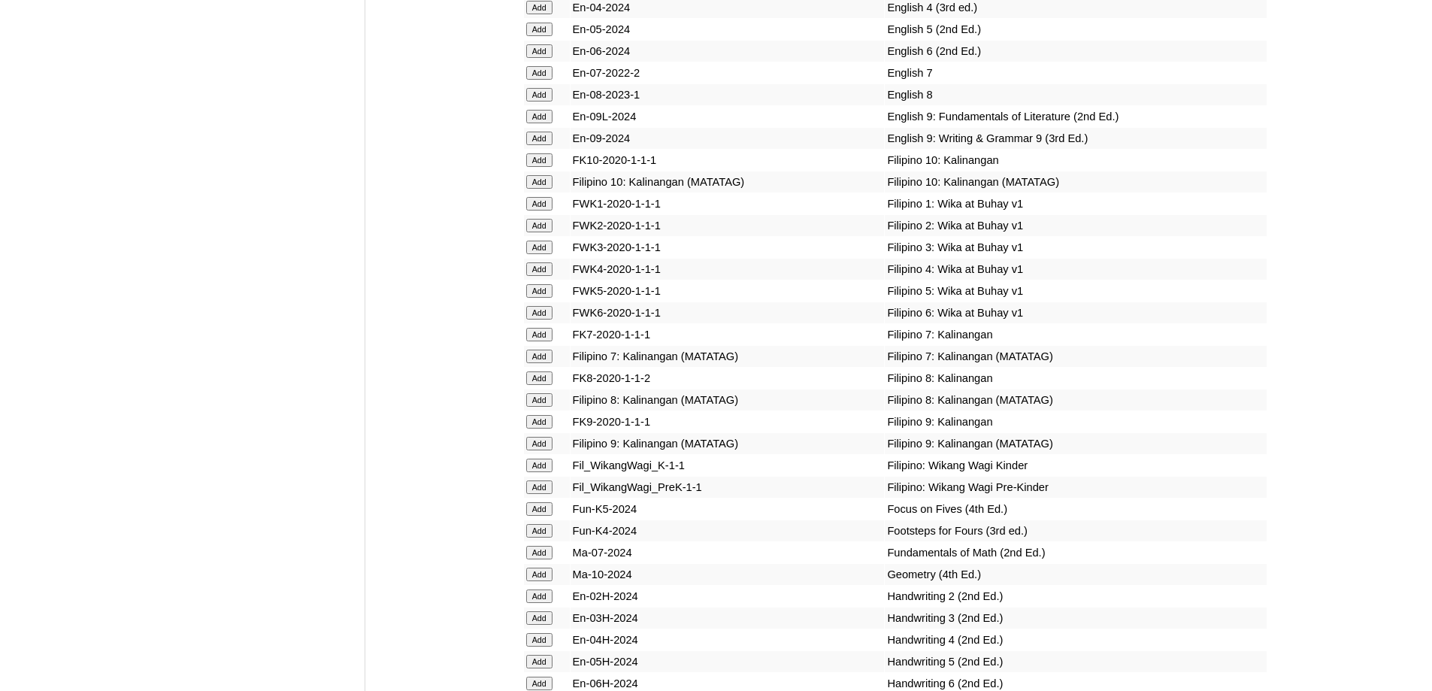
scroll to position [4939, 0]
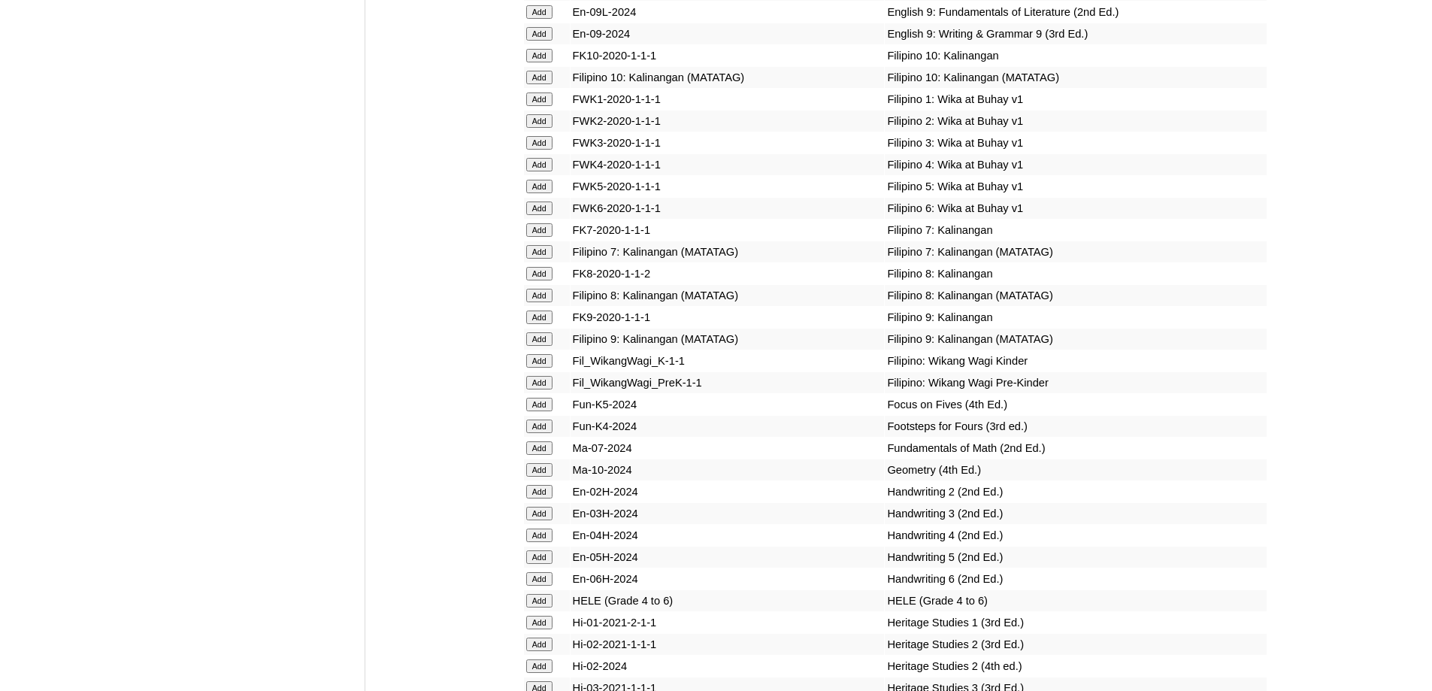
click at [545, 150] on input "Add" at bounding box center [539, 143] width 26 height 14
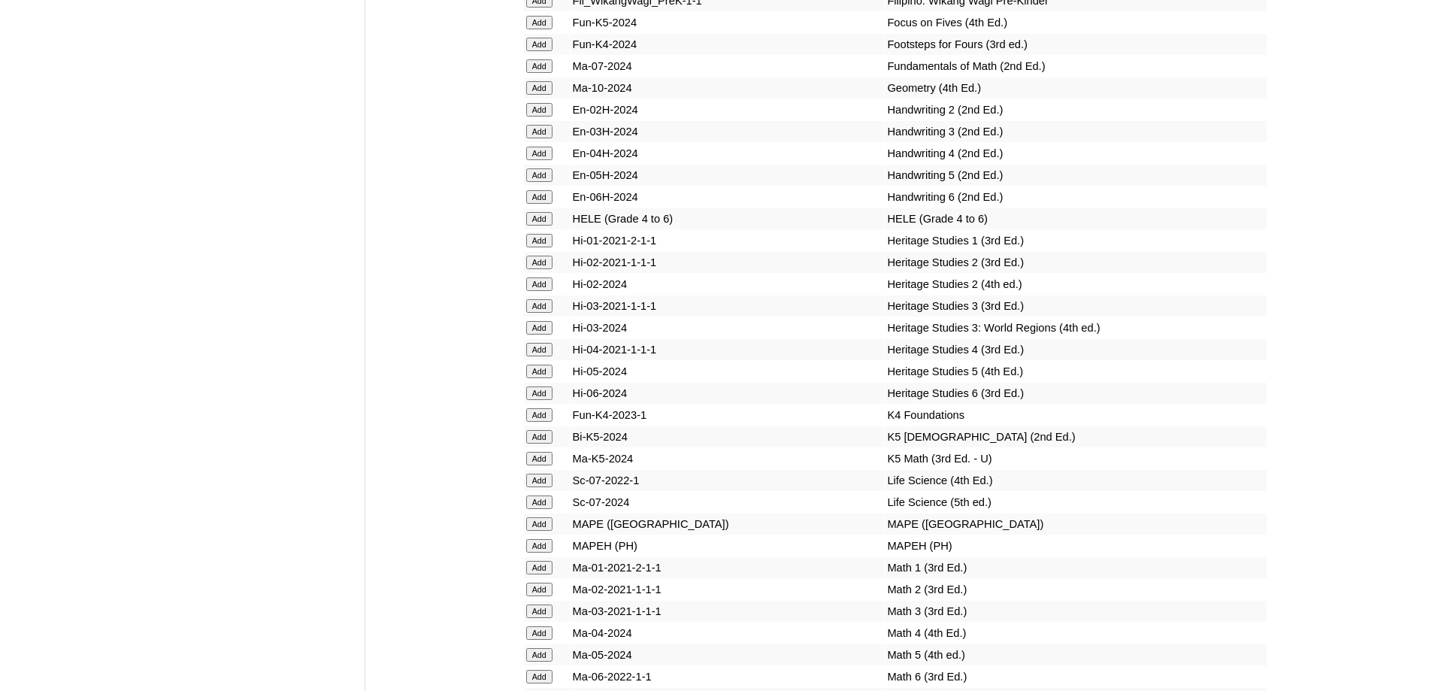
scroll to position [5442, 0]
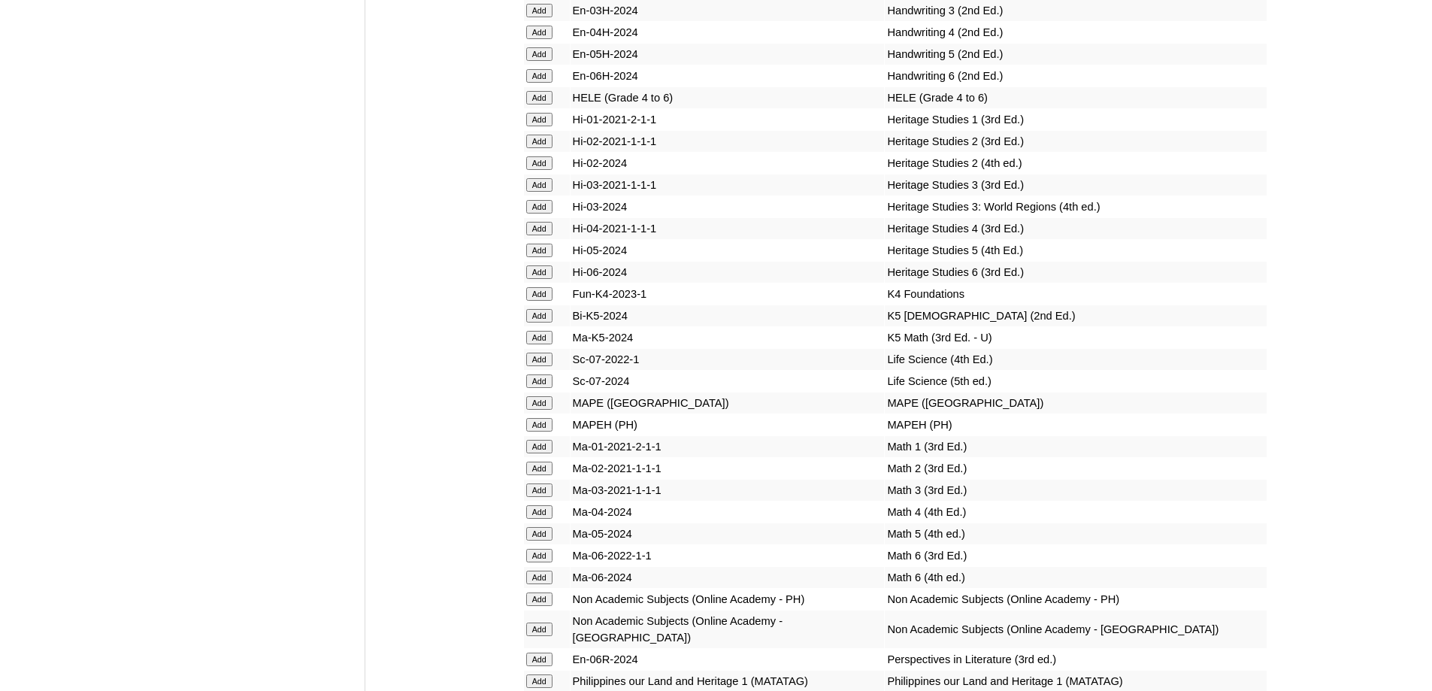
click at [540, 17] on input "Add" at bounding box center [539, 11] width 26 height 14
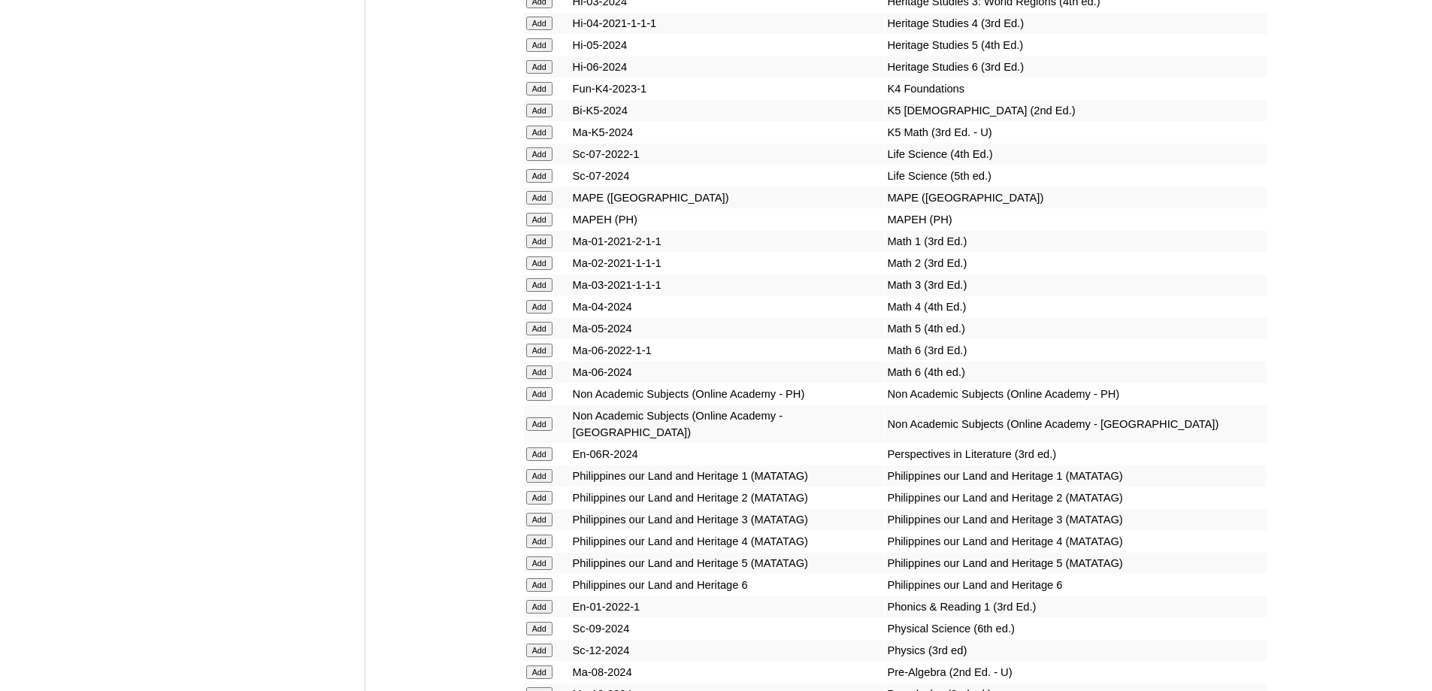
scroll to position [5668, 0]
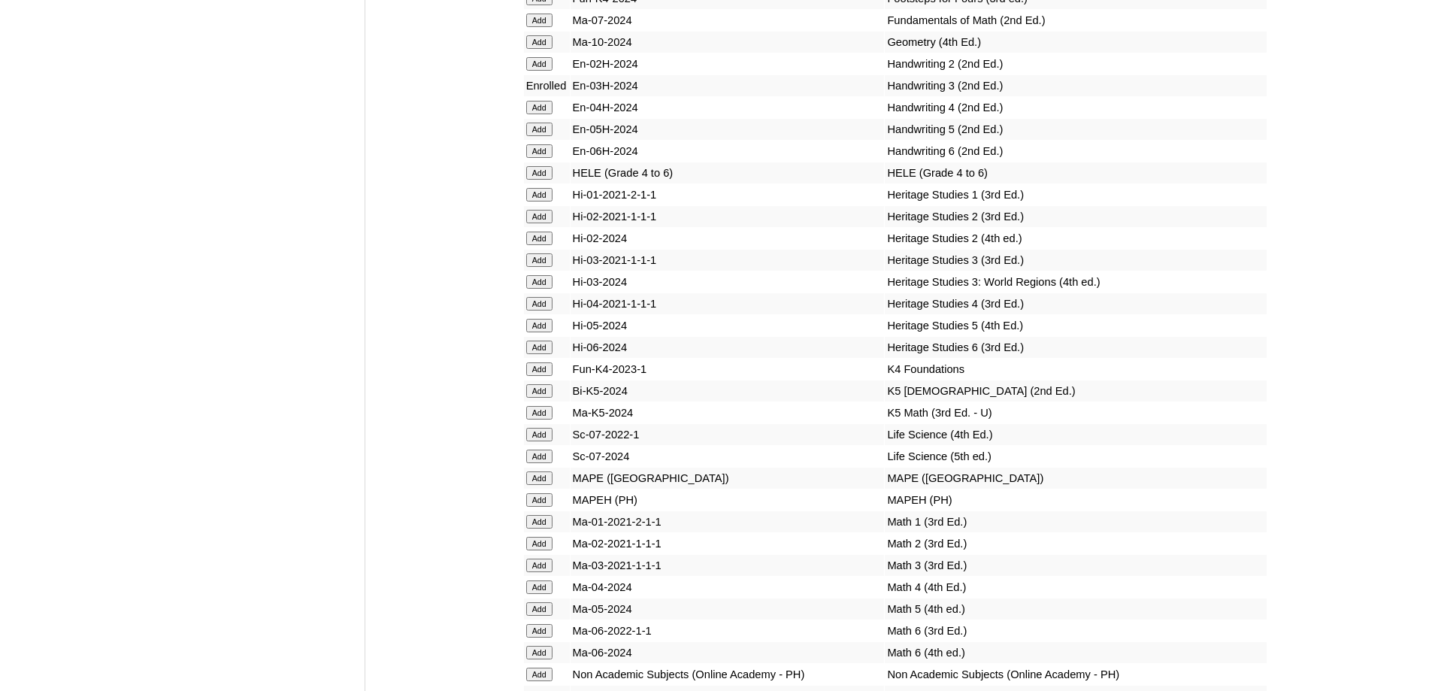
scroll to position [5733, 0]
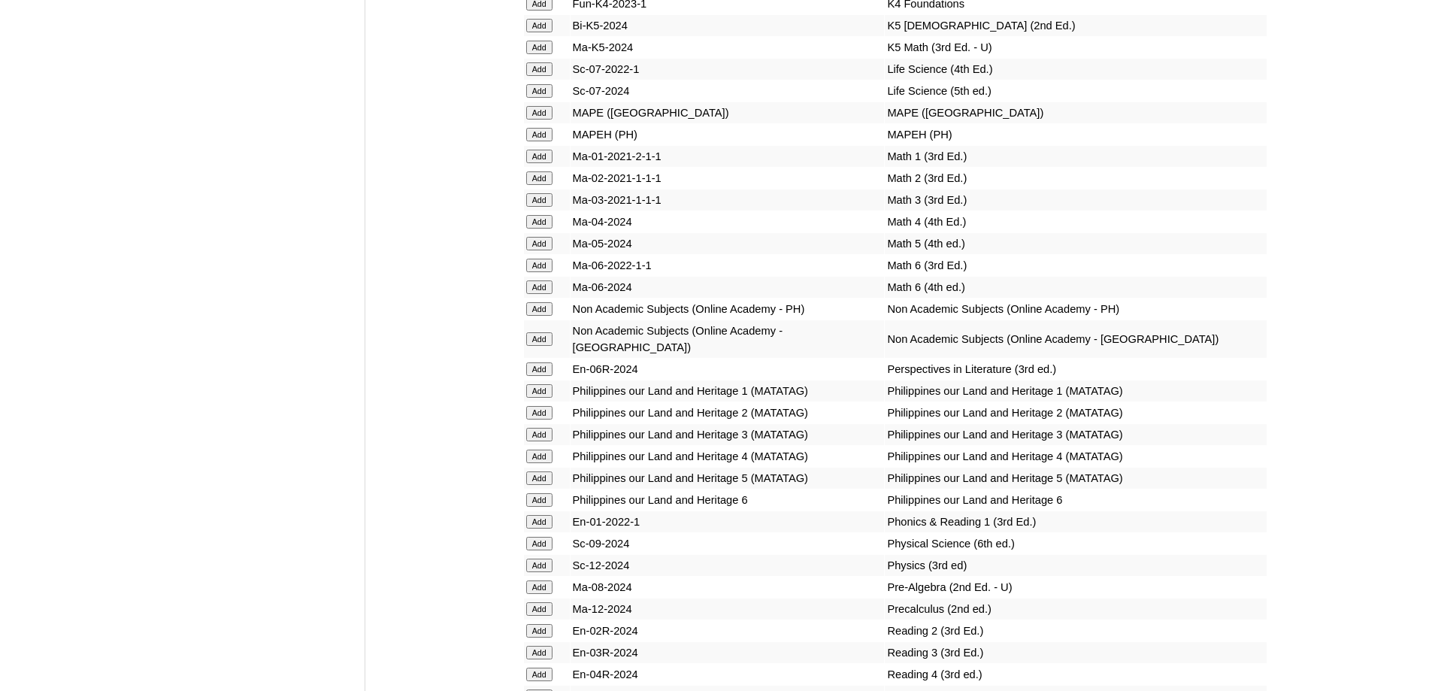
click at [535, 207] on input "Add" at bounding box center [539, 200] width 26 height 14
click at [538, 141] on input "Add" at bounding box center [539, 135] width 26 height 14
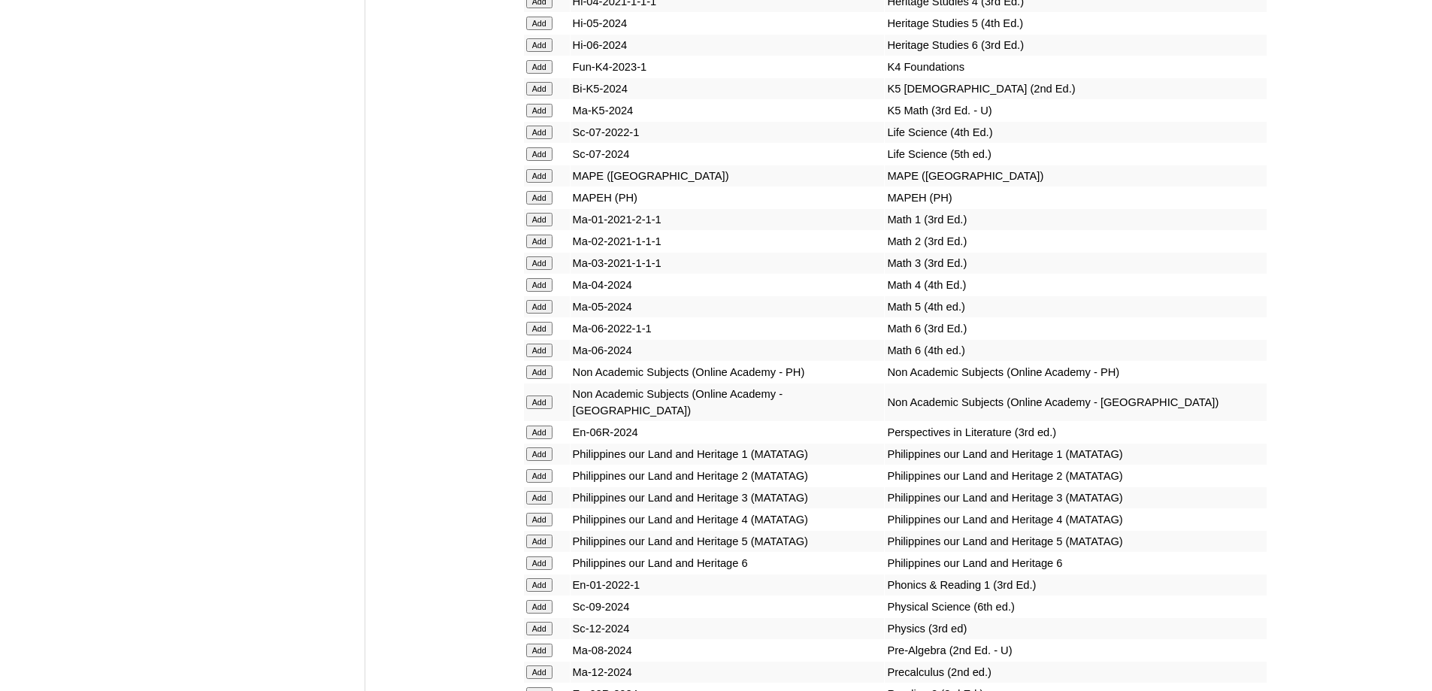
scroll to position [5432, 0]
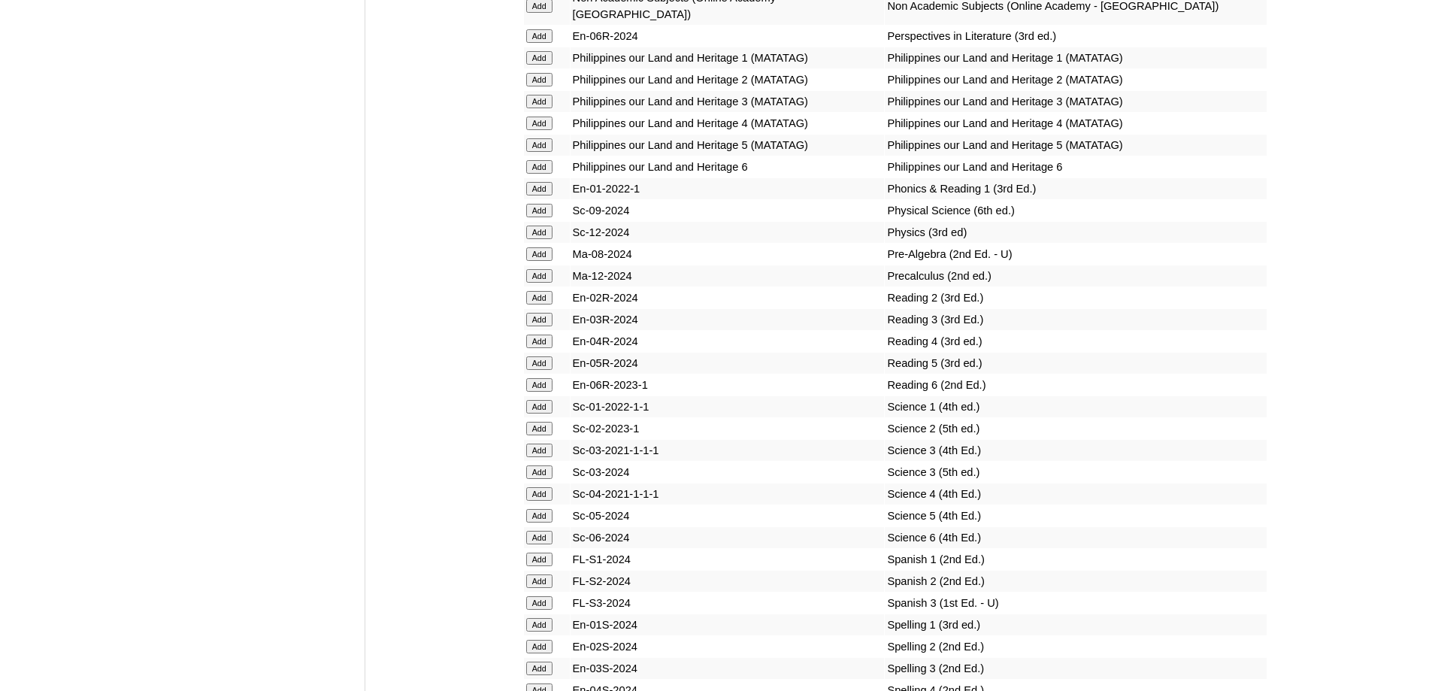
scroll to position [6081, 0]
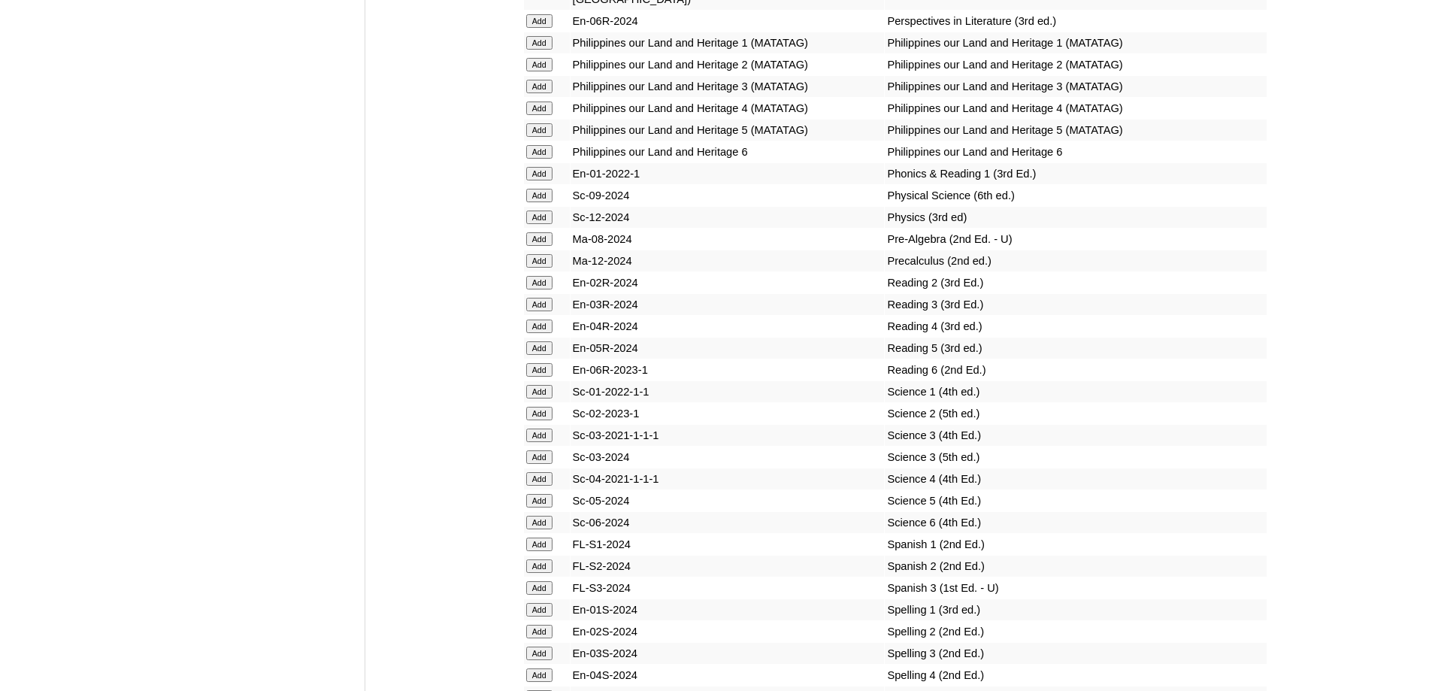
click at [545, 311] on input "Add" at bounding box center [539, 305] width 26 height 14
click at [547, 464] on input "Add" at bounding box center [539, 457] width 26 height 14
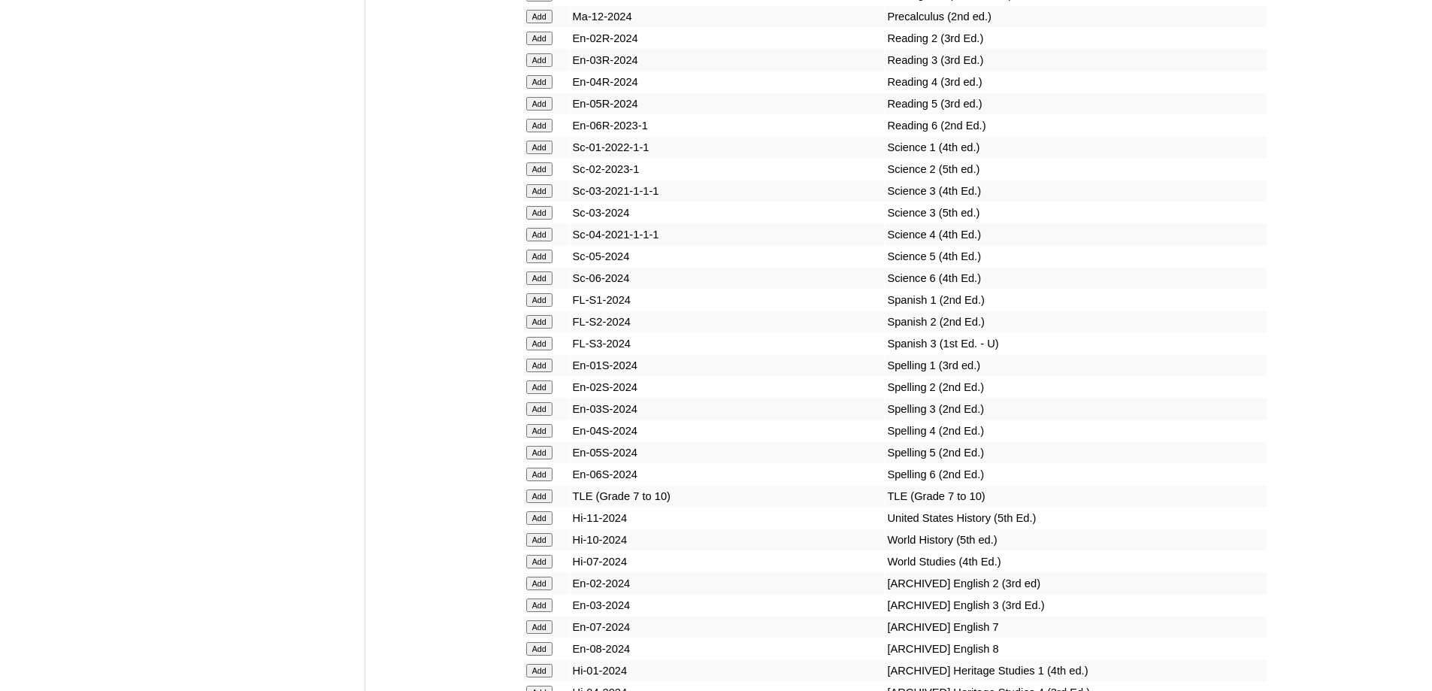
scroll to position [6381, 0]
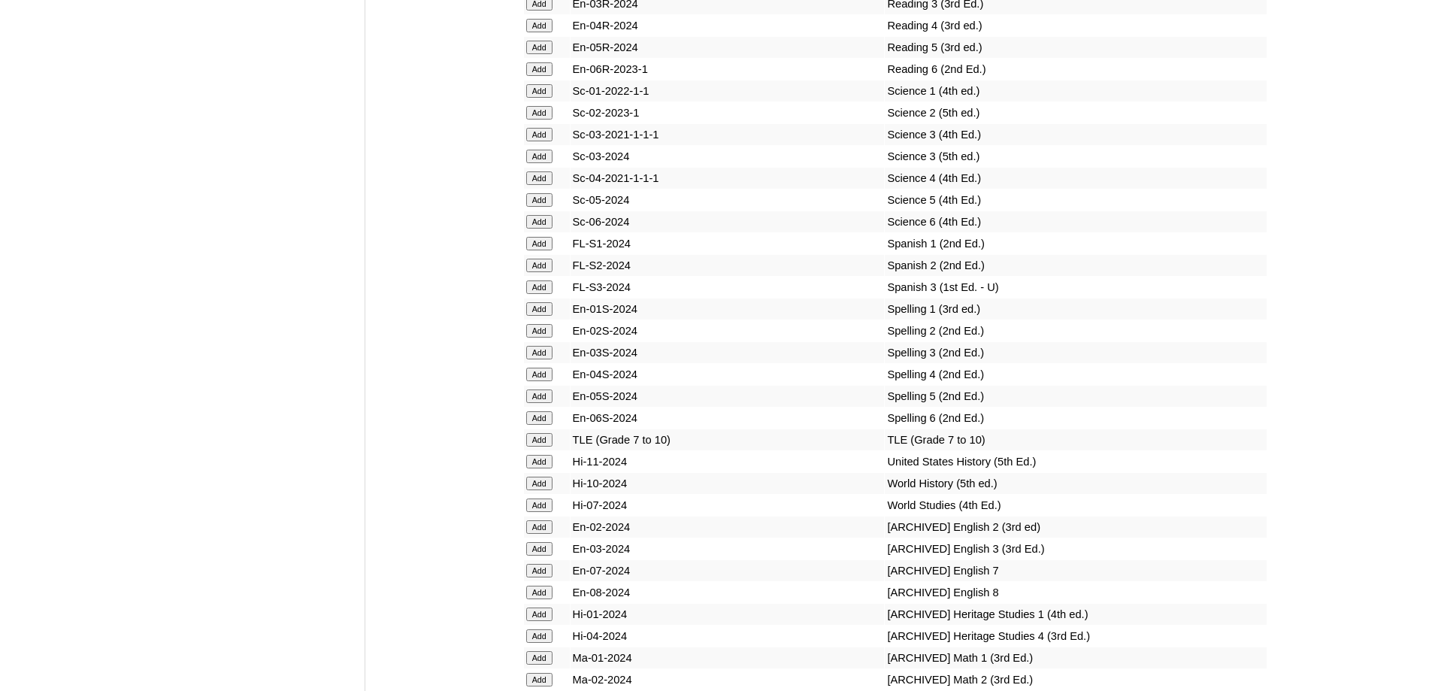
click at [546, 359] on input "Add" at bounding box center [539, 353] width 26 height 14
drag, startPoint x: 546, startPoint y: 483, endPoint x: 577, endPoint y: 482, distance: 30.8
click at [545, 359] on input "Add" at bounding box center [539, 353] width 26 height 14
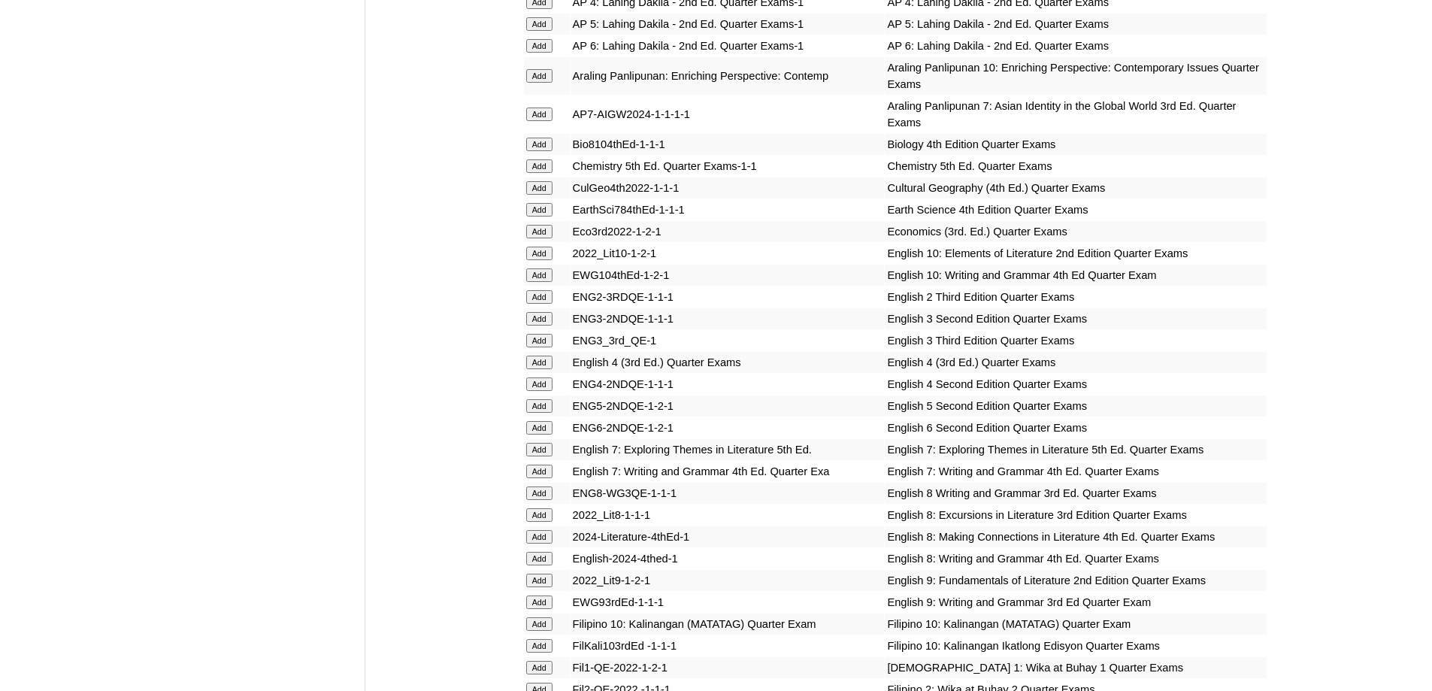
scroll to position [1729, 0]
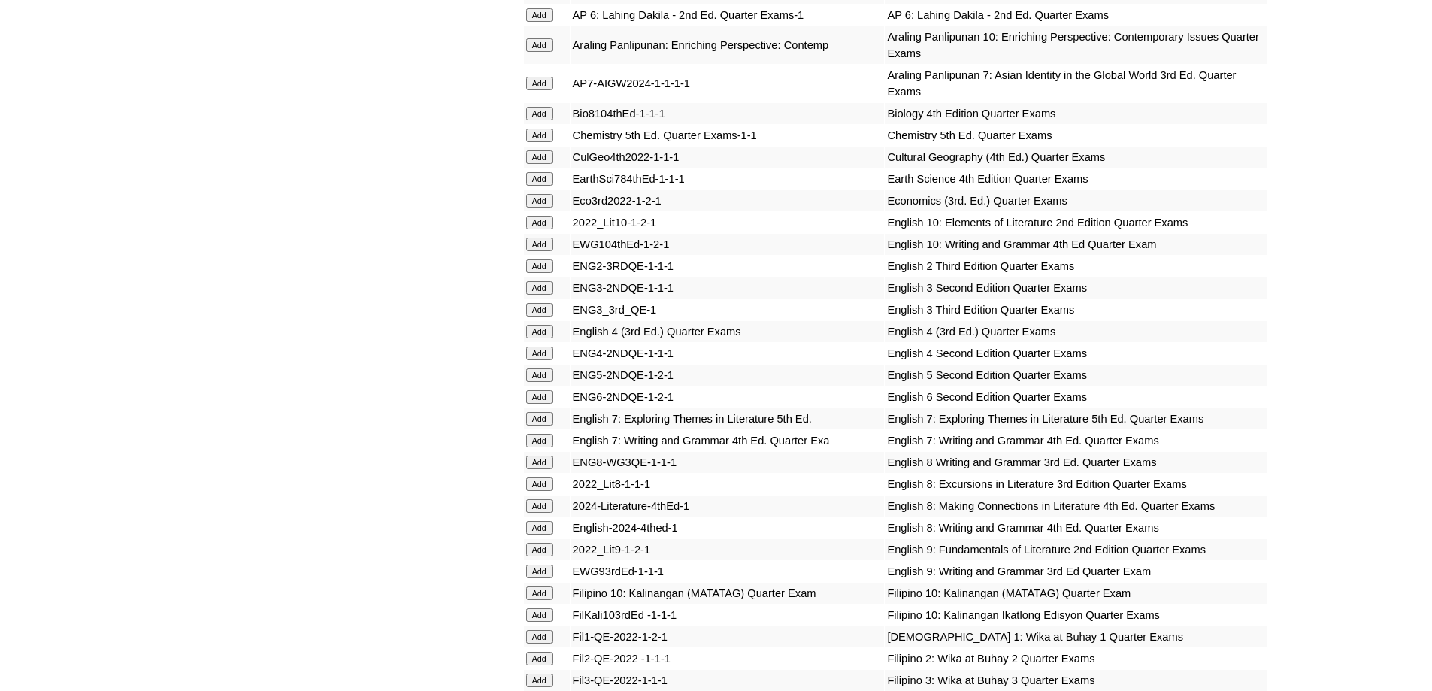
click at [544, 317] on input "Add" at bounding box center [539, 310] width 26 height 14
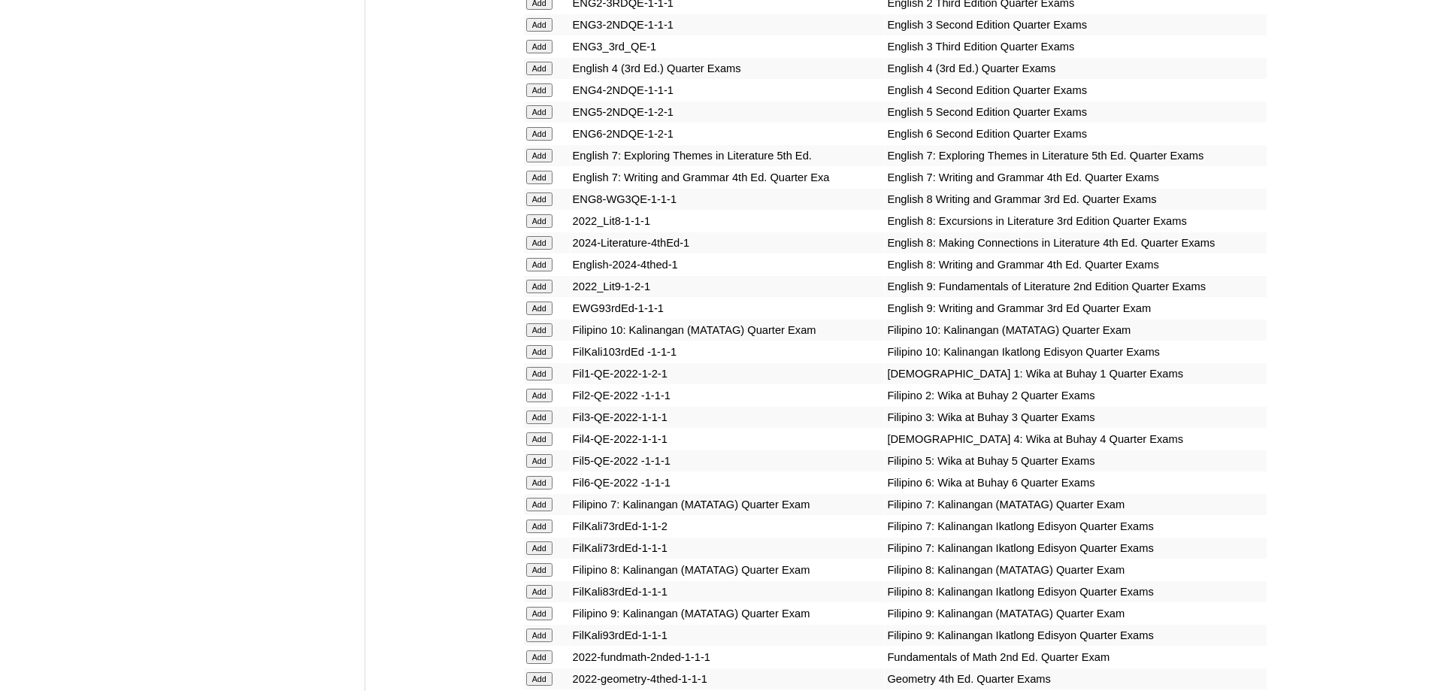
scroll to position [2105, 0]
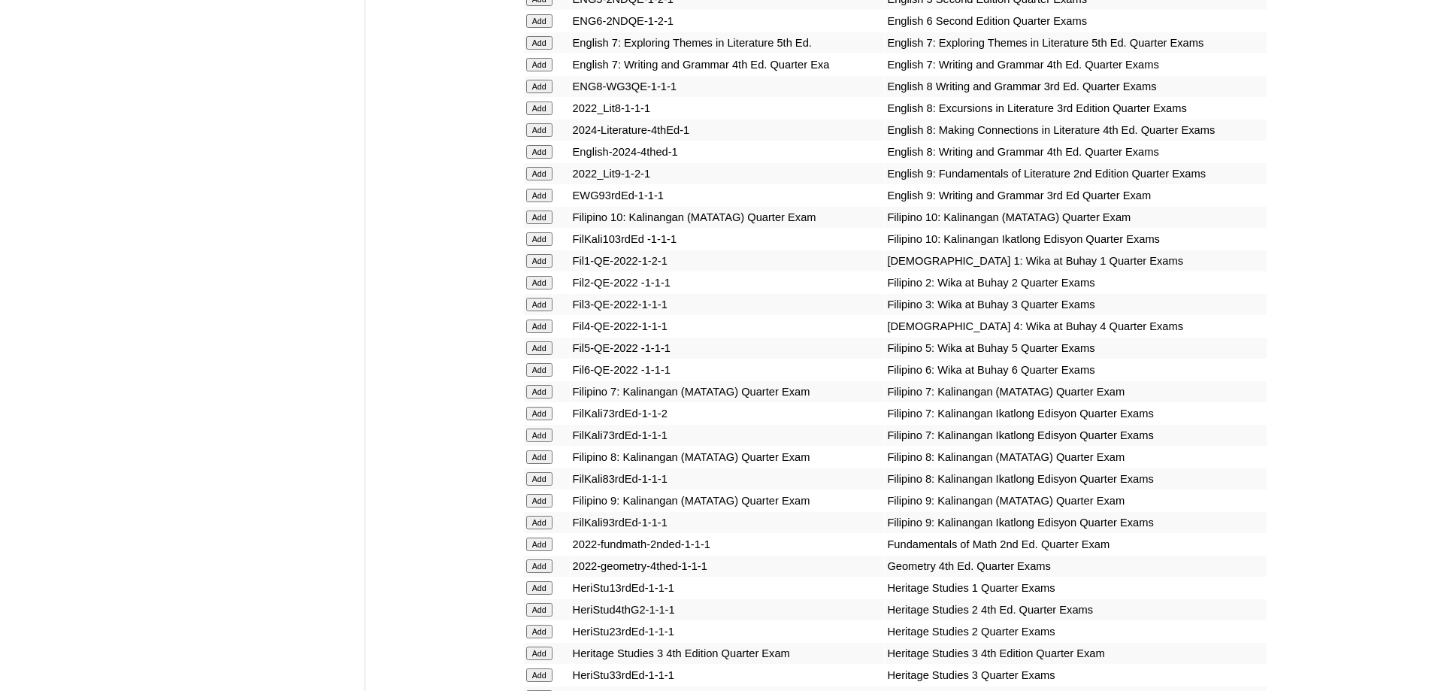
click at [546, 311] on input "Add" at bounding box center [539, 305] width 26 height 14
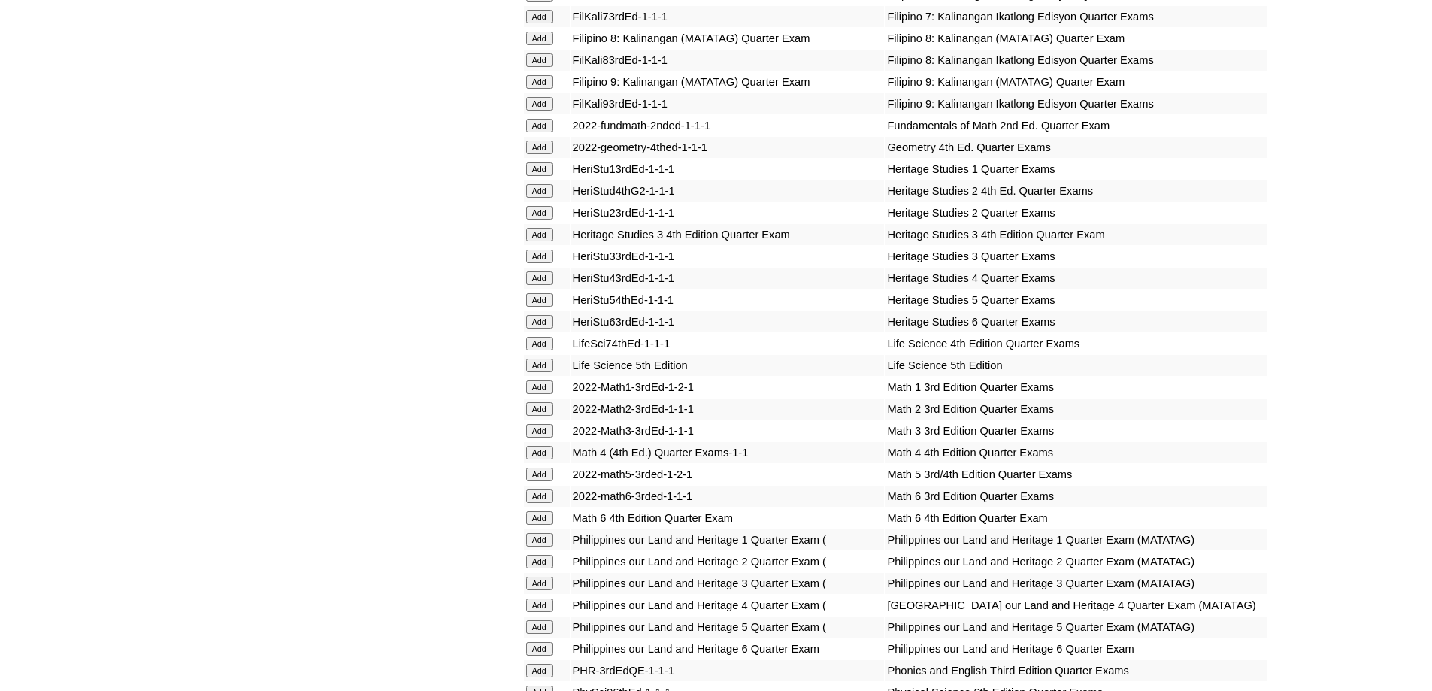
scroll to position [2706, 0]
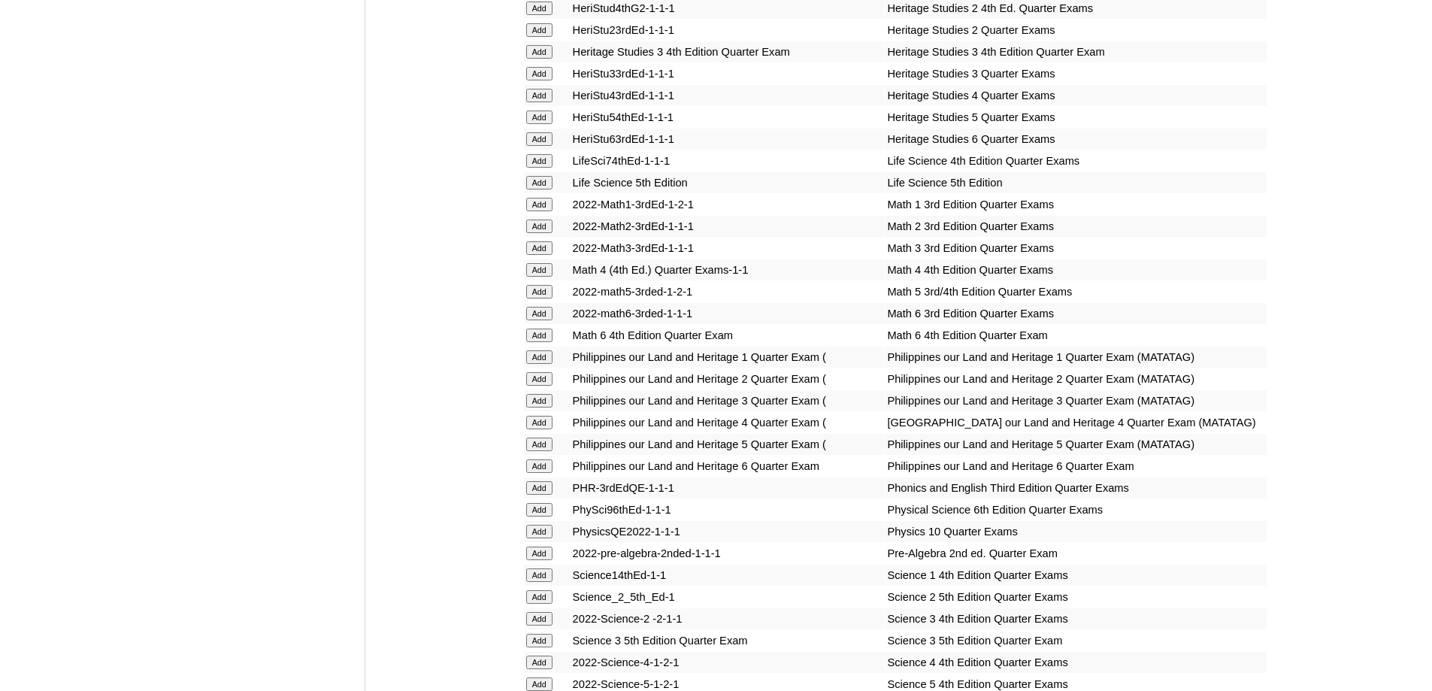
click at [544, 255] on input "Add" at bounding box center [539, 248] width 26 height 14
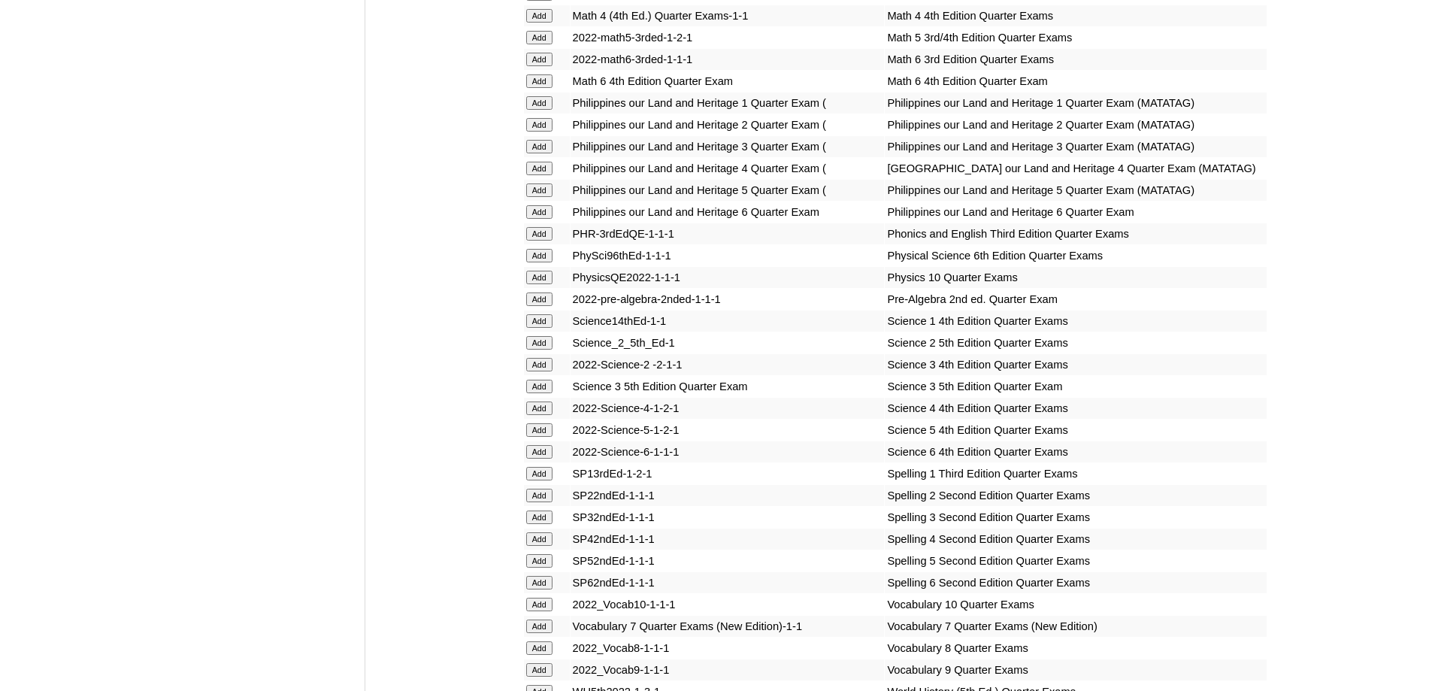
scroll to position [3007, 0]
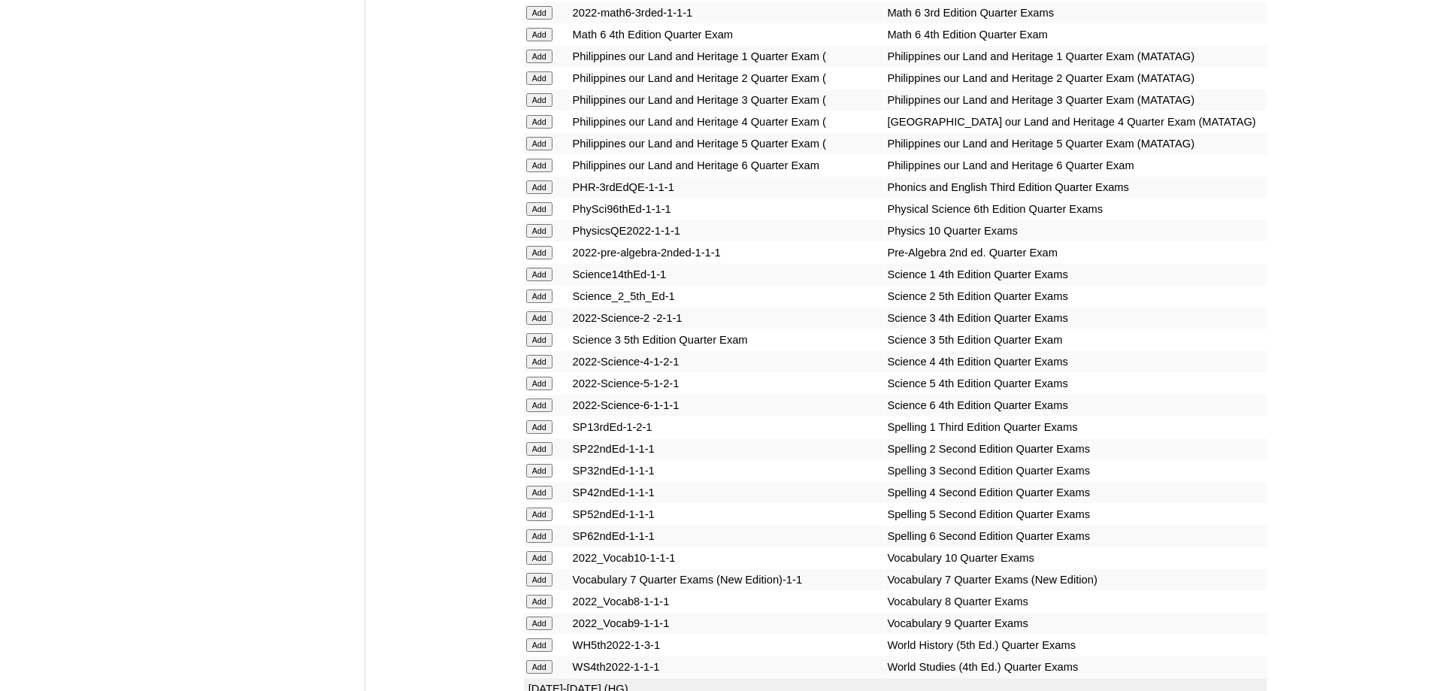
click at [534, 347] on input "Add" at bounding box center [539, 340] width 26 height 14
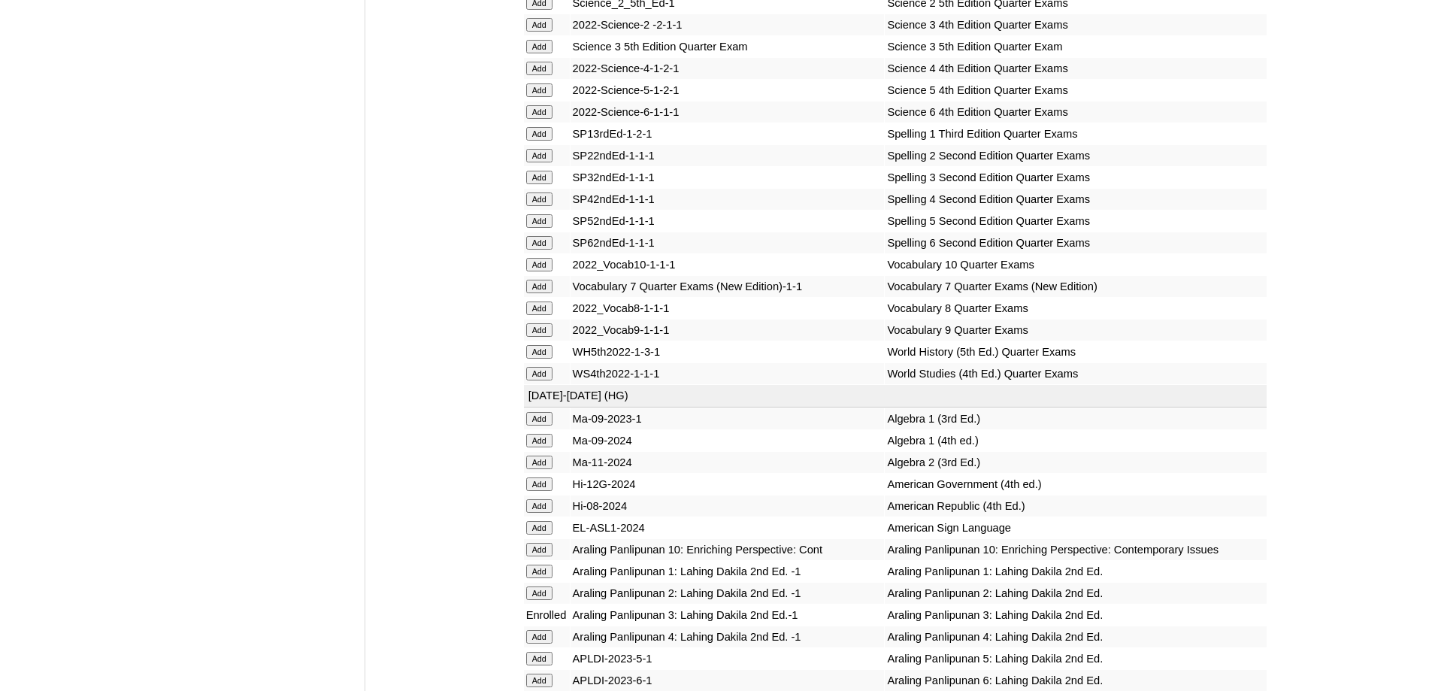
scroll to position [3308, 0]
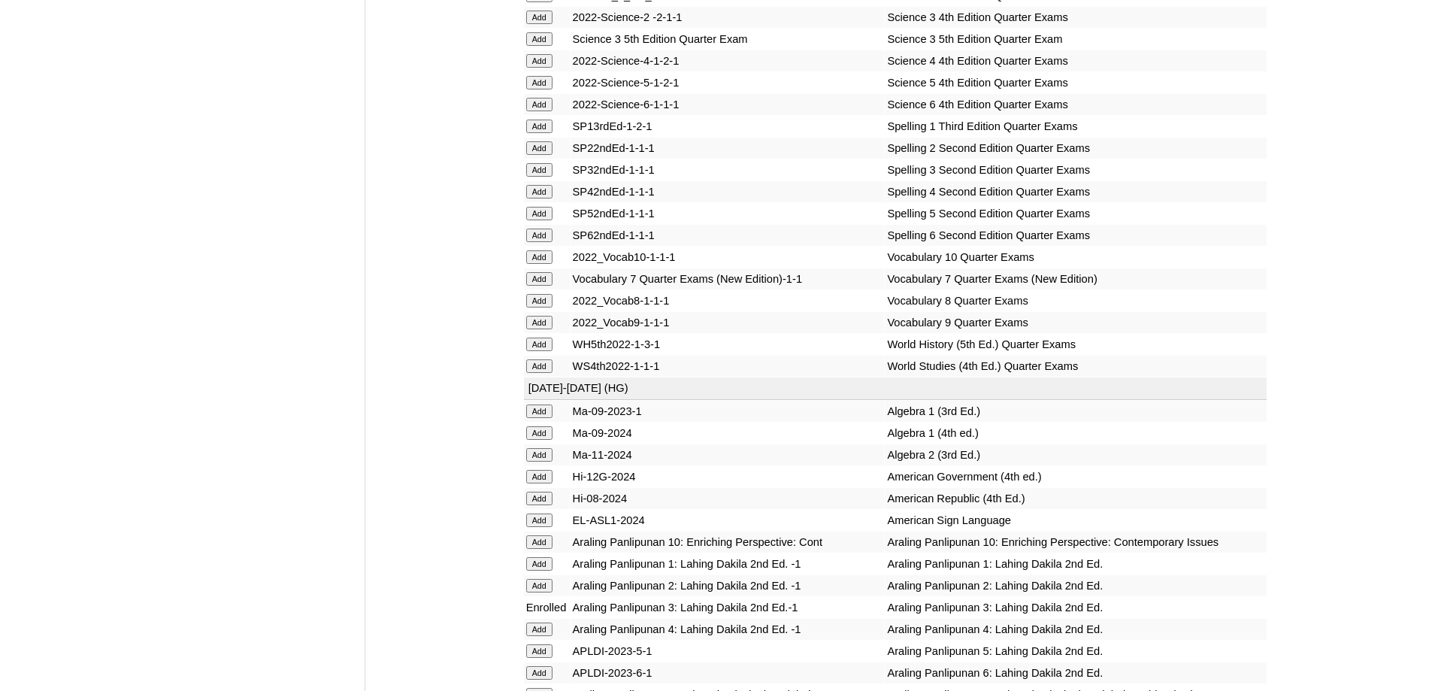
click at [541, 177] on input "Add" at bounding box center [539, 170] width 26 height 14
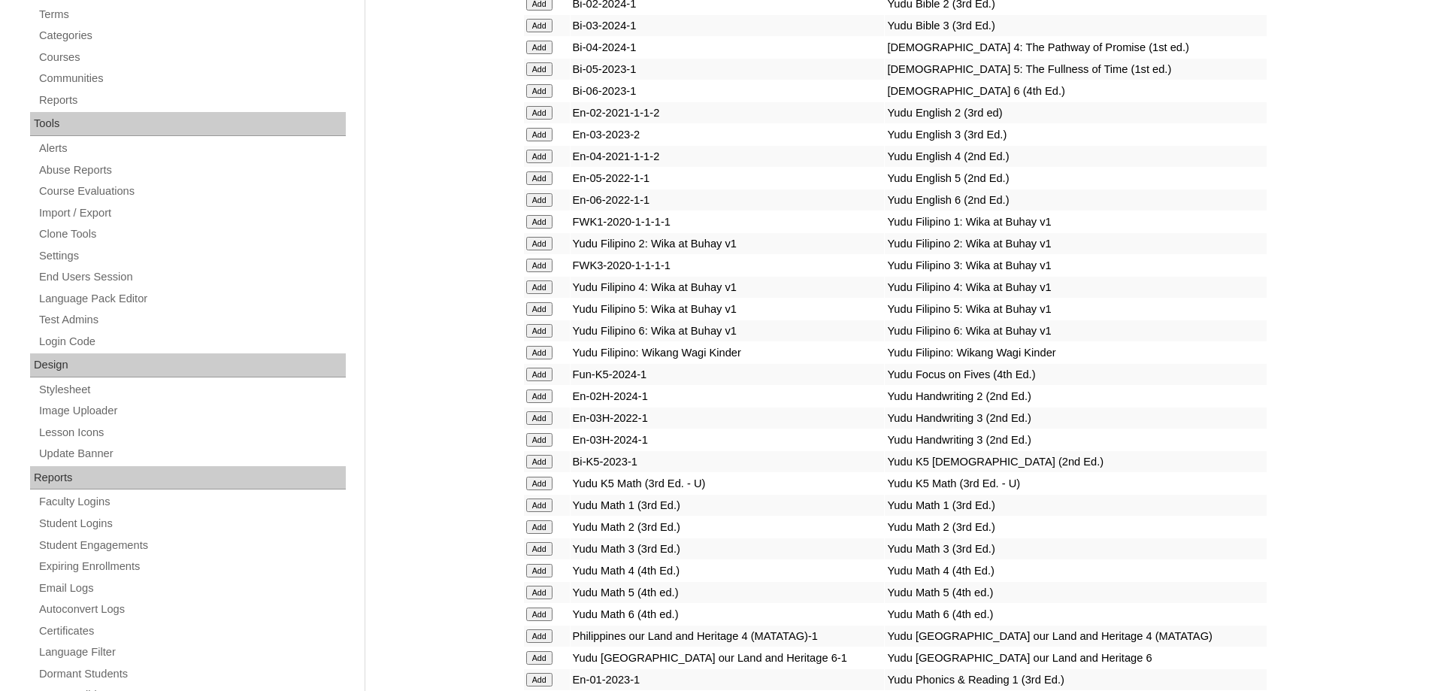
scroll to position [150, 0]
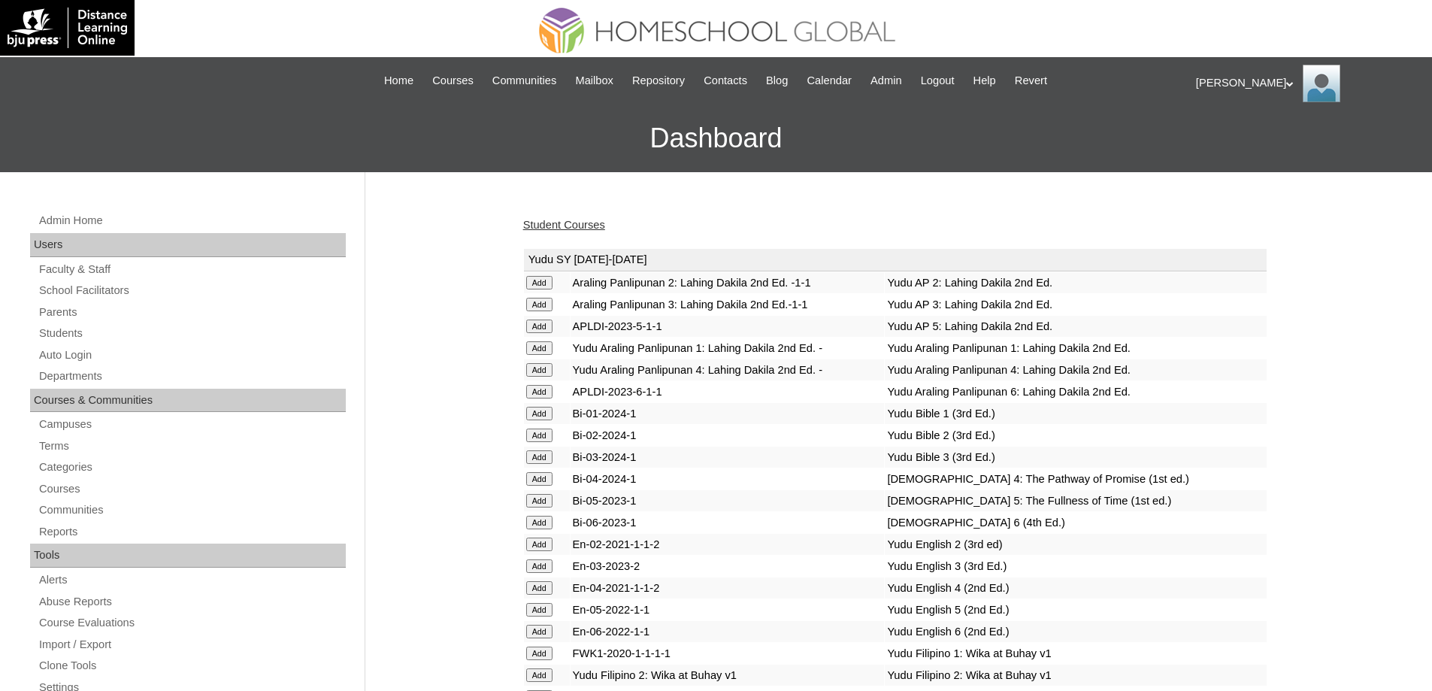
click at [527, 220] on link "Student Courses" at bounding box center [564, 225] width 82 height 12
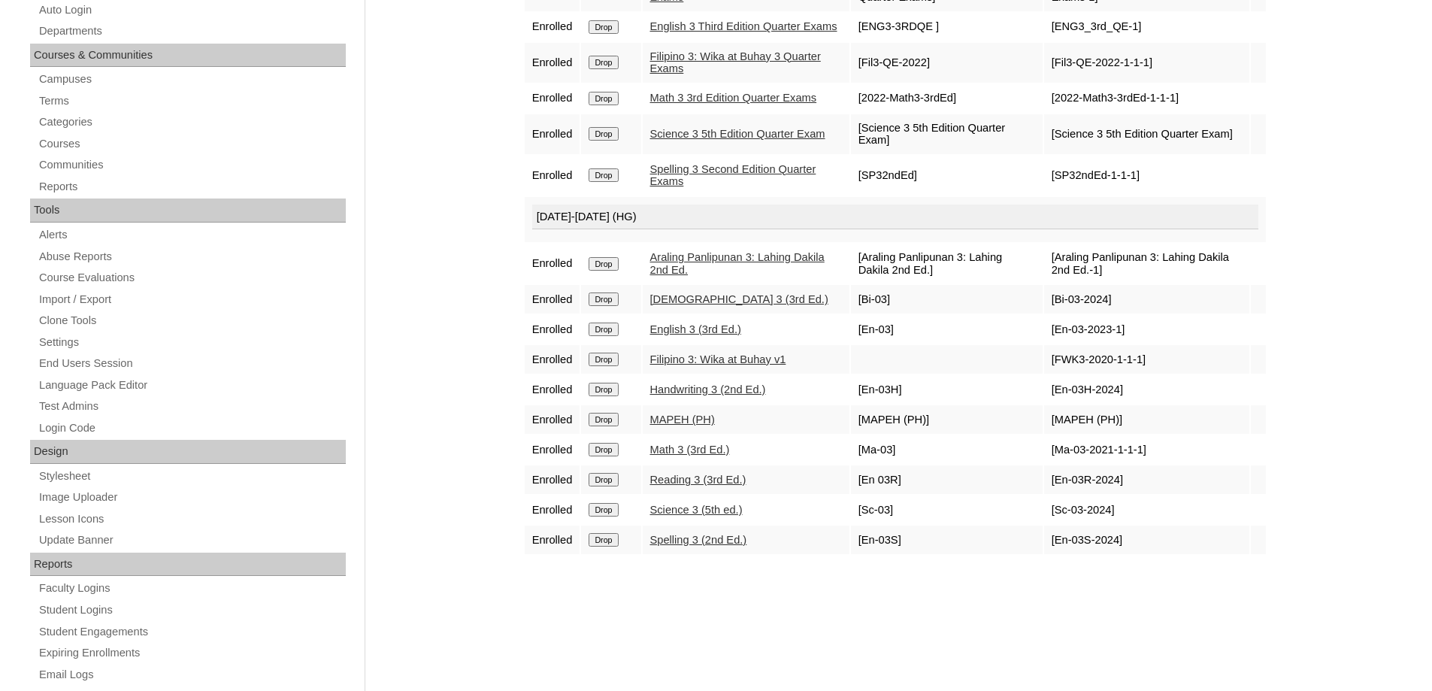
scroll to position [526, 0]
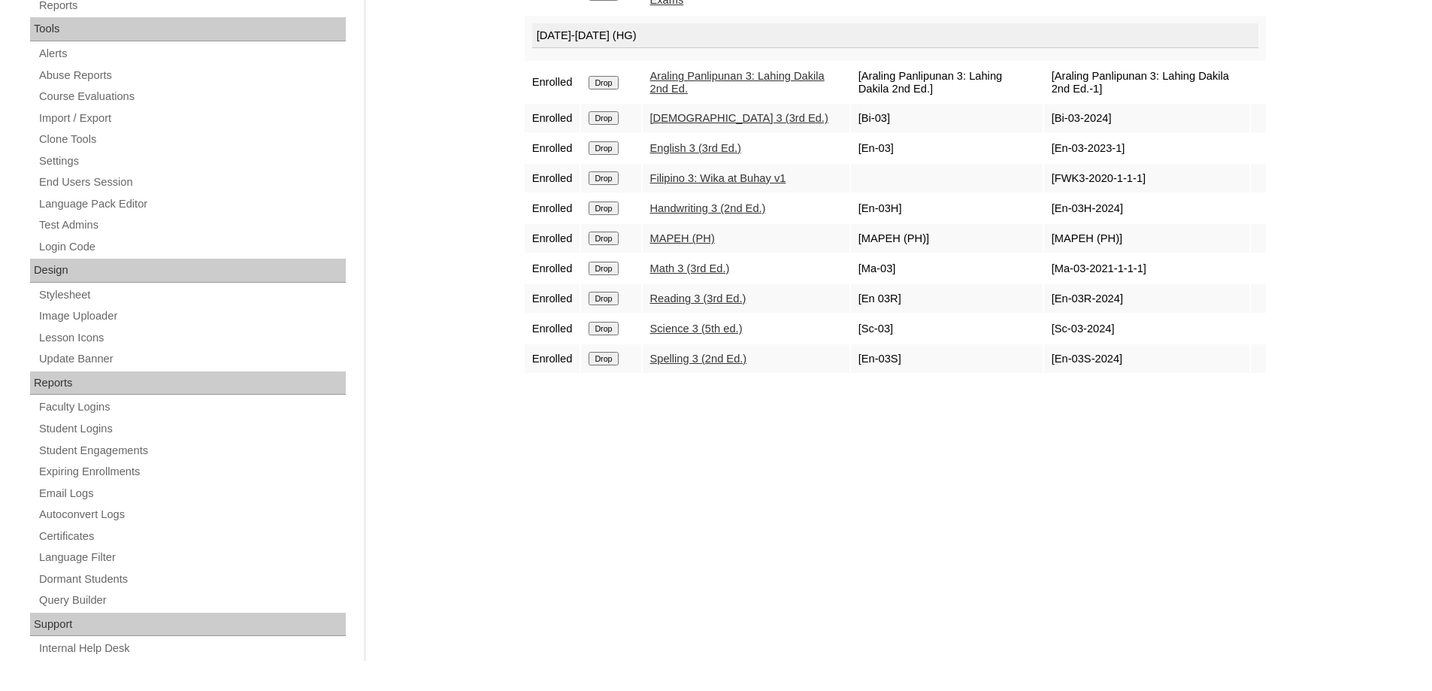
click at [629, 458] on div "Courses:[PERSON_NAME] Enroll in New Course 2025 Quarter Exams Enrolled Drop AP …" at bounding box center [892, 179] width 752 height 1007
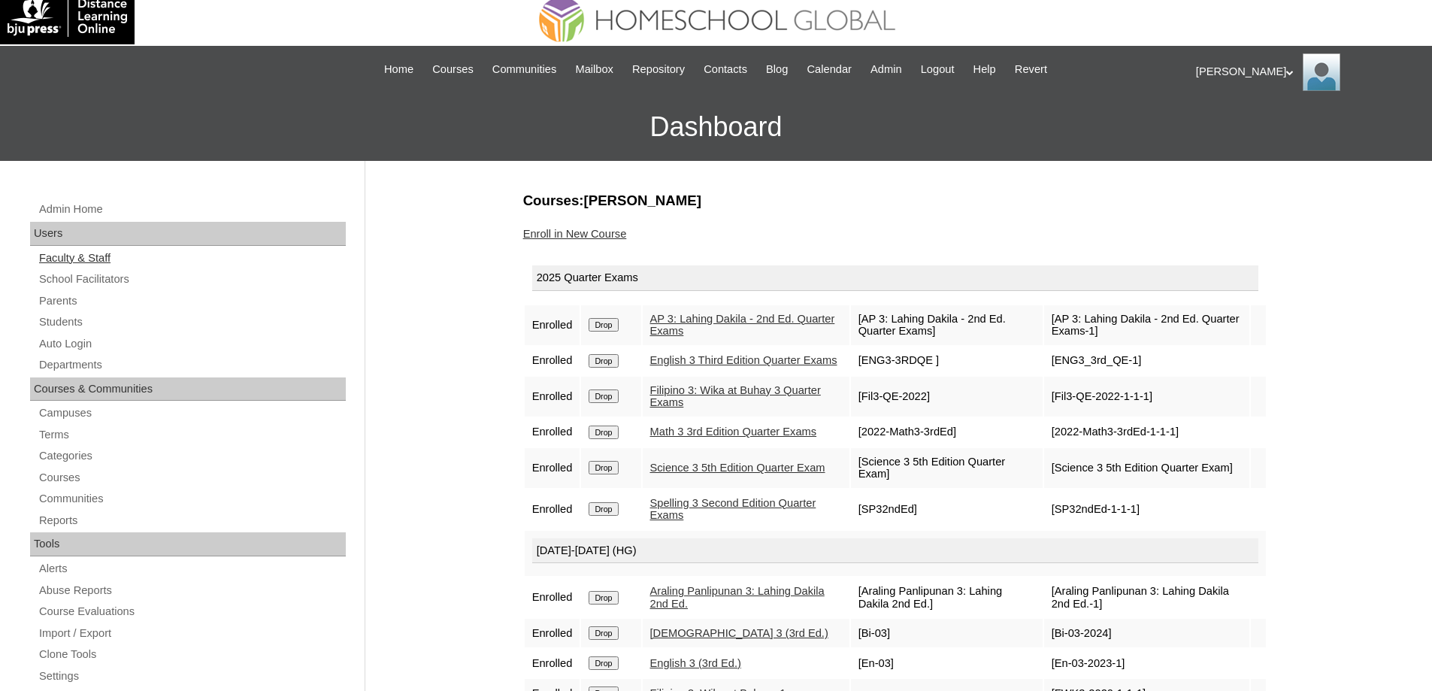
scroll to position [0, 0]
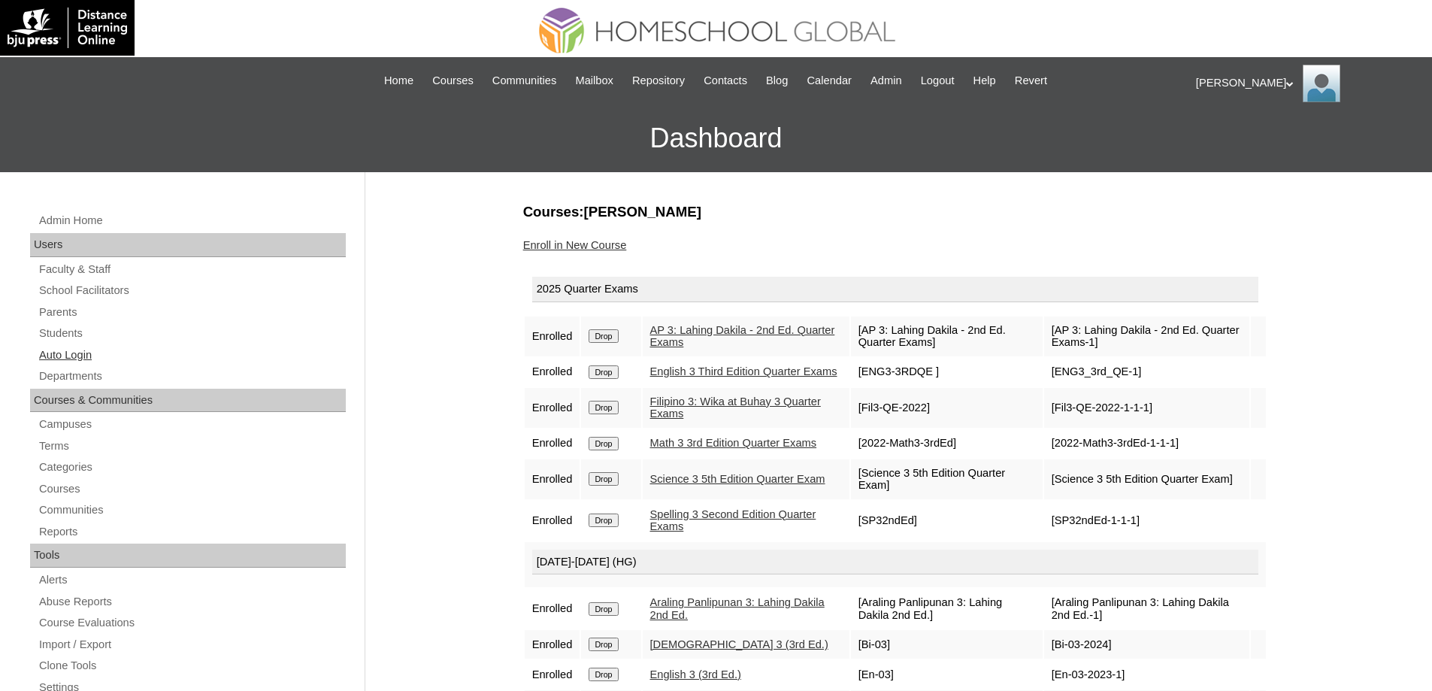
click at [95, 354] on link "Auto Login" at bounding box center [192, 355] width 308 height 19
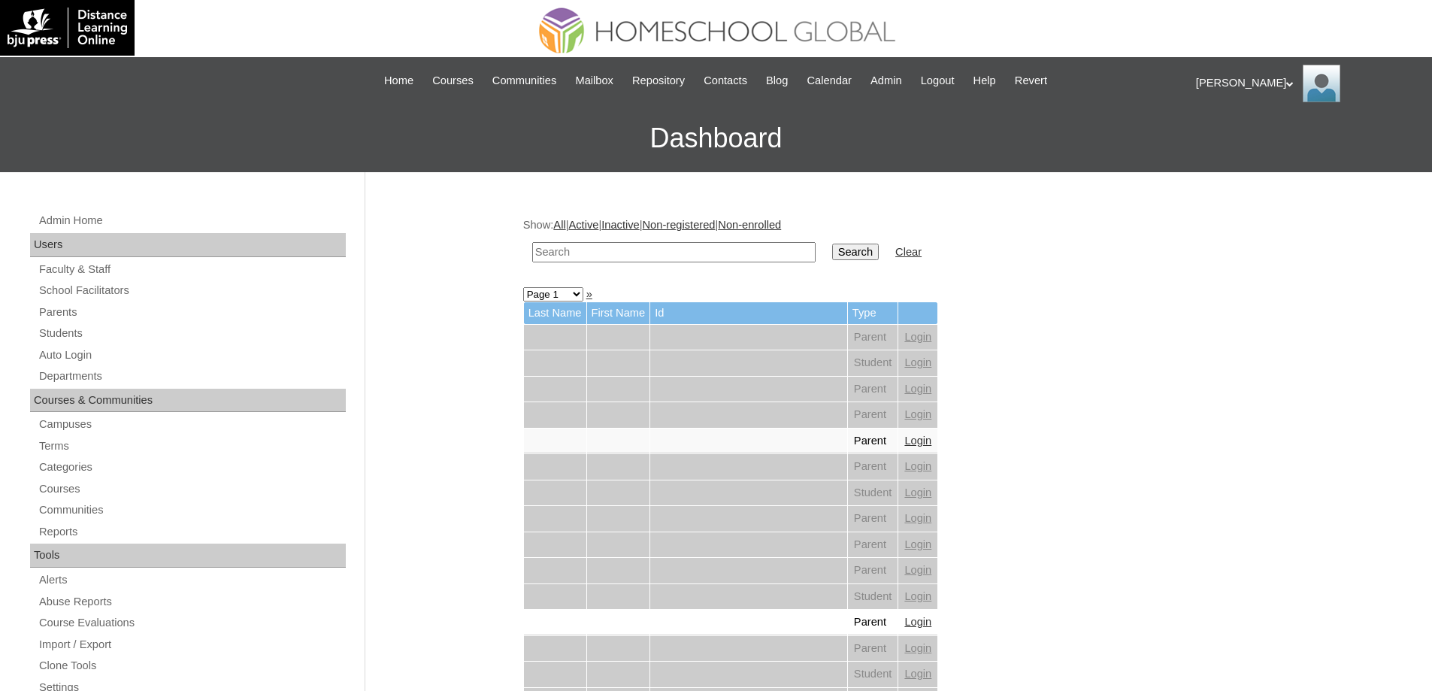
drag, startPoint x: 592, startPoint y: 248, endPoint x: 649, endPoint y: 254, distance: 57.5
click at [592, 248] on input "text" at bounding box center [673, 252] width 283 height 20
paste input "[PERSON_NAME]"
type input "[PERSON_NAME]"
click at [823, 246] on td "[PERSON_NAME]" at bounding box center [674, 252] width 298 height 35
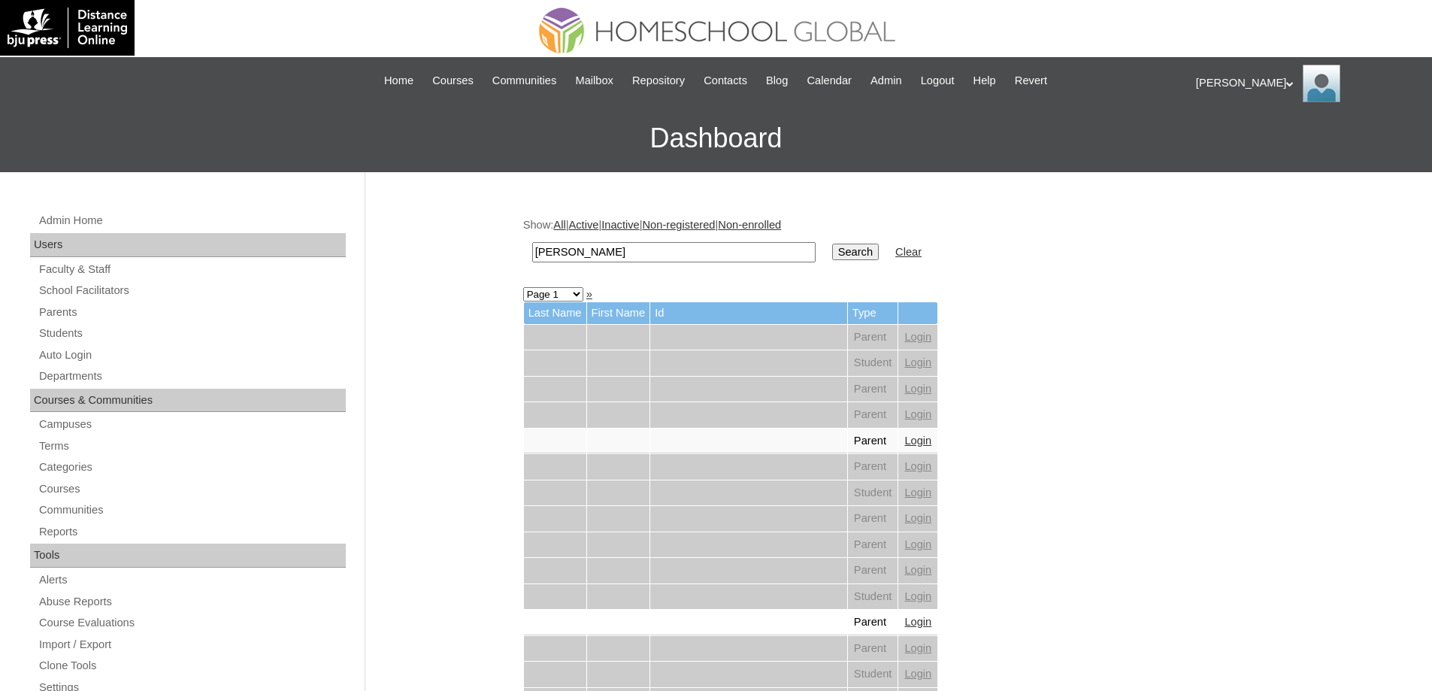
click at [871, 241] on td "Search" at bounding box center [856, 252] width 62 height 35
click at [869, 249] on input "Search" at bounding box center [855, 252] width 47 height 17
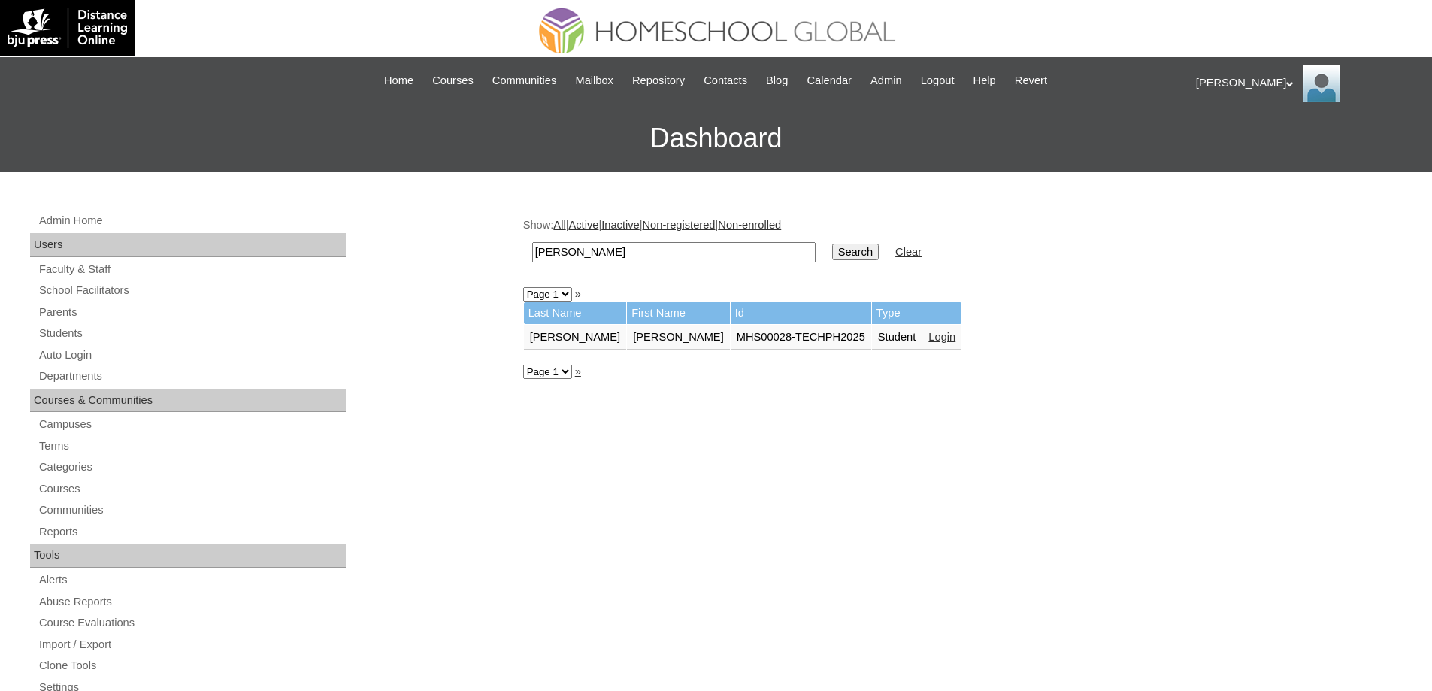
click at [928, 331] on link "Login" at bounding box center [941, 337] width 27 height 12
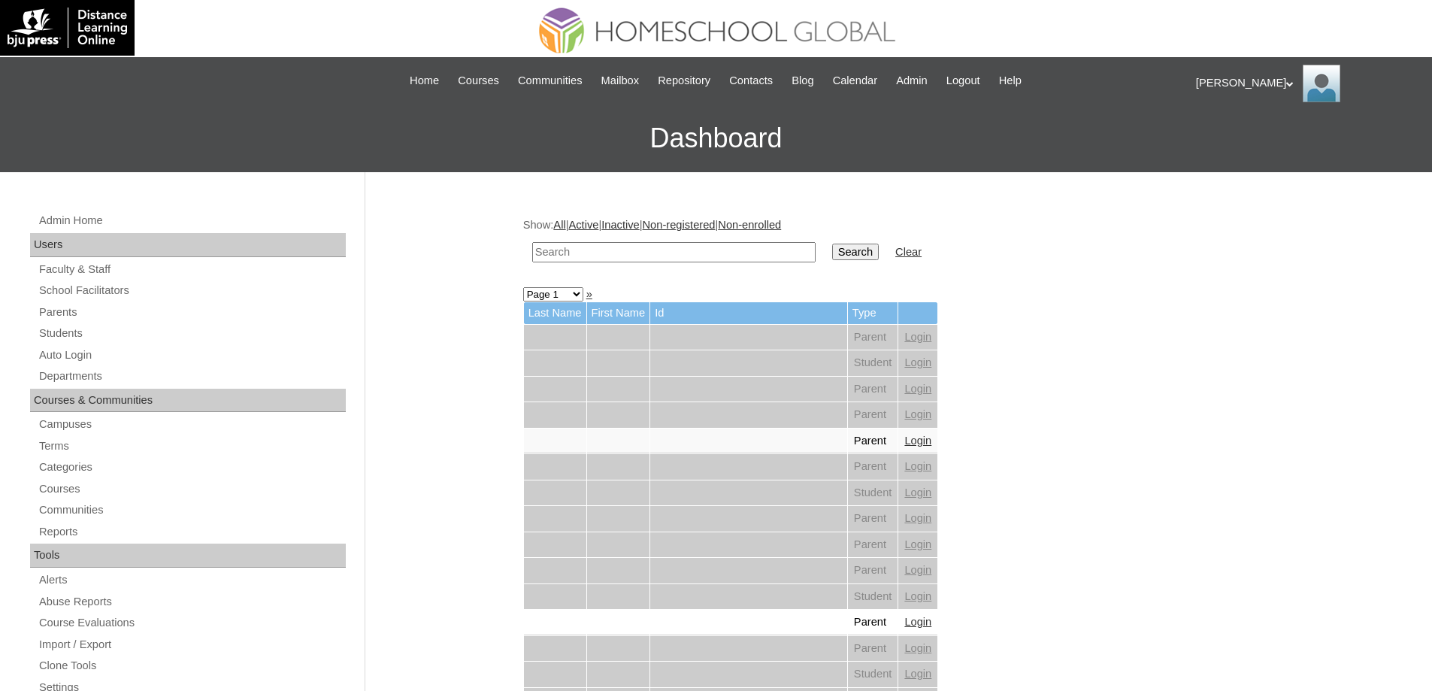
click at [674, 247] on input "text" at bounding box center [673, 252] width 283 height 20
paste input "[PERSON_NAME]"
type input "[PERSON_NAME]"
click at [856, 260] on input "Search" at bounding box center [855, 252] width 47 height 17
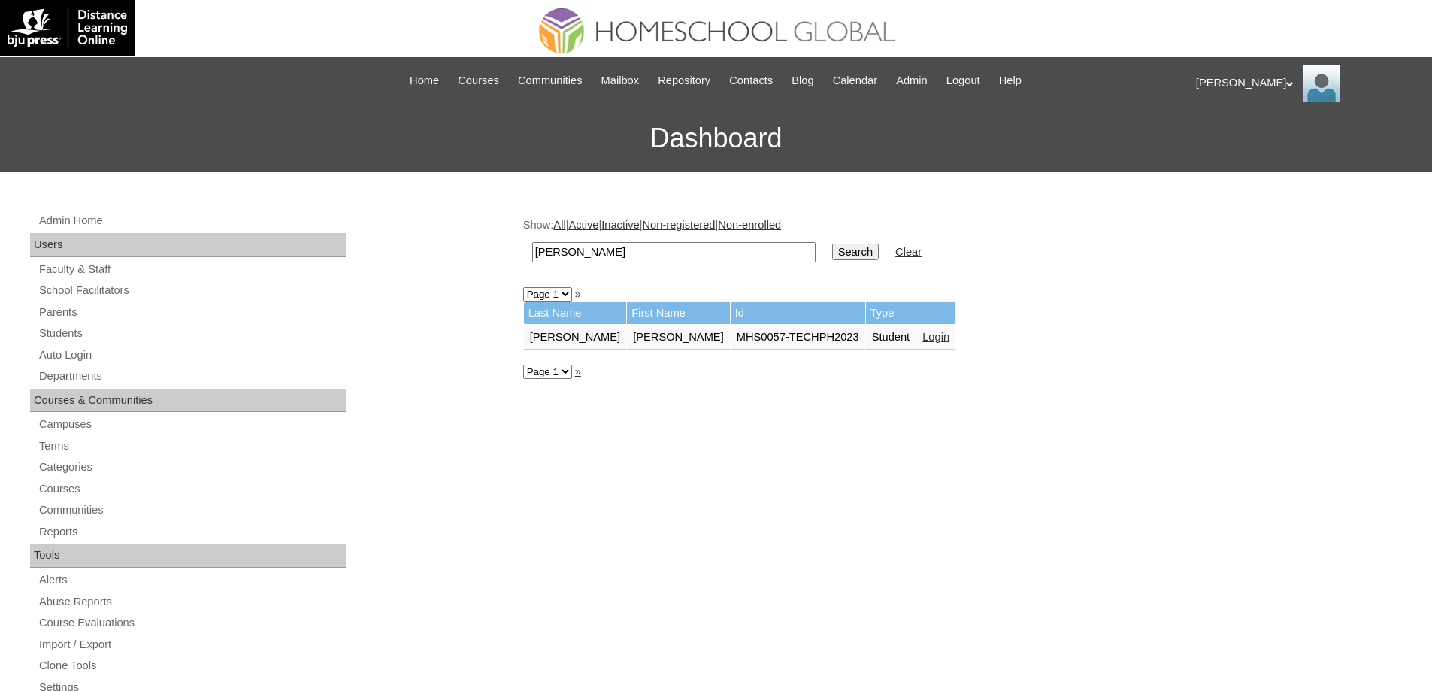
click at [922, 343] on link "Login" at bounding box center [935, 337] width 27 height 12
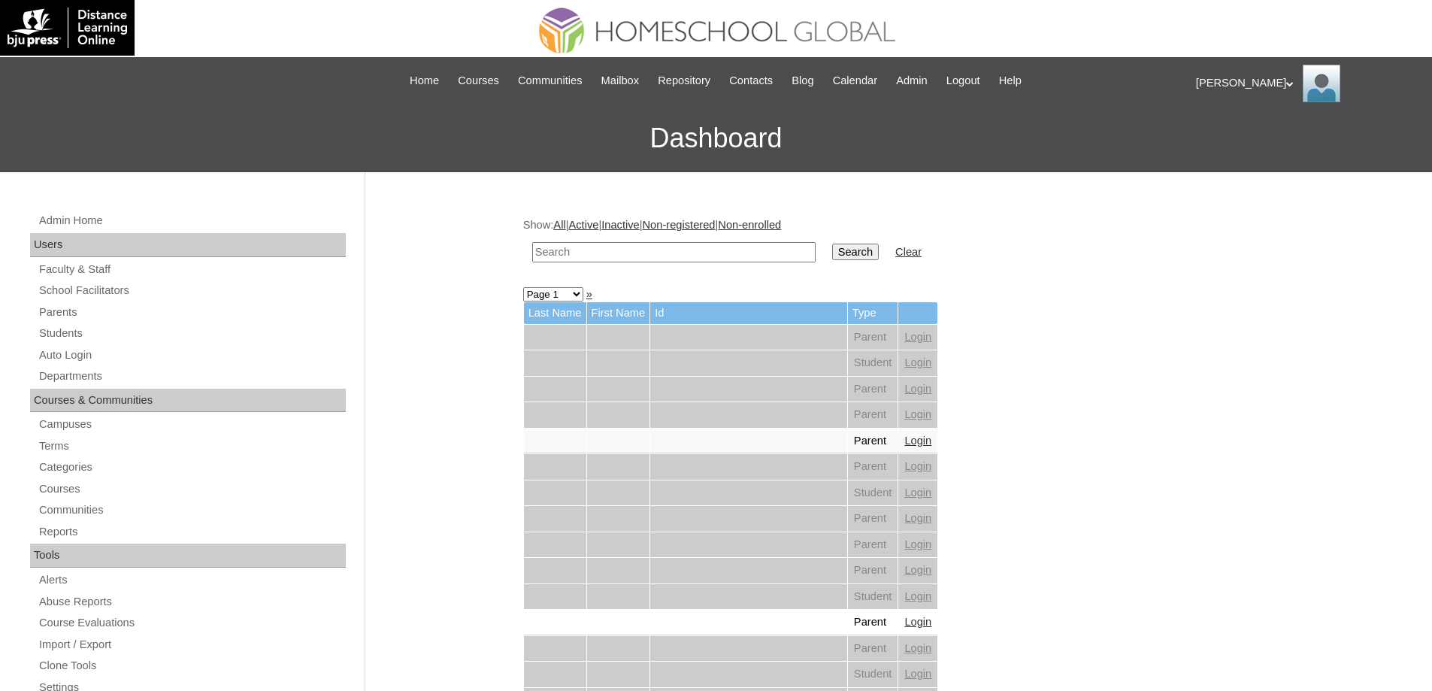
click at [728, 254] on input "text" at bounding box center [673, 252] width 283 height 20
paste input "Abat"
type input "Abat"
click at [863, 253] on input "Search" at bounding box center [855, 252] width 47 height 17
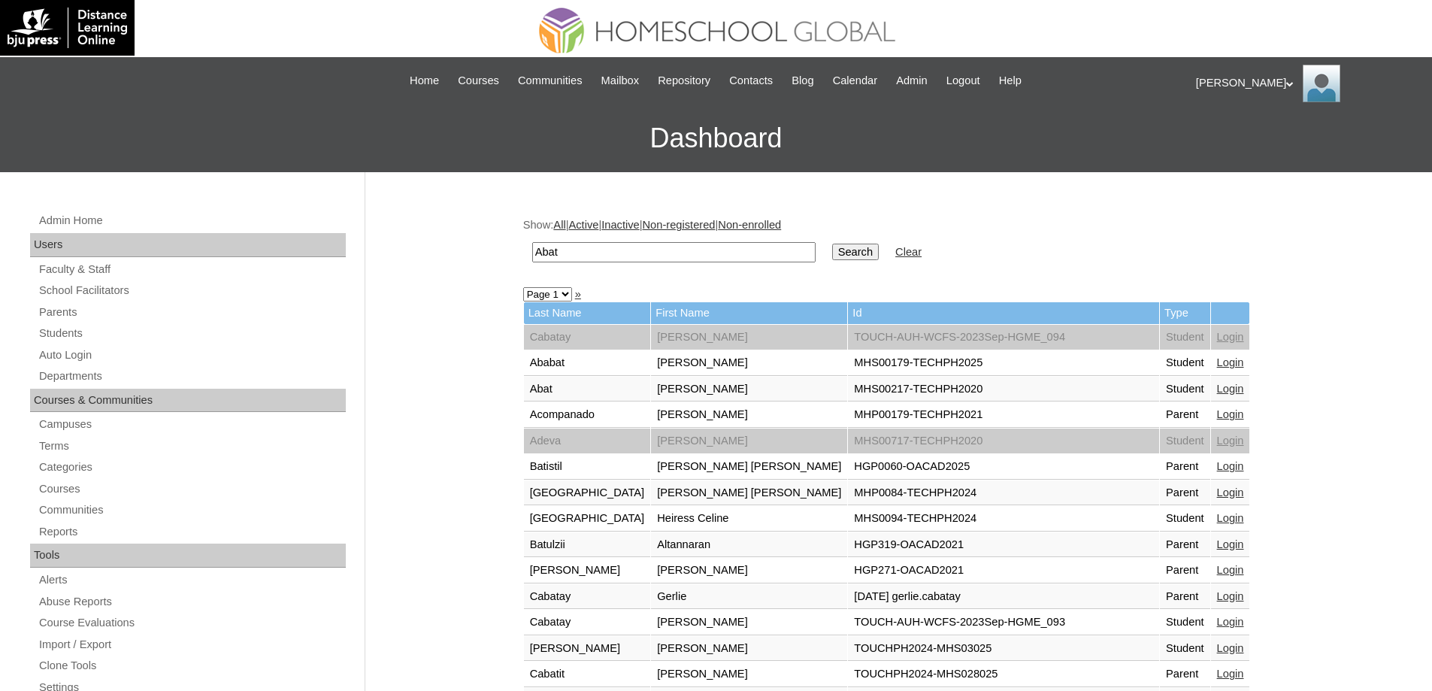
click at [643, 243] on input "Abat" at bounding box center [673, 252] width 283 height 20
drag, startPoint x: 643, startPoint y: 243, endPoint x: 577, endPoint y: 246, distance: 66.2
paste input "[PERSON_NAME]"
type input "[PERSON_NAME]"
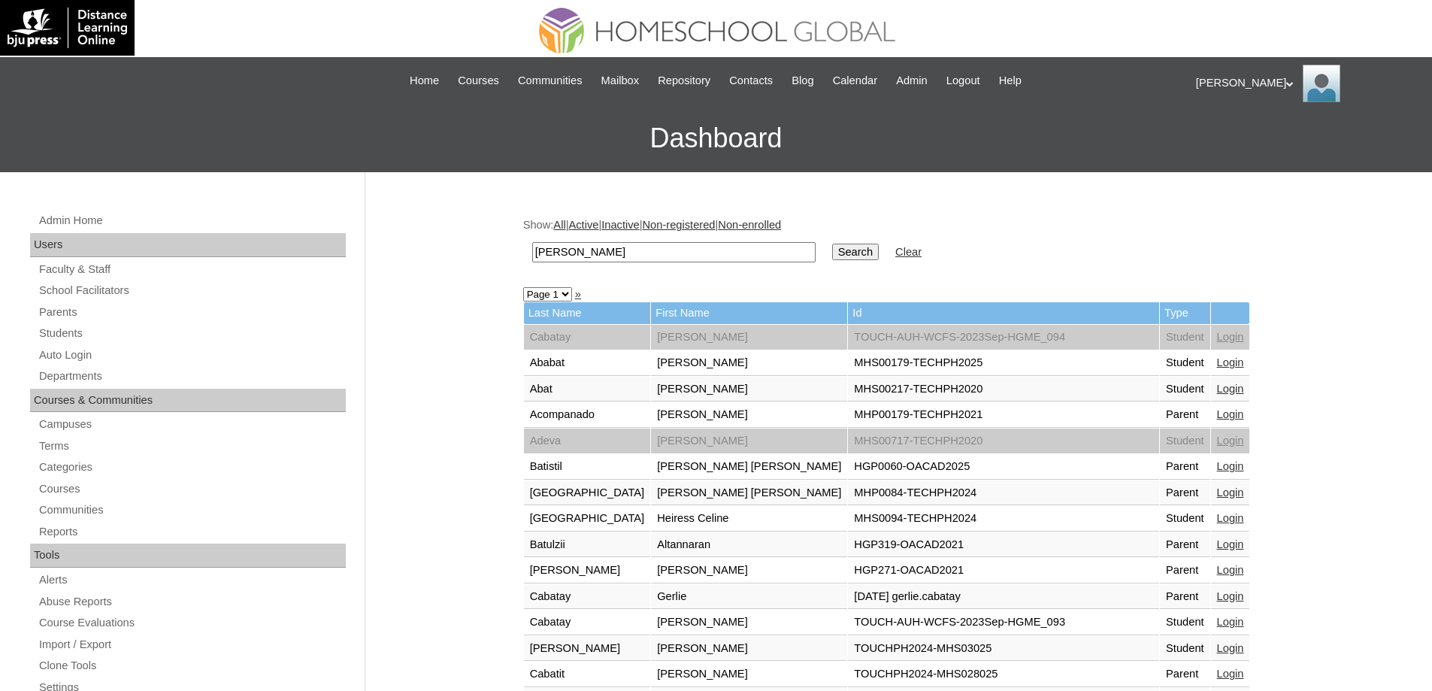
click at [913, 256] on link "Clear" at bounding box center [908, 252] width 26 height 12
click at [879, 250] on input "Search" at bounding box center [855, 252] width 47 height 17
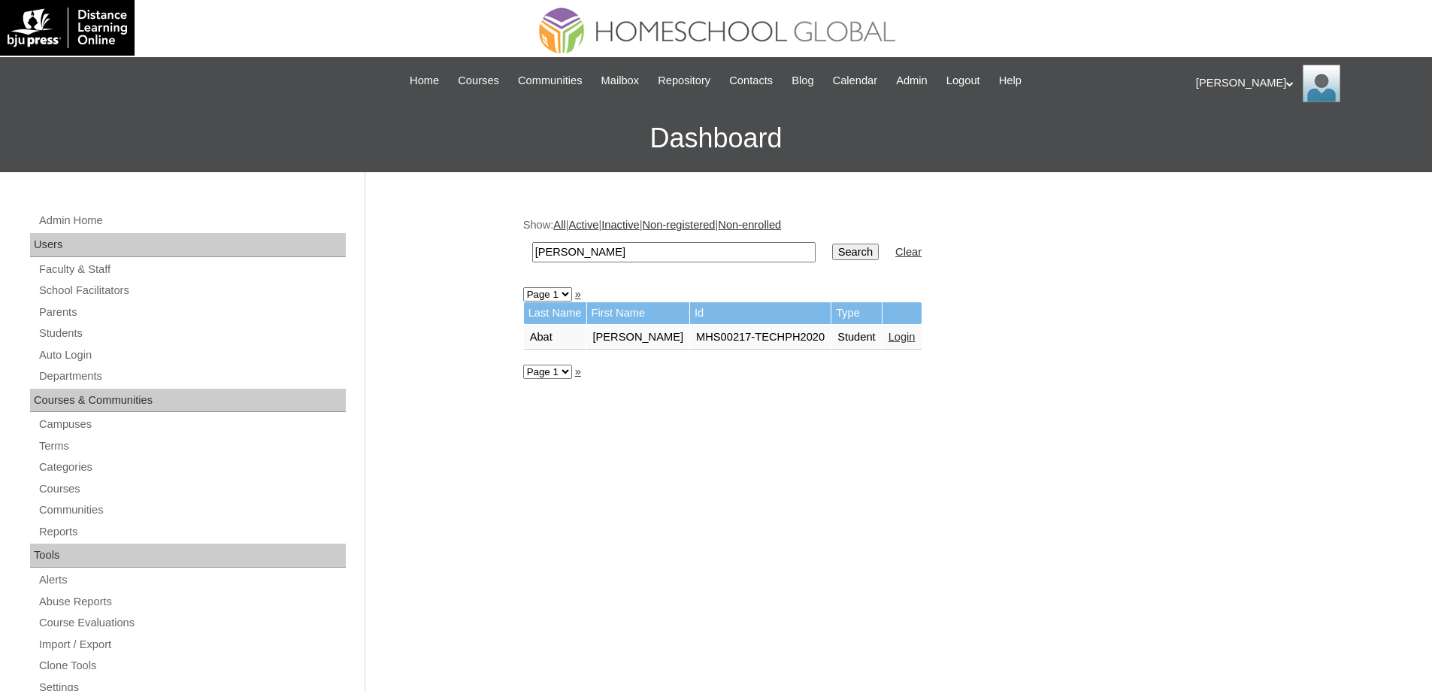
click at [916, 336] on link "Login" at bounding box center [902, 337] width 27 height 12
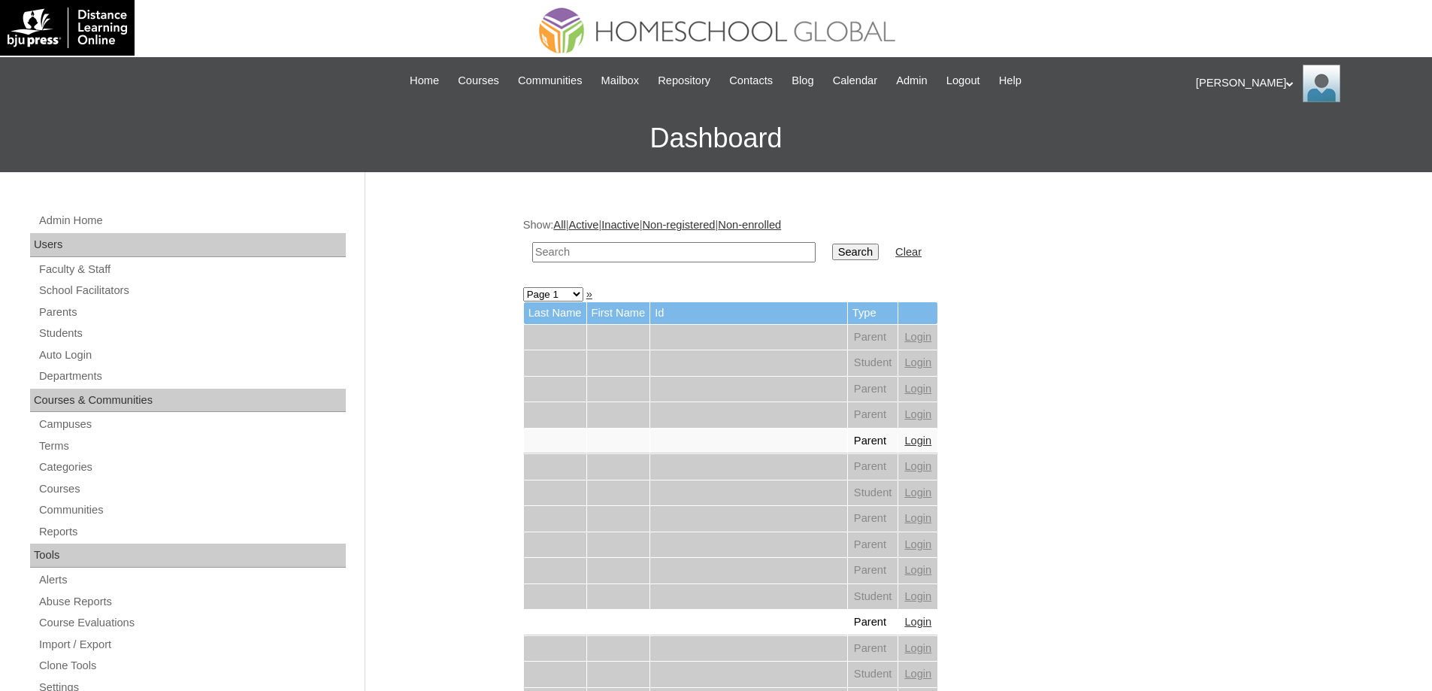
click at [765, 247] on input "text" at bounding box center [673, 252] width 283 height 20
paste input "Elyz Gelboli"
type input "Elyz Gelboli"
click at [851, 248] on input "Search" at bounding box center [855, 252] width 47 height 17
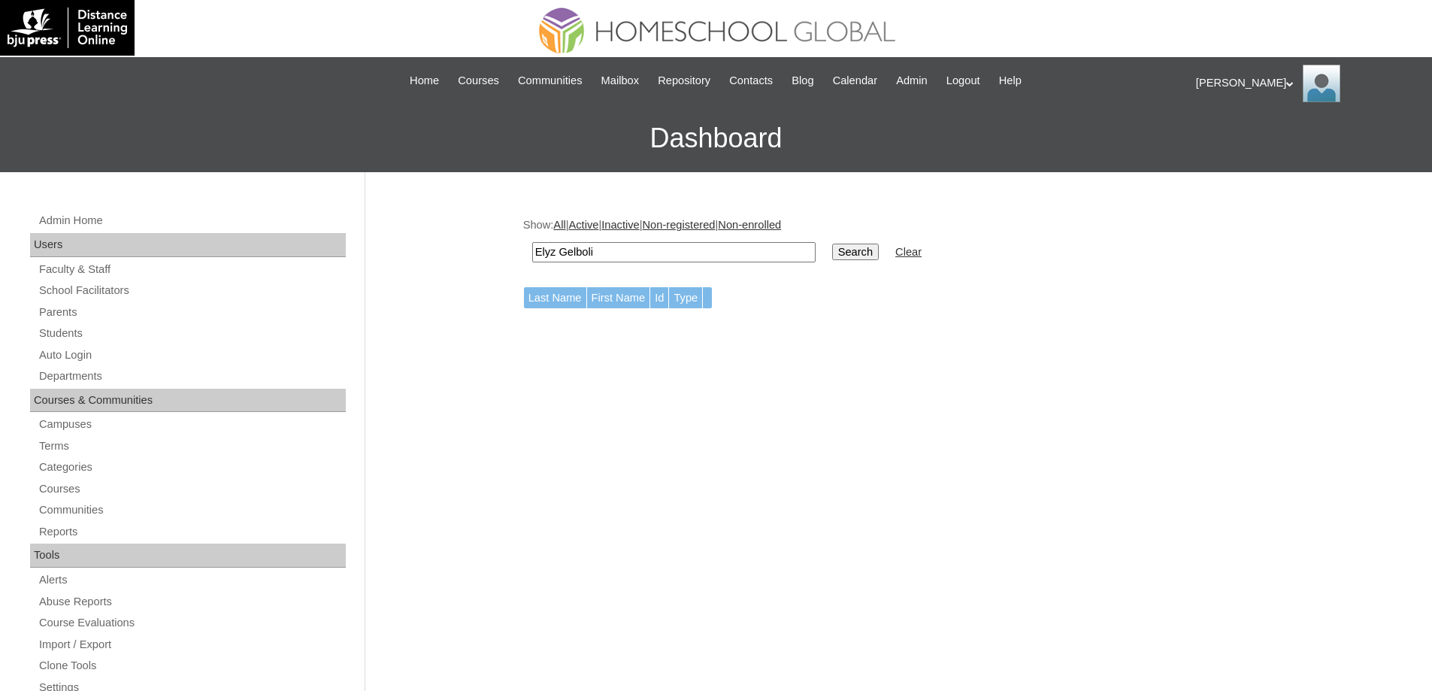
drag, startPoint x: 623, startPoint y: 251, endPoint x: 558, endPoint y: 253, distance: 65.4
click at [558, 253] on input "Elyz Gelboli" at bounding box center [673, 252] width 283 height 20
type input "Elyz"
click at [875, 256] on input "Search" at bounding box center [855, 252] width 47 height 17
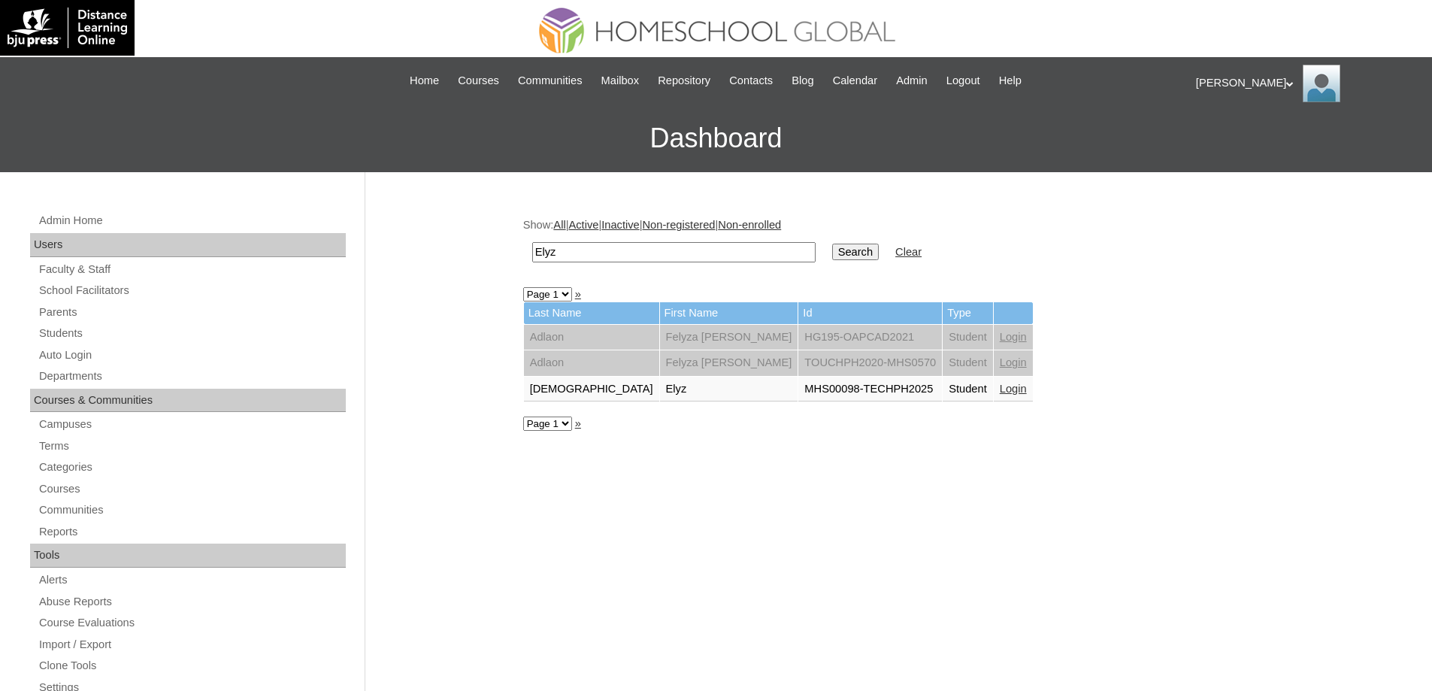
drag, startPoint x: 888, startPoint y: 400, endPoint x: 899, endPoint y: 396, distance: 11.9
click at [943, 400] on td "Student" at bounding box center [968, 390] width 50 height 26
click at [1000, 390] on link "Login" at bounding box center [1013, 389] width 27 height 12
